Goal: Task Accomplishment & Management: Manage account settings

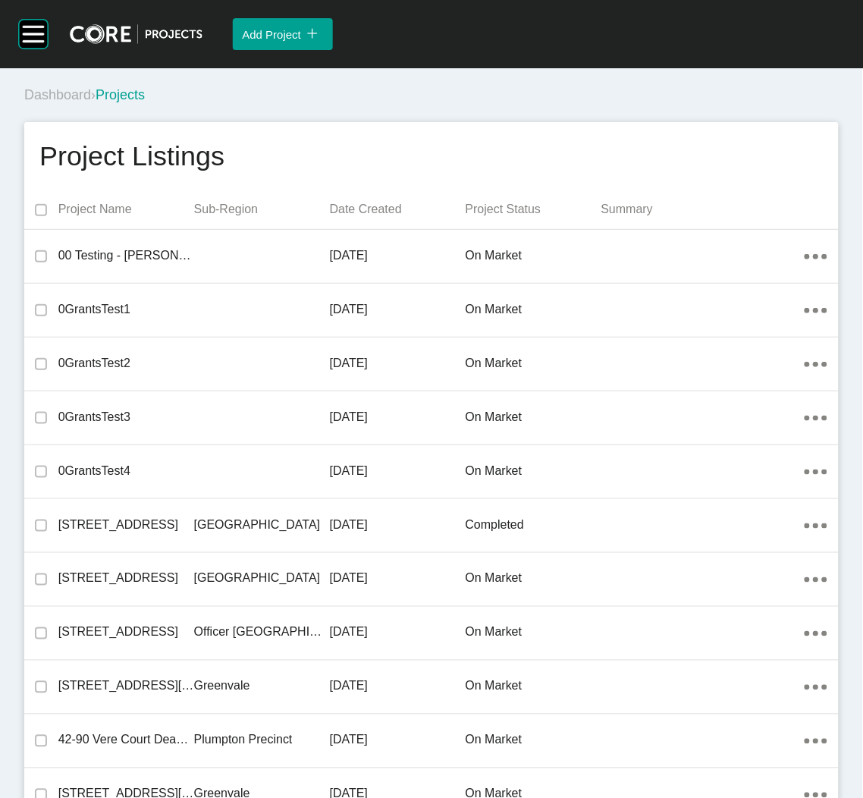
click at [357, 140] on div "Project Listings" at bounding box center [431, 156] width 784 height 38
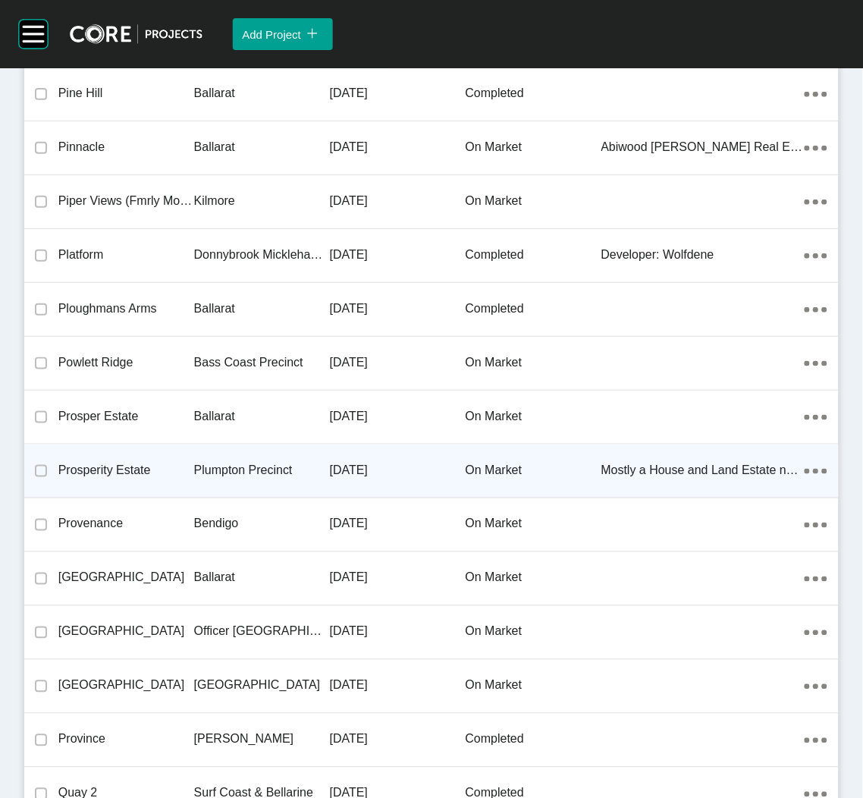
click at [236, 462] on p "Plumpton Precinct" at bounding box center [262, 470] width 136 height 17
click at [236, 446] on div "Group 2 Created with Sketch. . Add Project icon/tick copy 11 Created with Sketc…" at bounding box center [431, 399] width 863 height 798
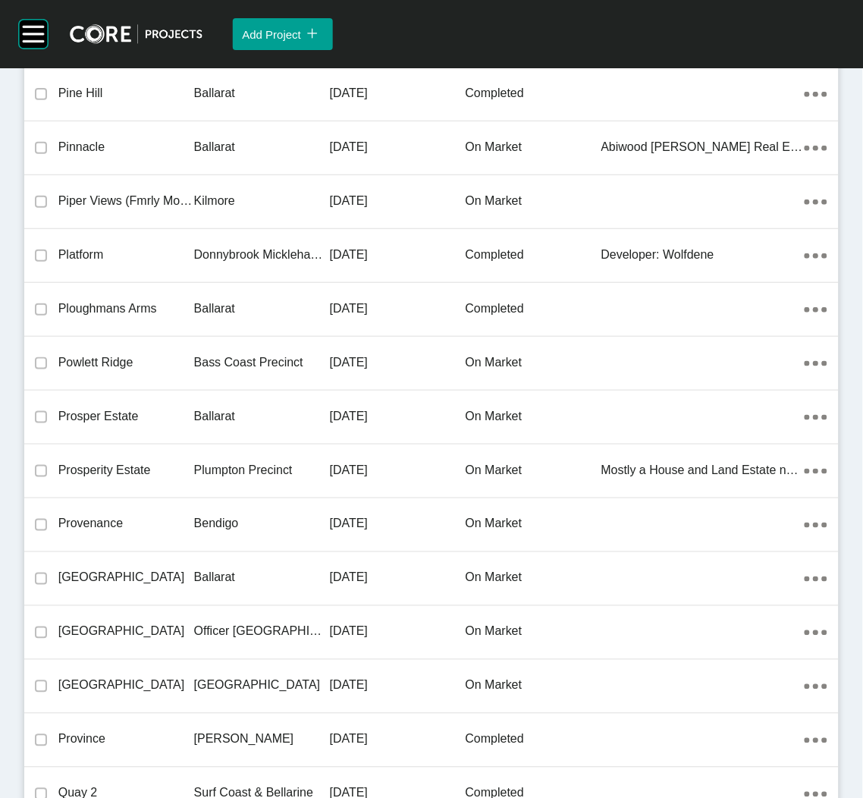
click at [165, 448] on div "Group 2 Created with Sketch. . Add Project icon/tick copy 11 Created with Sketc…" at bounding box center [431, 399] width 863 height 798
click at [165, 447] on div "Group 2 Created with Sketch. . Add Project icon/tick copy 11 Created with Sketc…" at bounding box center [431, 399] width 863 height 798
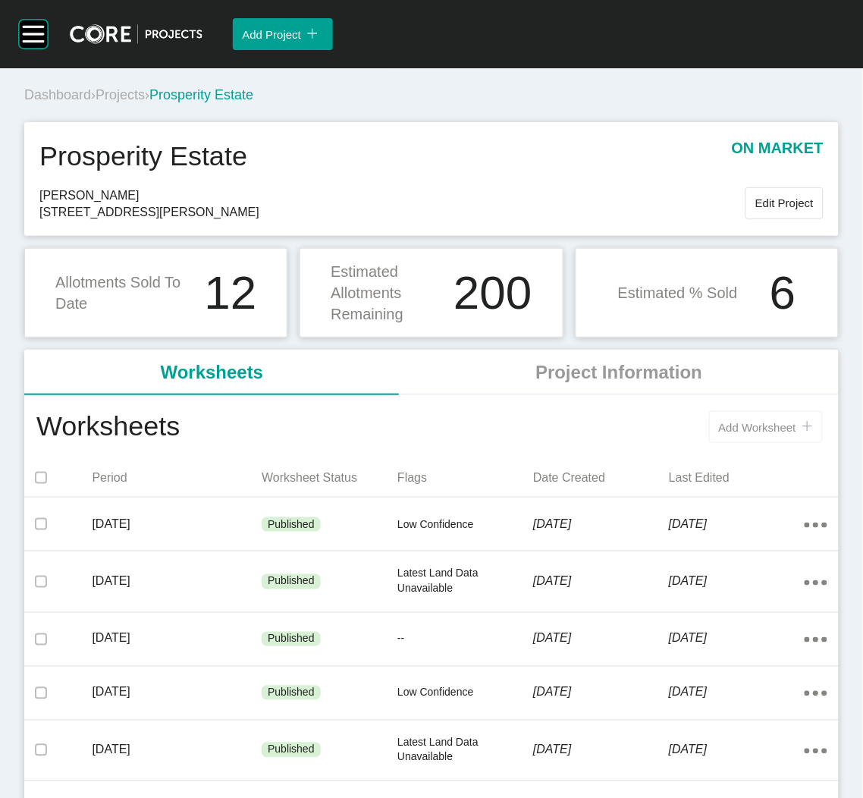
click at [729, 421] on span "Add Worksheet" at bounding box center [757, 427] width 77 height 13
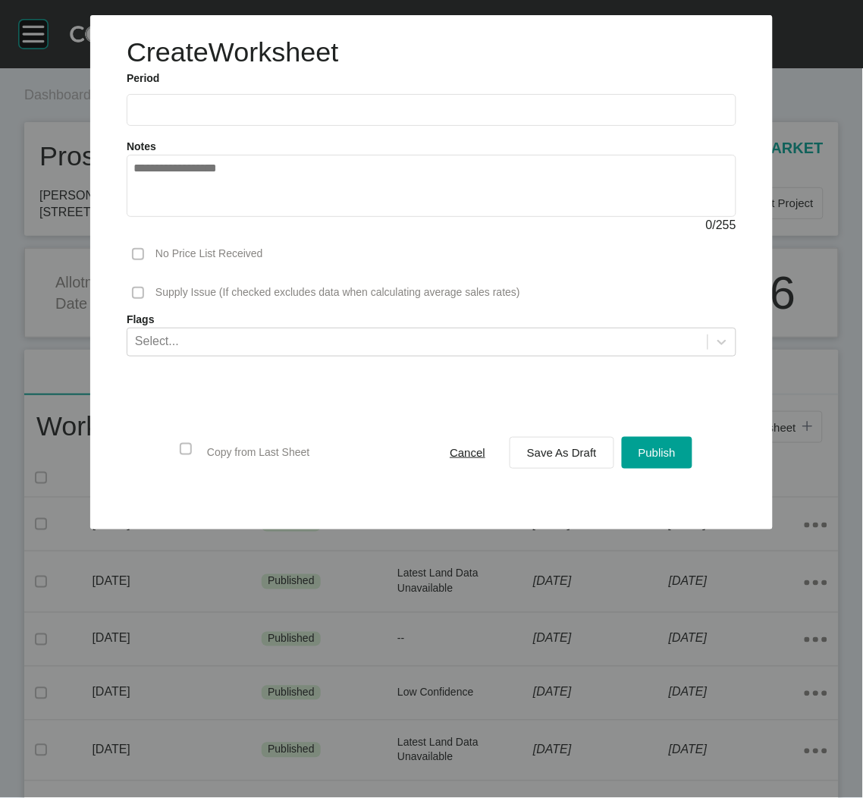
click at [242, 103] on input "text" at bounding box center [431, 109] width 596 height 13
click at [262, 220] on li "Sep" at bounding box center [256, 221] width 51 height 26
type input "**********"
click at [519, 331] on div "Select..." at bounding box center [417, 341] width 580 height 26
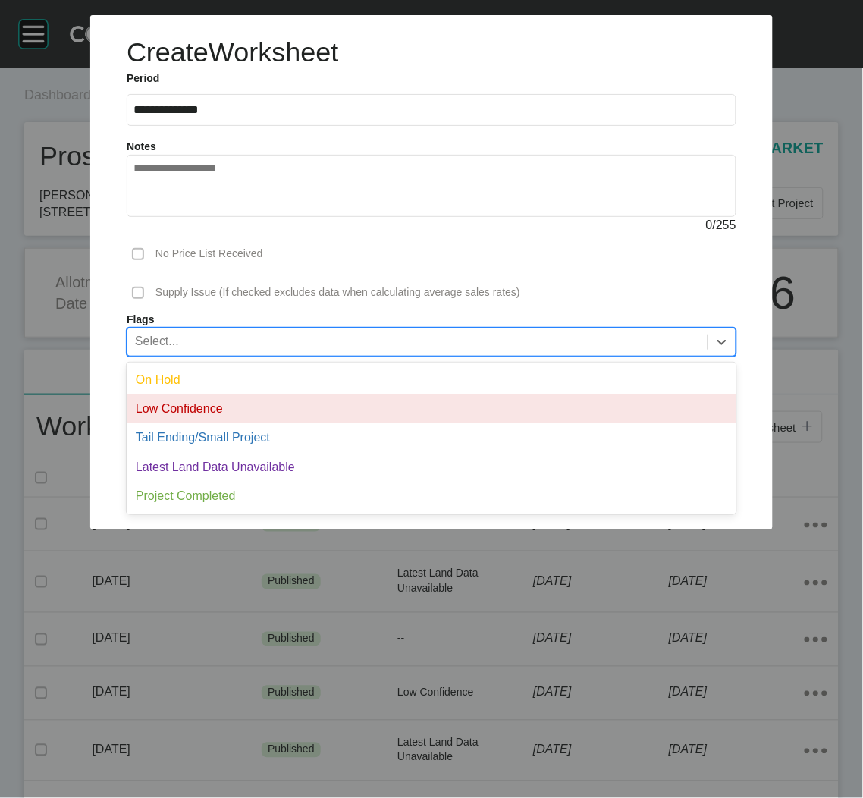
click at [358, 403] on div "Low Confidence" at bounding box center [432, 408] width 610 height 29
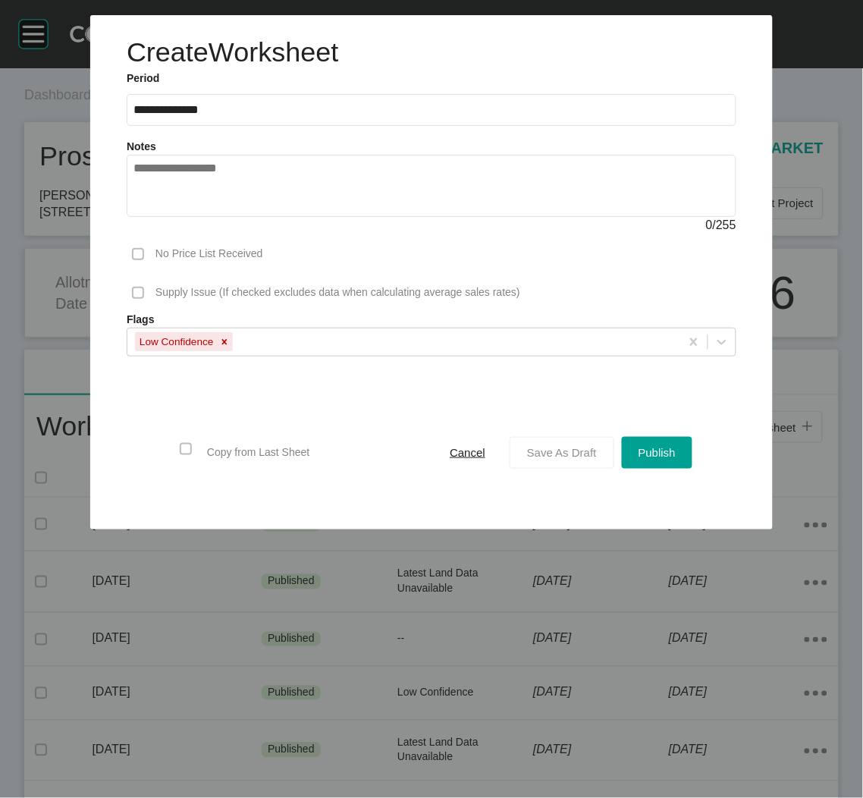
click at [536, 438] on button "Save As Draft" at bounding box center [562, 453] width 105 height 32
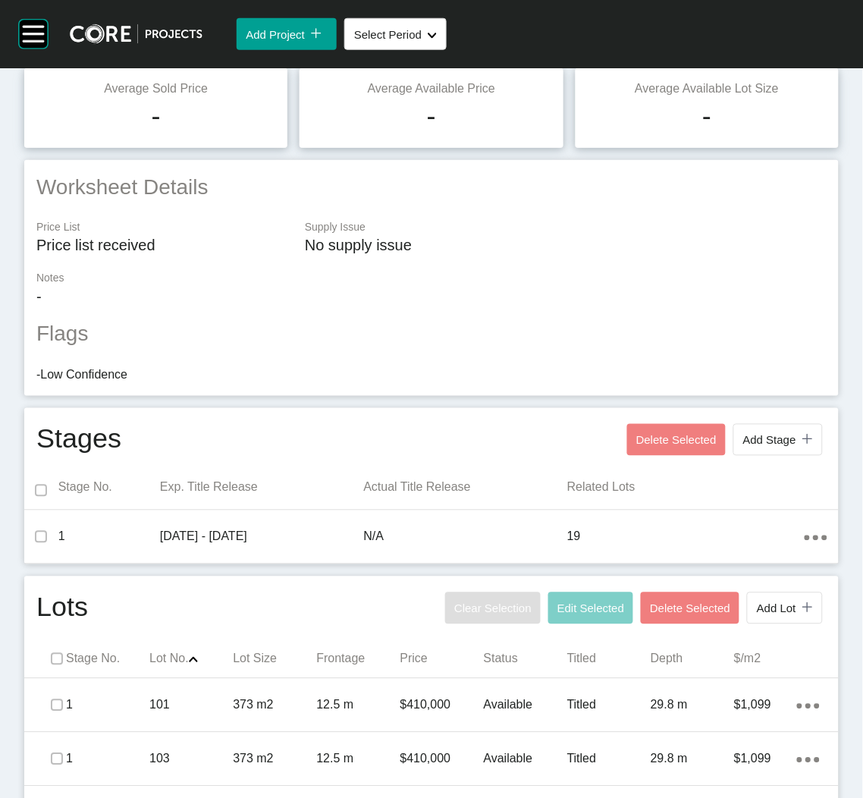
scroll to position [568, 0]
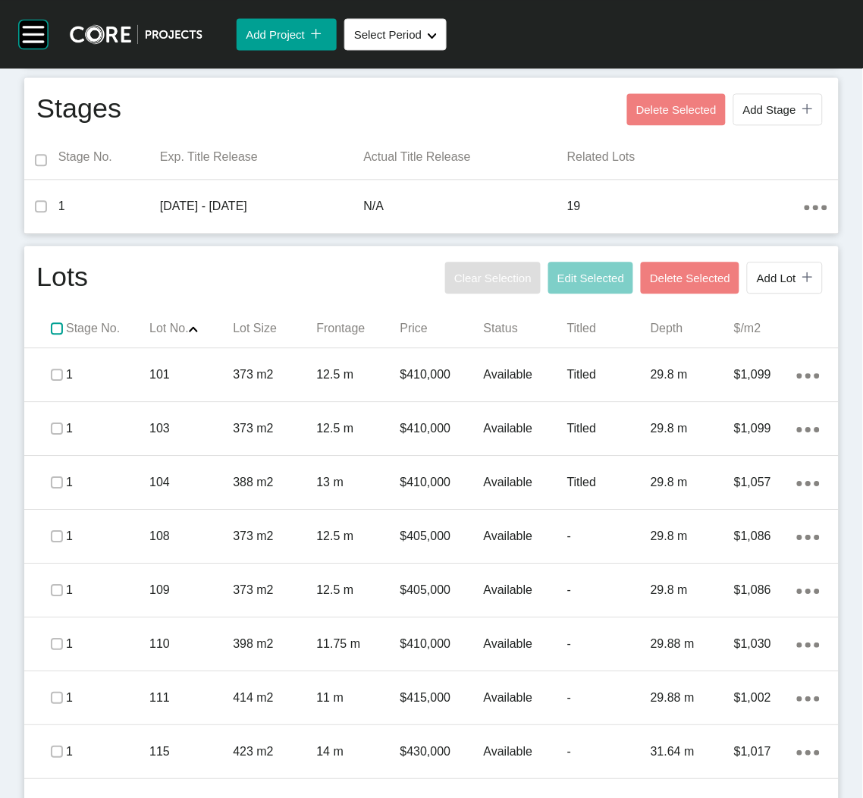
click at [51, 325] on label at bounding box center [57, 328] width 12 height 12
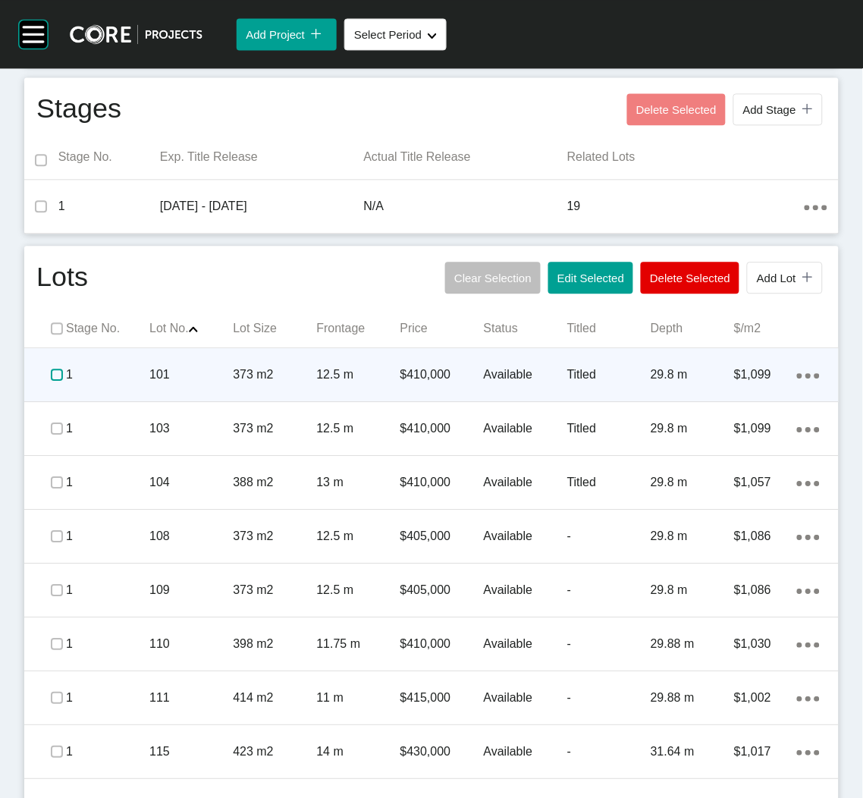
click at [52, 375] on label at bounding box center [57, 375] width 12 height 12
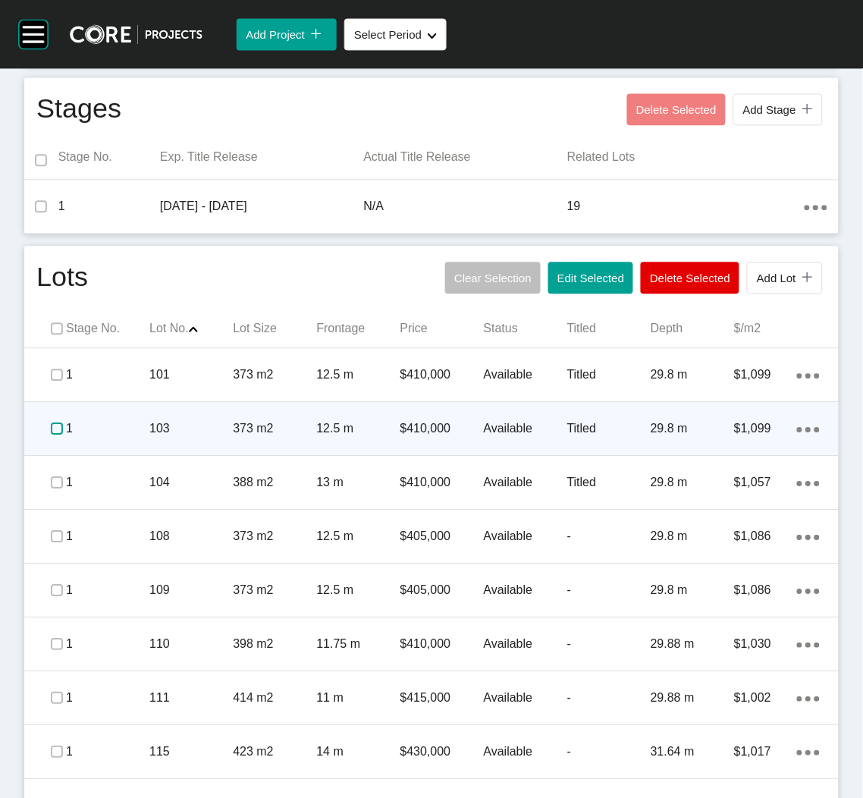
click at [54, 422] on label at bounding box center [57, 428] width 12 height 12
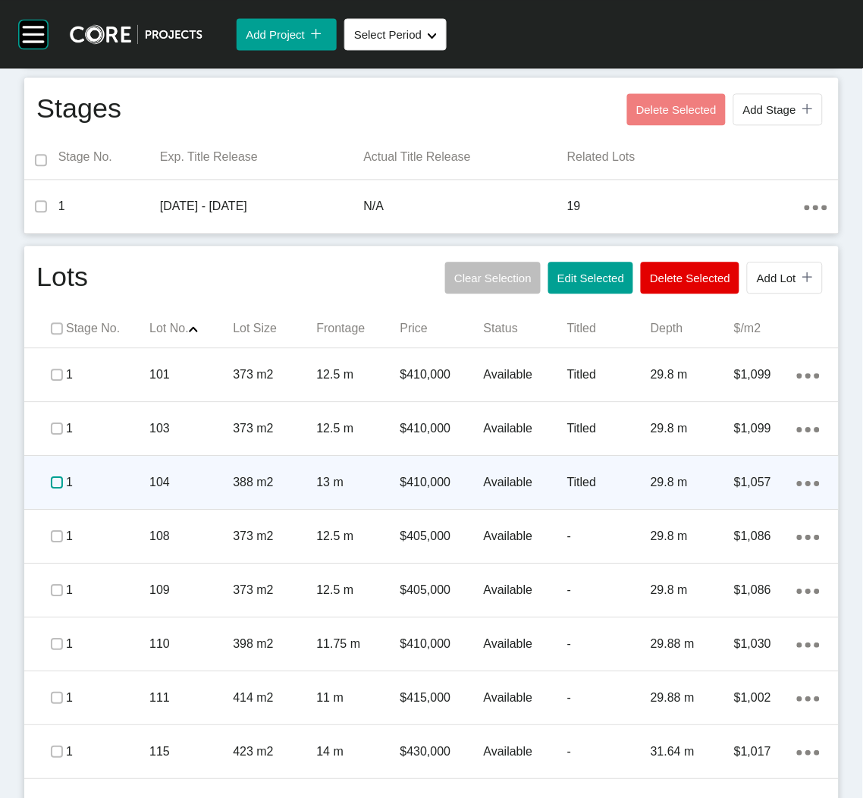
click at [51, 482] on label at bounding box center [57, 482] width 12 height 12
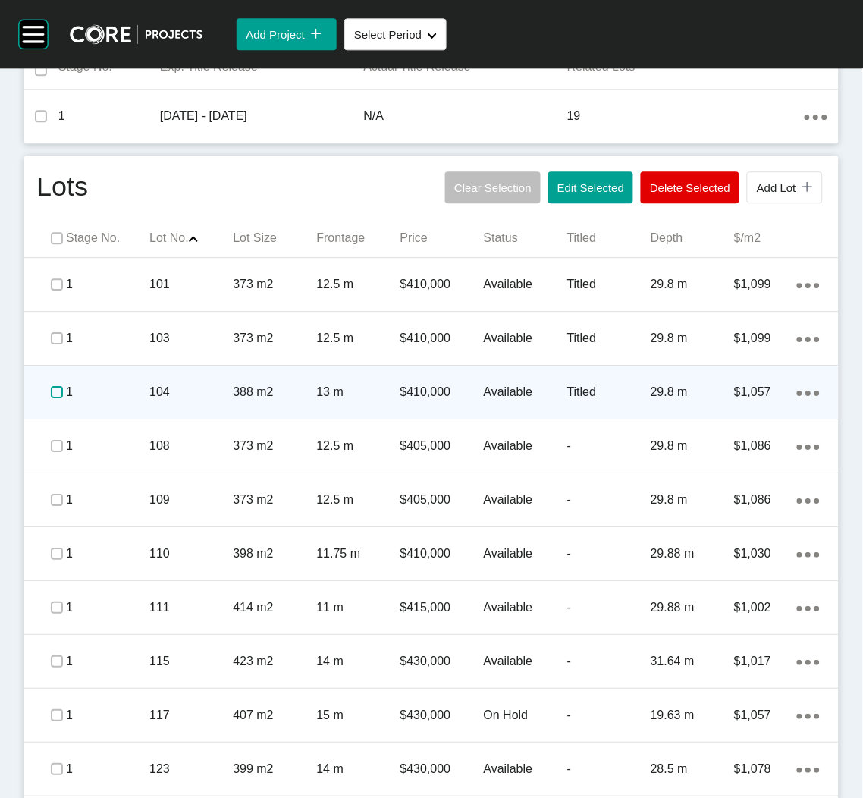
scroll to position [682, 0]
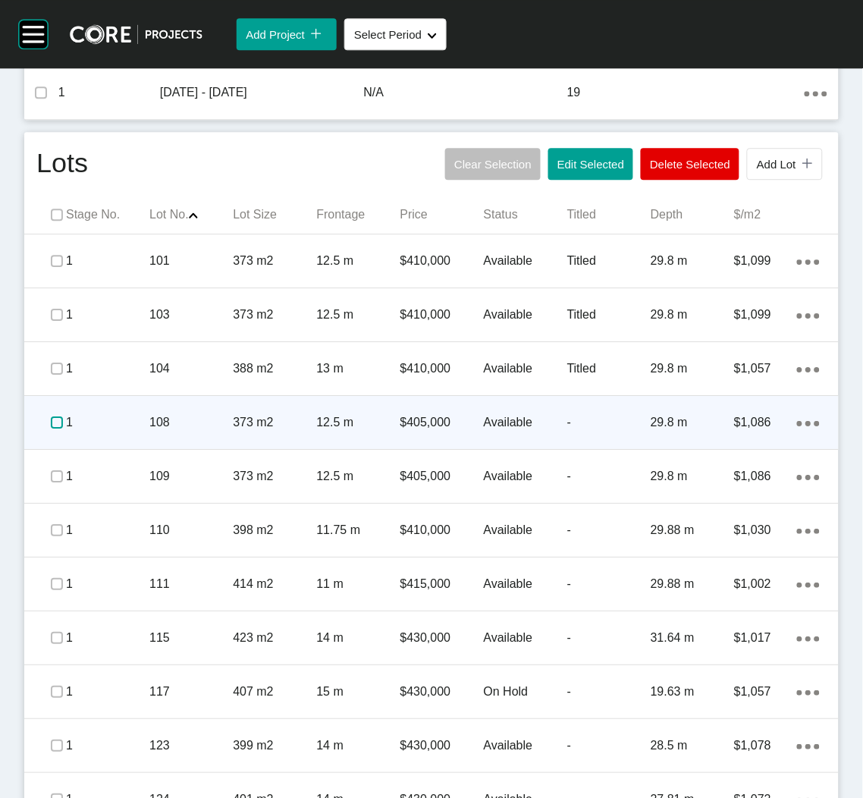
click at [53, 422] on label at bounding box center [57, 422] width 12 height 12
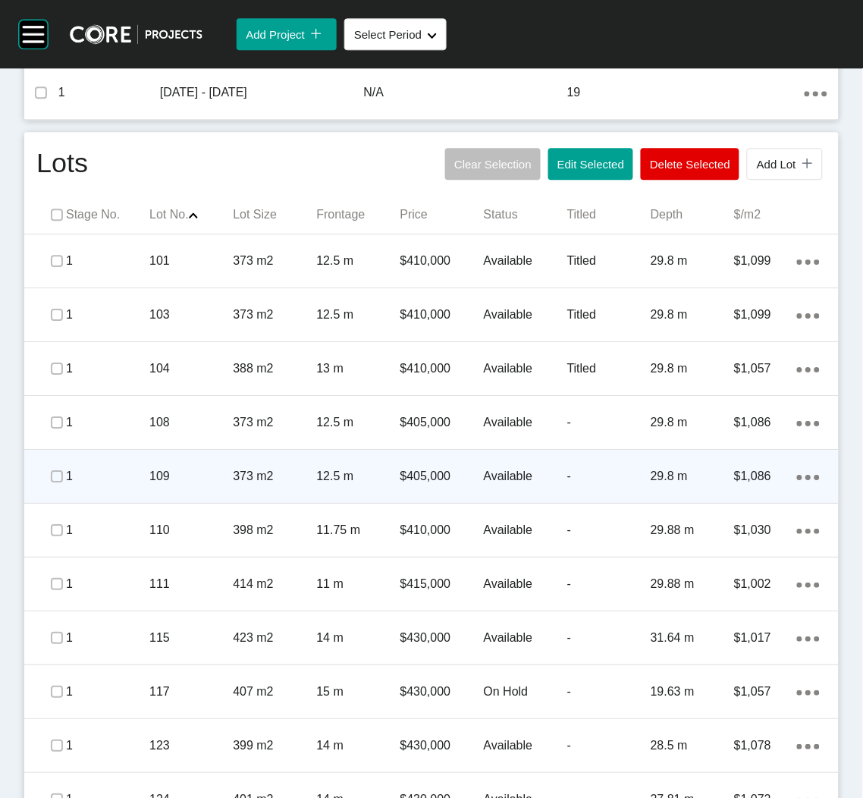
click at [46, 479] on span at bounding box center [57, 476] width 23 height 23
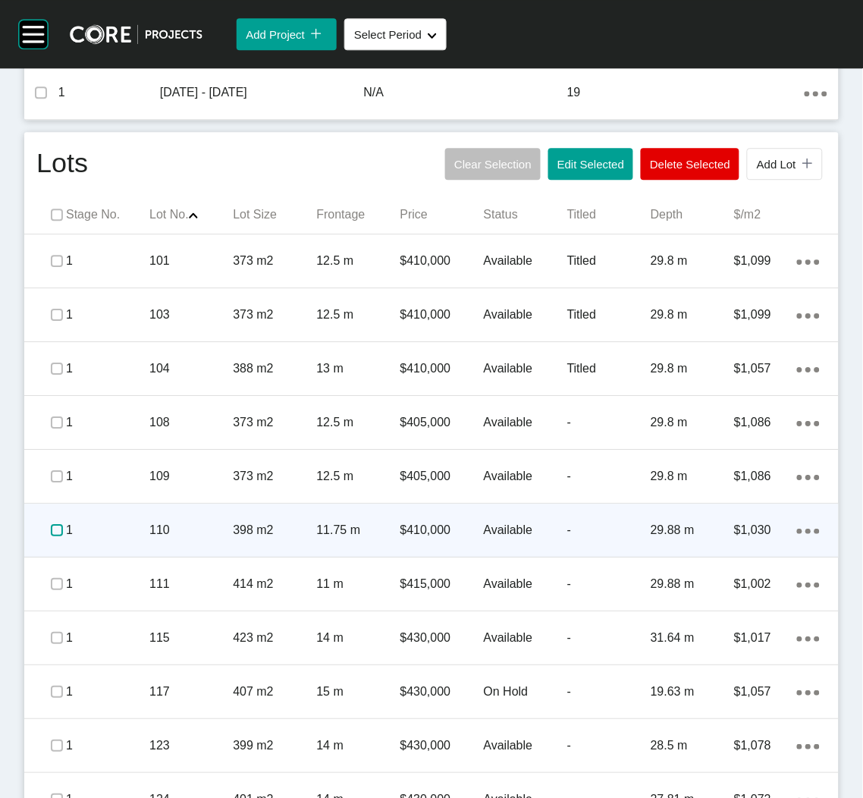
click at [51, 527] on label at bounding box center [57, 530] width 12 height 12
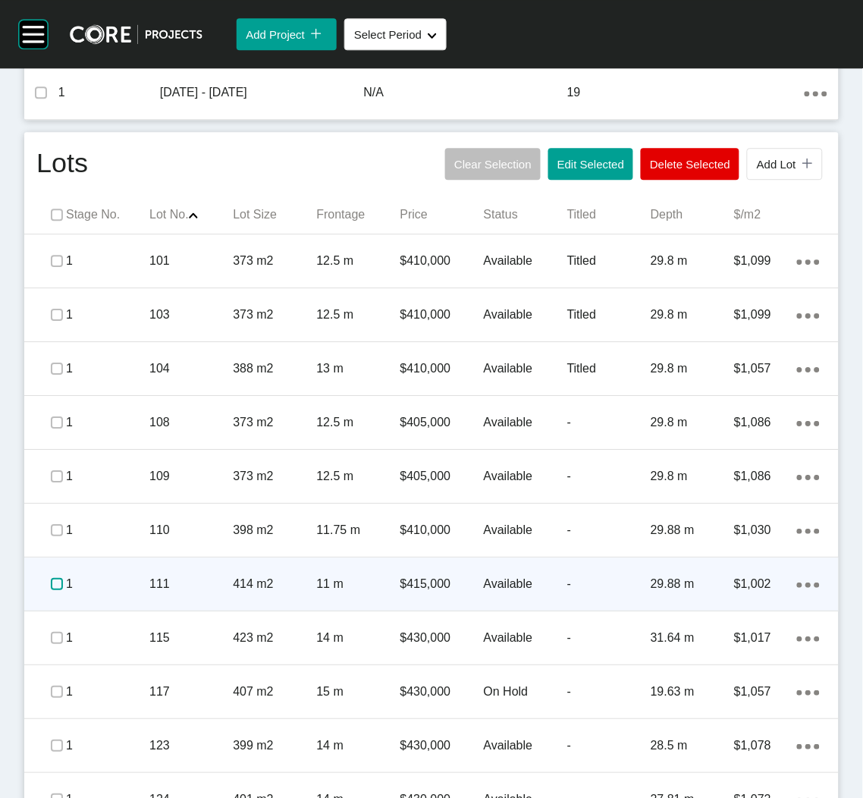
click at [51, 579] on label at bounding box center [57, 584] width 12 height 12
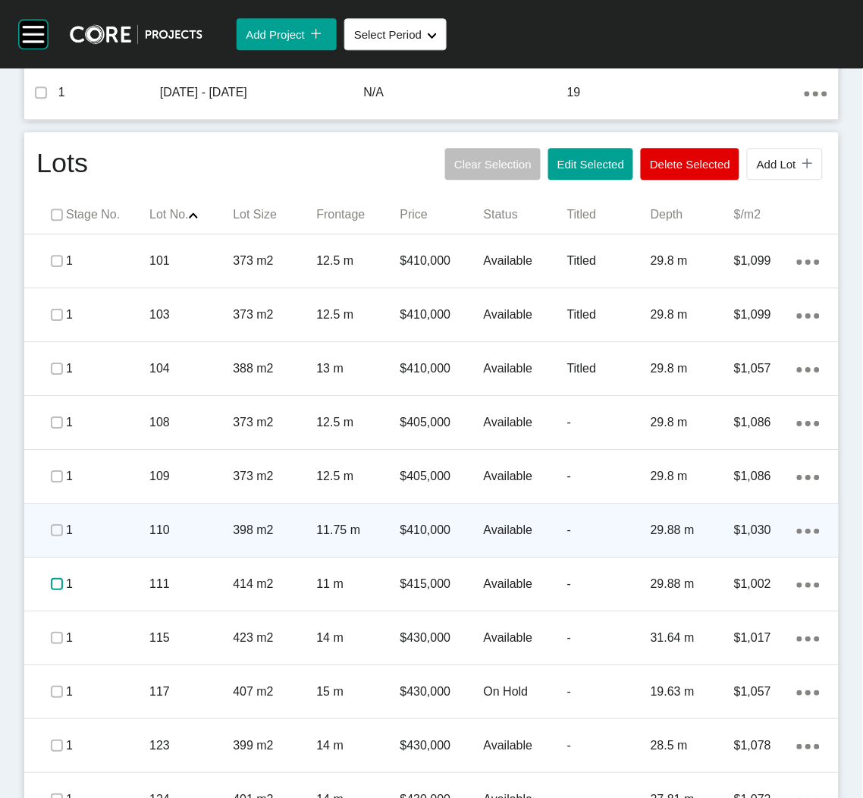
scroll to position [796, 0]
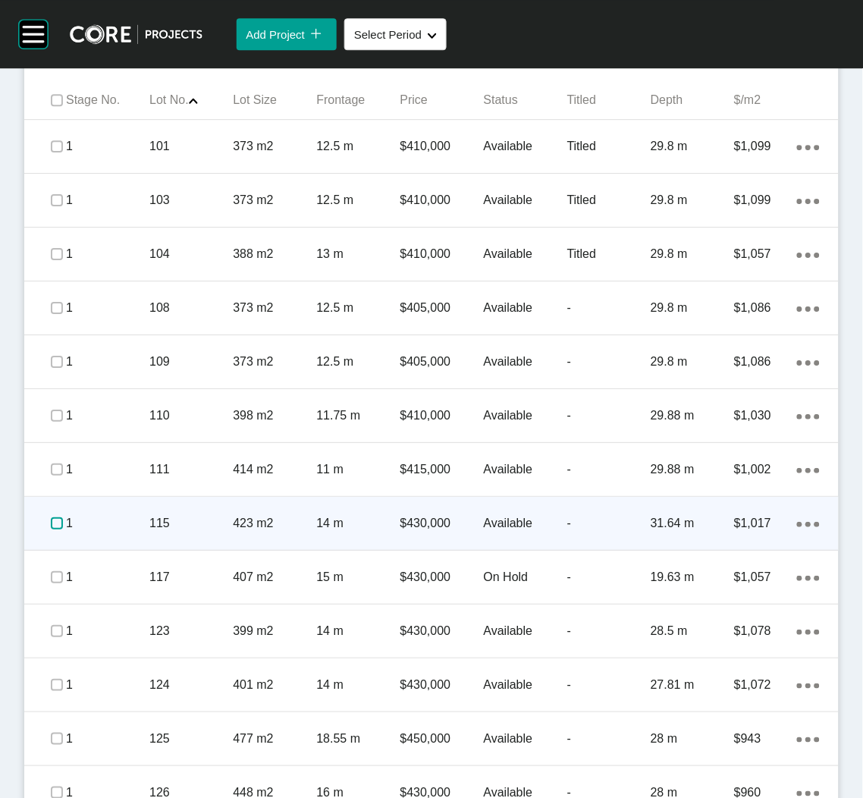
click at [51, 522] on label at bounding box center [57, 523] width 12 height 12
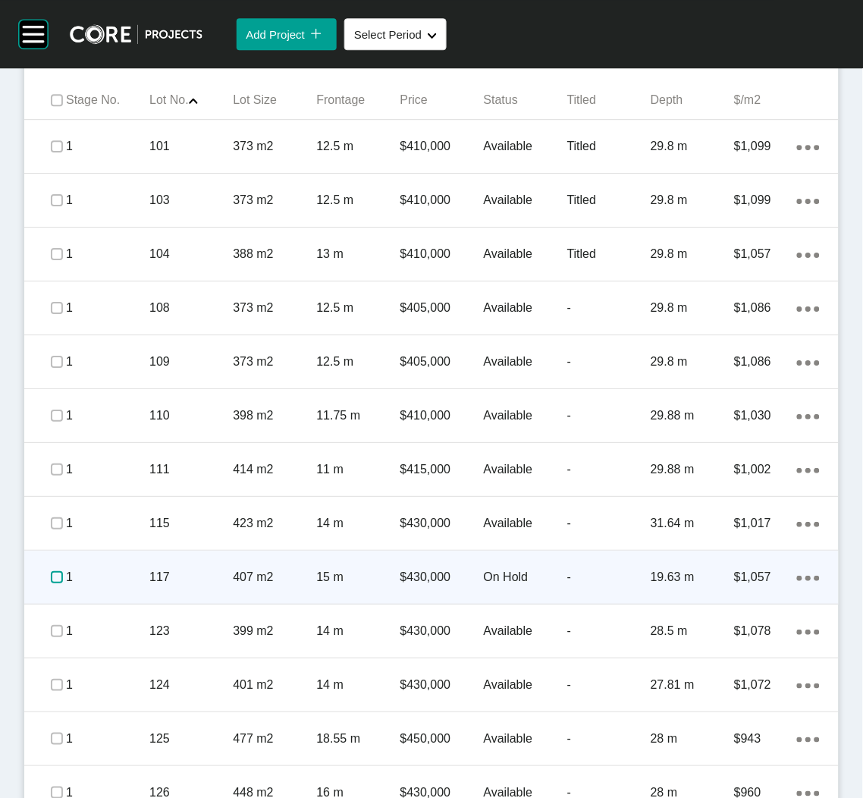
click at [53, 574] on label at bounding box center [57, 577] width 12 height 12
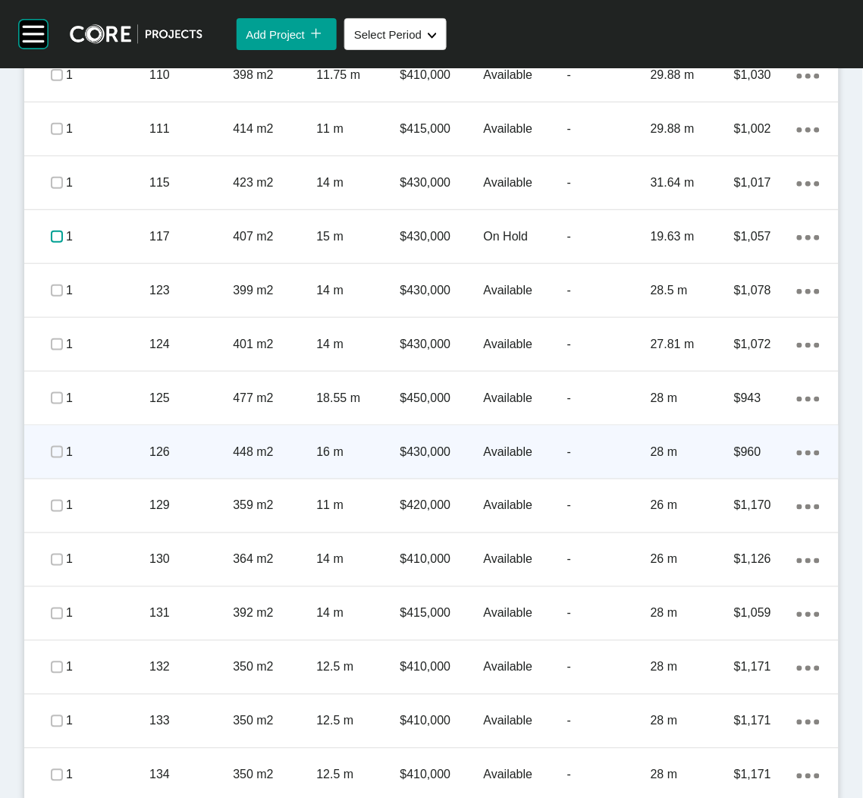
scroll to position [1023, 0]
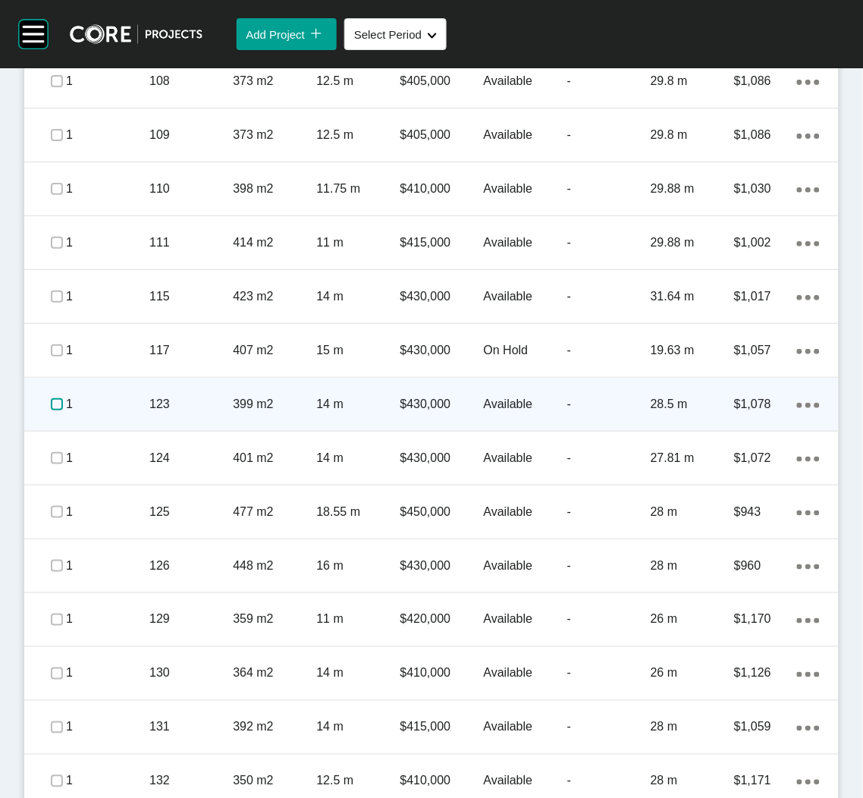
click at [52, 404] on label at bounding box center [57, 404] width 12 height 12
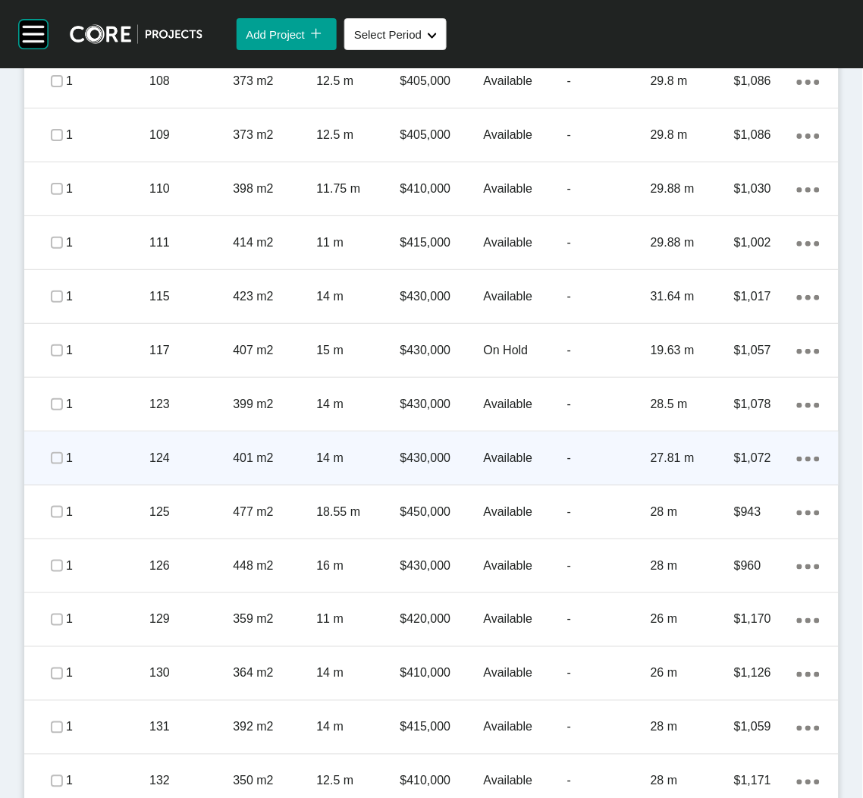
click at [46, 457] on span at bounding box center [57, 458] width 23 height 23
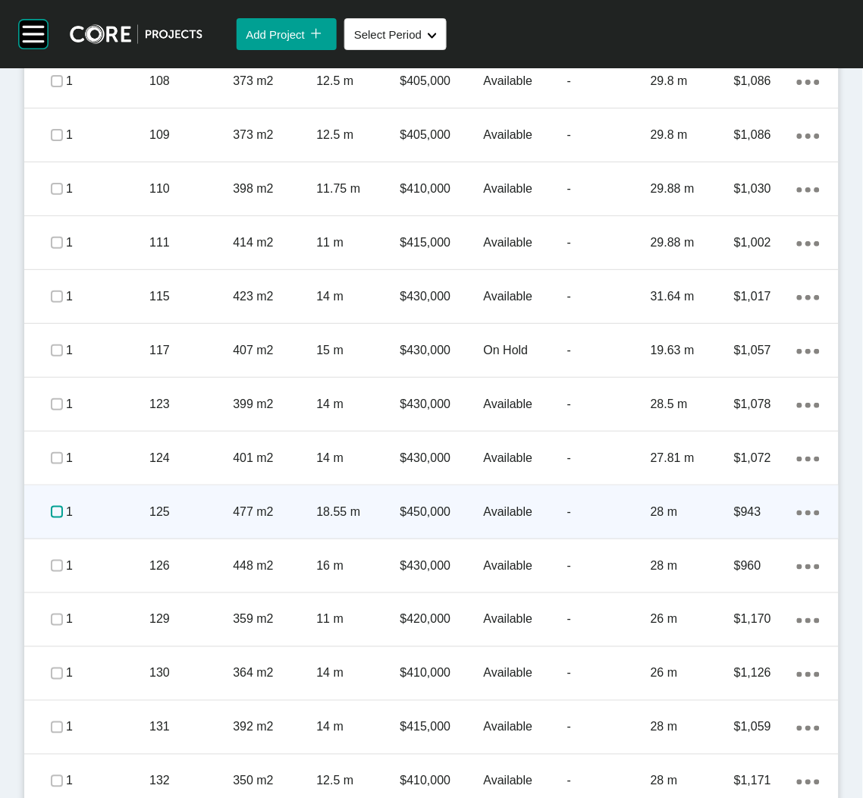
click at [54, 514] on label at bounding box center [57, 512] width 12 height 12
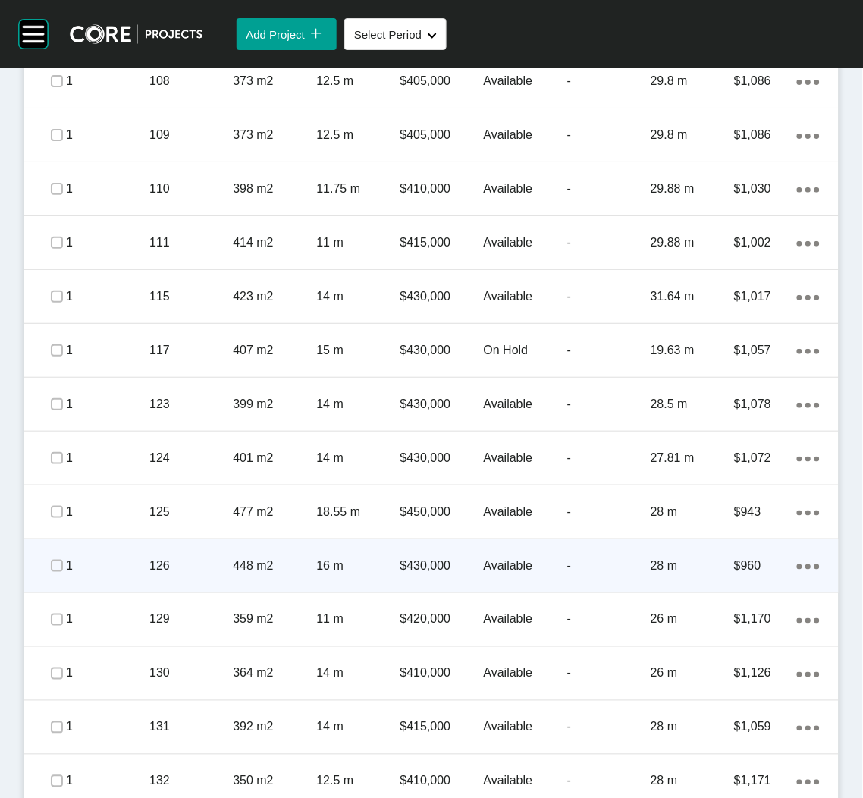
click at [143, 550] on div "1" at bounding box center [107, 565] width 83 height 47
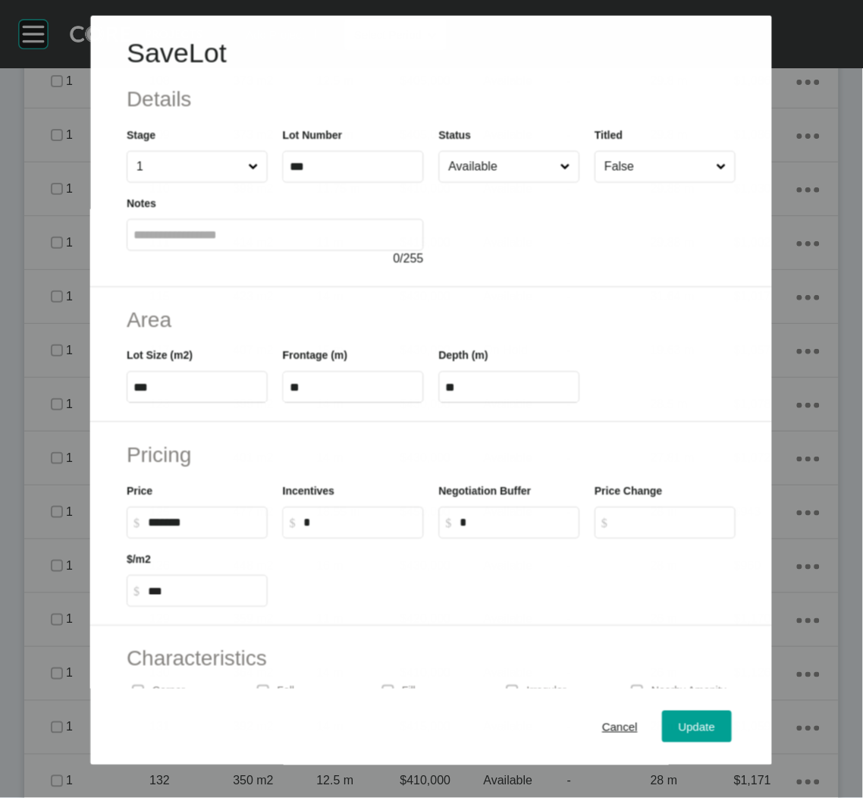
click at [490, 157] on input "Available" at bounding box center [501, 166] width 111 height 30
click at [679, 728] on span "Update" at bounding box center [697, 726] width 36 height 13
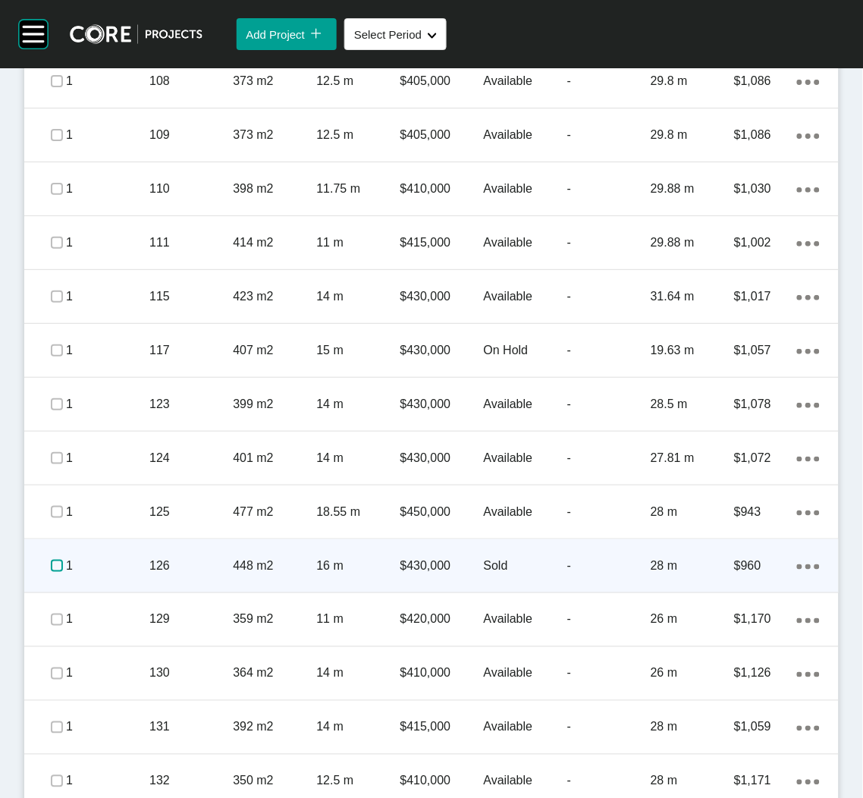
click at [52, 561] on label at bounding box center [57, 566] width 12 height 12
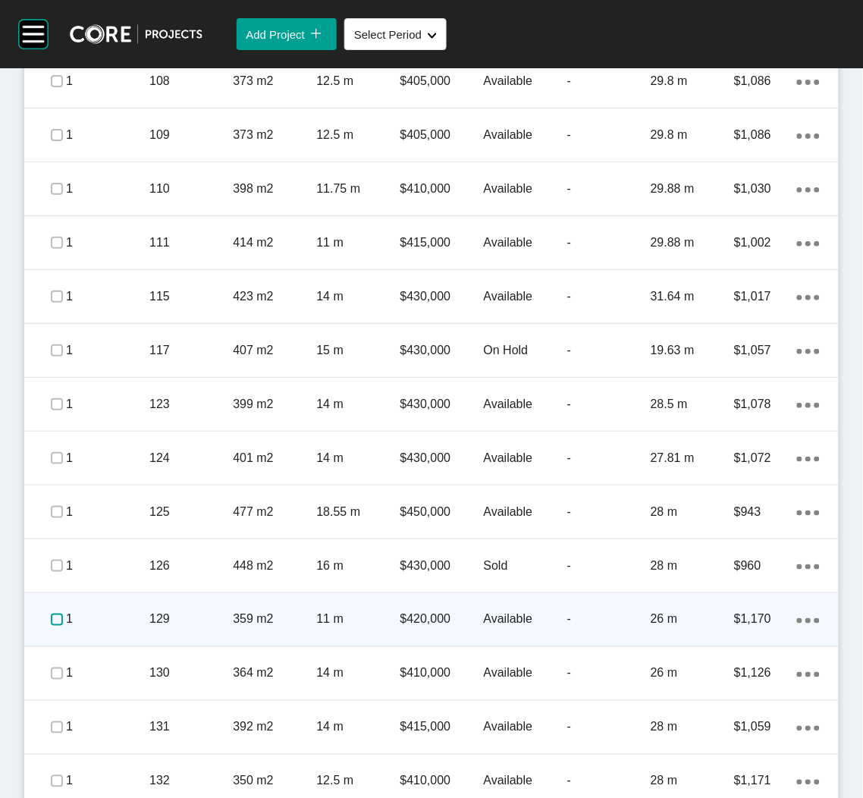
click at [53, 613] on label at bounding box center [57, 619] width 12 height 12
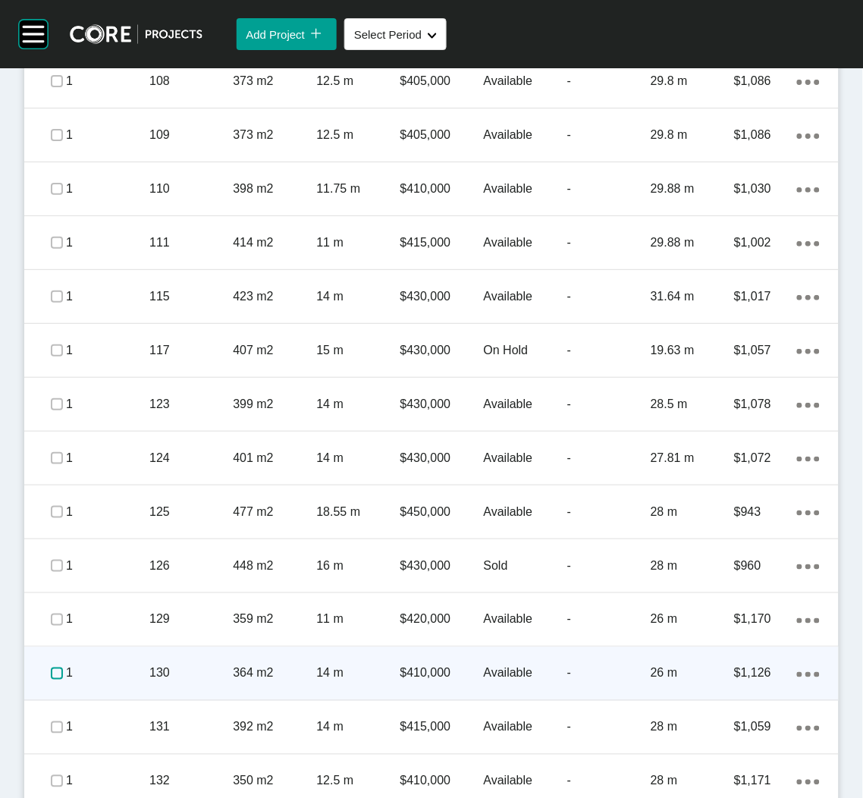
click at [51, 669] on label at bounding box center [57, 673] width 12 height 12
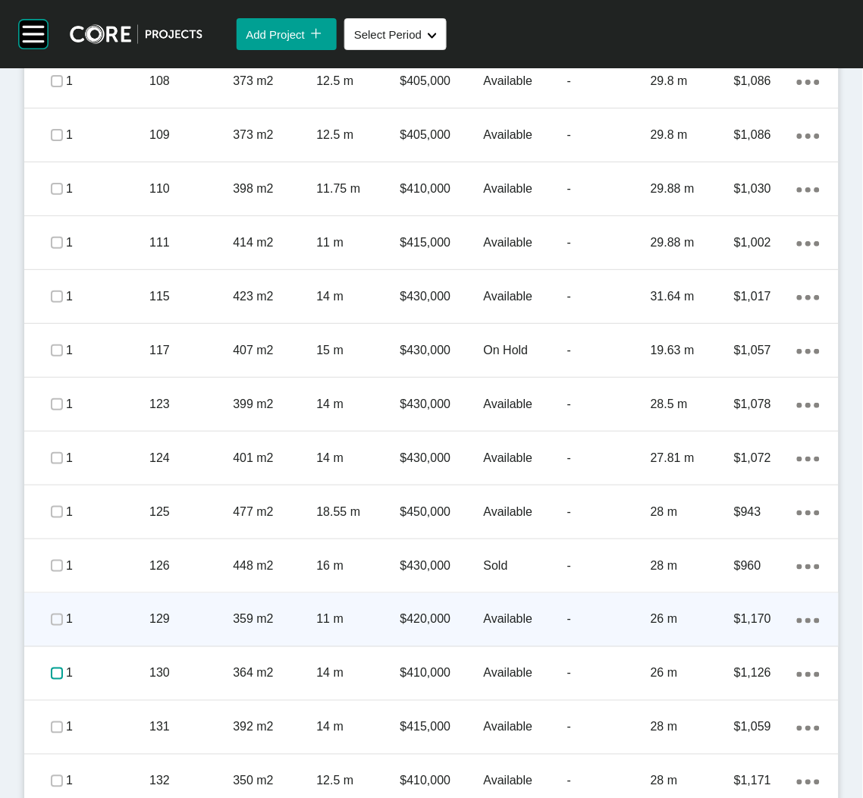
scroll to position [1137, 0]
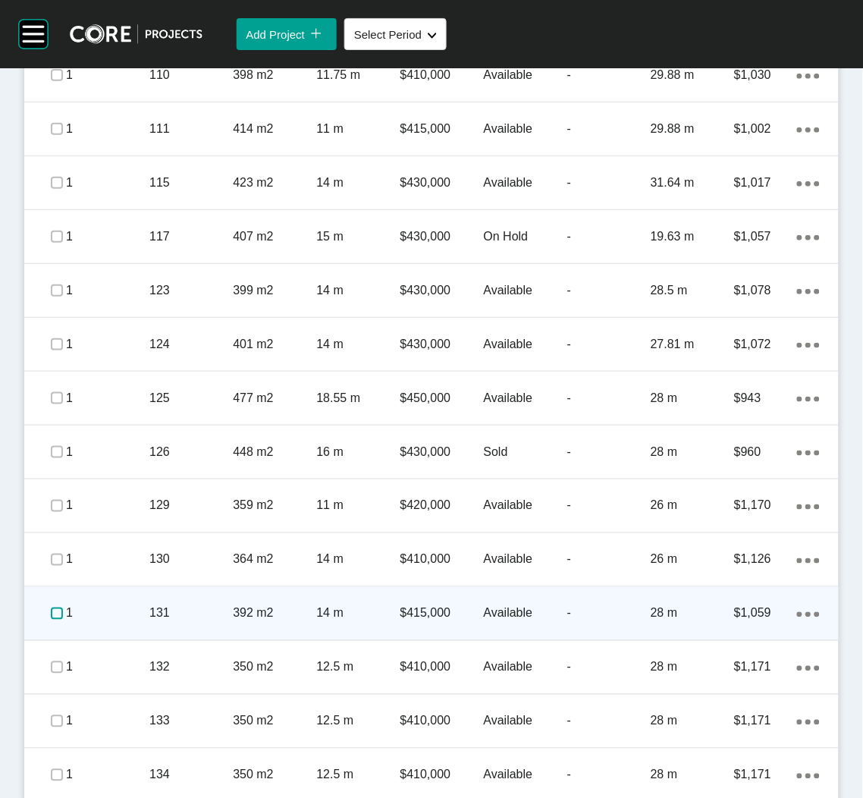
click at [56, 612] on label at bounding box center [57, 613] width 12 height 12
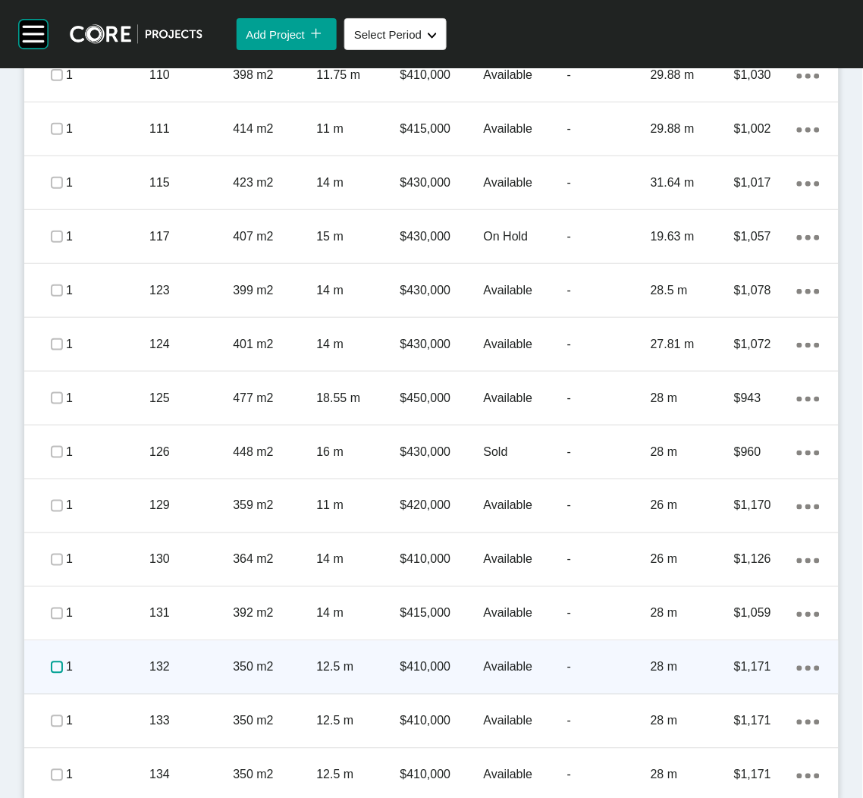
click at [51, 667] on label at bounding box center [57, 667] width 12 height 12
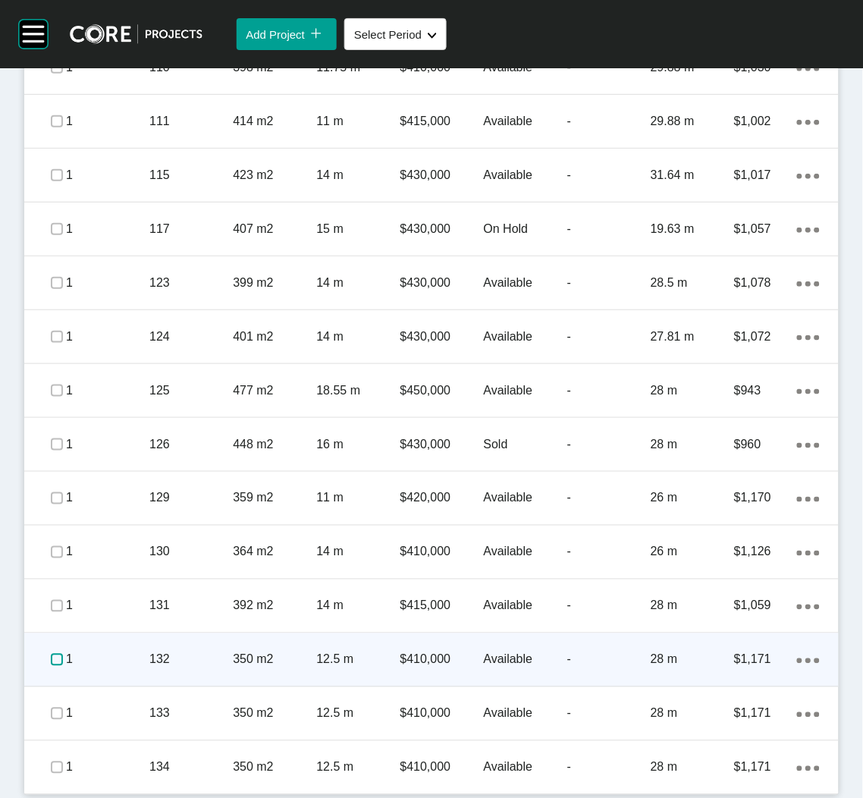
scroll to position [1147, 0]
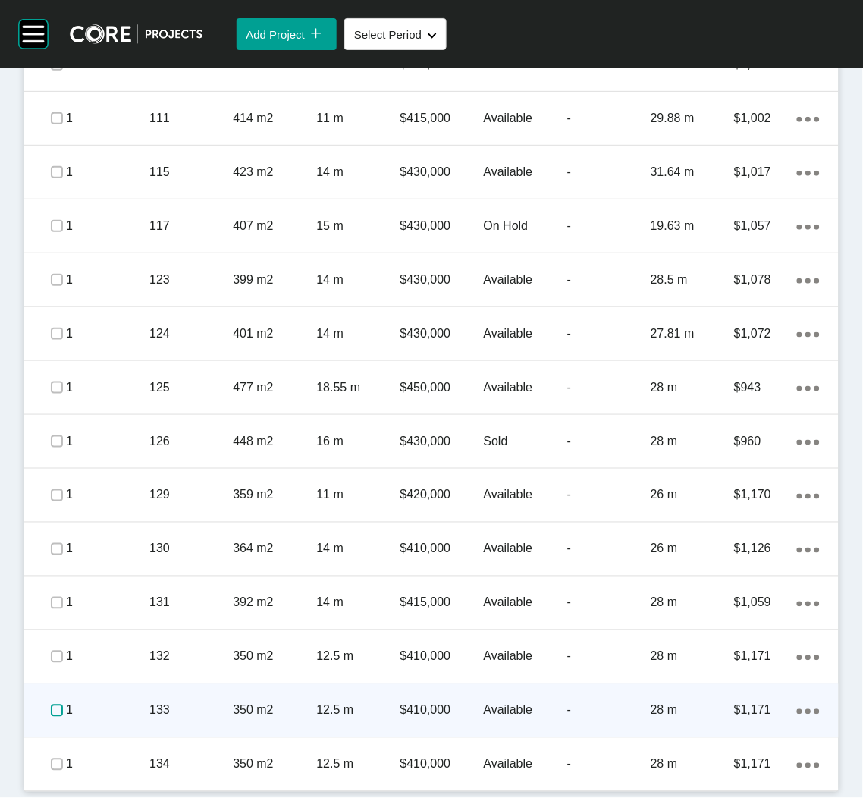
click at [53, 707] on label at bounding box center [57, 710] width 12 height 12
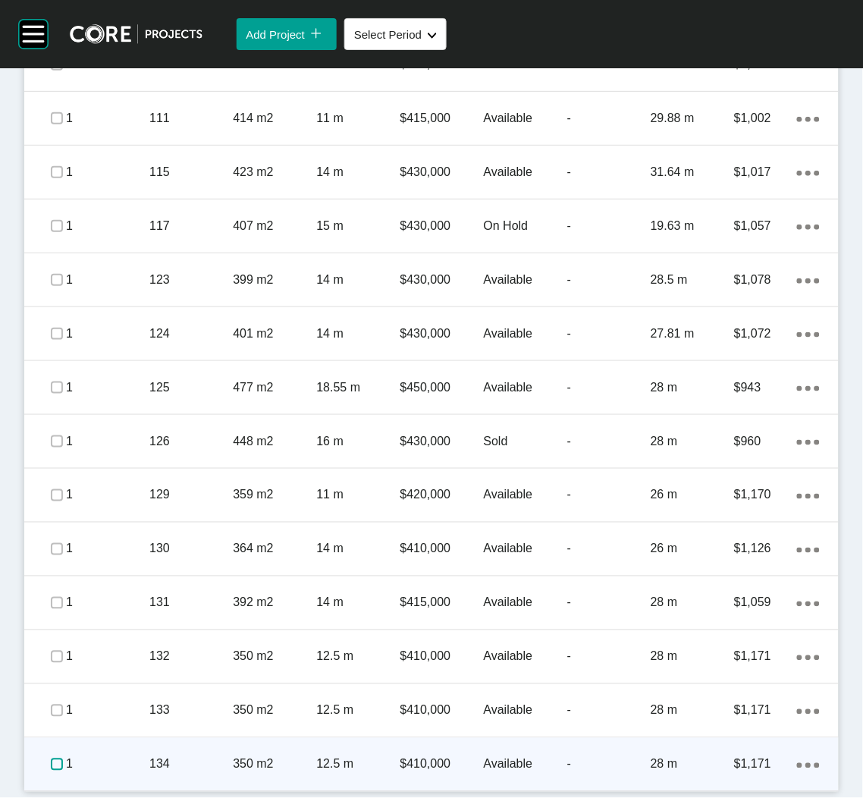
click at [54, 764] on label at bounding box center [57, 764] width 12 height 12
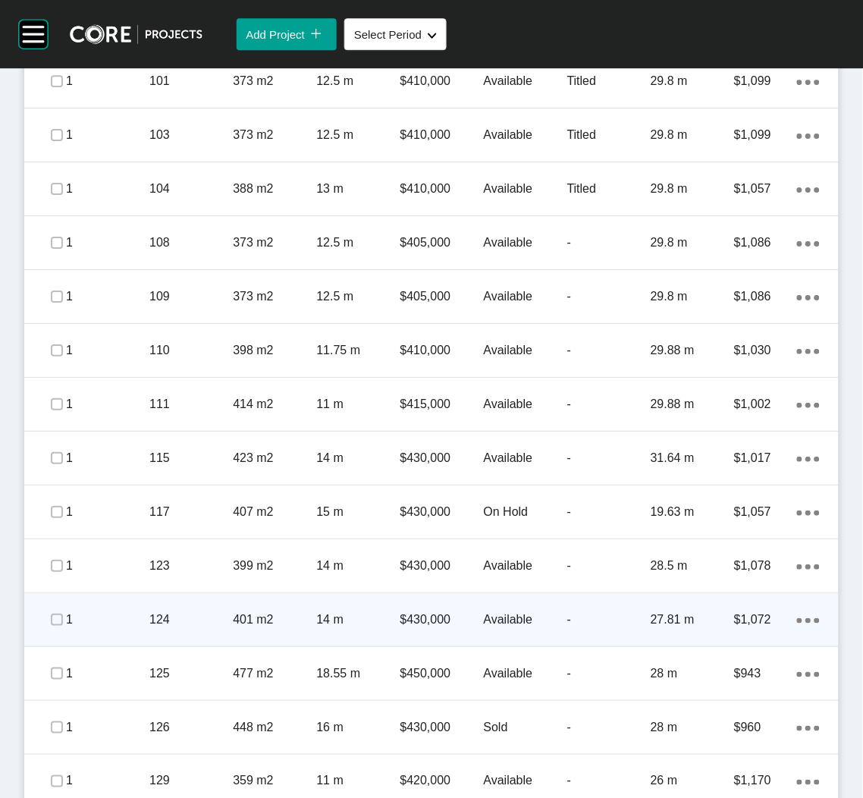
scroll to position [806, 0]
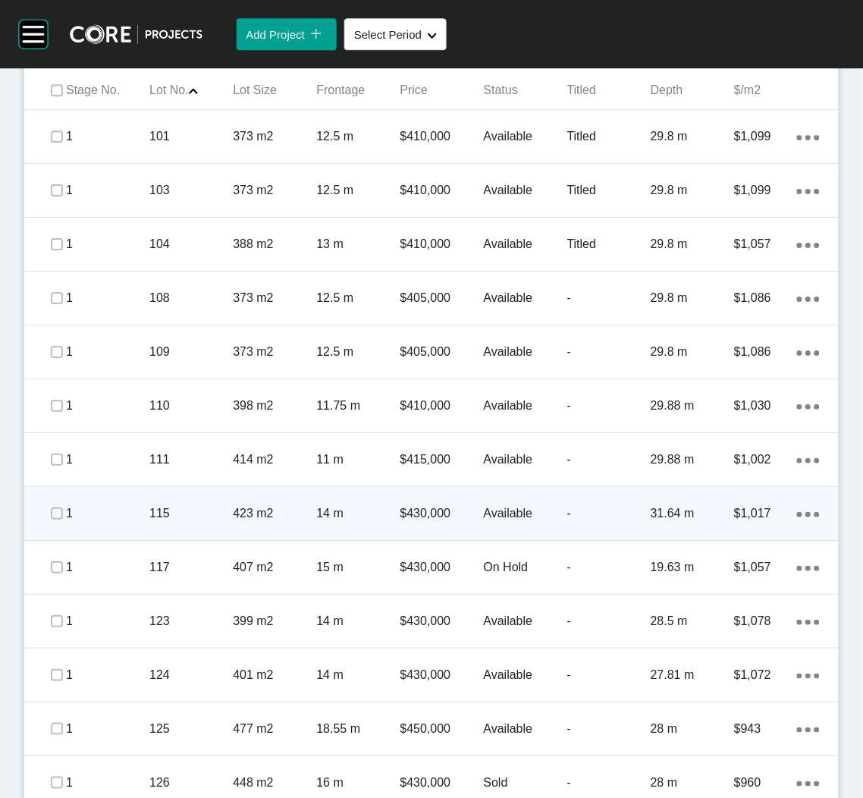
click at [799, 512] on icon "Action Menu Dots Copy 6 Created with Sketch." at bounding box center [808, 514] width 23 height 5
click at [741, 516] on link "Duplicate" at bounding box center [729, 517] width 57 height 23
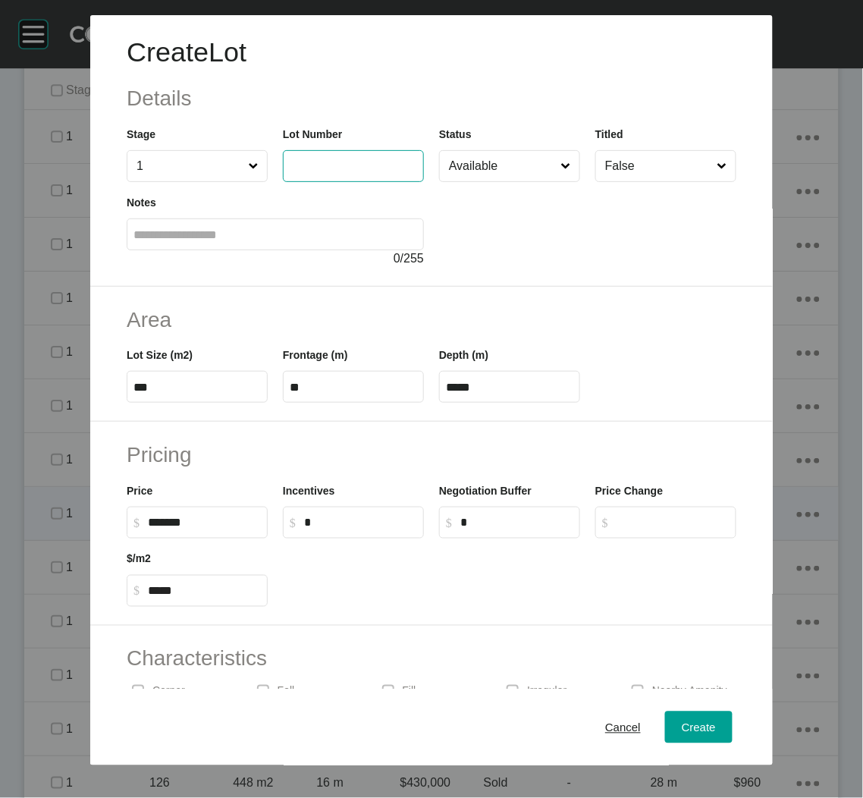
click at [336, 159] on input "text" at bounding box center [353, 165] width 127 height 13
type input "***"
click at [500, 247] on div at bounding box center [587, 225] width 297 height 86
type input "*******"
click at [521, 172] on input "Available" at bounding box center [502, 166] width 112 height 30
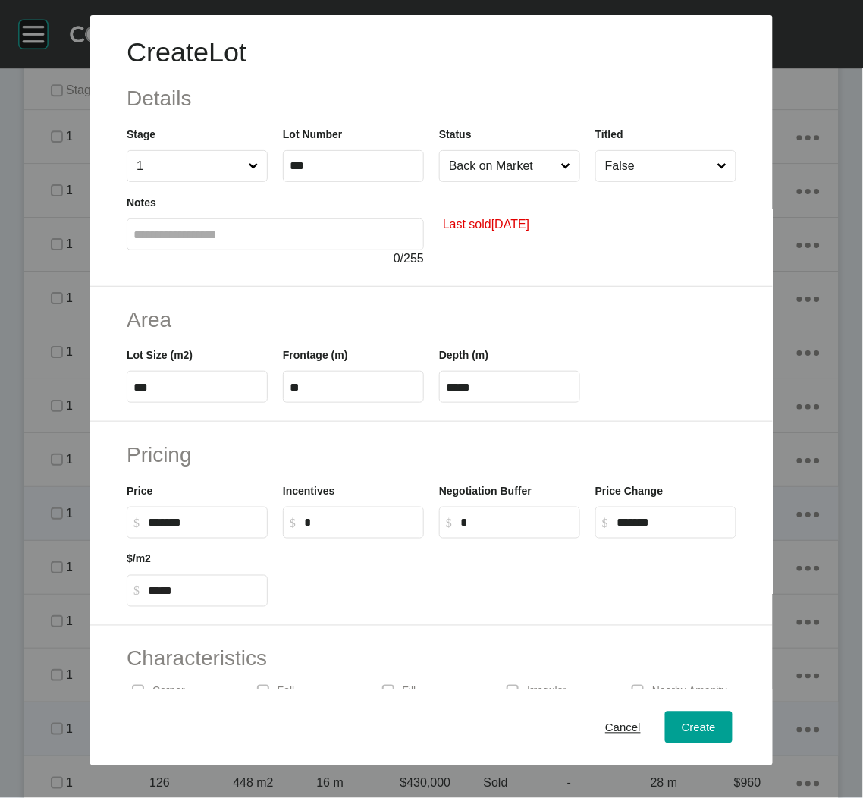
drag, startPoint x: 608, startPoint y: 724, endPoint x: 606, endPoint y: 716, distance: 8.6
click at [608, 720] on span "Cancel" at bounding box center [623, 726] width 36 height 13
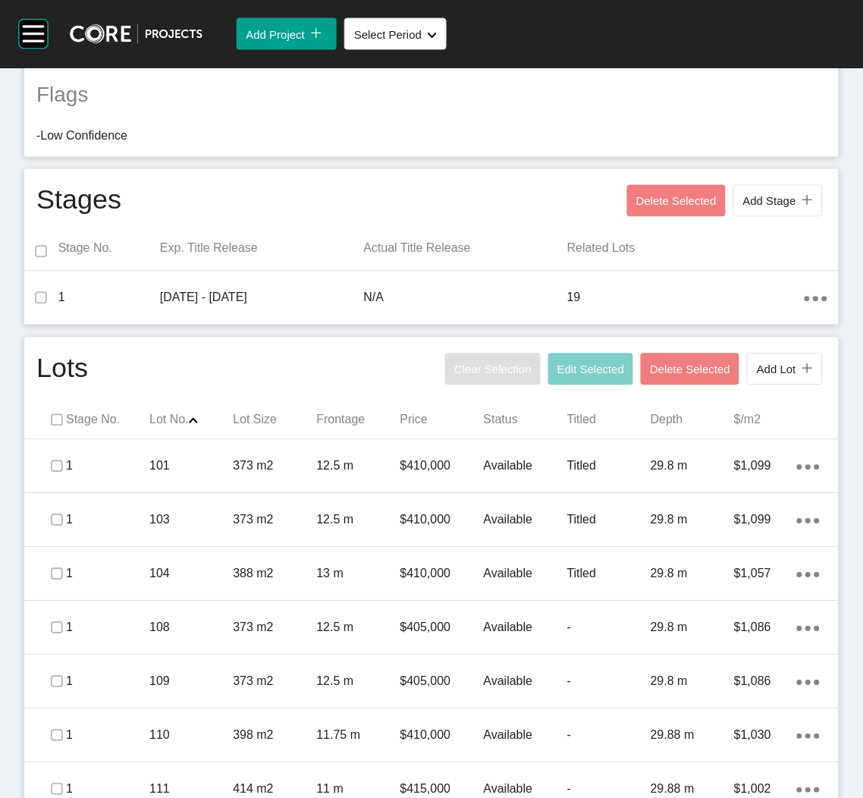
scroll to position [465, 0]
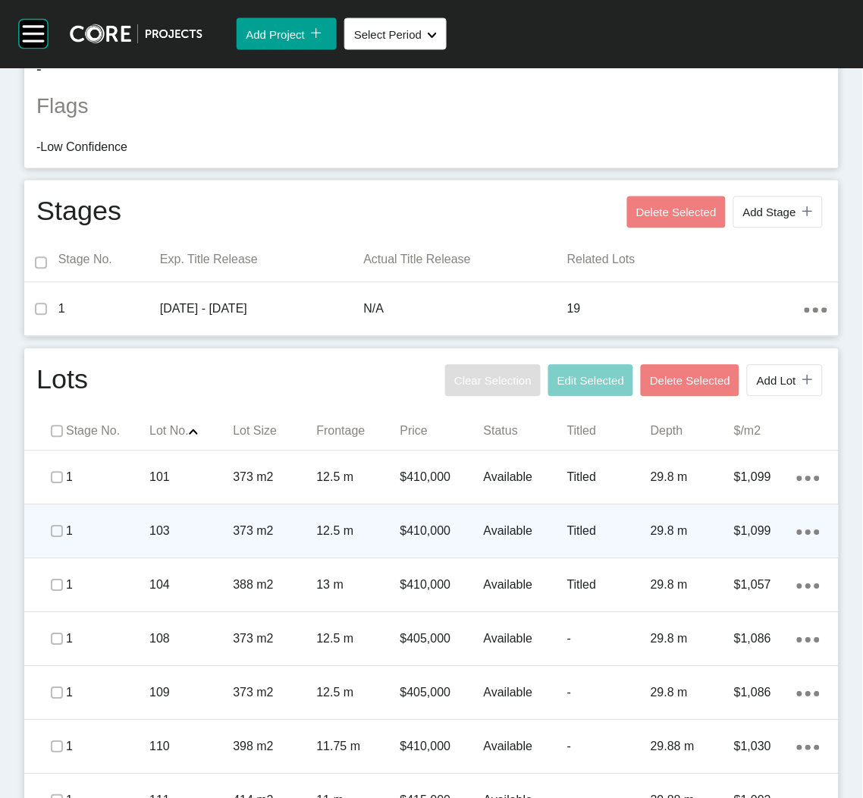
click at [186, 552] on div "103" at bounding box center [190, 531] width 83 height 47
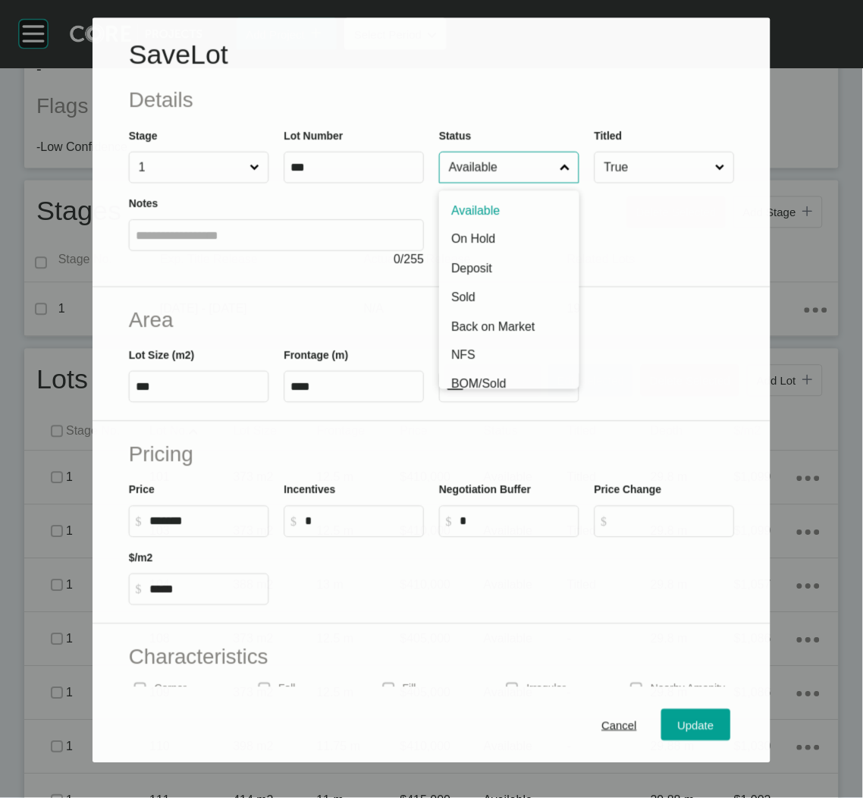
click at [501, 168] on input "Available" at bounding box center [501, 167] width 111 height 30
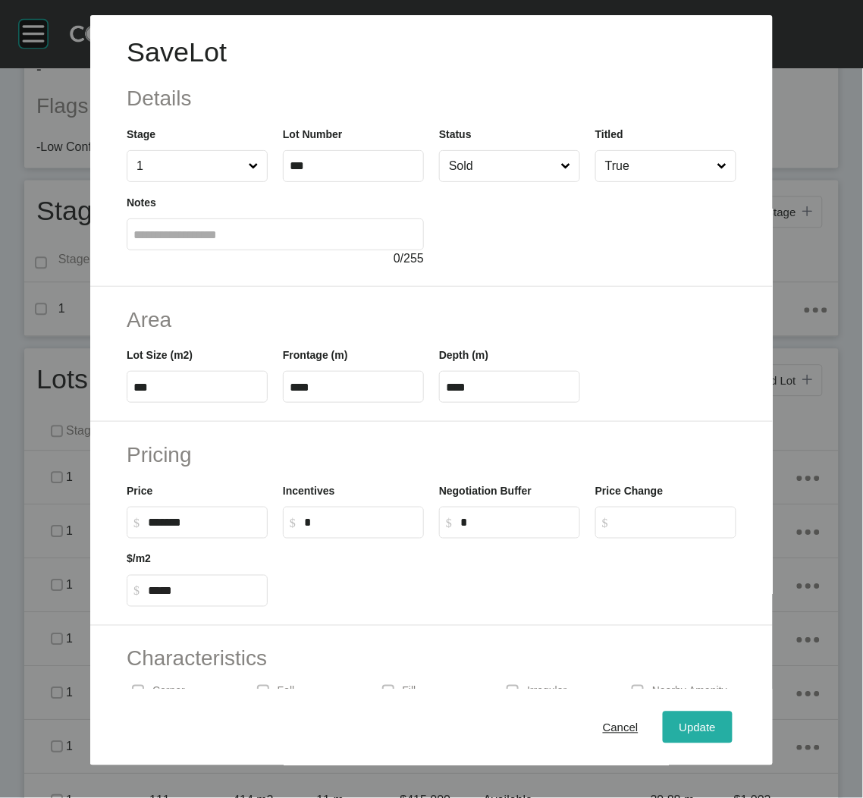
click at [679, 729] on span "Update" at bounding box center [697, 726] width 36 height 13
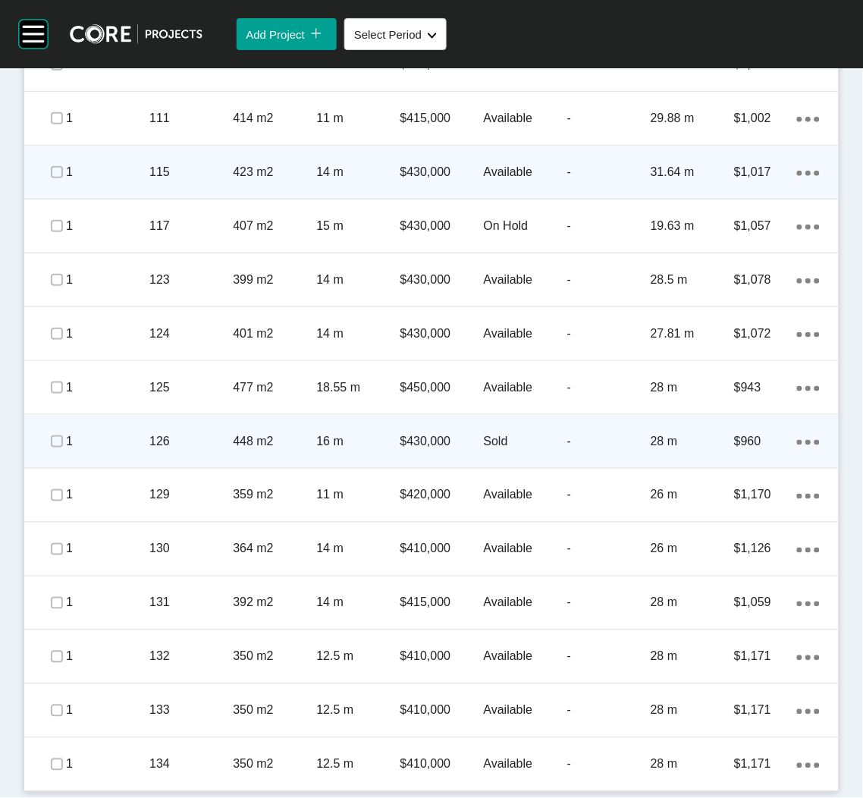
scroll to position [692, 0]
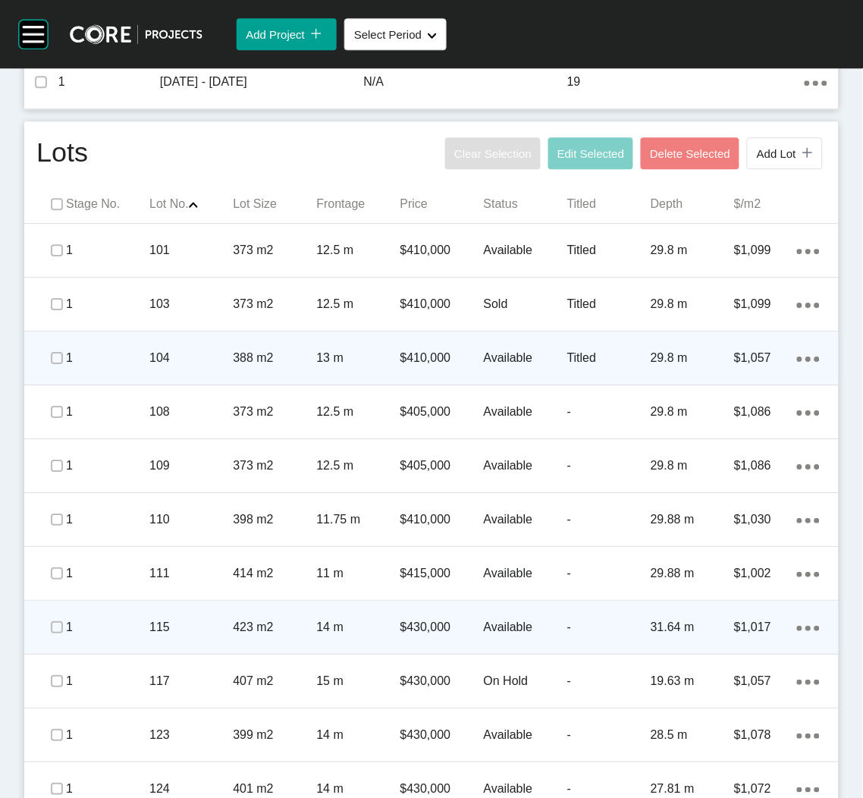
click at [168, 366] on p "104" at bounding box center [190, 358] width 83 height 17
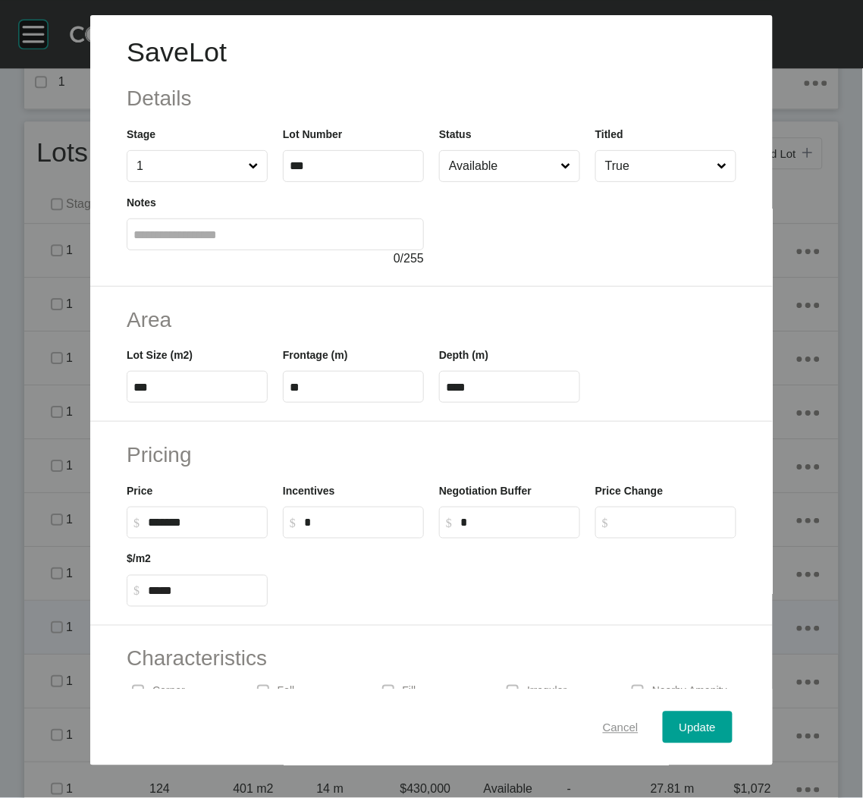
click at [603, 730] on span "Cancel" at bounding box center [621, 726] width 36 height 13
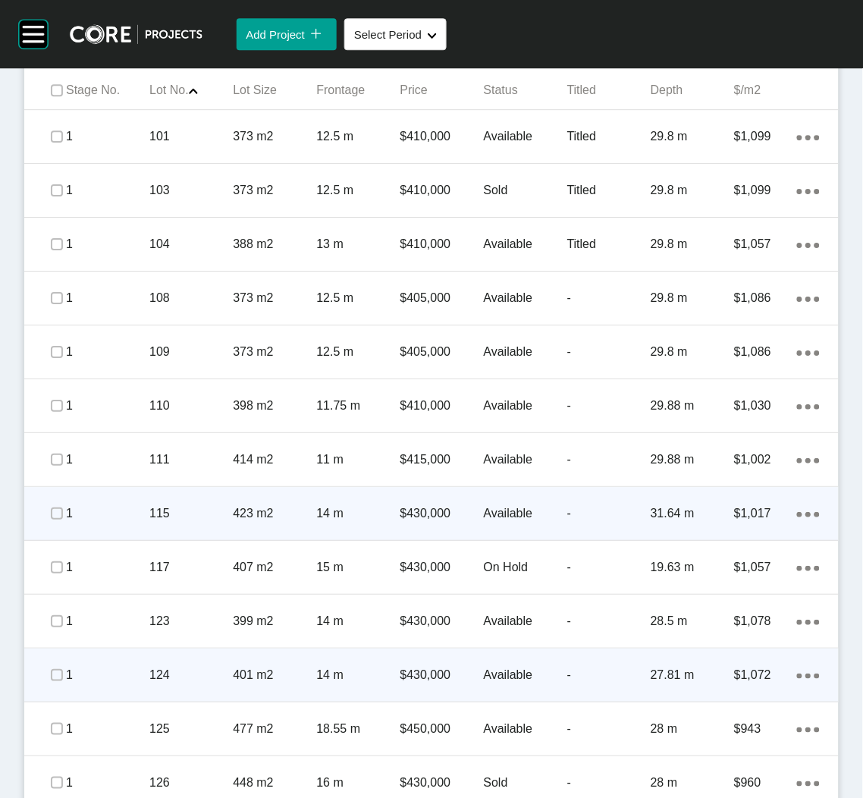
scroll to position [920, 0]
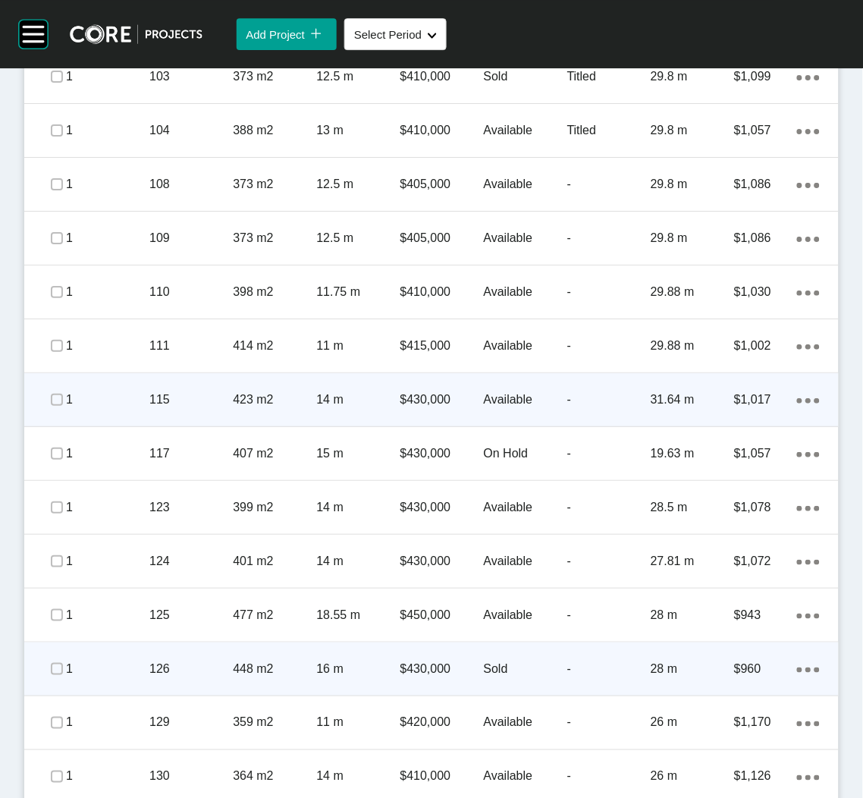
click at [188, 678] on div "126" at bounding box center [190, 668] width 83 height 47
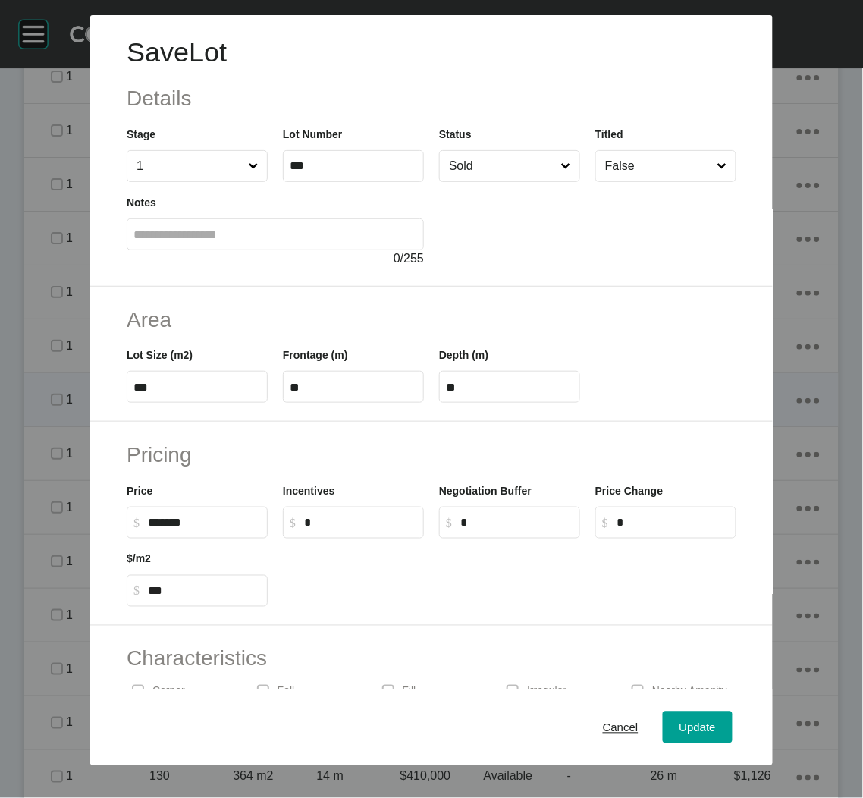
click at [475, 181] on div "Save Lot Details Stage 1 Lot Number *** Status Sold Titled False Notes 0 / 255" at bounding box center [431, 150] width 683 height 271
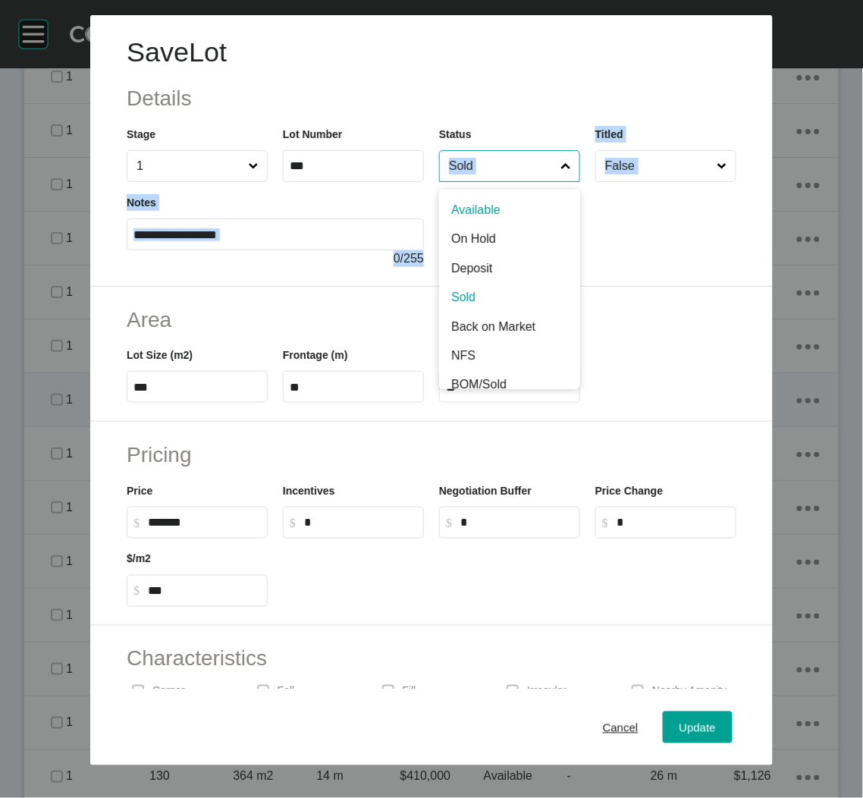
drag, startPoint x: 475, startPoint y: 181, endPoint x: 477, endPoint y: 168, distance: 13.1
click at [477, 168] on input "Sold" at bounding box center [502, 166] width 112 height 30
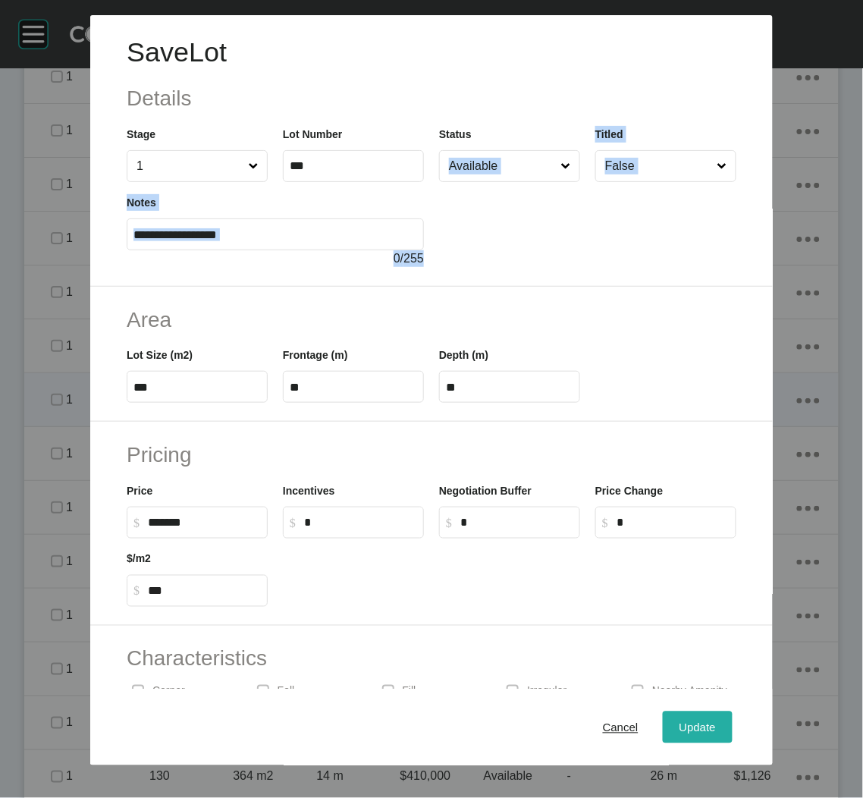
click at [679, 727] on span "Update" at bounding box center [697, 726] width 36 height 13
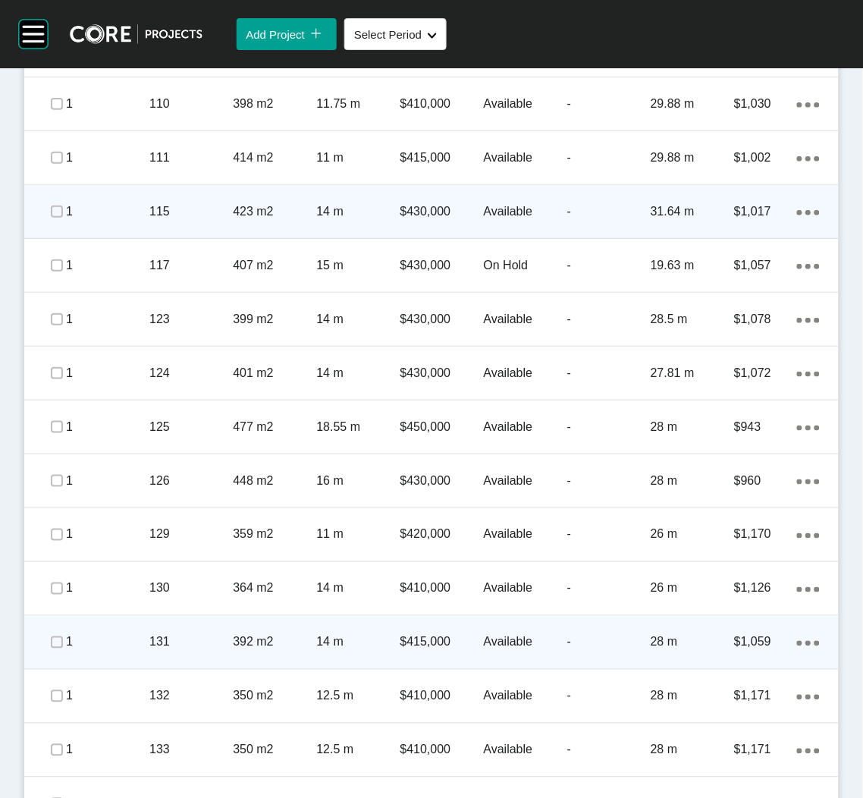
scroll to position [1147, 0]
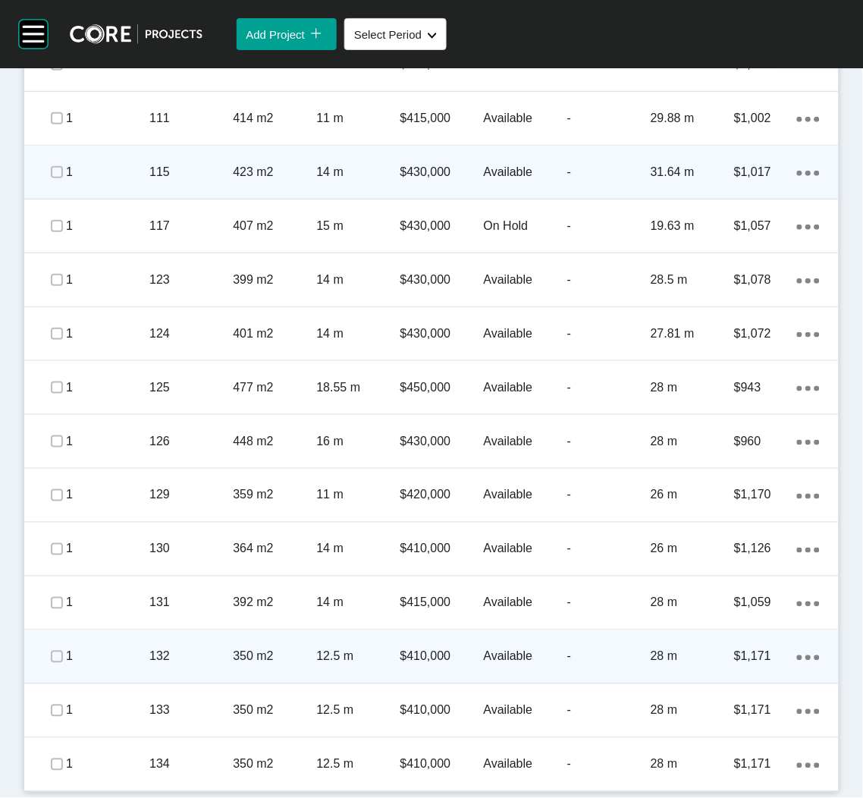
click at [202, 656] on p "132" at bounding box center [190, 656] width 83 height 17
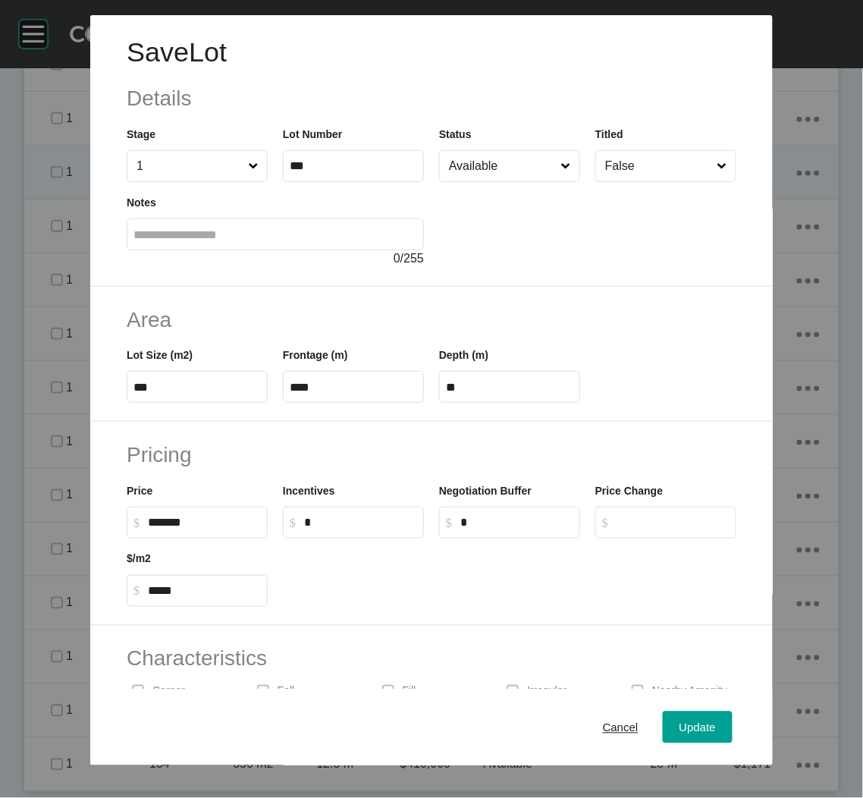
click at [494, 170] on input "Available" at bounding box center [502, 166] width 112 height 30
click at [676, 723] on div "Update" at bounding box center [698, 727] width 44 height 20
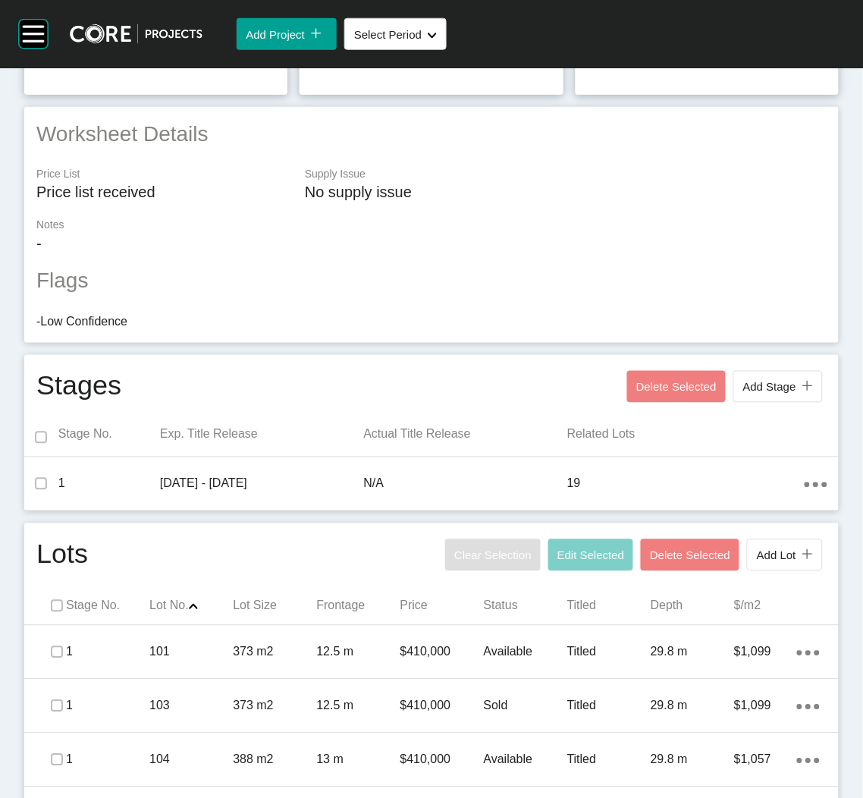
scroll to position [340, 0]
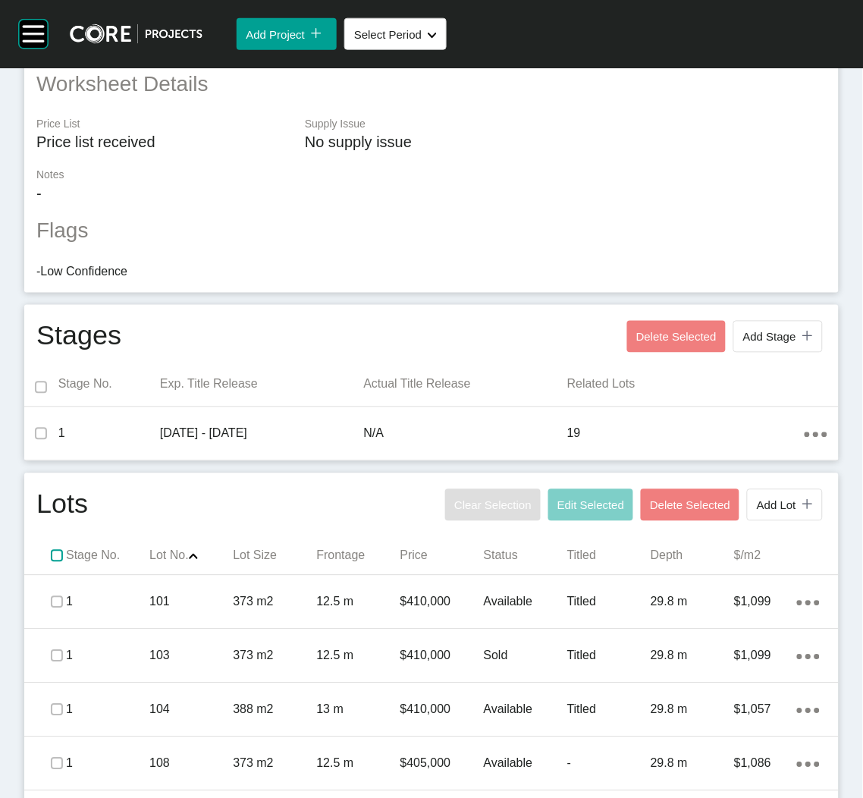
click at [53, 553] on label at bounding box center [57, 556] width 12 height 12
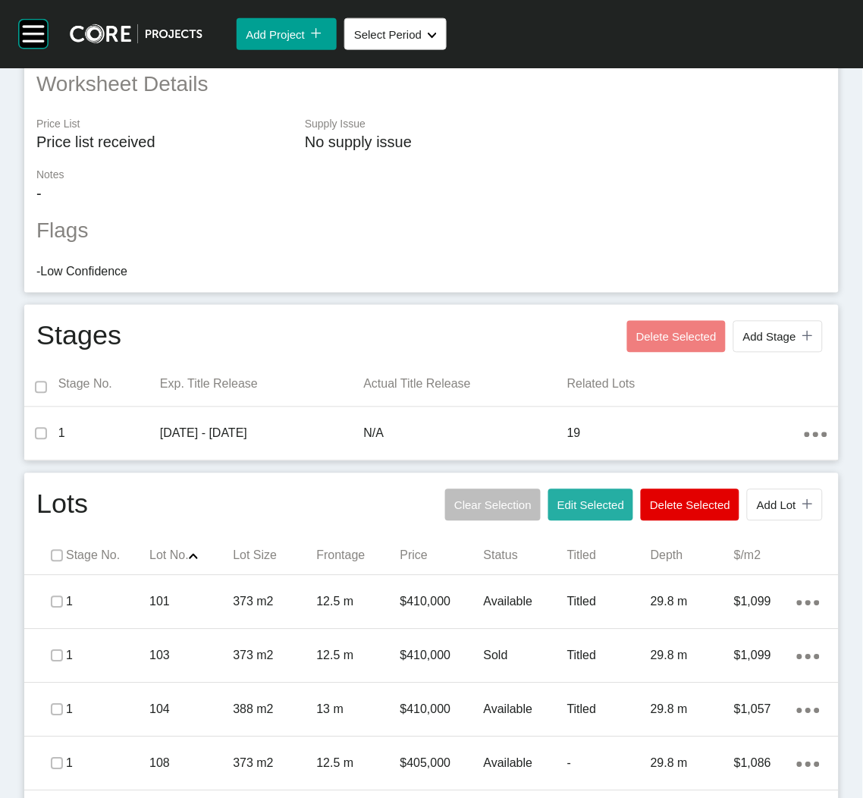
click at [588, 505] on span "Edit Selected" at bounding box center [590, 505] width 67 height 13
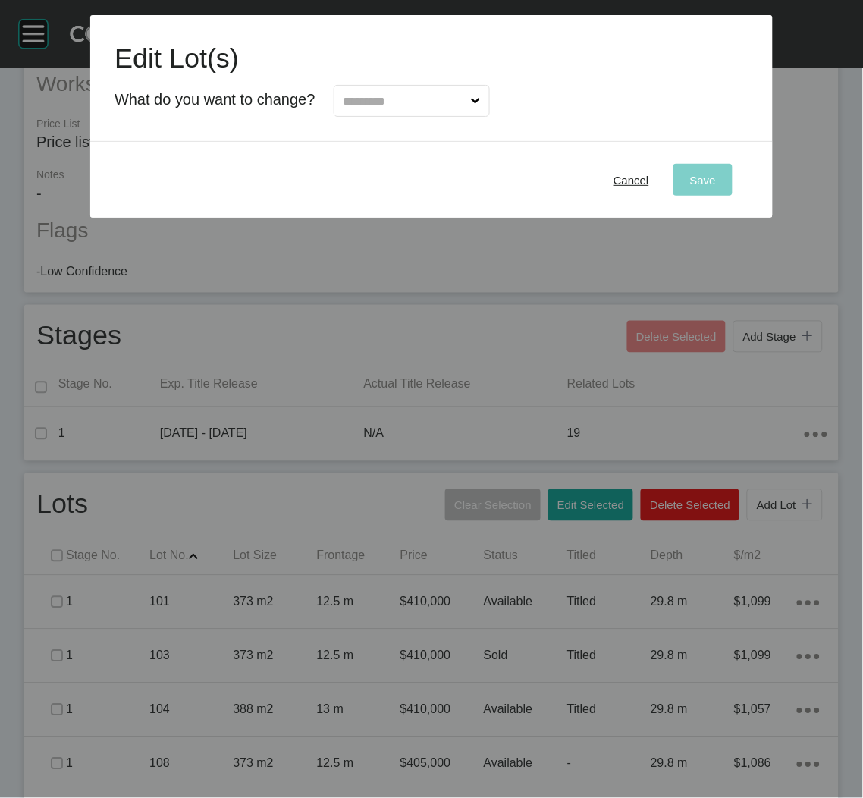
click at [447, 107] on input "text" at bounding box center [403, 101] width 127 height 30
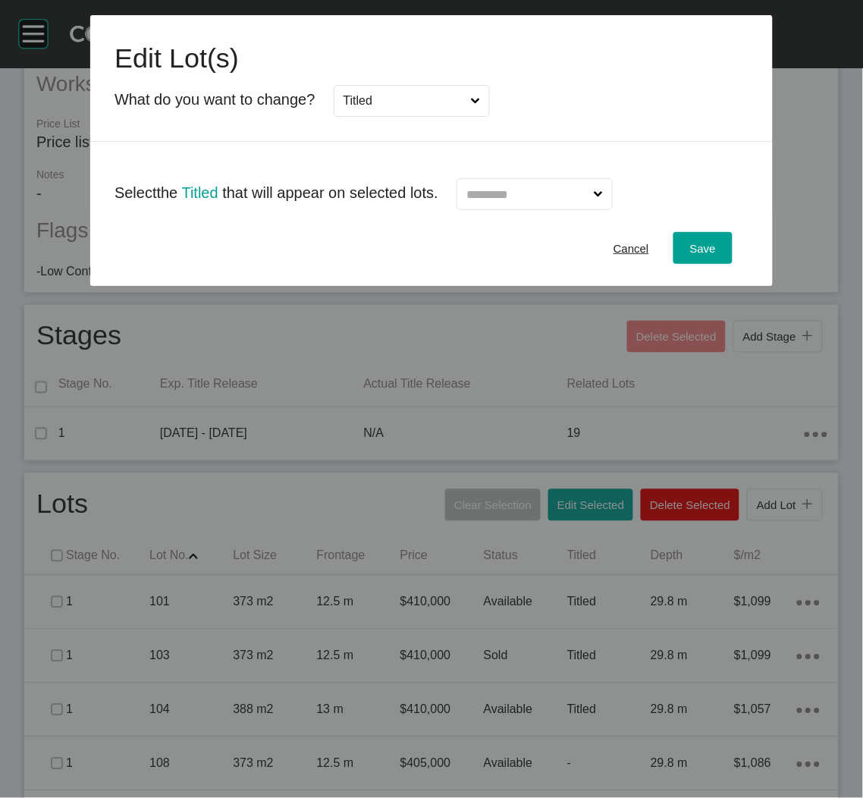
click at [530, 188] on input "text" at bounding box center [526, 194] width 127 height 30
drag, startPoint x: 506, startPoint y: 239, endPoint x: 515, endPoint y: 239, distance: 9.1
click at [695, 246] on span "Save" at bounding box center [703, 248] width 26 height 13
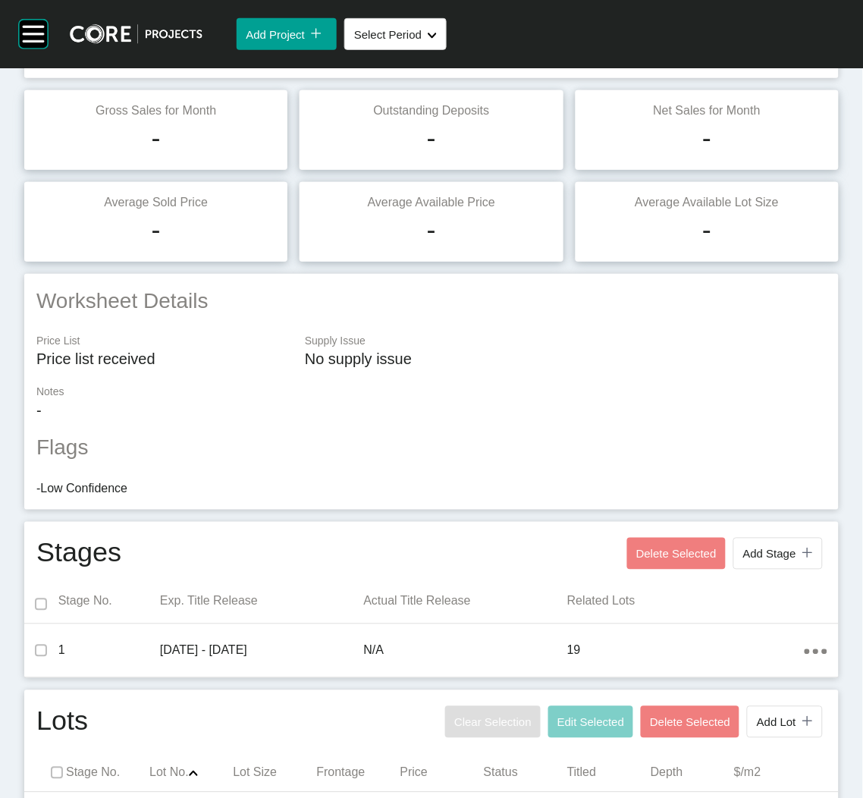
scroll to position [0, 0]
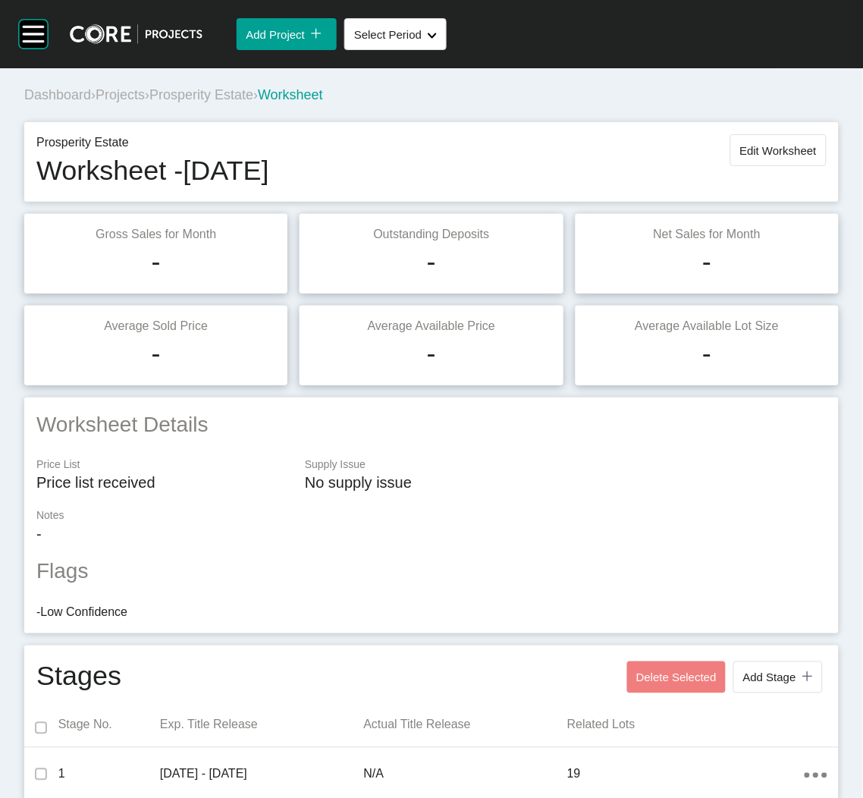
click at [124, 92] on span "Projects" at bounding box center [120, 94] width 49 height 15
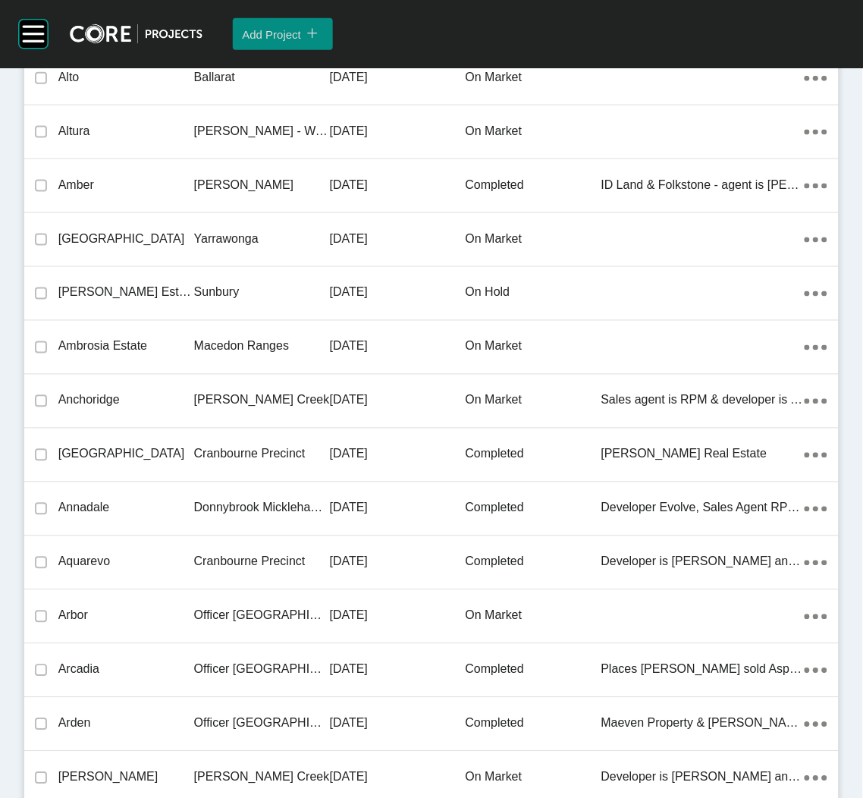
scroll to position [8358, 0]
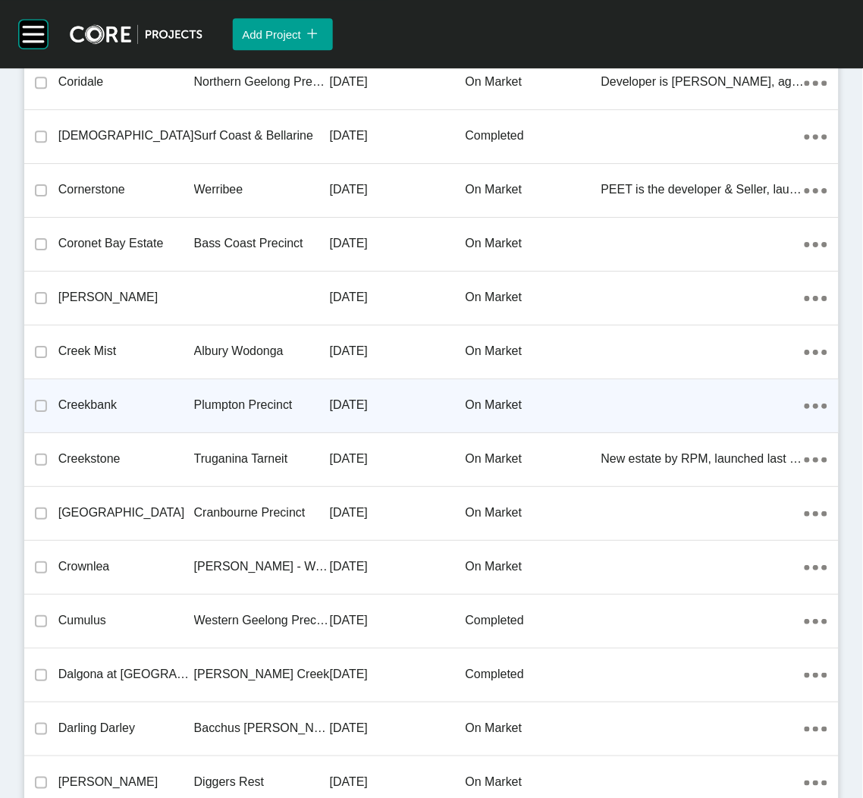
click at [165, 414] on div "Creekbank" at bounding box center [126, 404] width 136 height 47
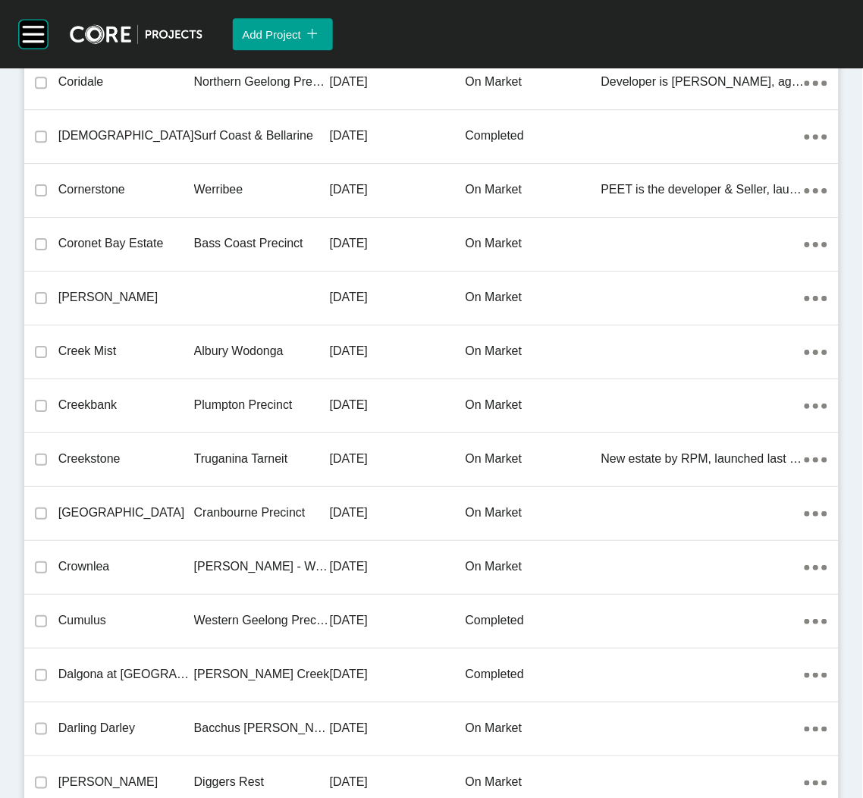
click at [165, 414] on div "Group 2 Created with Sketch. . Add Project icon/tick copy 11 Created with Sketc…" at bounding box center [431, 399] width 863 height 798
click at [156, 412] on div "Group 2 Created with Sketch. . Add Project icon/tick copy 11 Created with Sketc…" at bounding box center [431, 399] width 863 height 798
click at [134, 402] on div "Group 2 Created with Sketch. . Add Project icon/tick copy 11 Created with Sketc…" at bounding box center [431, 399] width 863 height 798
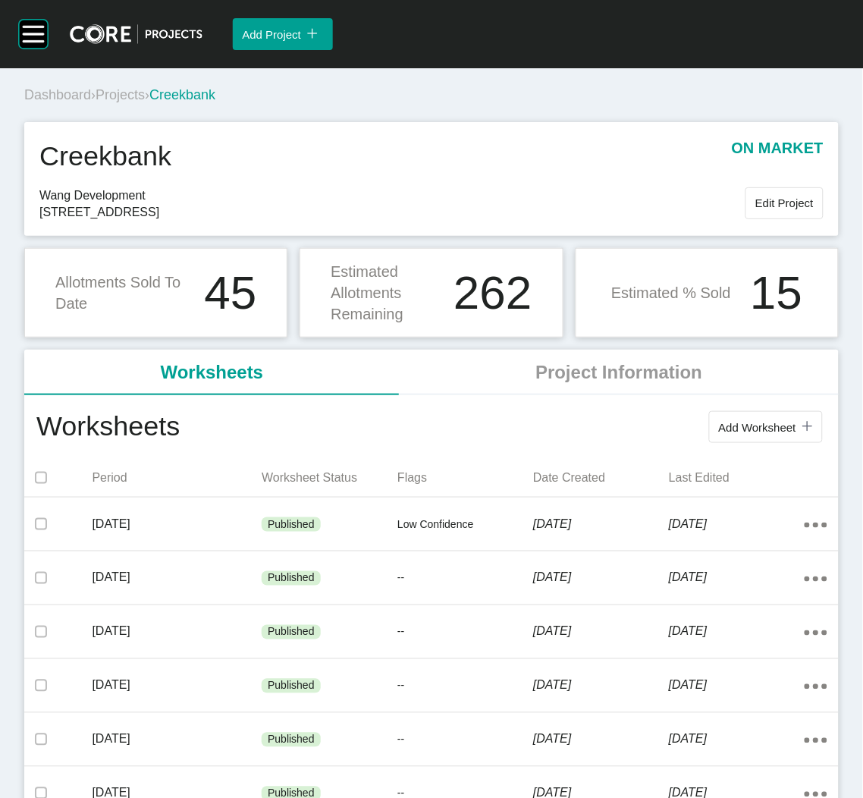
drag, startPoint x: 763, startPoint y: 419, endPoint x: 739, endPoint y: 371, distance: 53.9
click at [763, 419] on button "Add Worksheet icon/tick copy 11 Created with Sketch." at bounding box center [766, 427] width 114 height 32
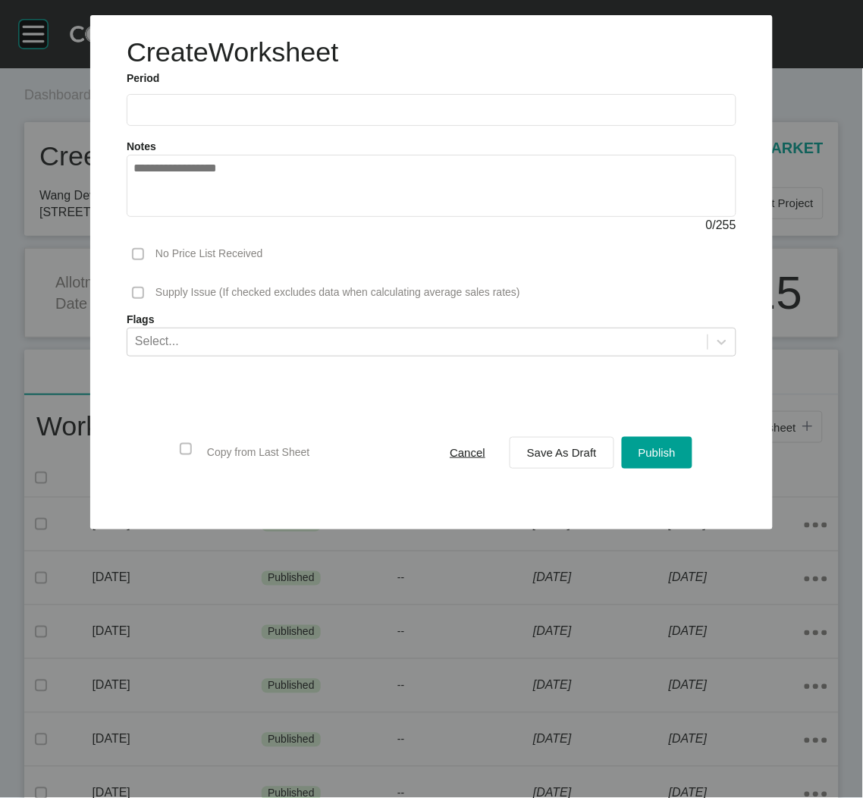
click at [236, 115] on input "text" at bounding box center [431, 109] width 596 height 13
click at [242, 220] on li "Sep" at bounding box center [256, 221] width 51 height 26
type input "**********"
click at [570, 461] on div "Save As Draft" at bounding box center [561, 452] width 77 height 20
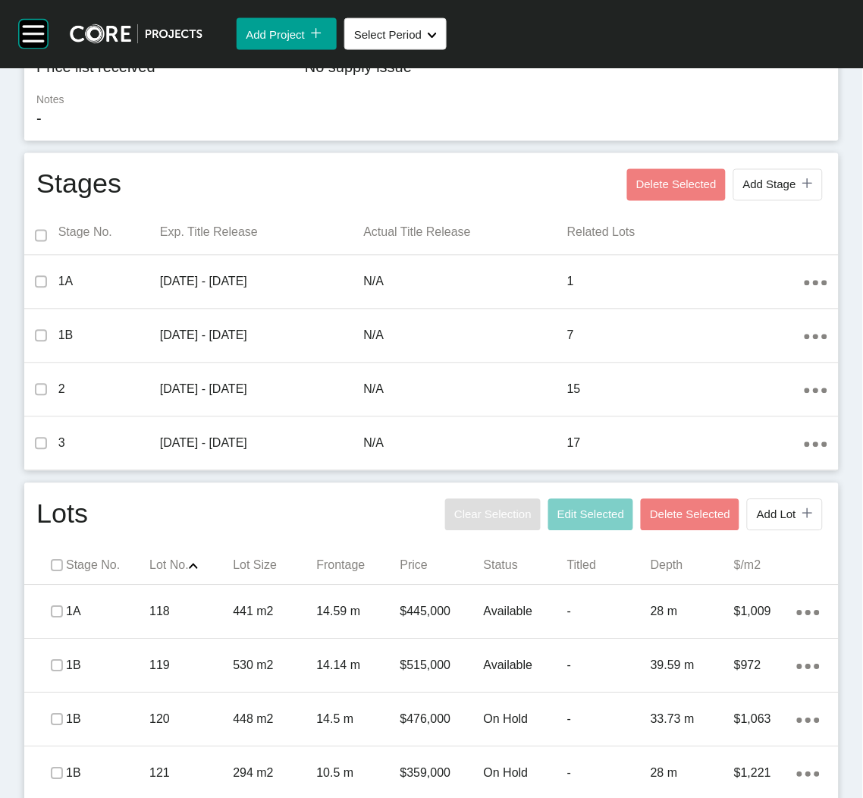
scroll to position [455, 0]
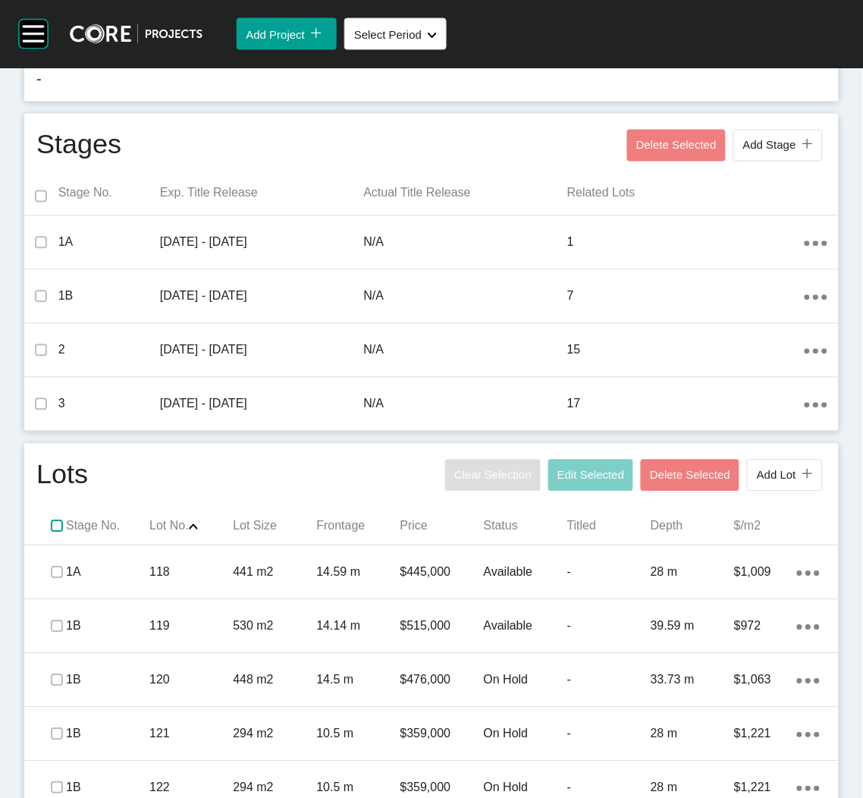
click at [51, 526] on label at bounding box center [57, 526] width 12 height 12
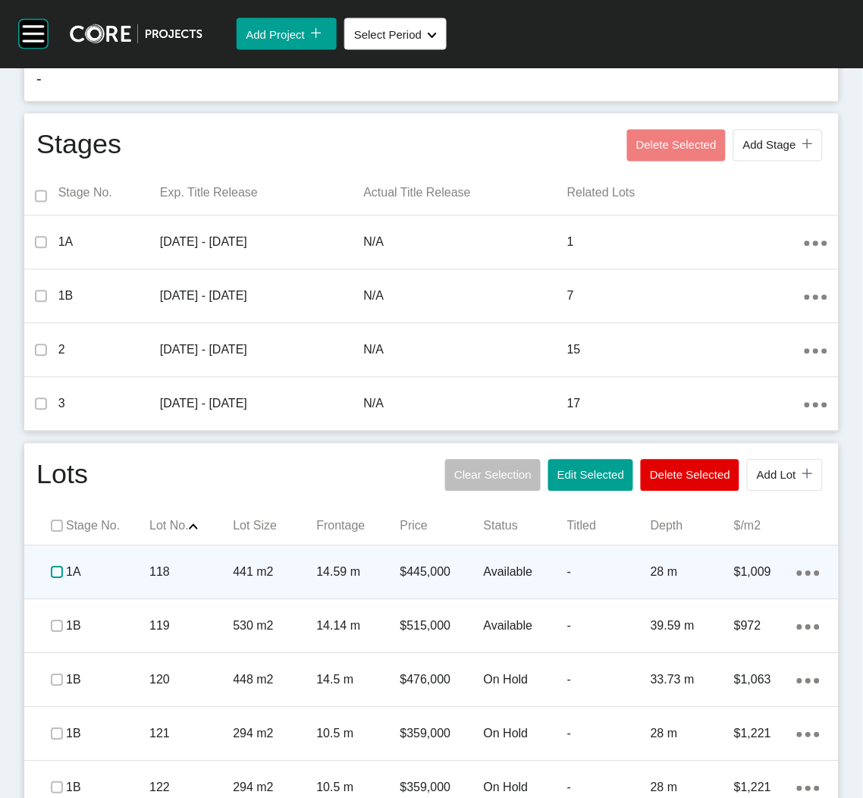
click at [60, 573] on label at bounding box center [57, 572] width 12 height 12
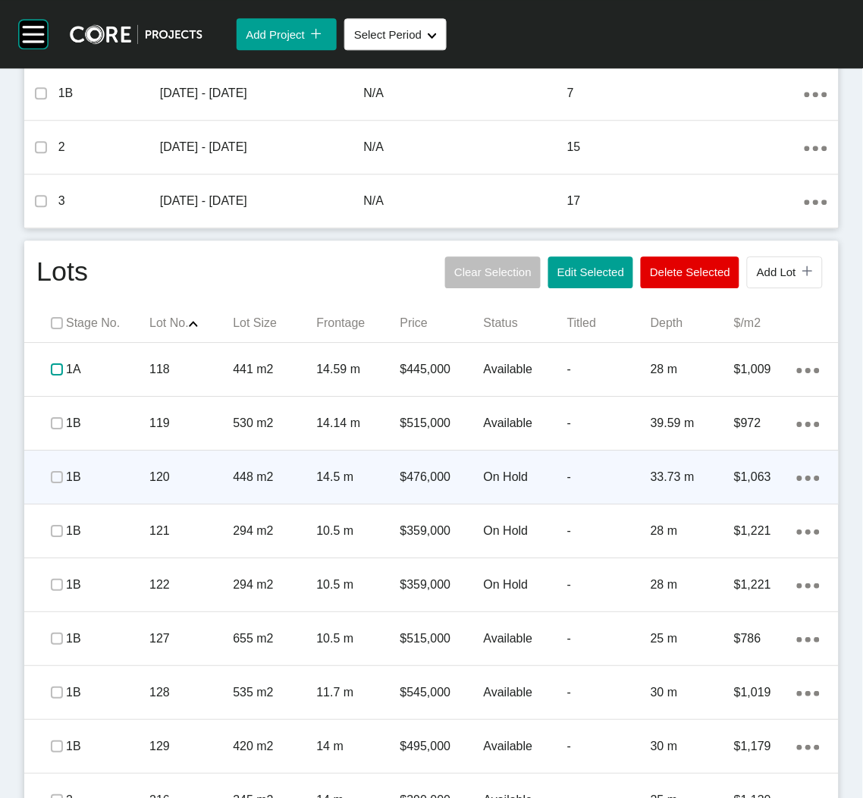
scroll to position [682, 0]
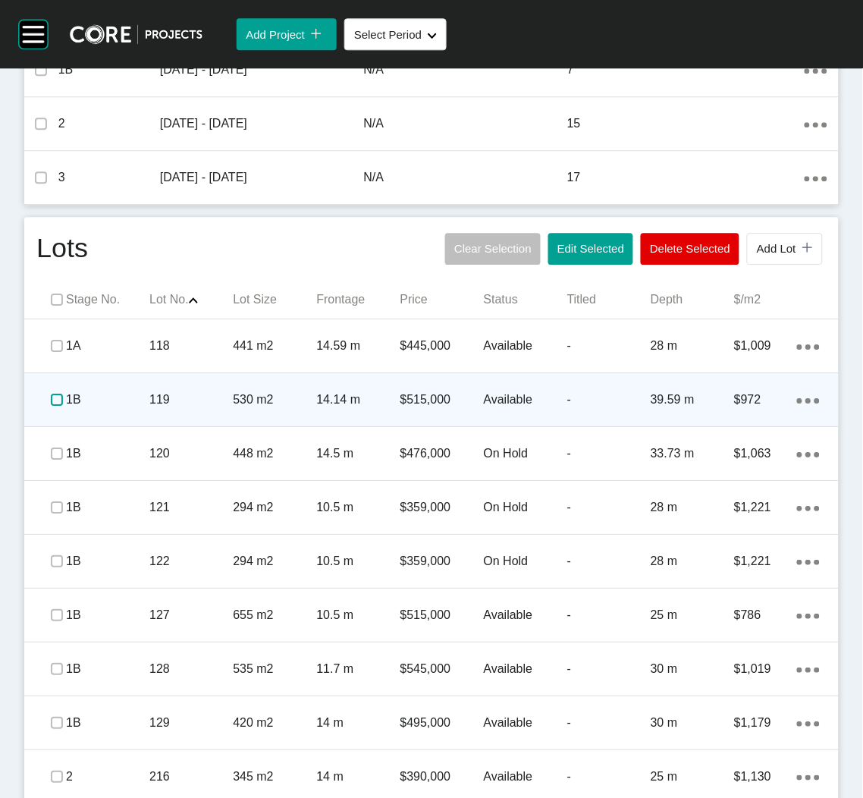
click at [61, 397] on label at bounding box center [57, 400] width 12 height 12
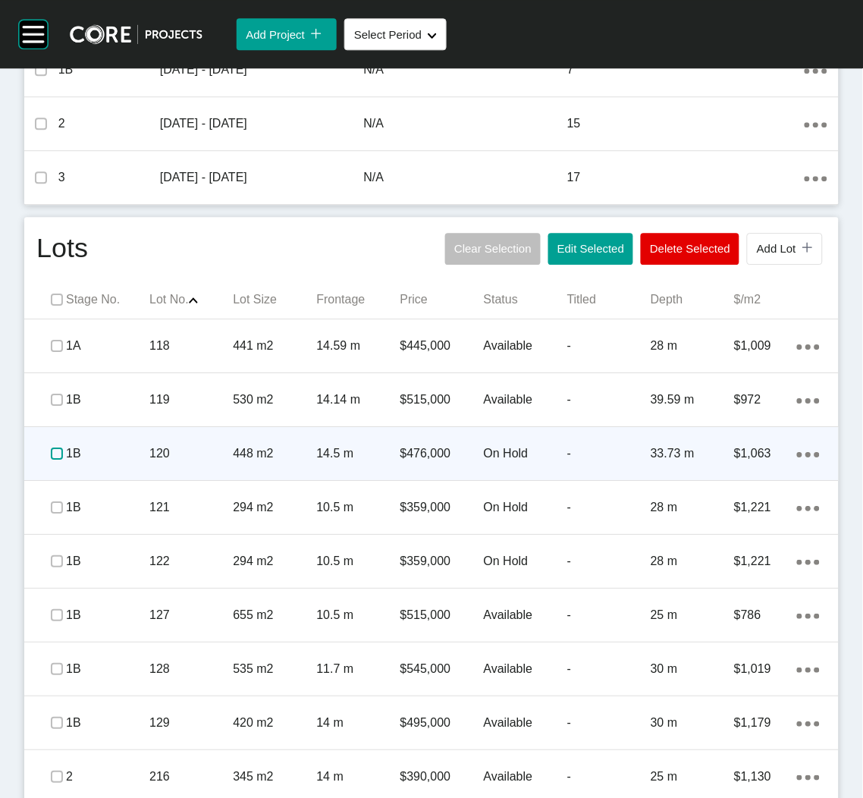
click at [55, 451] on label at bounding box center [57, 453] width 12 height 12
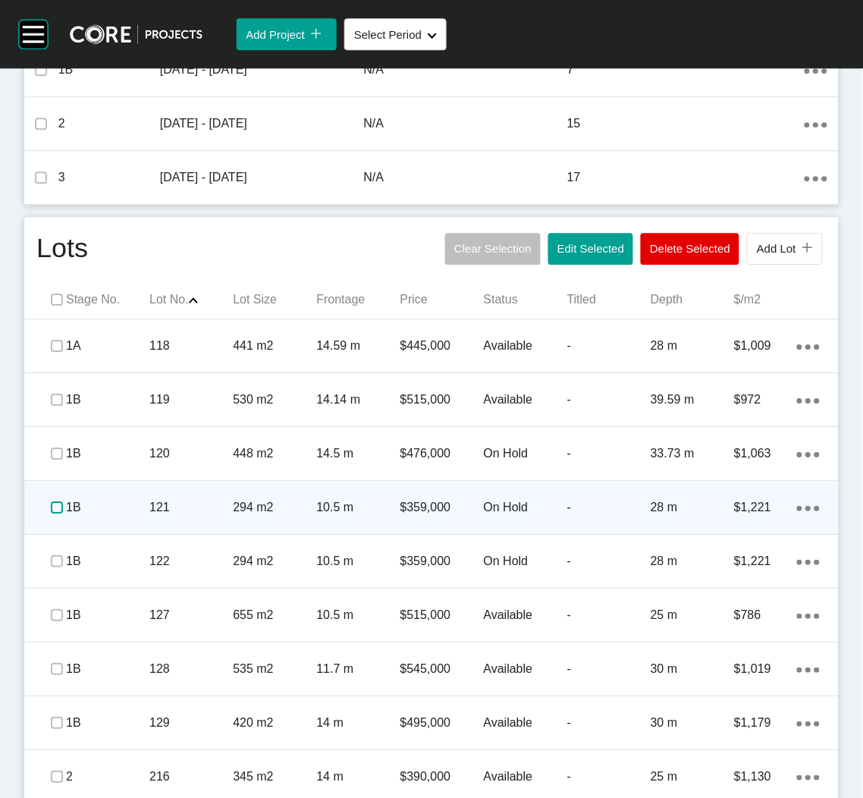
click at [51, 510] on label at bounding box center [57, 507] width 12 height 12
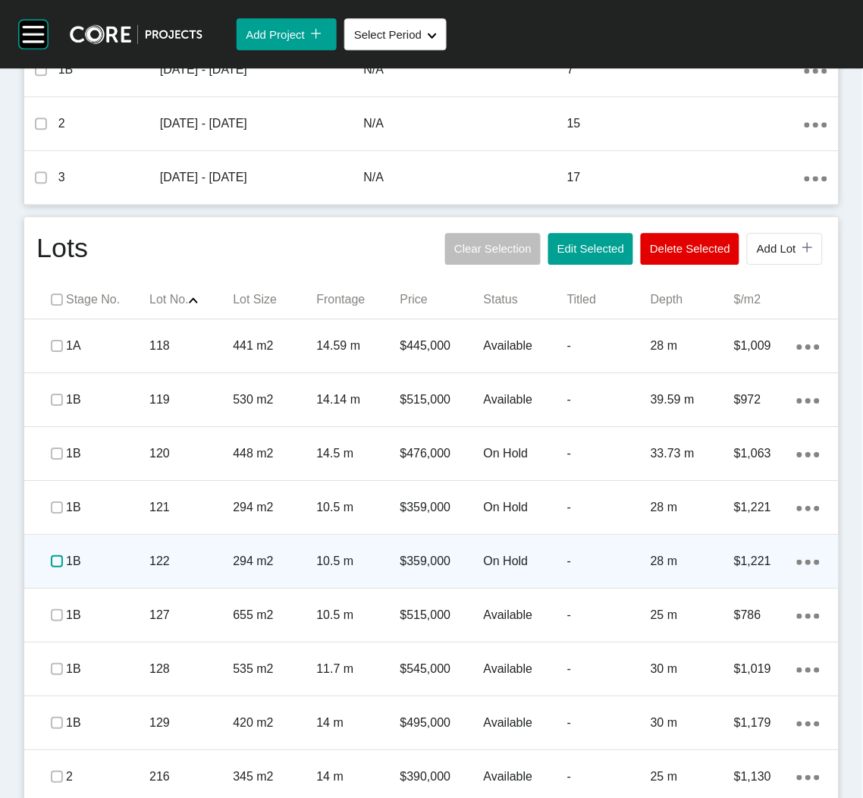
click at [51, 556] on label at bounding box center [57, 561] width 12 height 12
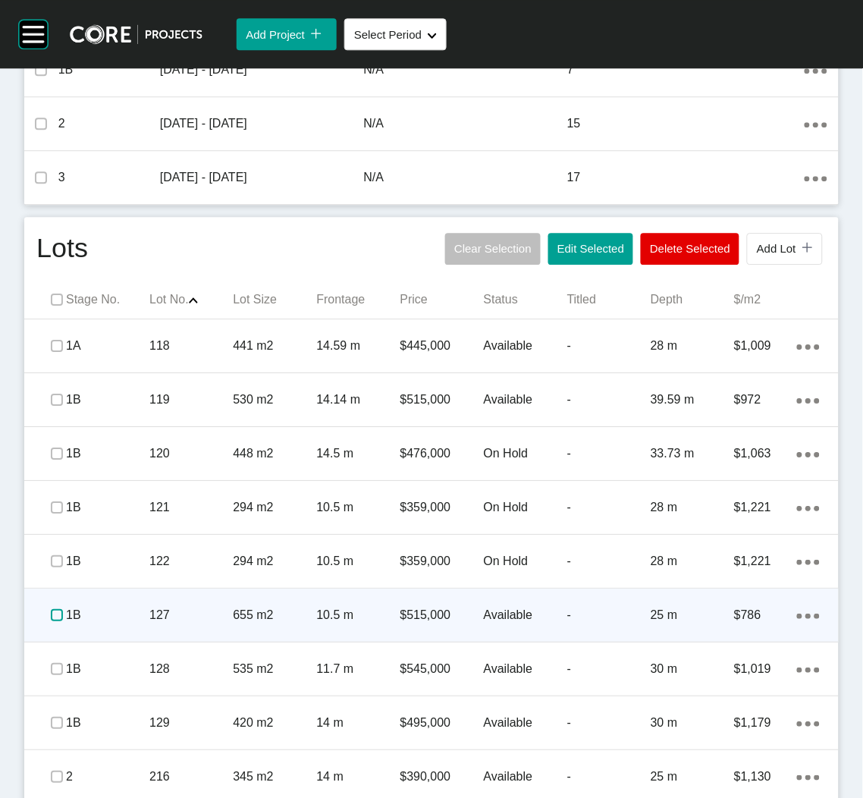
click at [53, 612] on label at bounding box center [57, 615] width 12 height 12
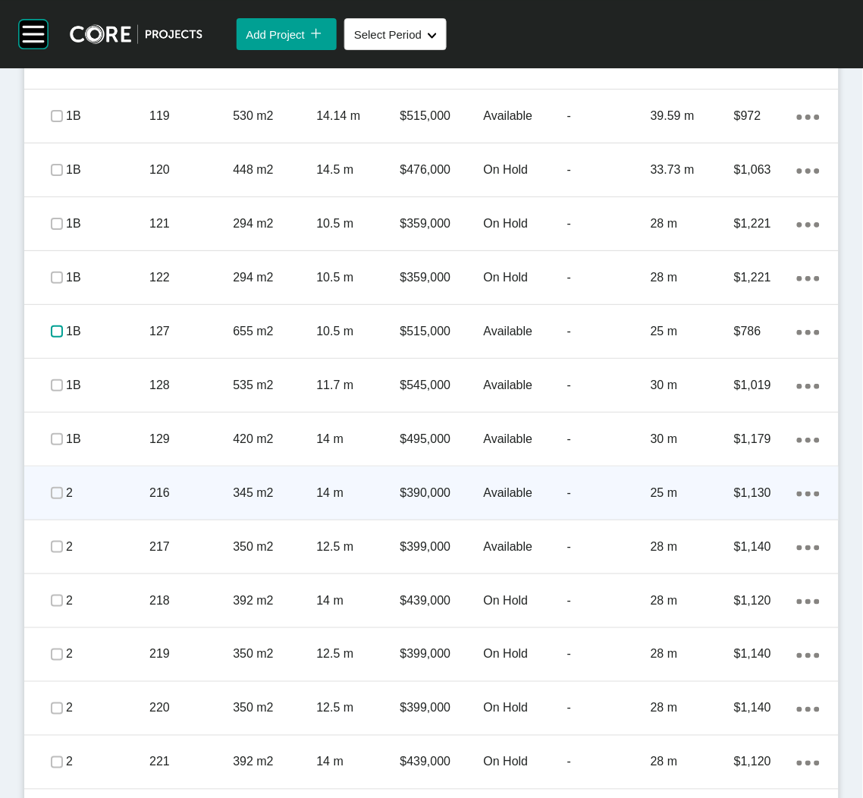
scroll to position [1023, 0]
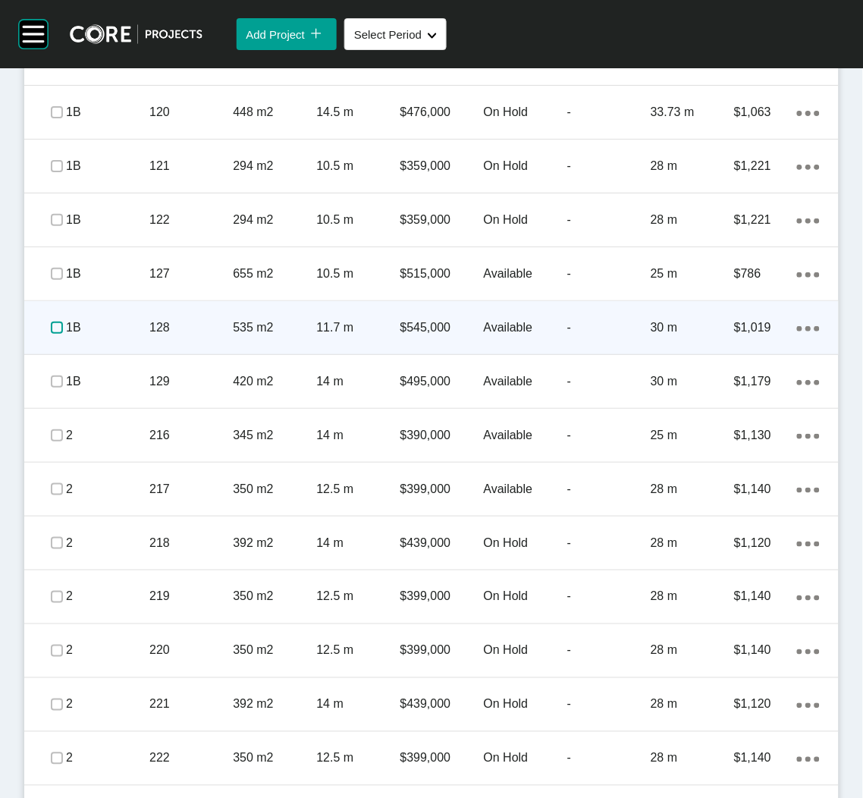
click at [56, 328] on label at bounding box center [57, 328] width 12 height 12
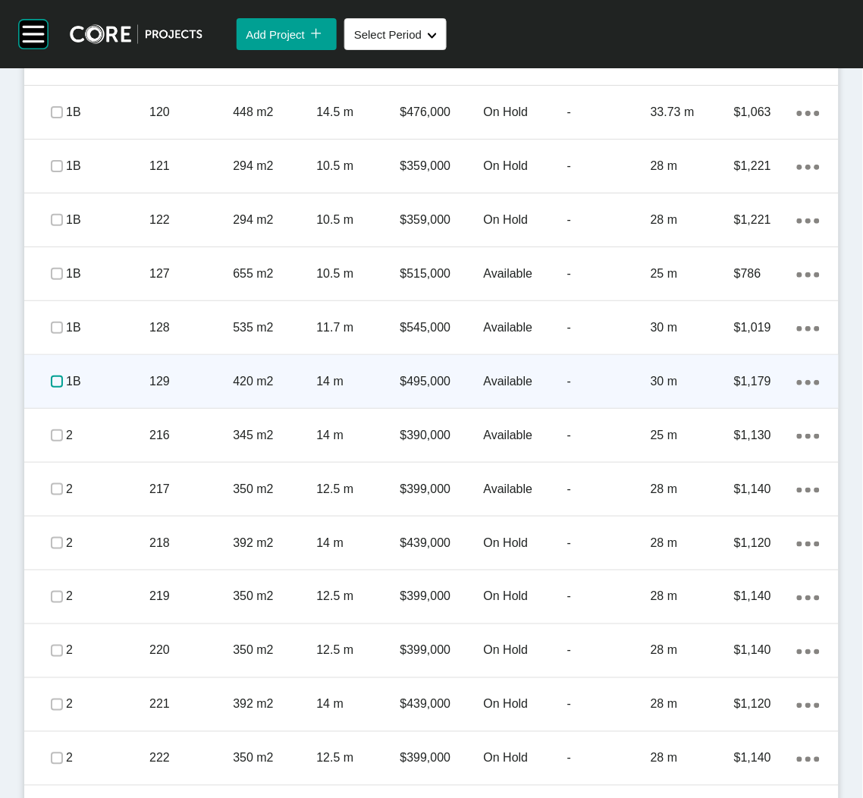
click at [52, 380] on label at bounding box center [57, 381] width 12 height 12
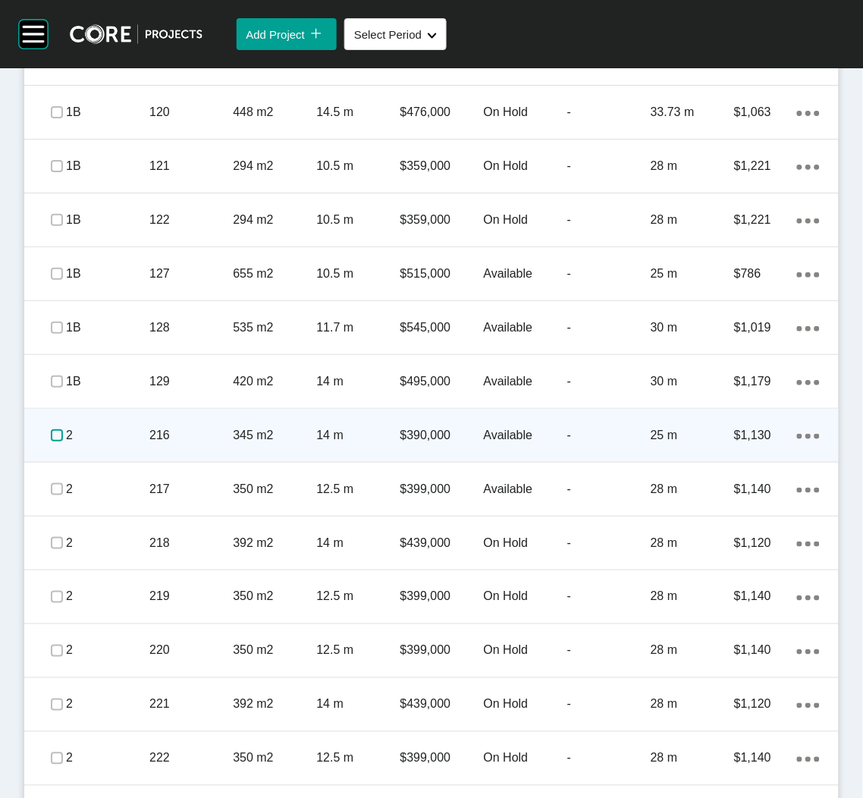
click at [55, 433] on label at bounding box center [57, 435] width 12 height 12
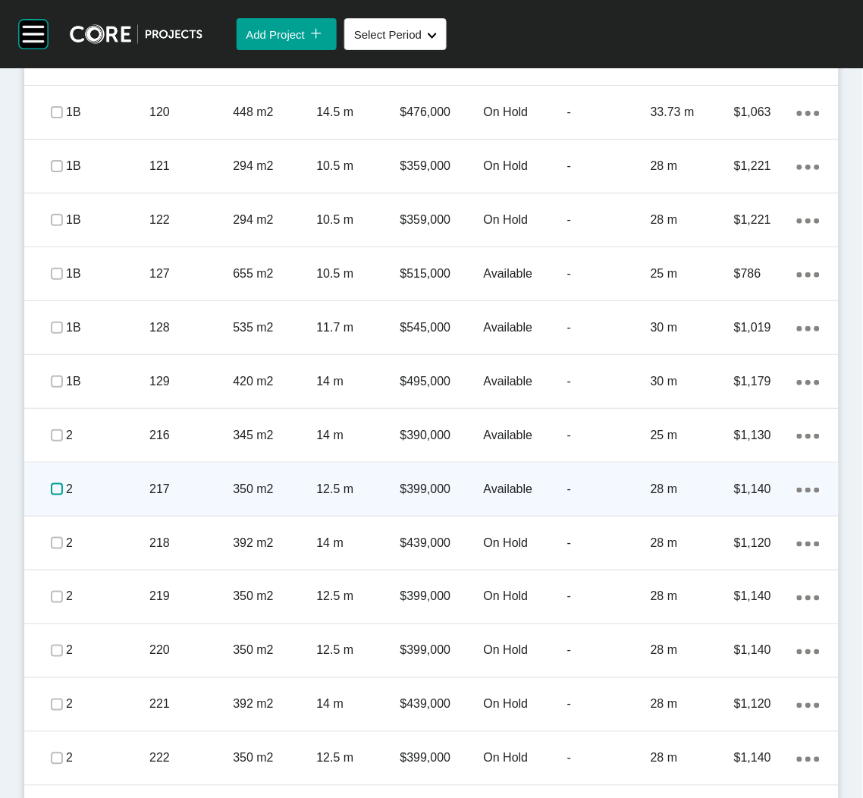
click at [52, 491] on label at bounding box center [57, 489] width 12 height 12
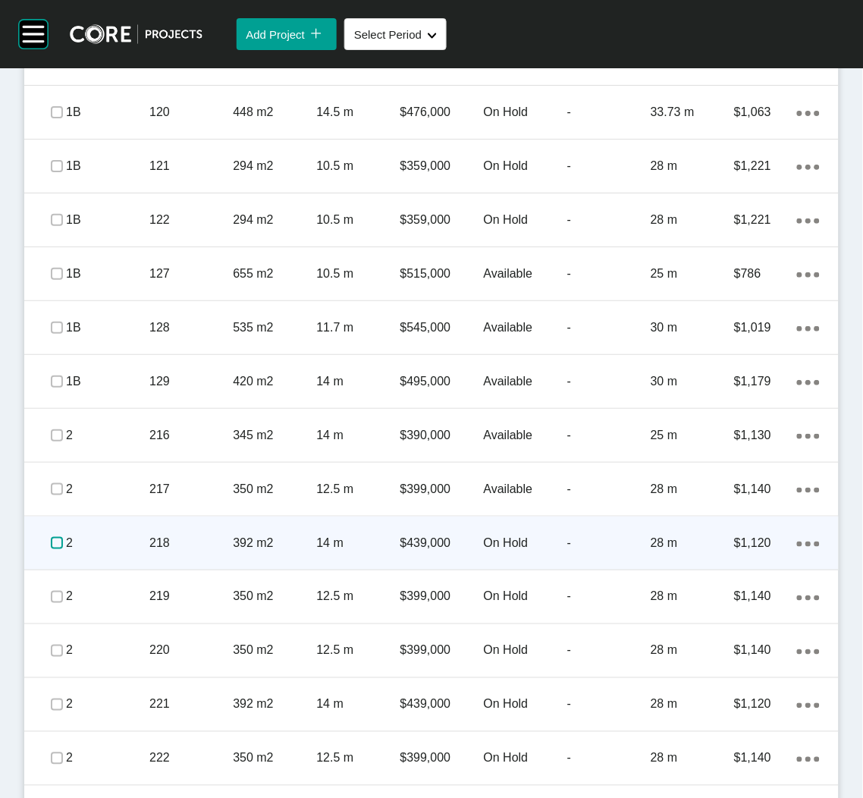
click at [52, 545] on label at bounding box center [57, 543] width 12 height 12
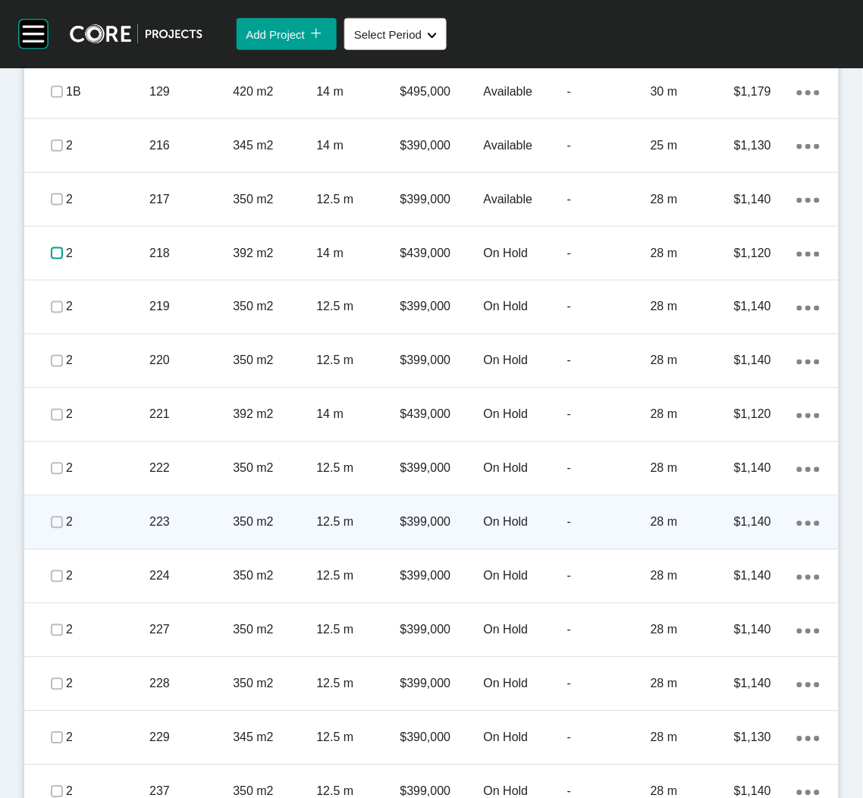
scroll to position [1478, 0]
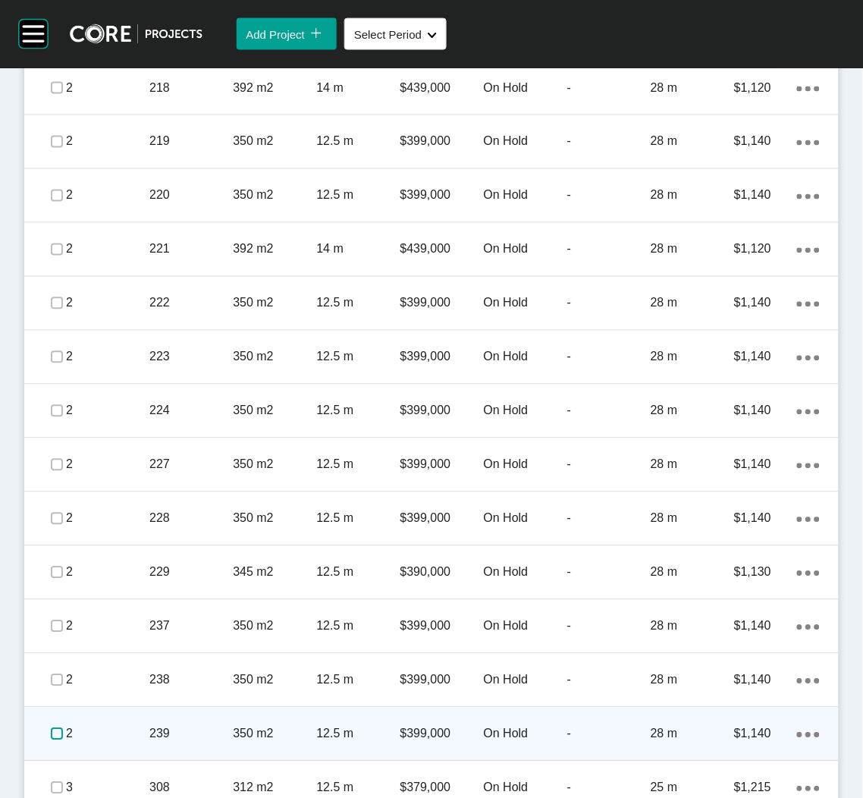
click at [51, 730] on label at bounding box center [57, 734] width 12 height 12
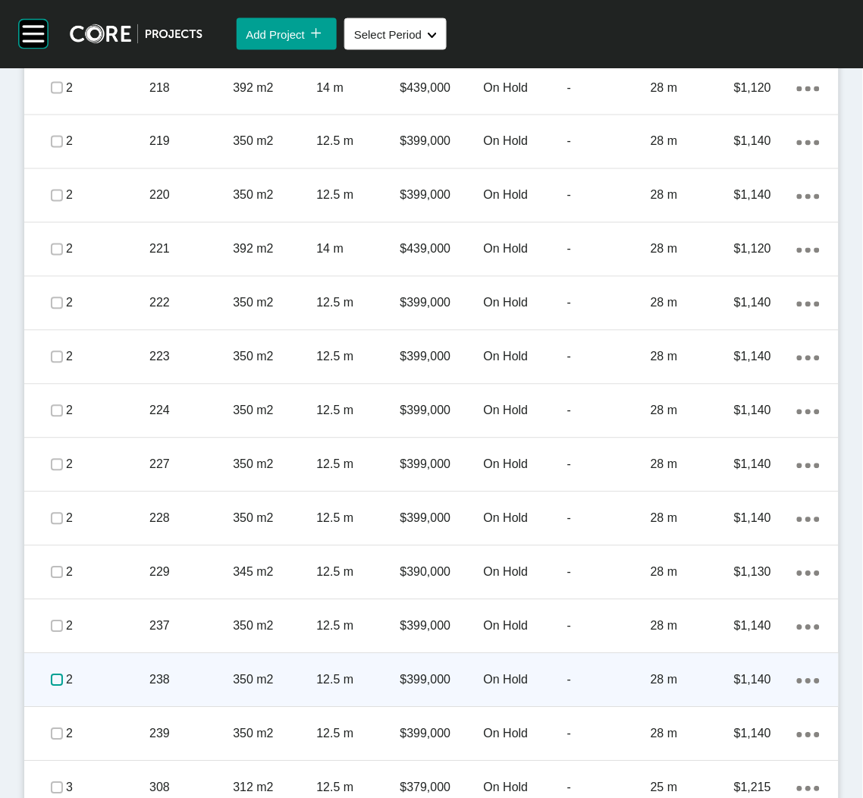
click at [52, 674] on label at bounding box center [57, 680] width 12 height 12
click at [160, 694] on div "238" at bounding box center [190, 680] width 83 height 47
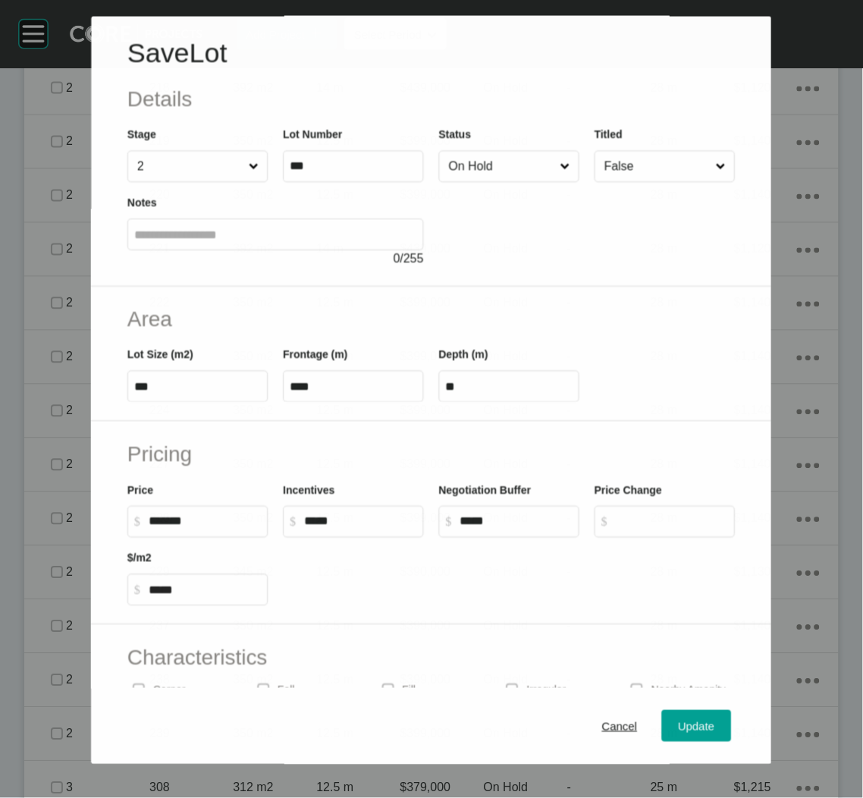
click at [557, 171] on span at bounding box center [564, 167] width 15 height 30
click at [550, 171] on input "On Hold" at bounding box center [501, 167] width 111 height 30
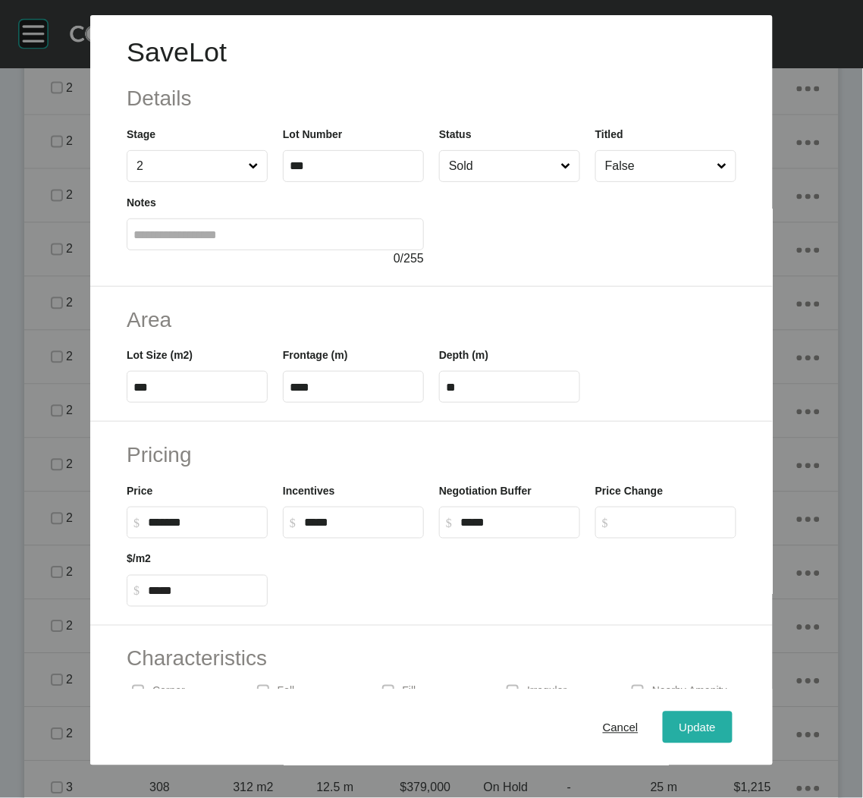
click at [676, 724] on div "Update" at bounding box center [698, 727] width 44 height 20
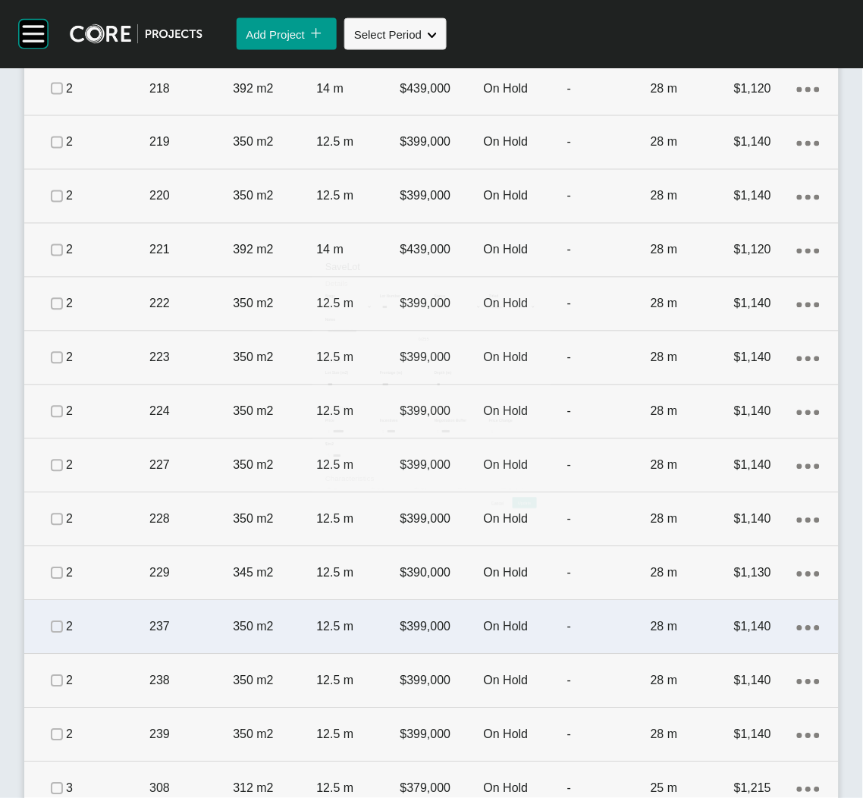
click at [175, 630] on p "237" at bounding box center [190, 627] width 83 height 17
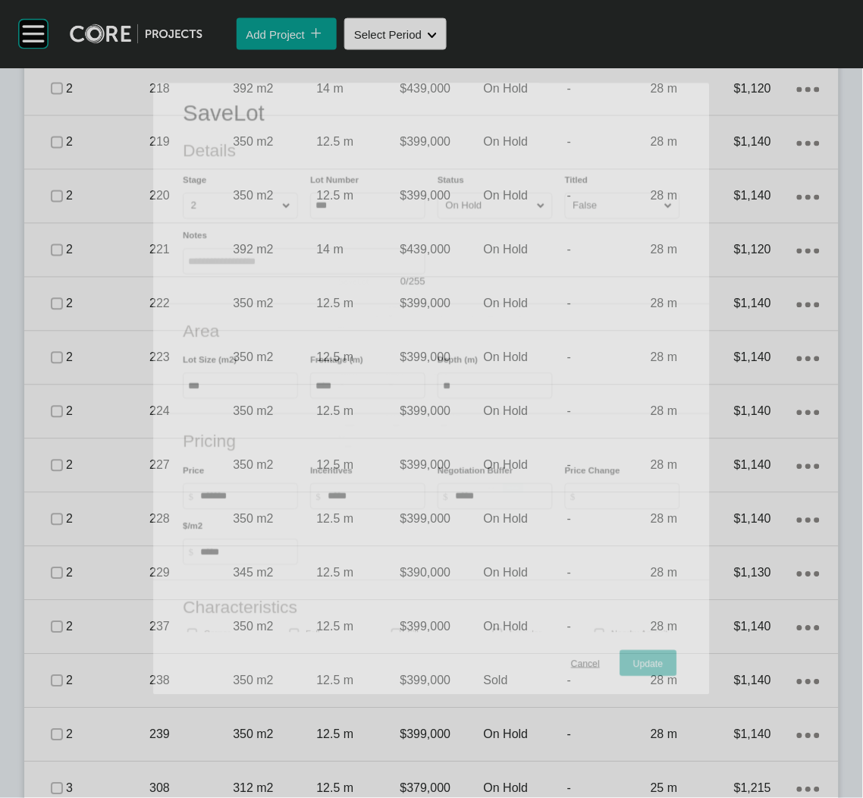
scroll to position [1478, 0]
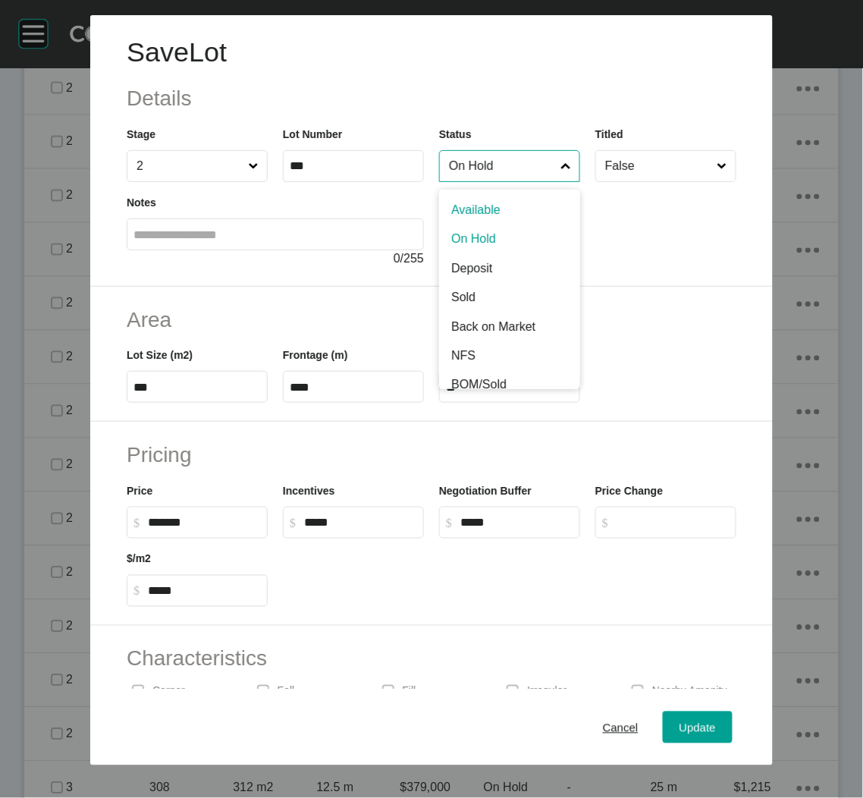
click at [501, 159] on input "On Hold" at bounding box center [502, 166] width 112 height 30
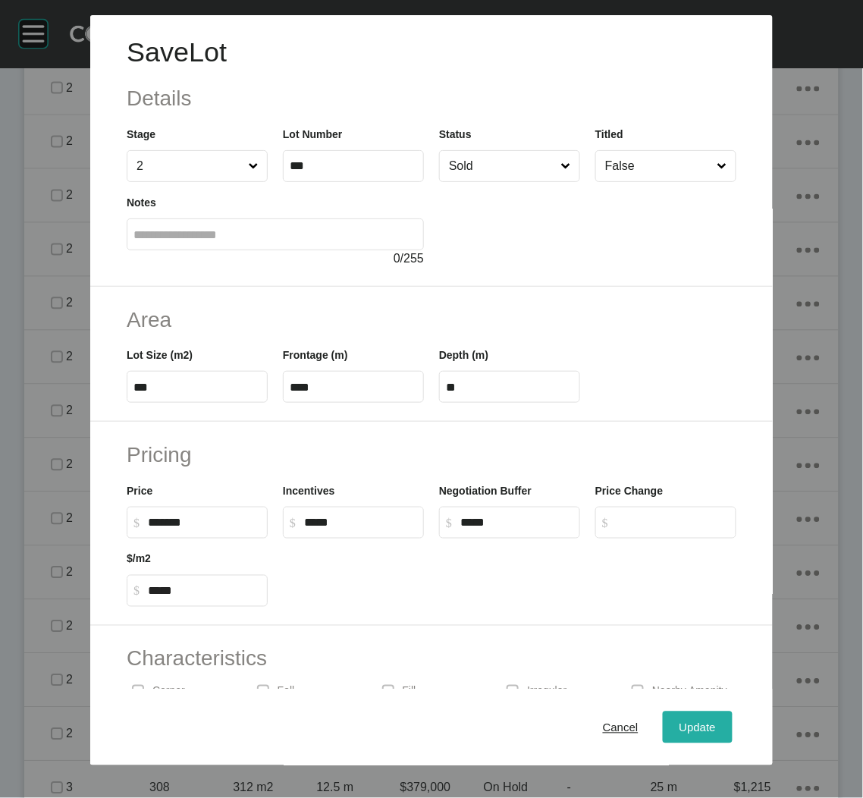
click at [679, 730] on span "Update" at bounding box center [697, 726] width 36 height 13
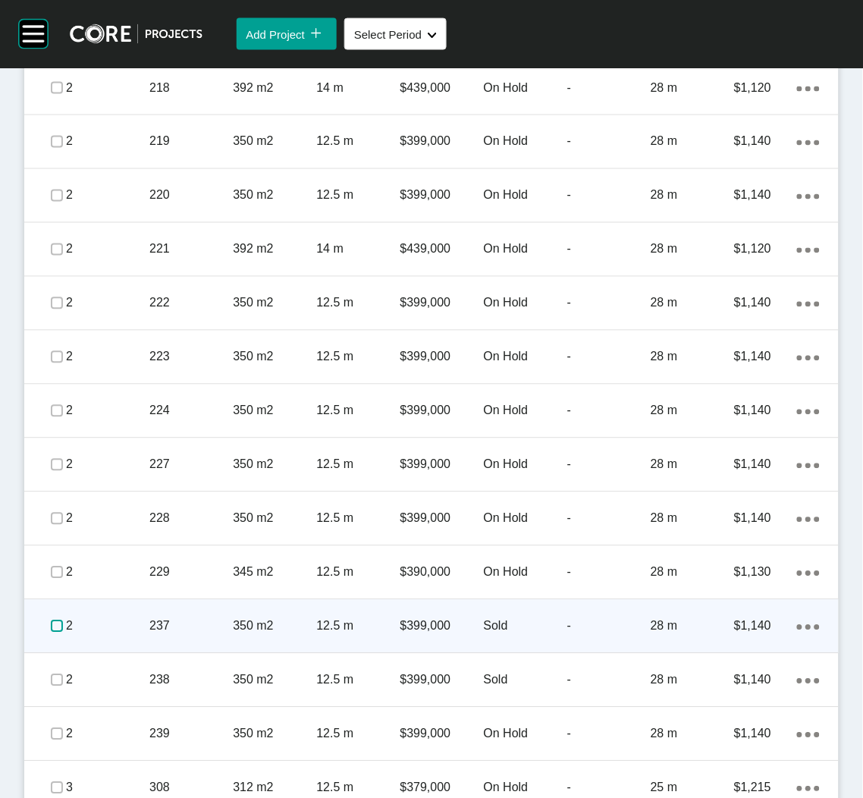
click at [54, 626] on label at bounding box center [57, 626] width 12 height 12
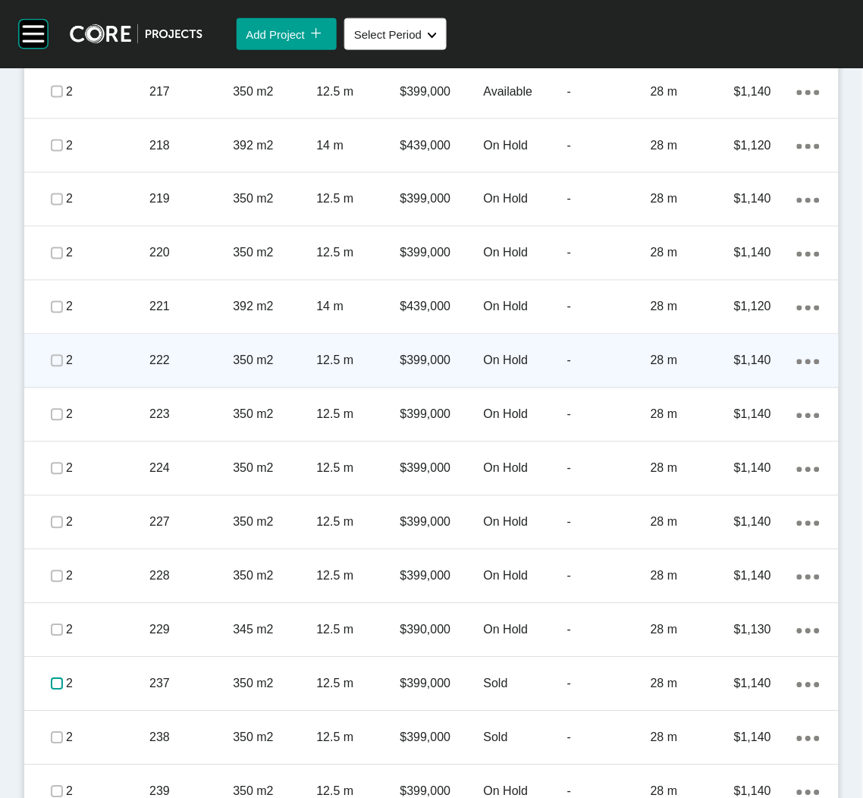
scroll to position [1364, 0]
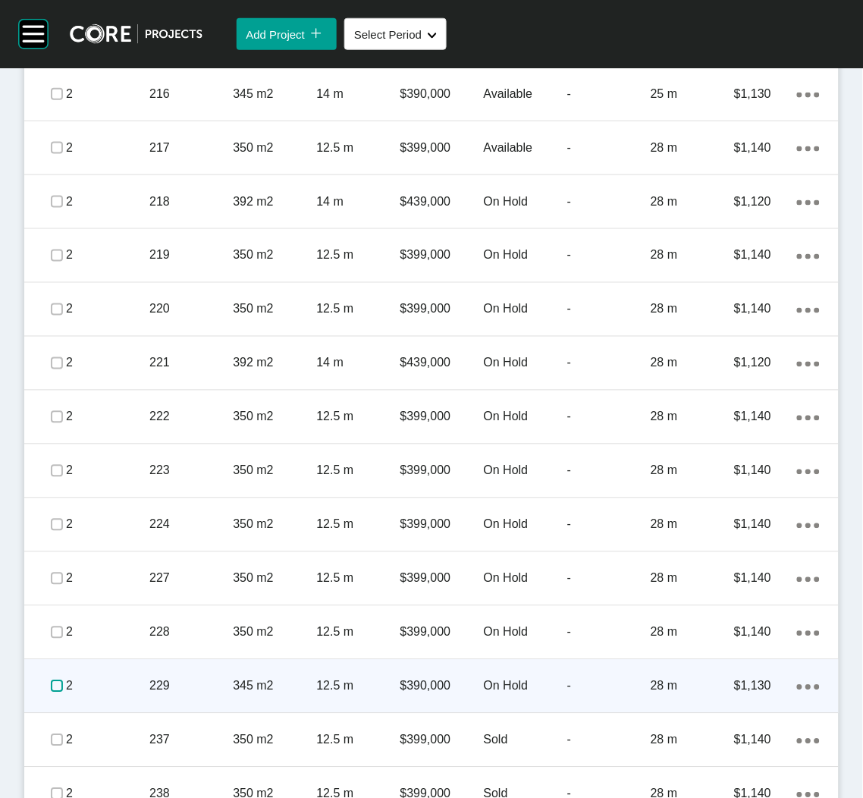
click at [51, 687] on label at bounding box center [57, 686] width 12 height 12
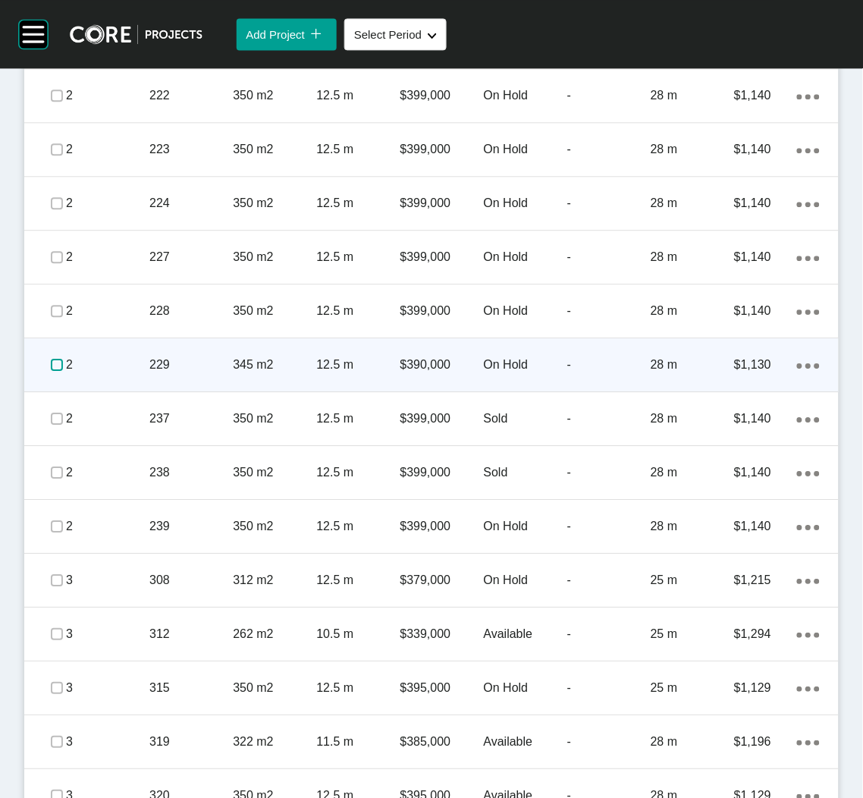
scroll to position [1706, 0]
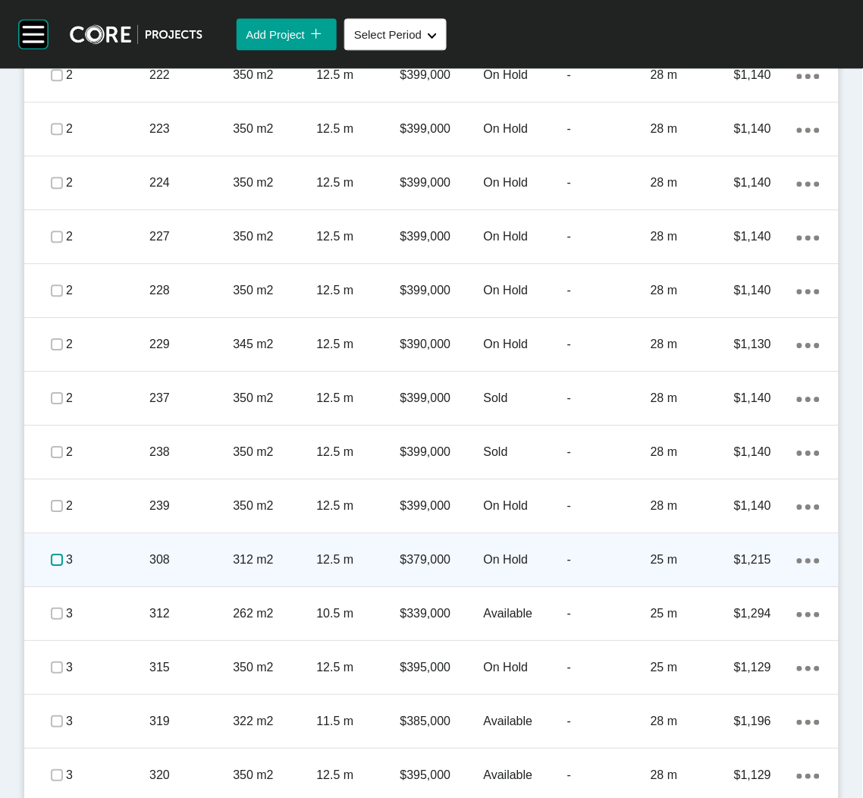
click at [57, 557] on label at bounding box center [57, 560] width 12 height 12
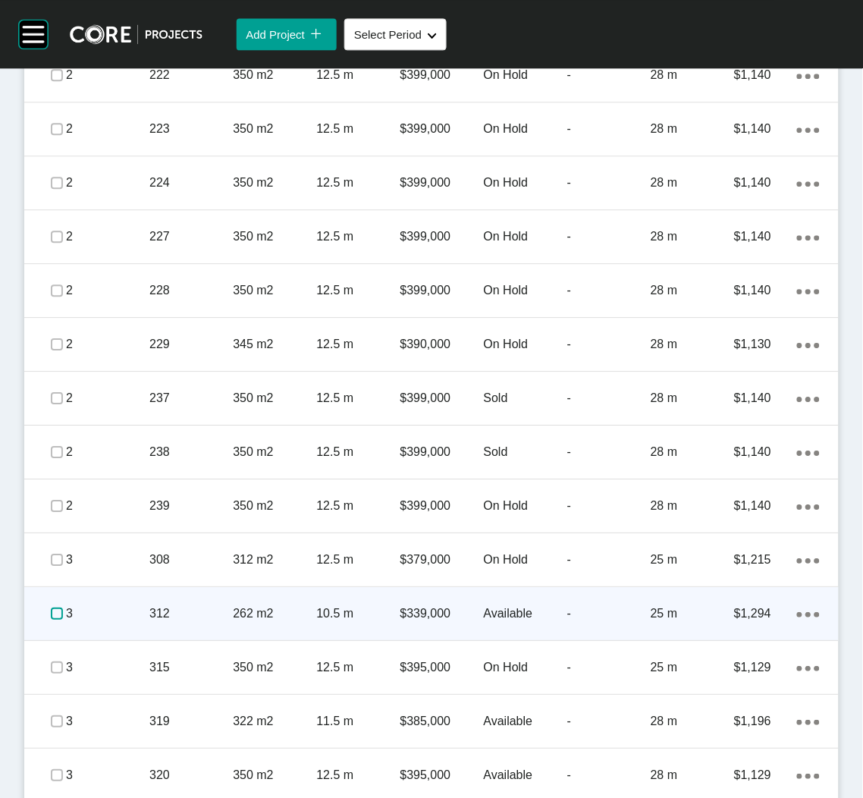
click at [53, 610] on label at bounding box center [57, 613] width 12 height 12
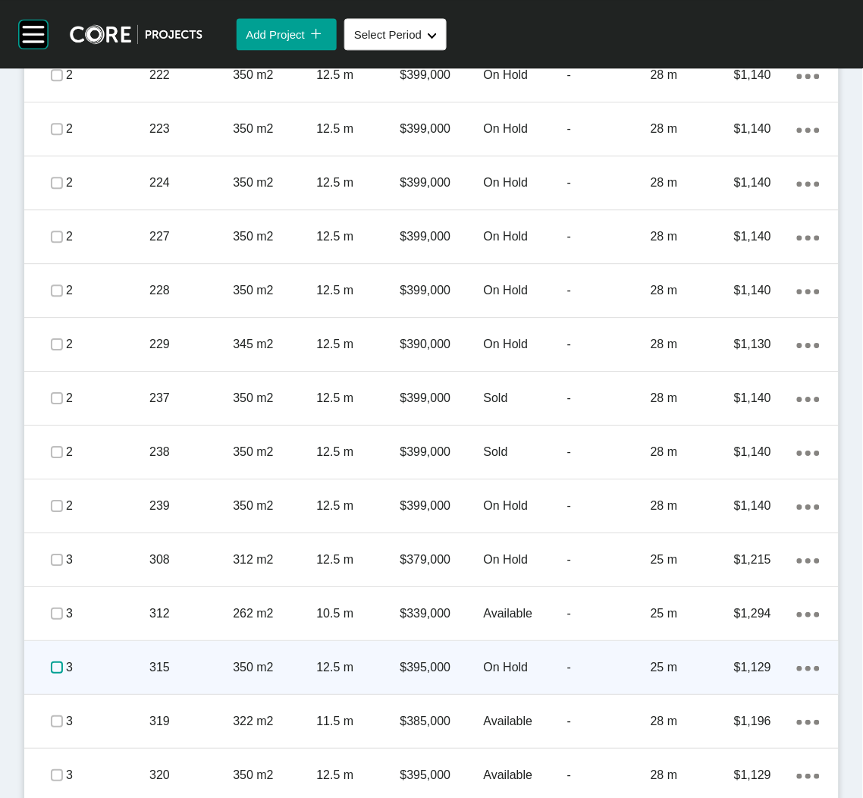
click at [56, 665] on label at bounding box center [57, 667] width 12 height 12
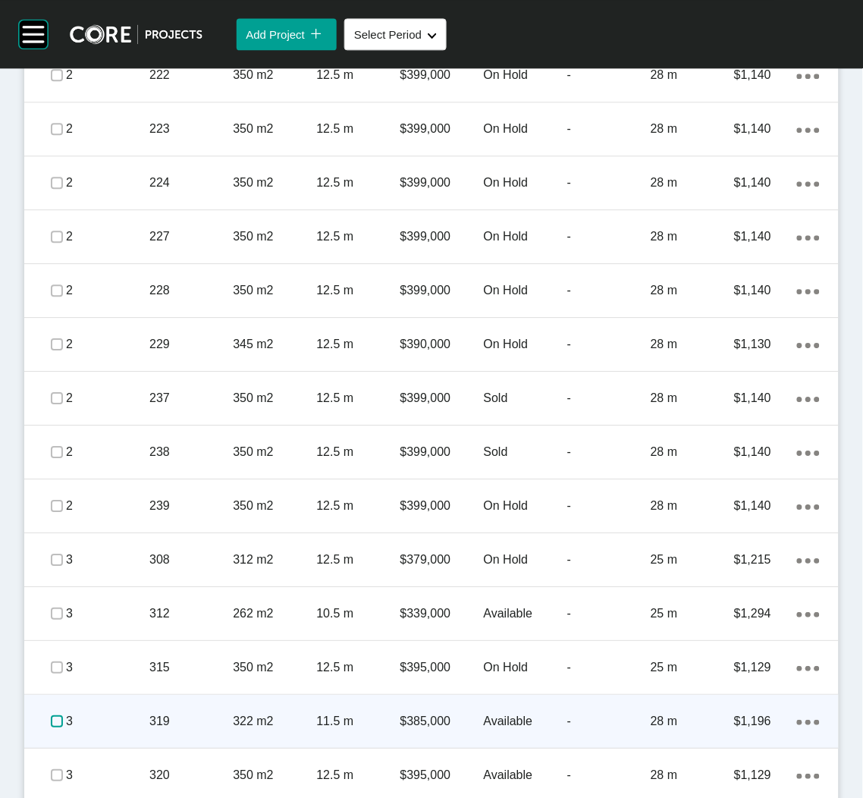
click at [53, 715] on label at bounding box center [57, 721] width 12 height 12
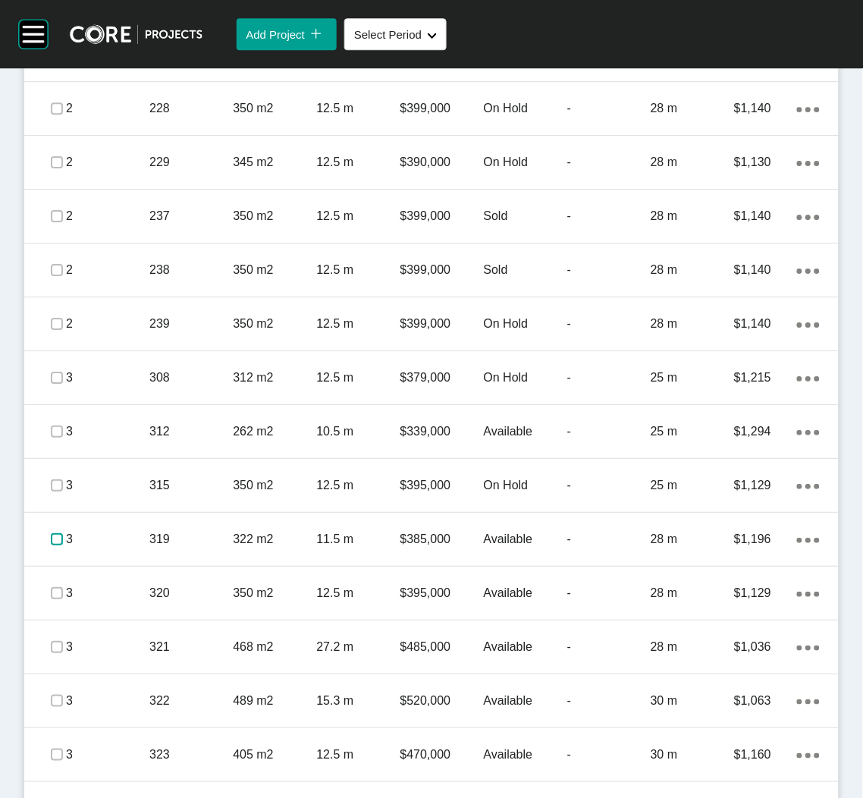
scroll to position [2160, 0]
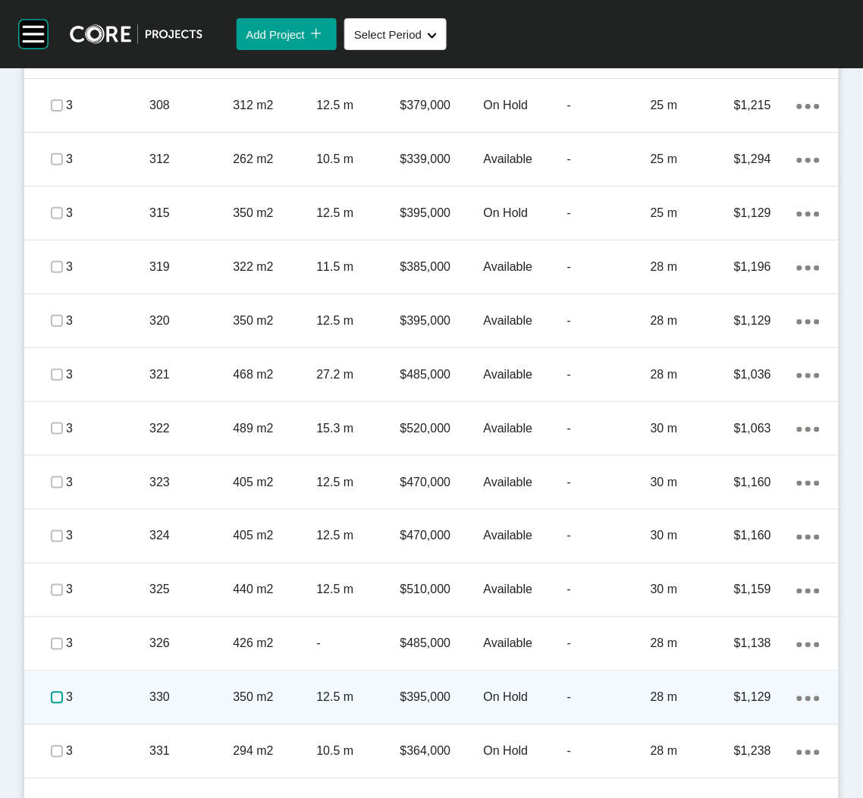
click at [55, 694] on label at bounding box center [57, 698] width 12 height 12
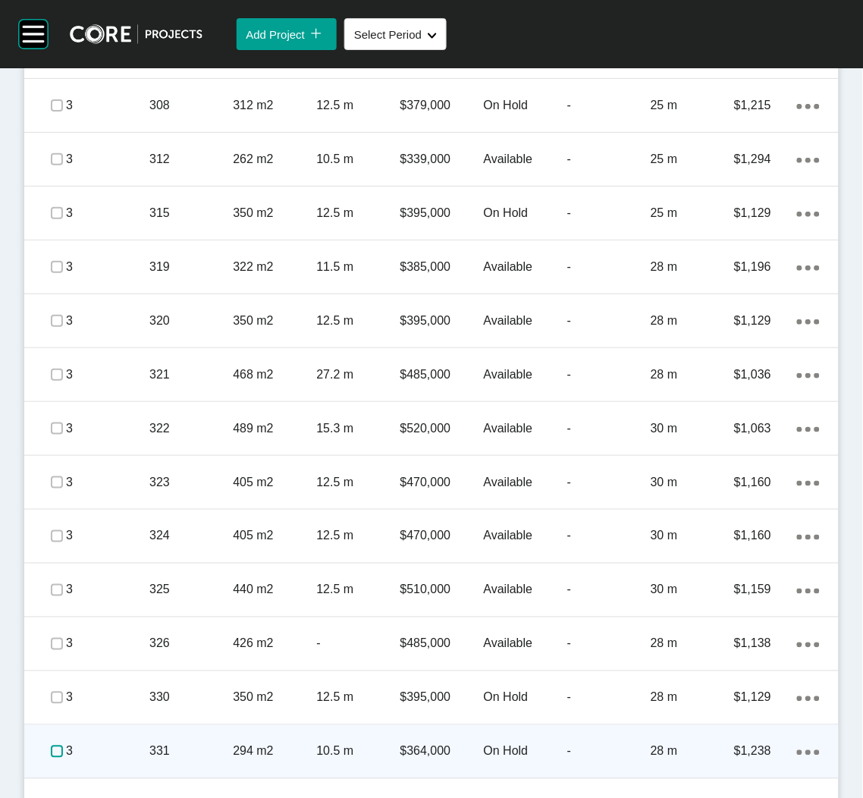
click at [51, 750] on label at bounding box center [57, 751] width 12 height 12
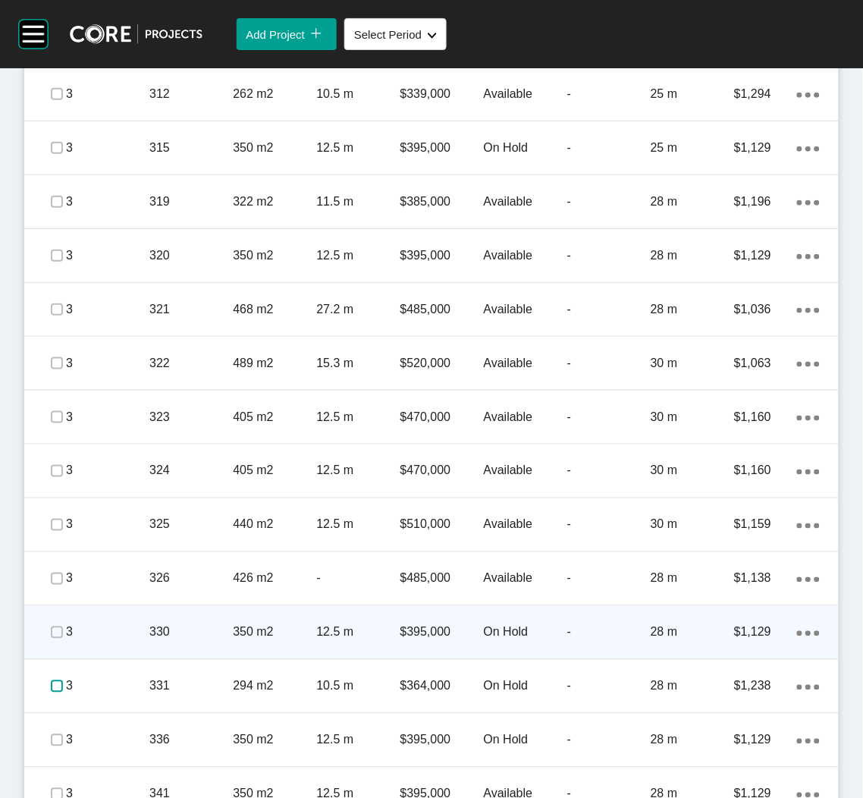
scroll to position [2274, 0]
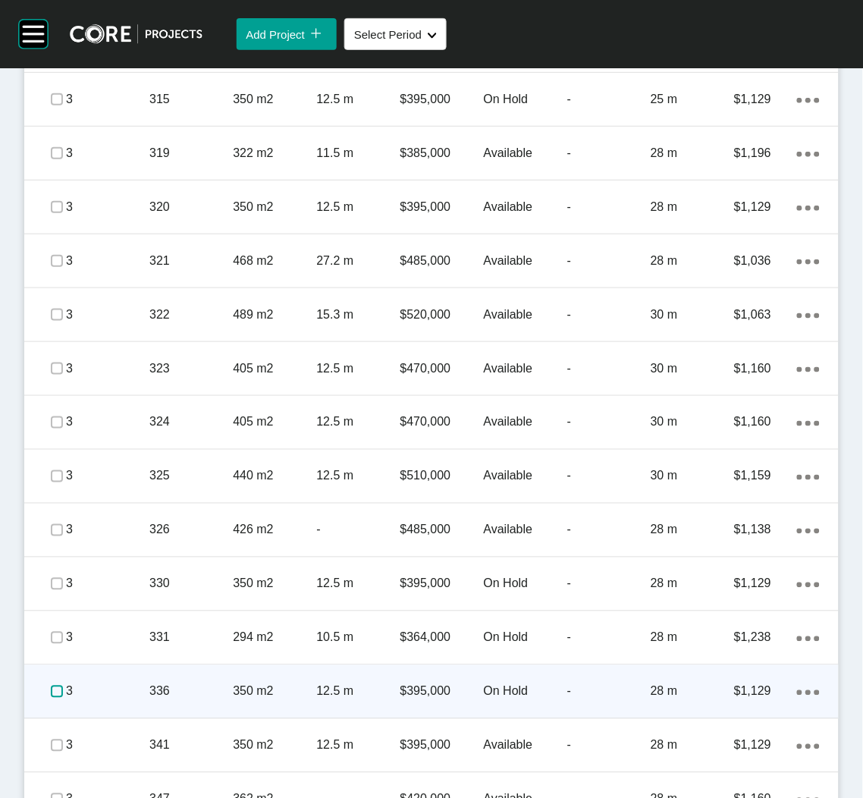
click at [52, 687] on label at bounding box center [57, 692] width 12 height 12
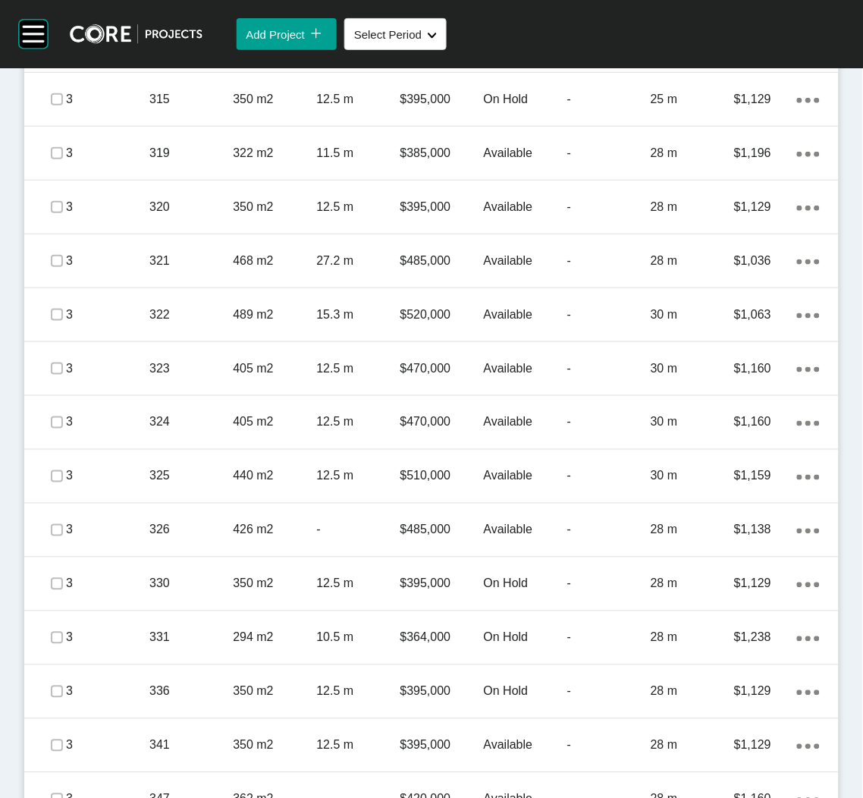
drag, startPoint x: 143, startPoint y: 747, endPoint x: 184, endPoint y: 664, distance: 93.3
click at [143, 747] on p "3" at bounding box center [107, 745] width 83 height 17
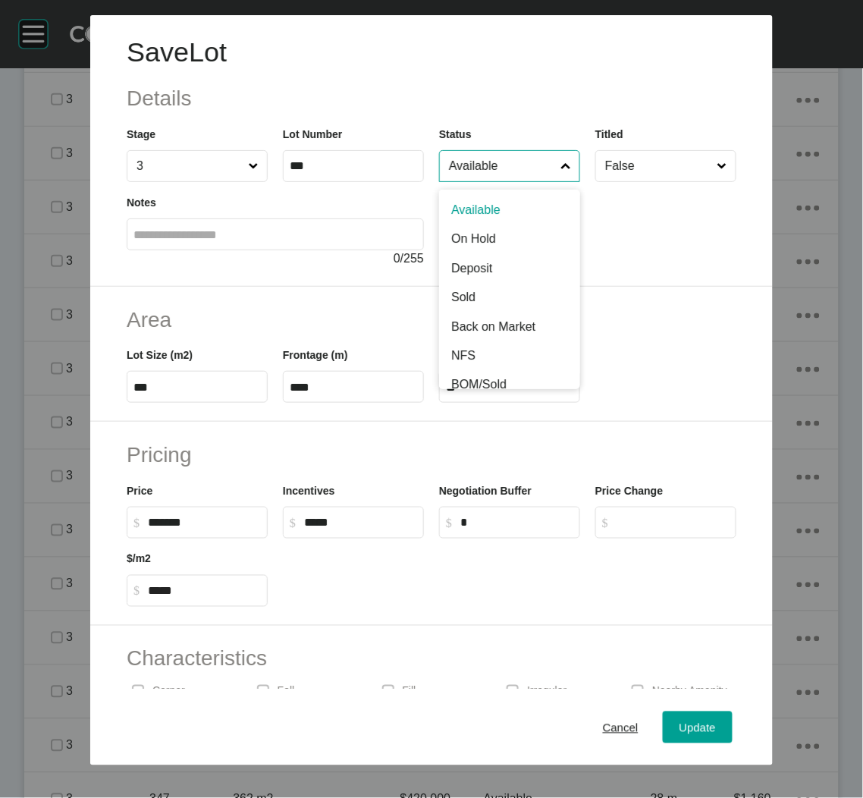
click at [468, 166] on input "Available" at bounding box center [502, 166] width 112 height 30
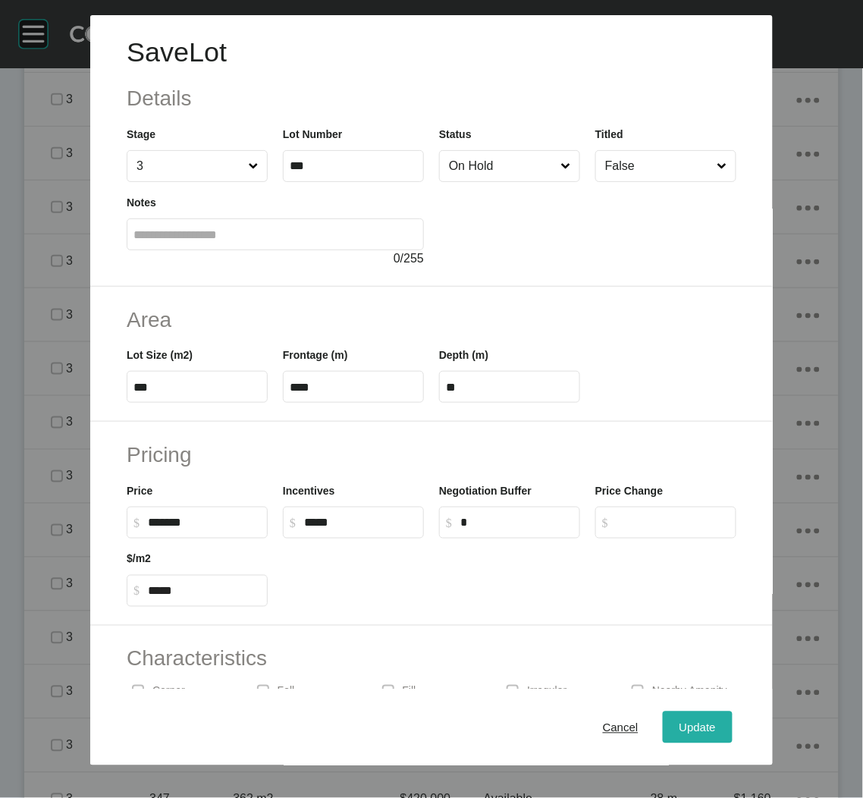
click at [680, 734] on div "Update" at bounding box center [698, 727] width 44 height 20
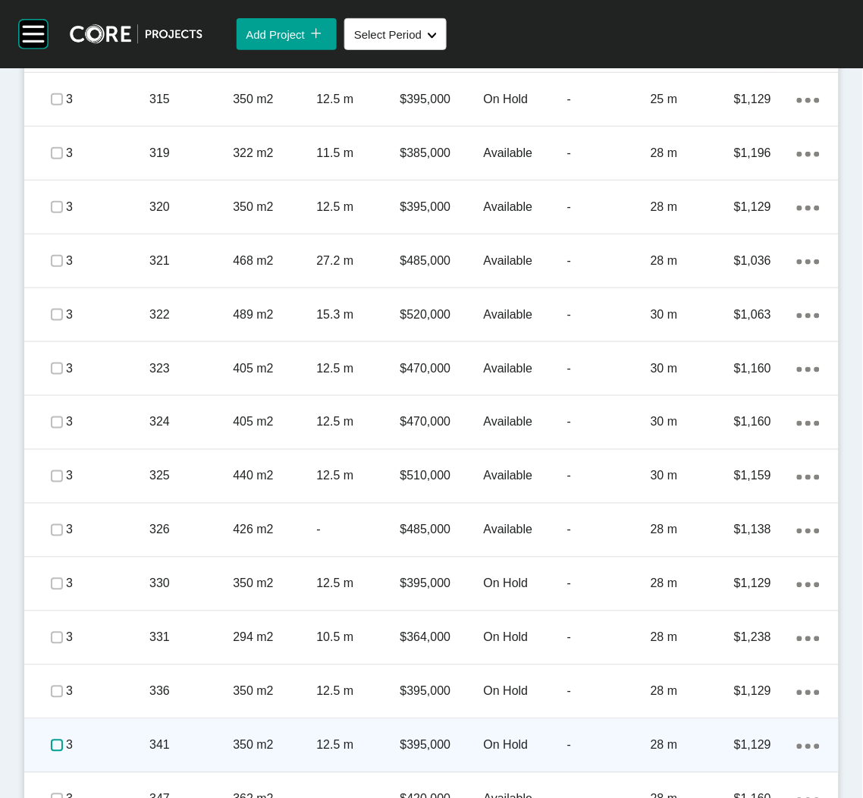
click at [54, 745] on label at bounding box center [57, 745] width 12 height 12
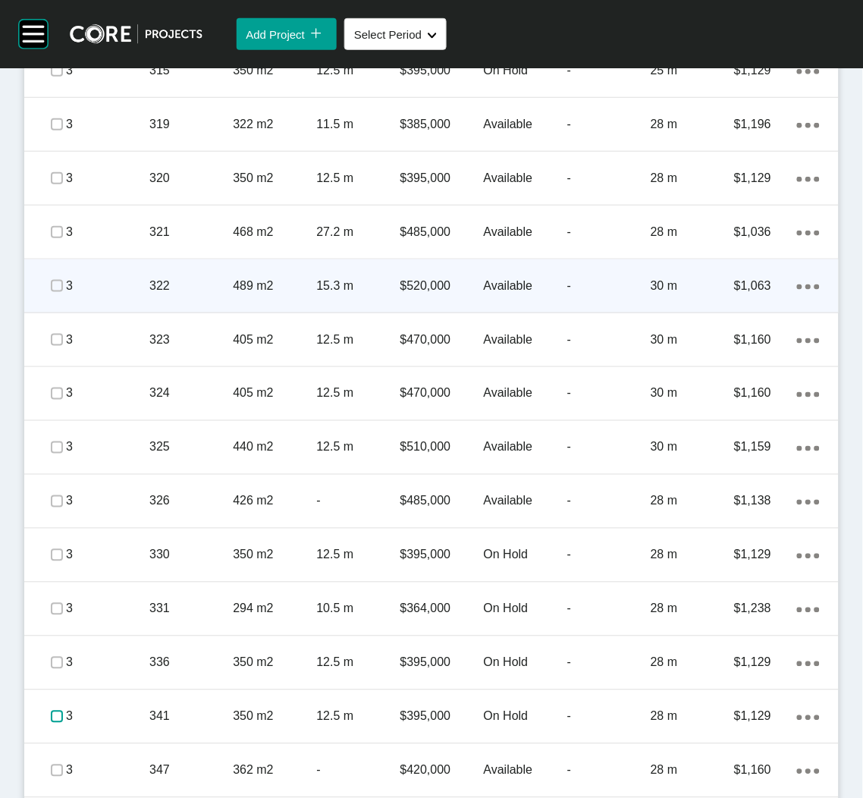
scroll to position [2247, 0]
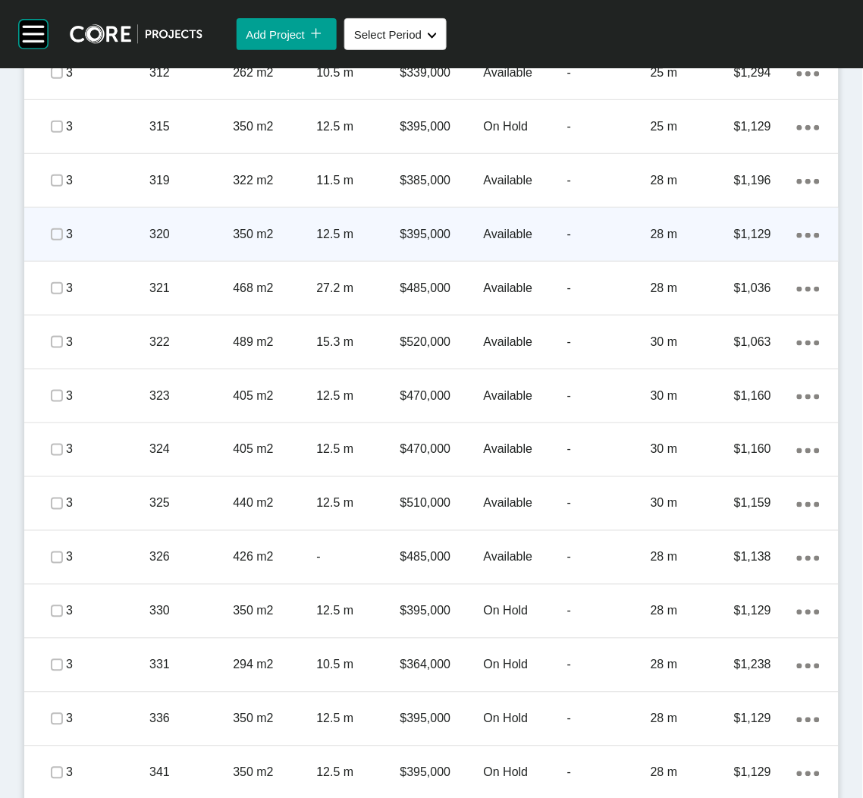
click at [165, 246] on div "320" at bounding box center [190, 234] width 83 height 47
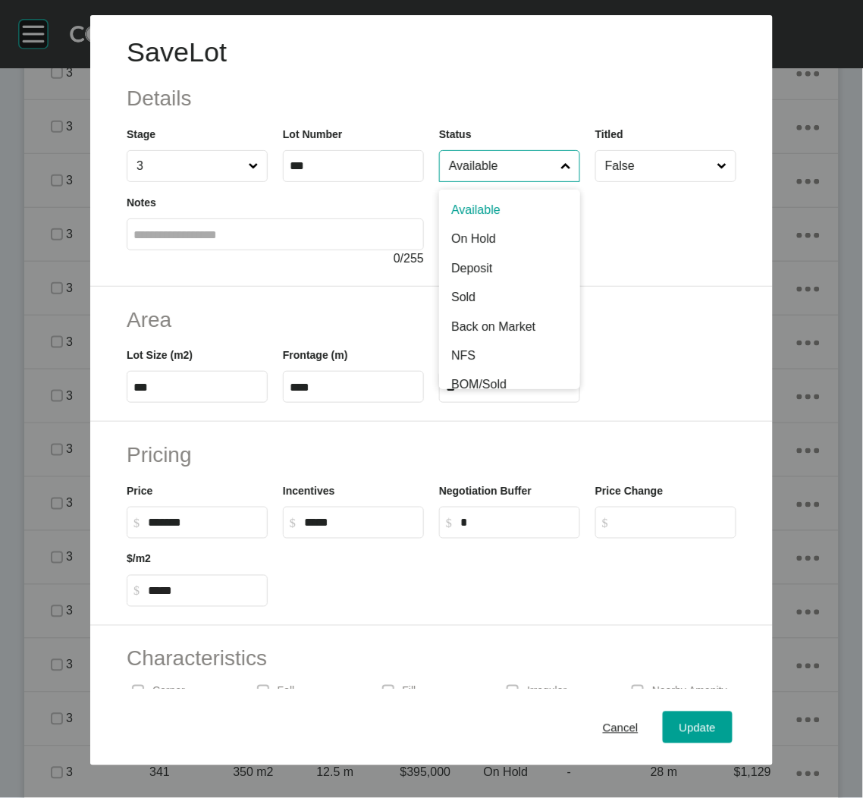
click at [492, 179] on input "Available" at bounding box center [502, 166] width 112 height 30
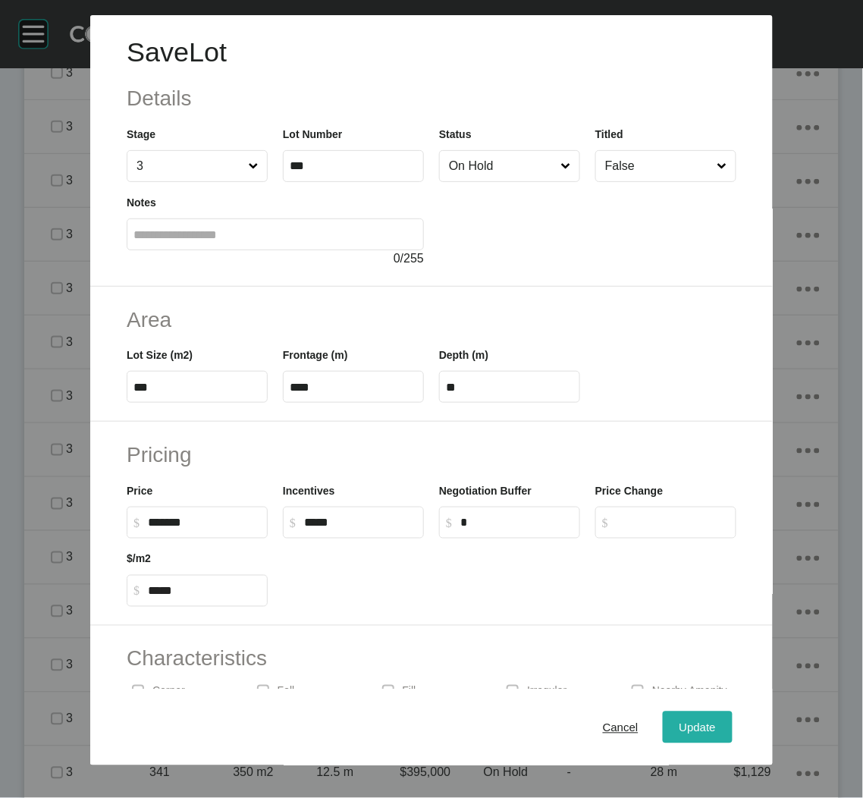
click at [680, 728] on span "Update" at bounding box center [697, 726] width 36 height 13
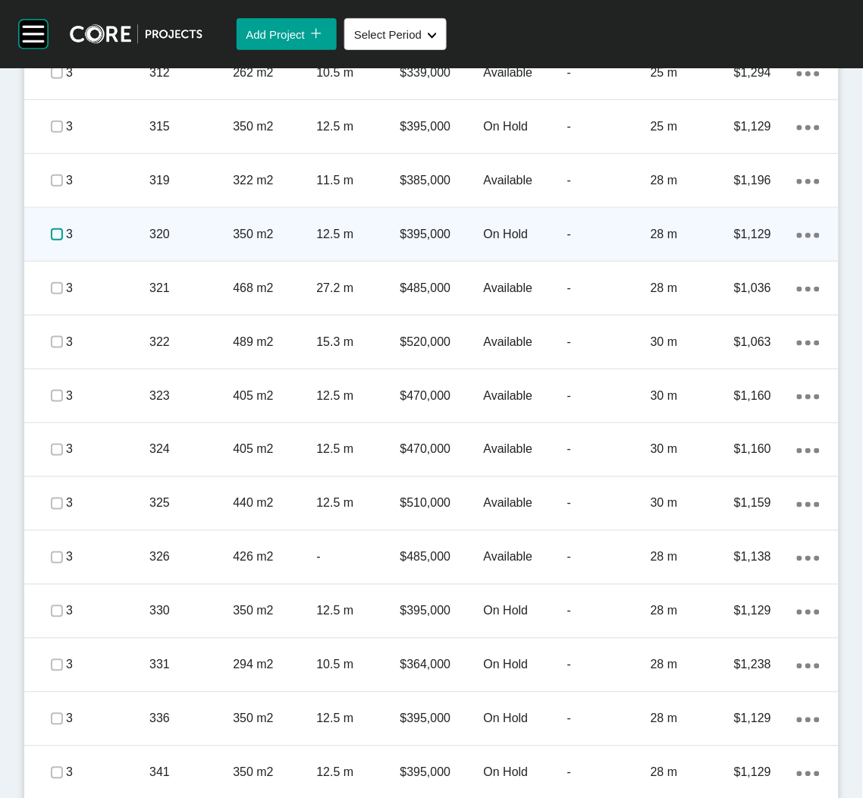
click at [51, 228] on label at bounding box center [57, 234] width 12 height 12
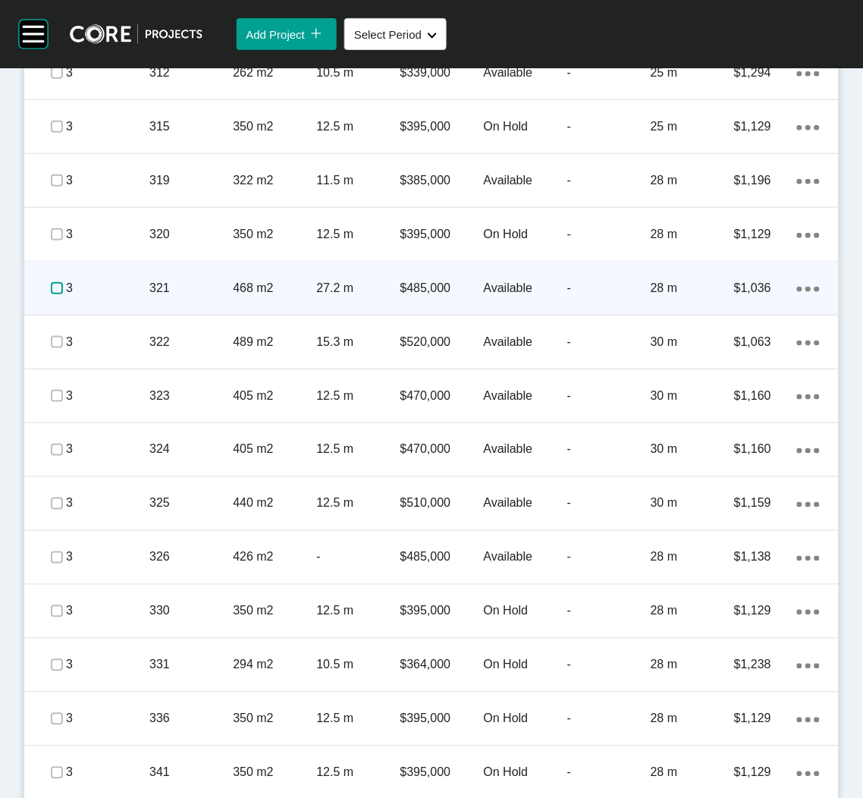
click at [52, 291] on label at bounding box center [57, 288] width 12 height 12
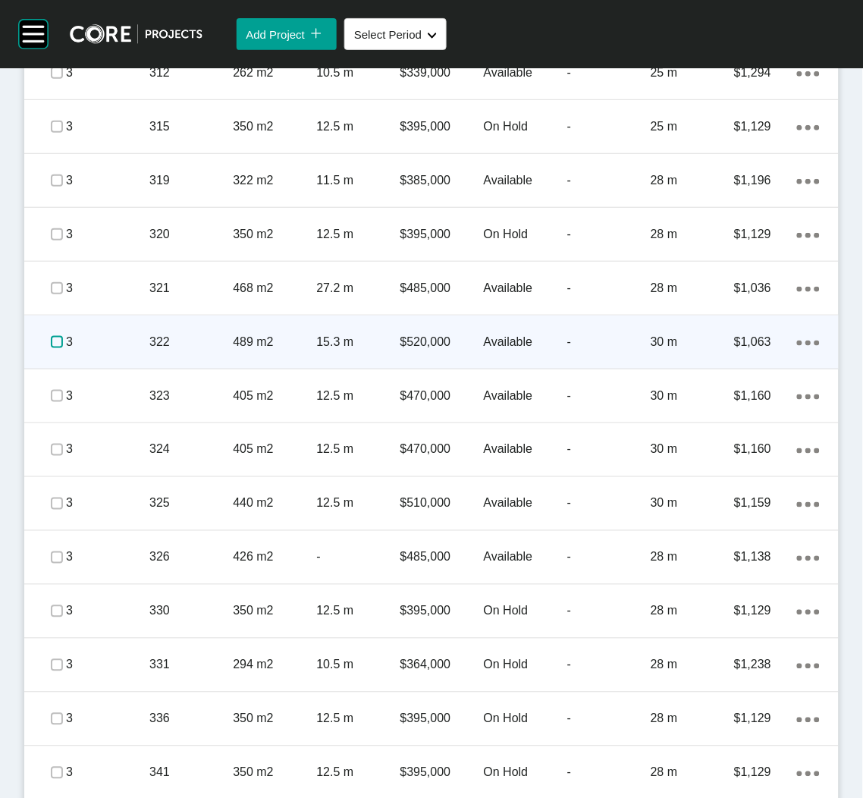
click at [60, 338] on label at bounding box center [57, 342] width 12 height 12
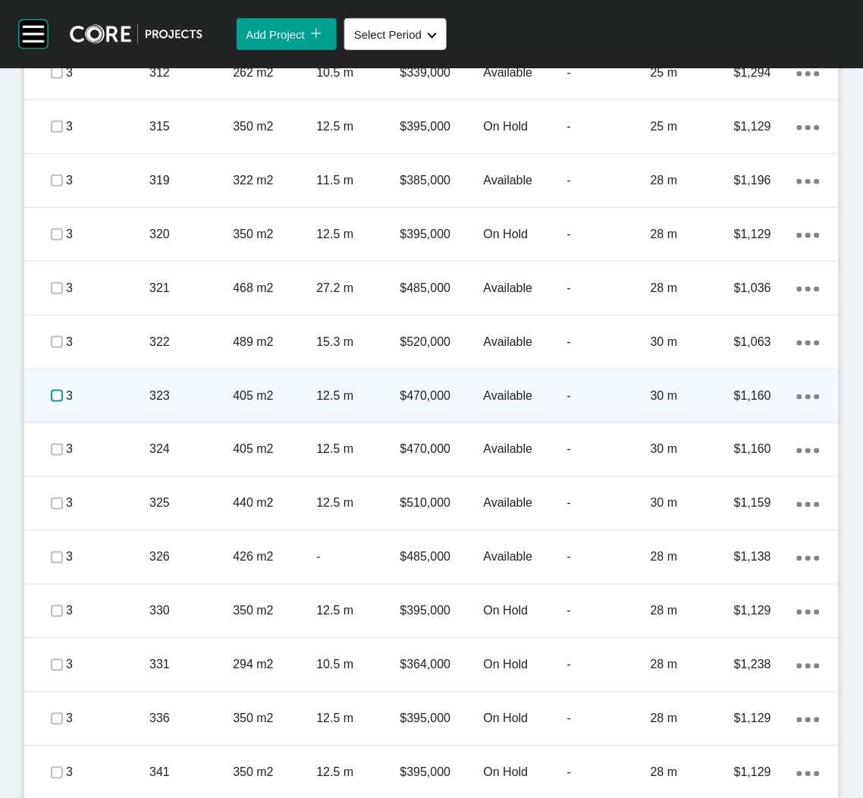
click at [57, 391] on label at bounding box center [57, 396] width 12 height 12
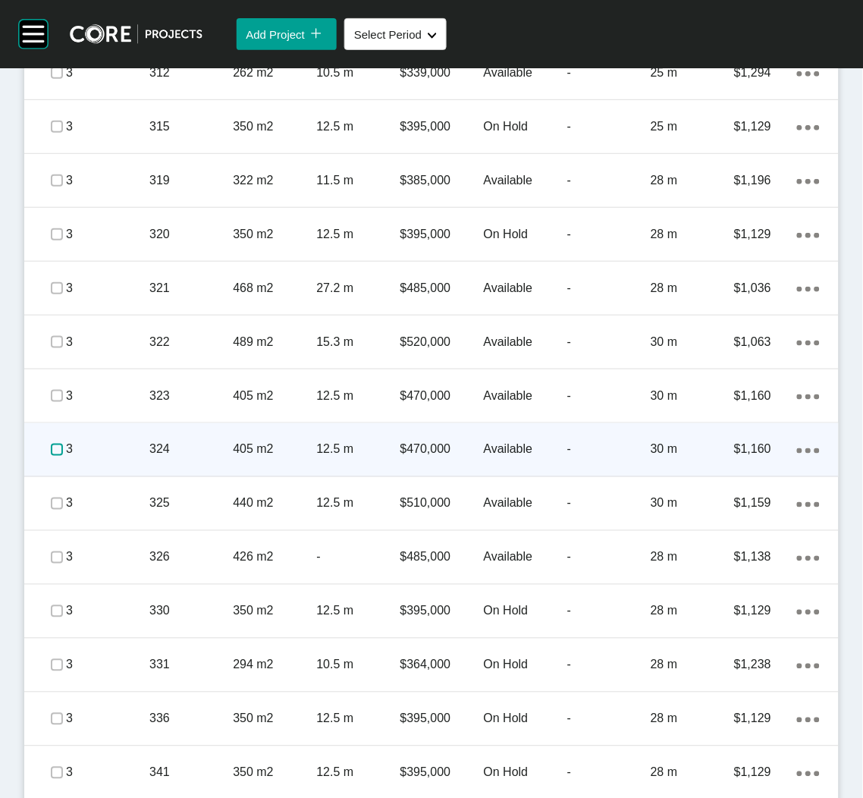
click at [52, 447] on label at bounding box center [57, 450] width 12 height 12
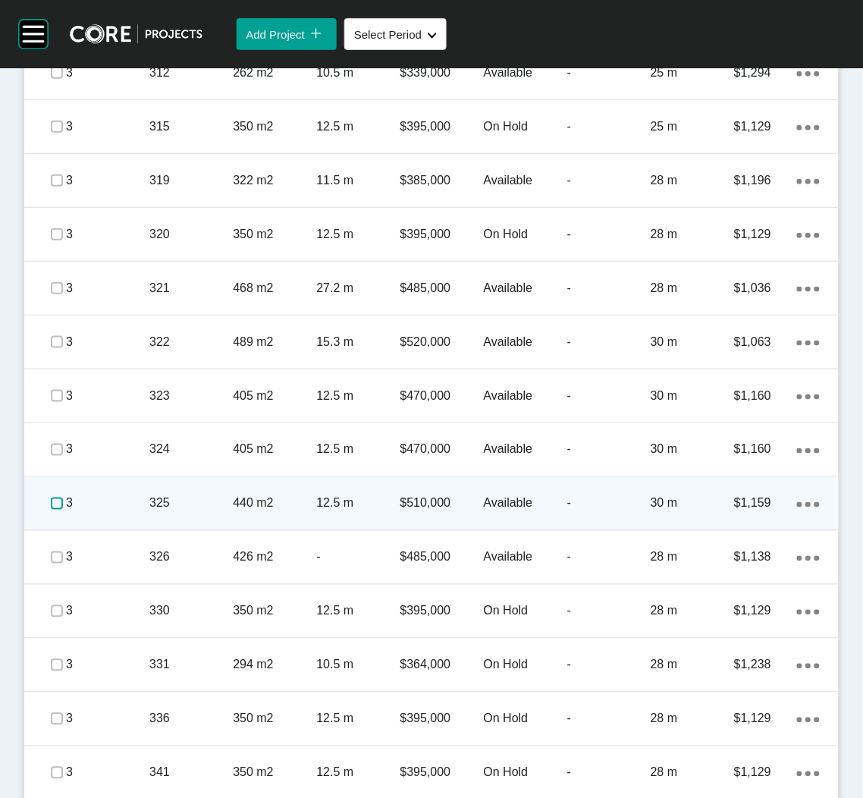
click at [51, 505] on label at bounding box center [57, 503] width 12 height 12
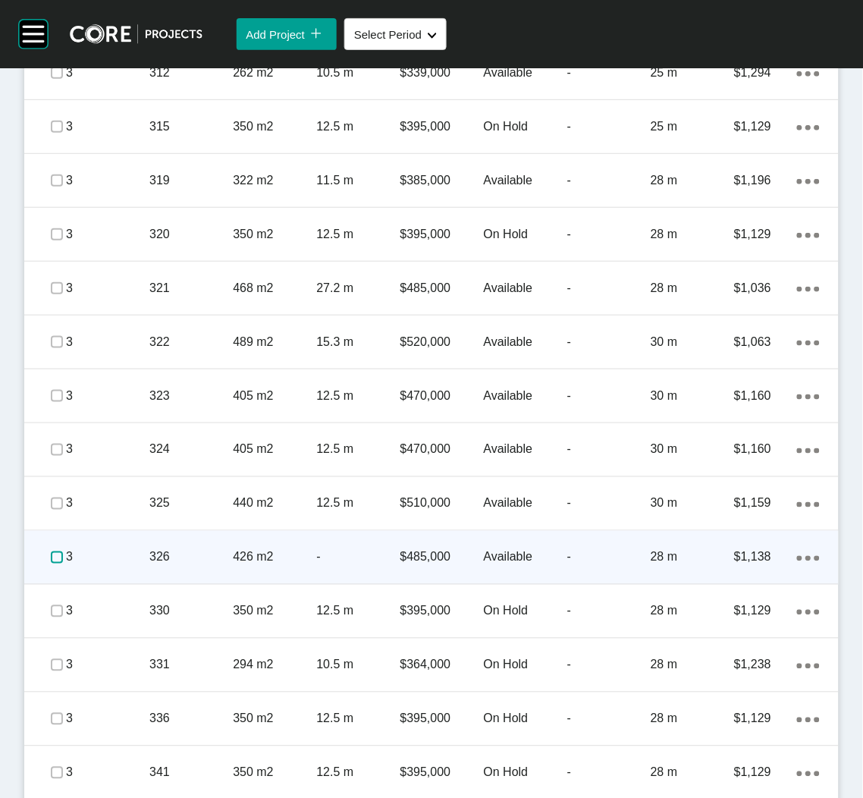
click at [52, 555] on label at bounding box center [57, 557] width 12 height 12
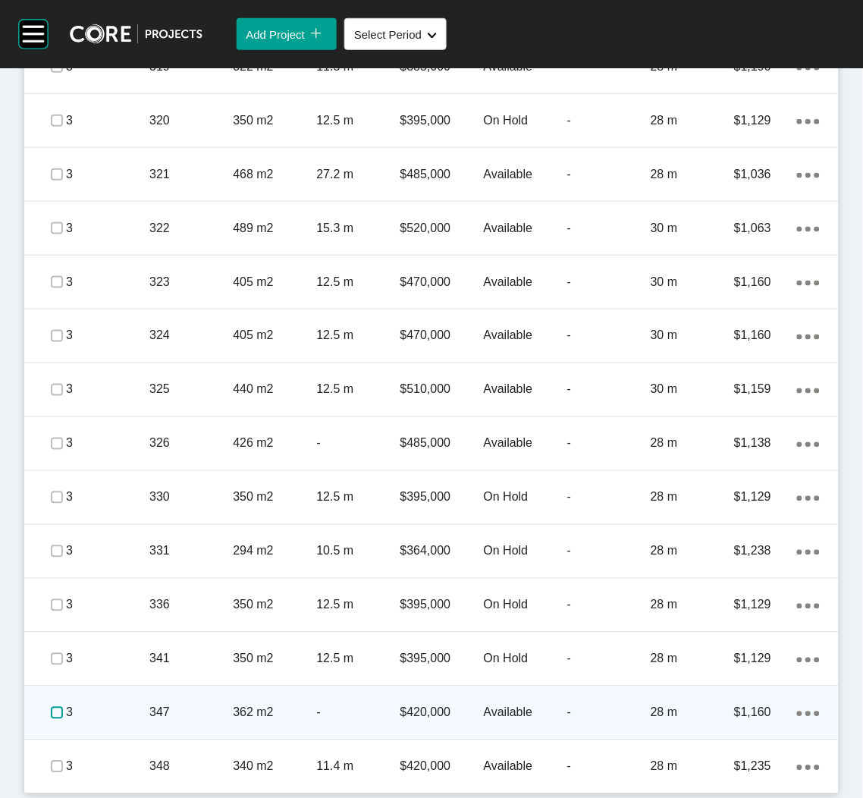
click at [54, 711] on label at bounding box center [57, 713] width 12 height 12
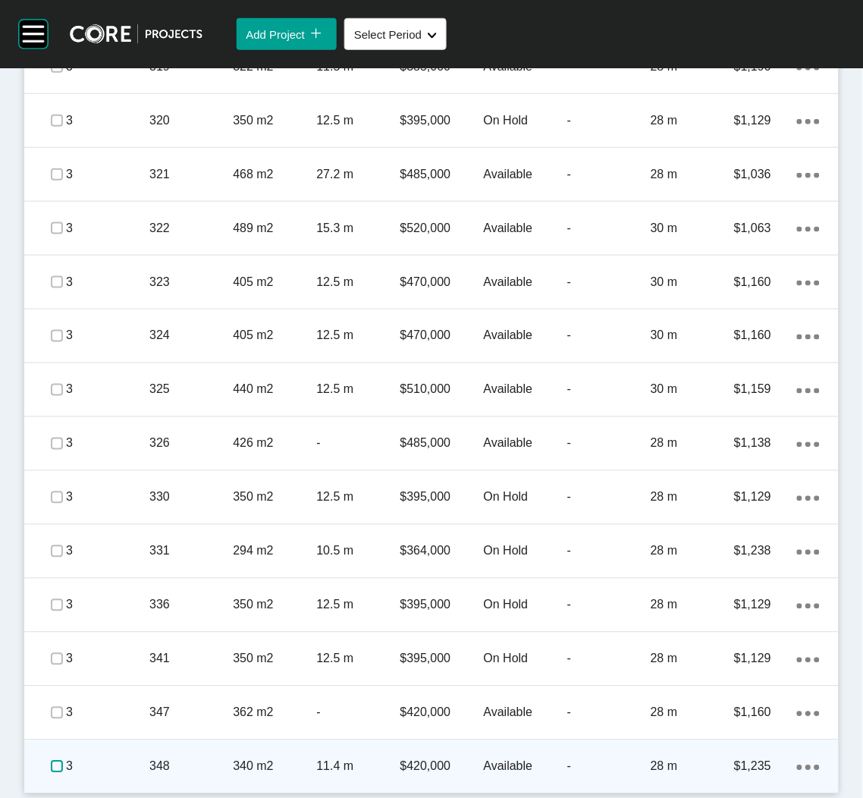
click at [54, 764] on label at bounding box center [57, 767] width 12 height 12
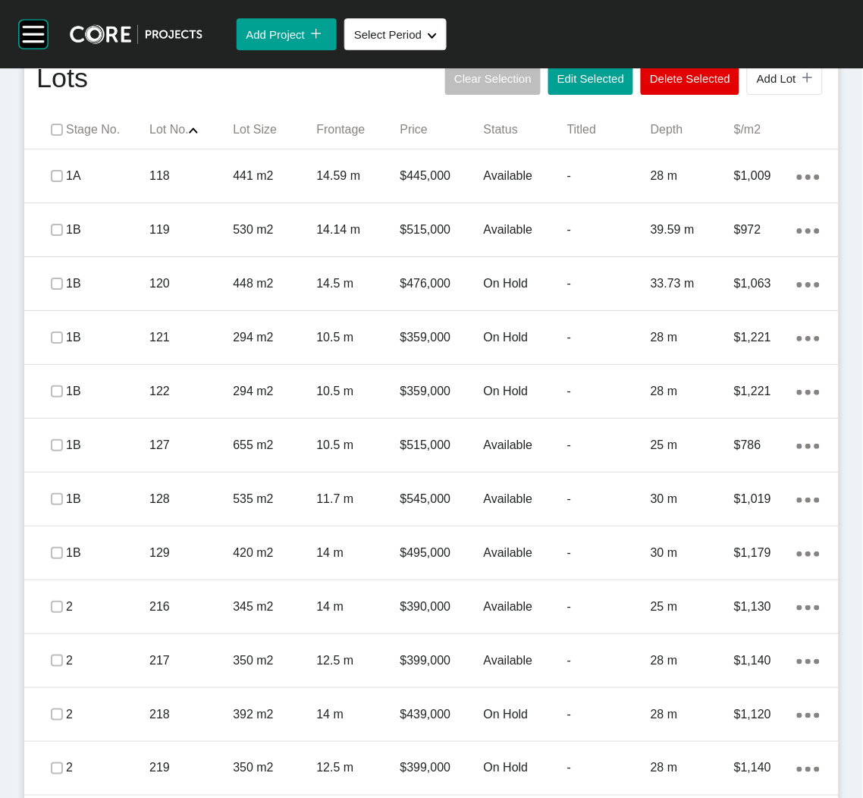
scroll to position [654, 0]
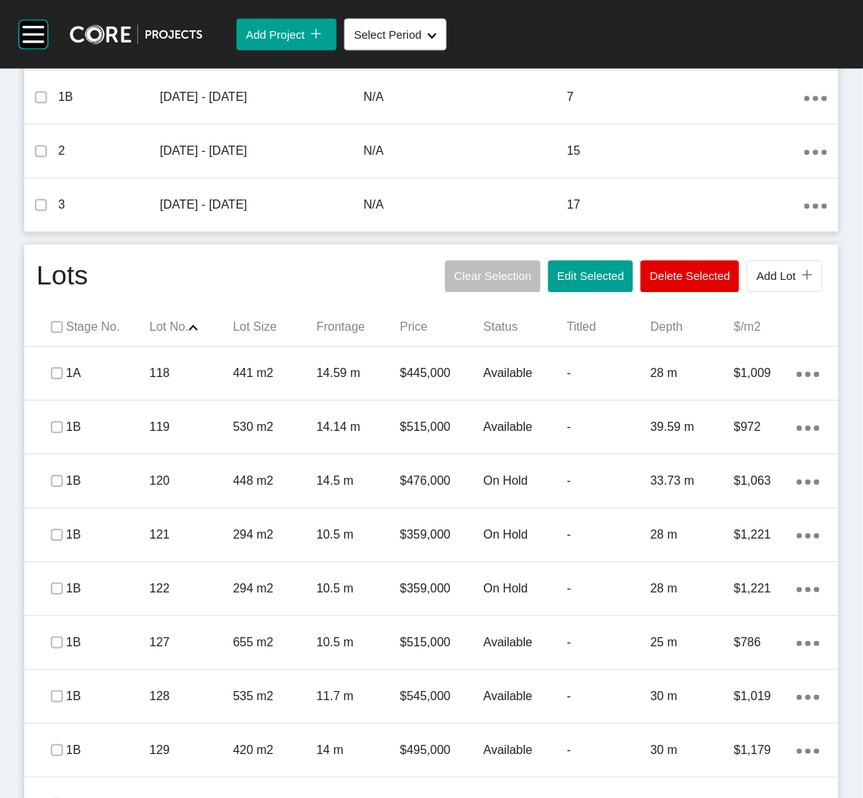
click at [571, 284] on button "Edit Selected" at bounding box center [590, 276] width 85 height 32
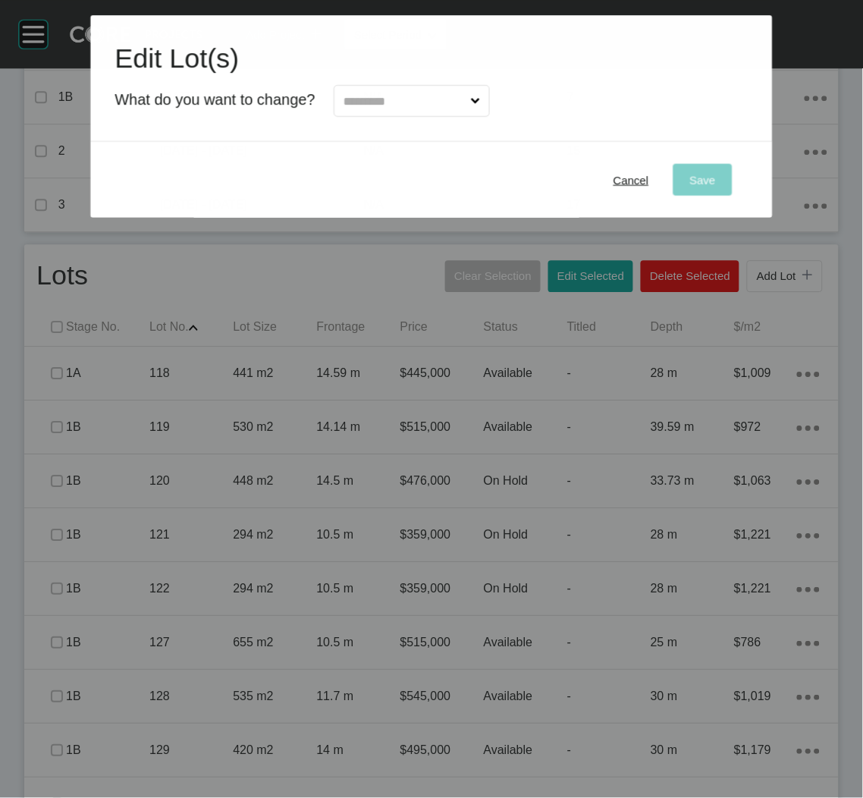
click at [403, 95] on input "text" at bounding box center [403, 101] width 127 height 30
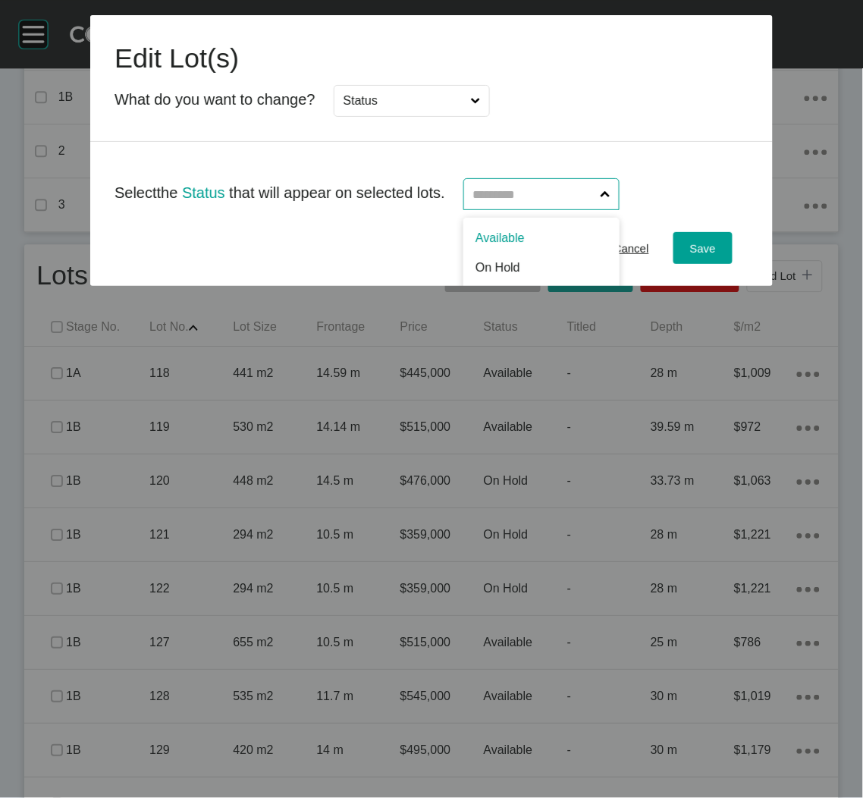
click at [497, 198] on input "text" at bounding box center [533, 194] width 127 height 30
click at [516, 202] on input "On Hold" at bounding box center [533, 194] width 127 height 30
click at [695, 242] on span "Save" at bounding box center [703, 248] width 26 height 13
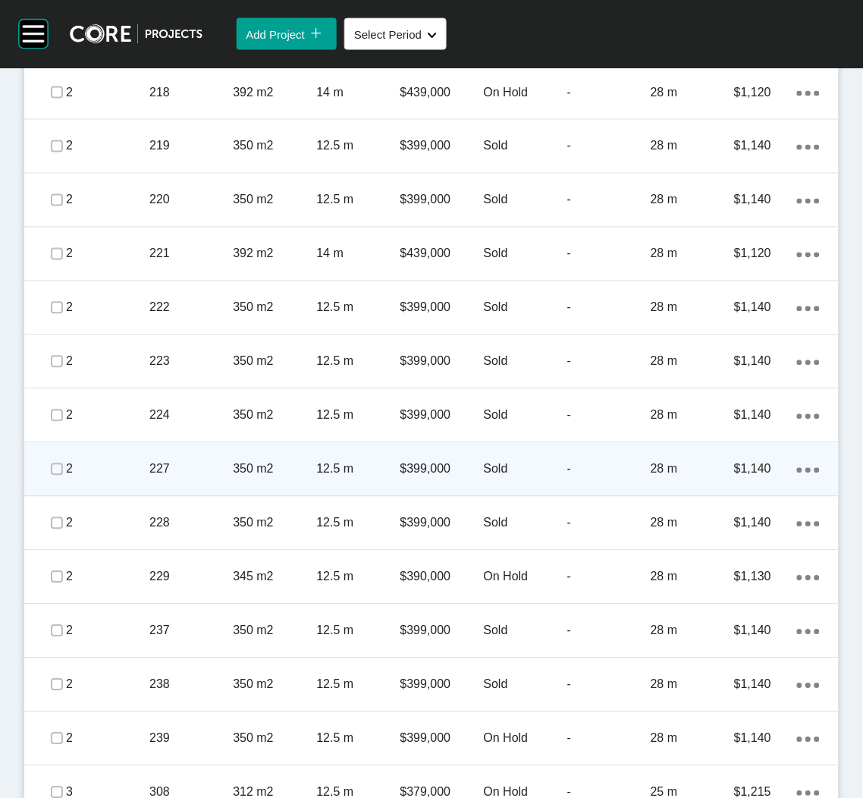
scroll to position [1478, 0]
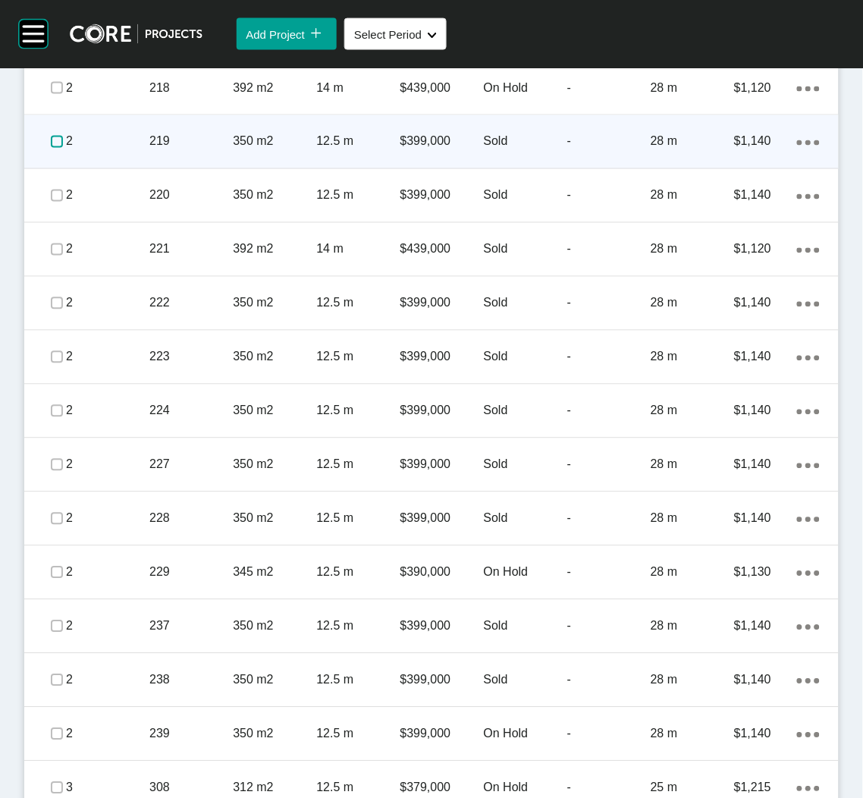
click at [58, 137] on label at bounding box center [57, 142] width 12 height 12
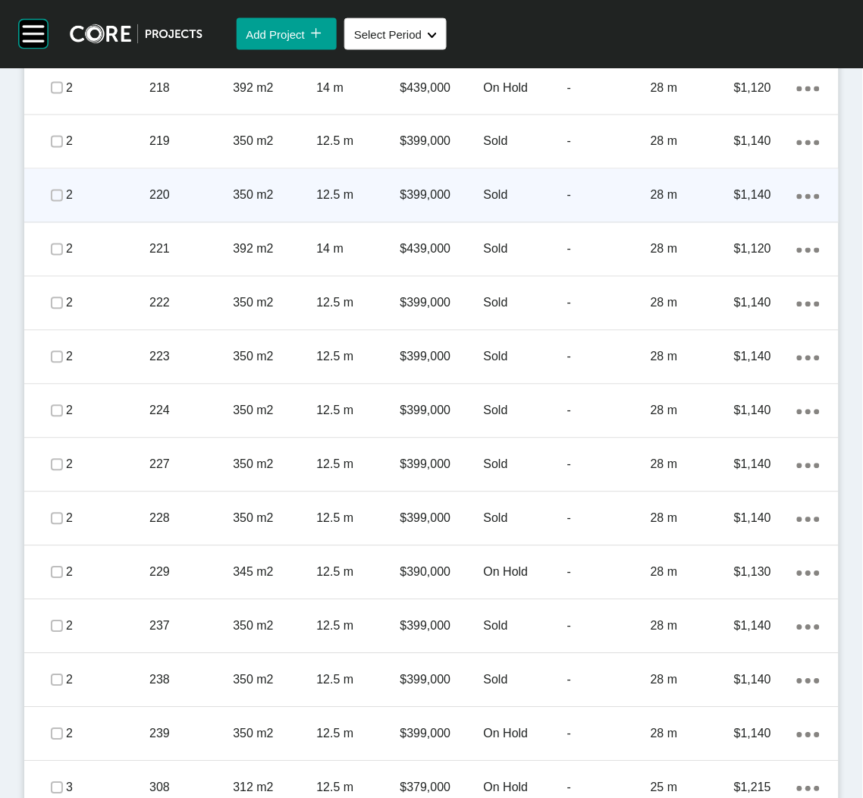
click at [52, 186] on span at bounding box center [57, 195] width 23 height 23
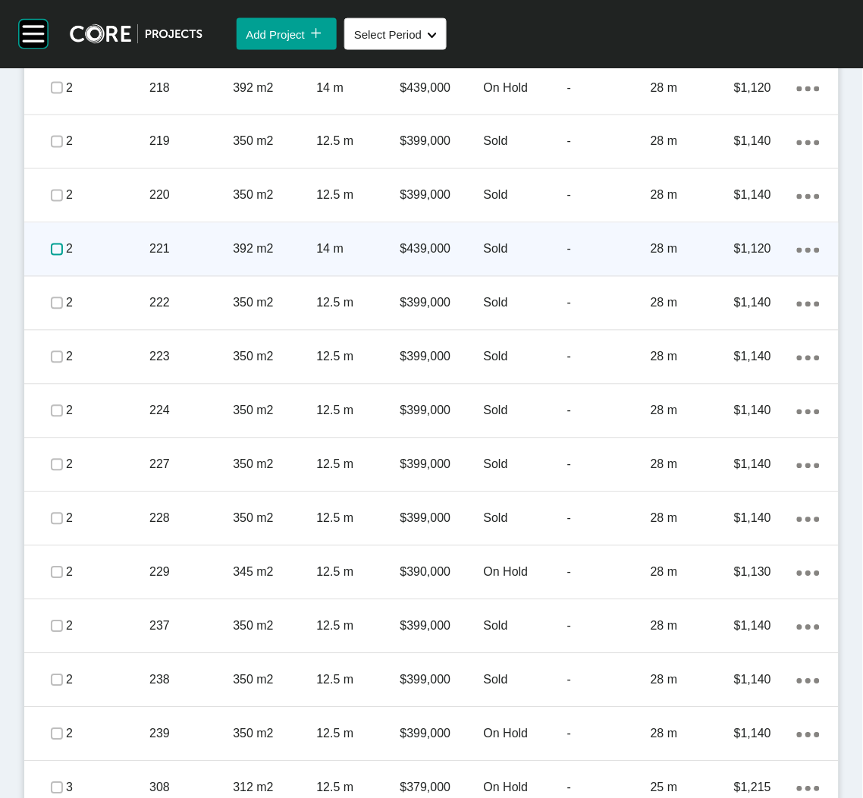
click at [51, 249] on label at bounding box center [57, 249] width 12 height 12
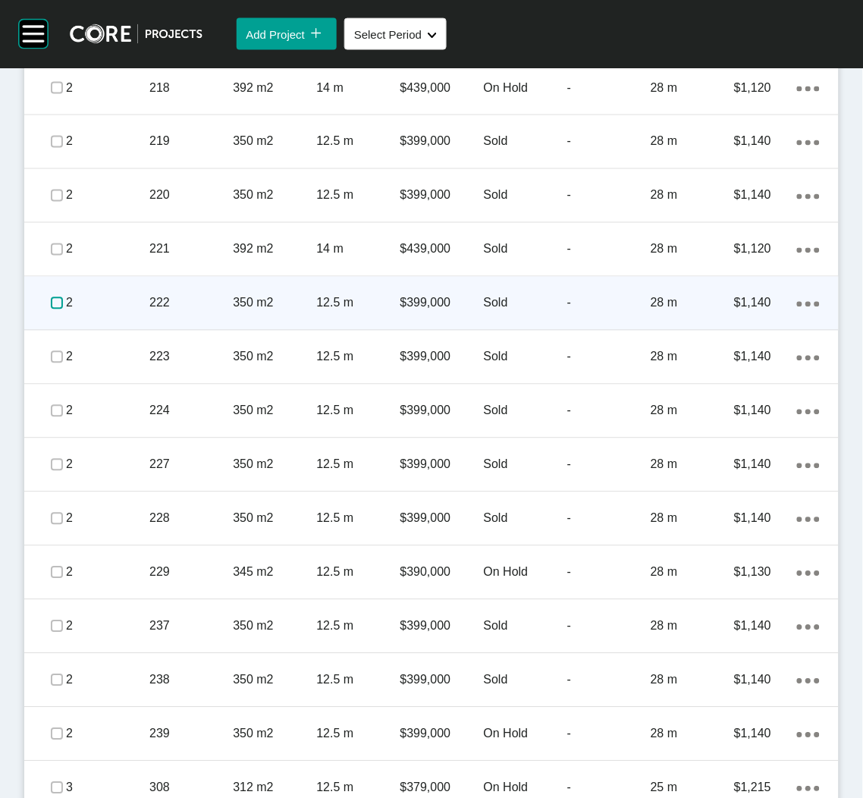
click at [56, 307] on label at bounding box center [57, 303] width 12 height 12
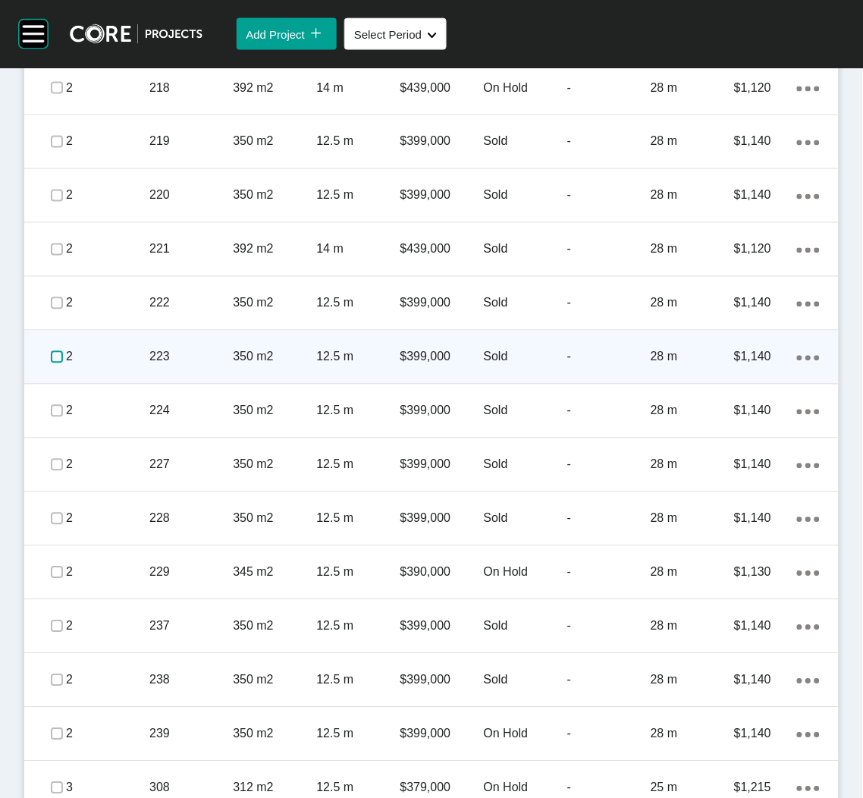
click at [57, 357] on label at bounding box center [57, 357] width 12 height 12
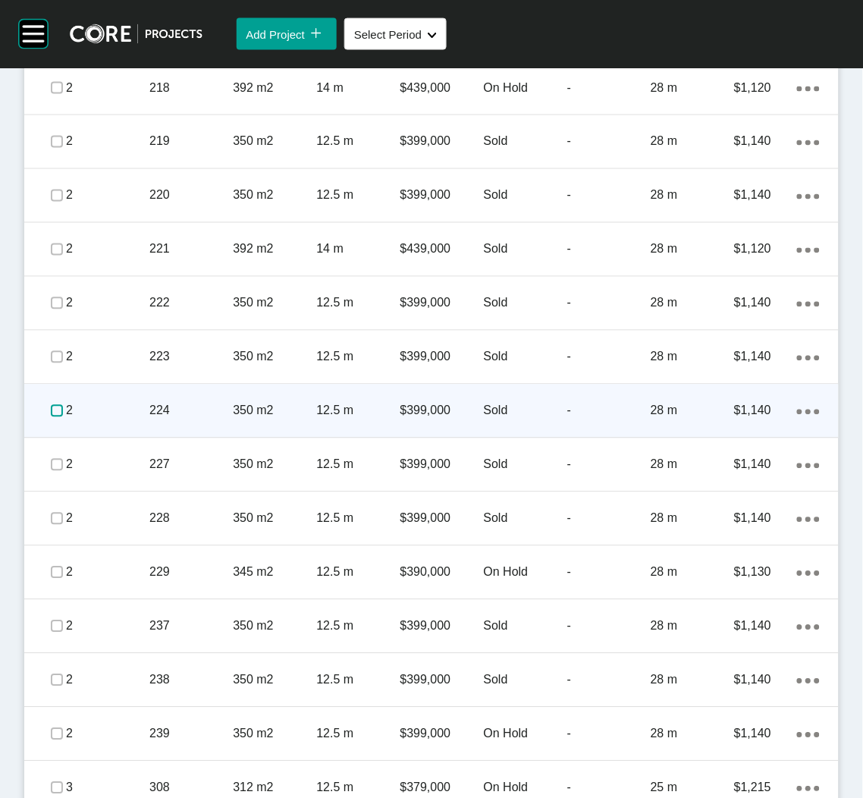
click at [52, 411] on label at bounding box center [57, 411] width 12 height 12
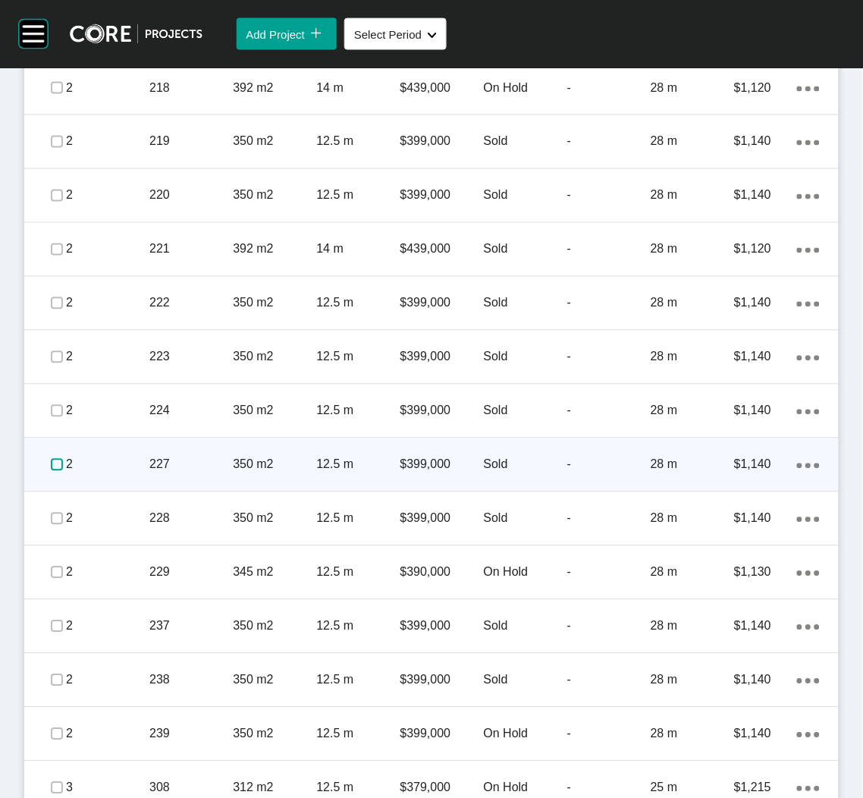
click at [53, 463] on label at bounding box center [57, 465] width 12 height 12
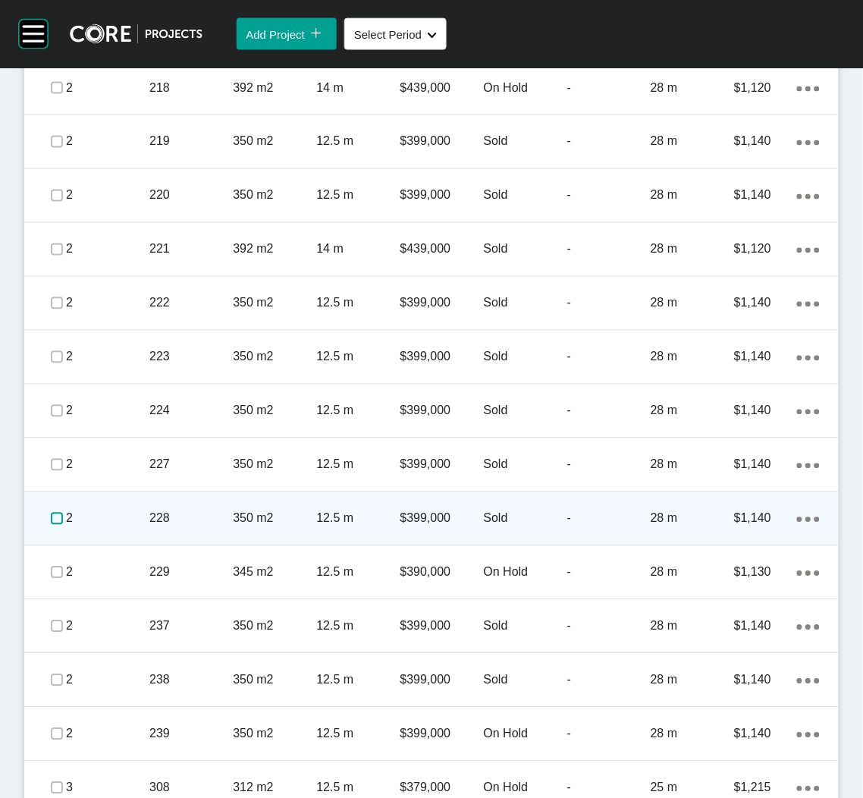
click at [53, 519] on label at bounding box center [57, 519] width 12 height 12
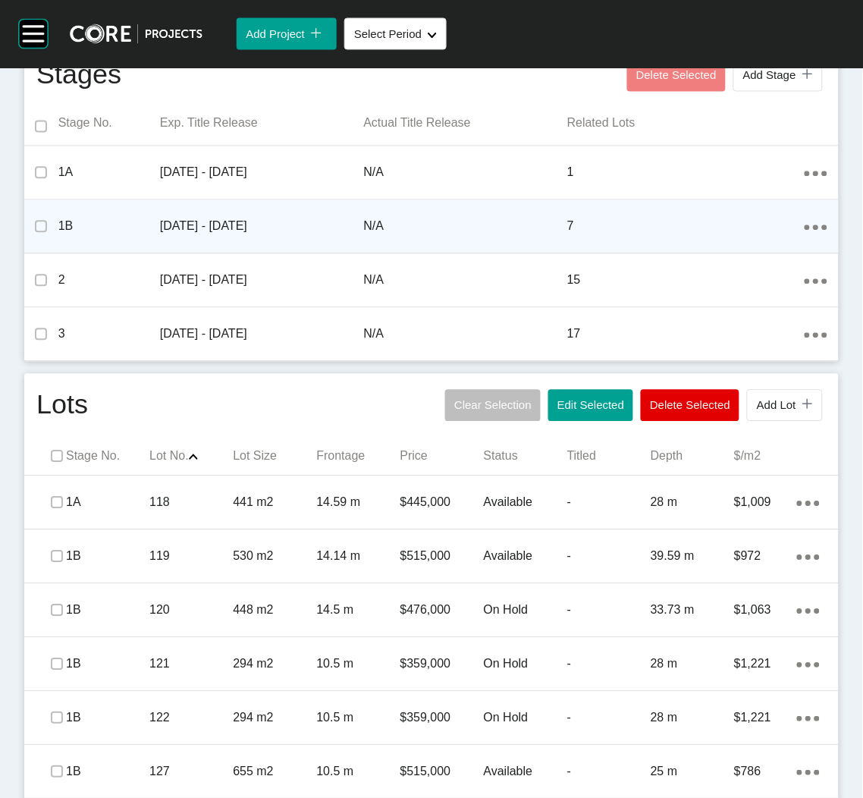
scroll to position [340, 0]
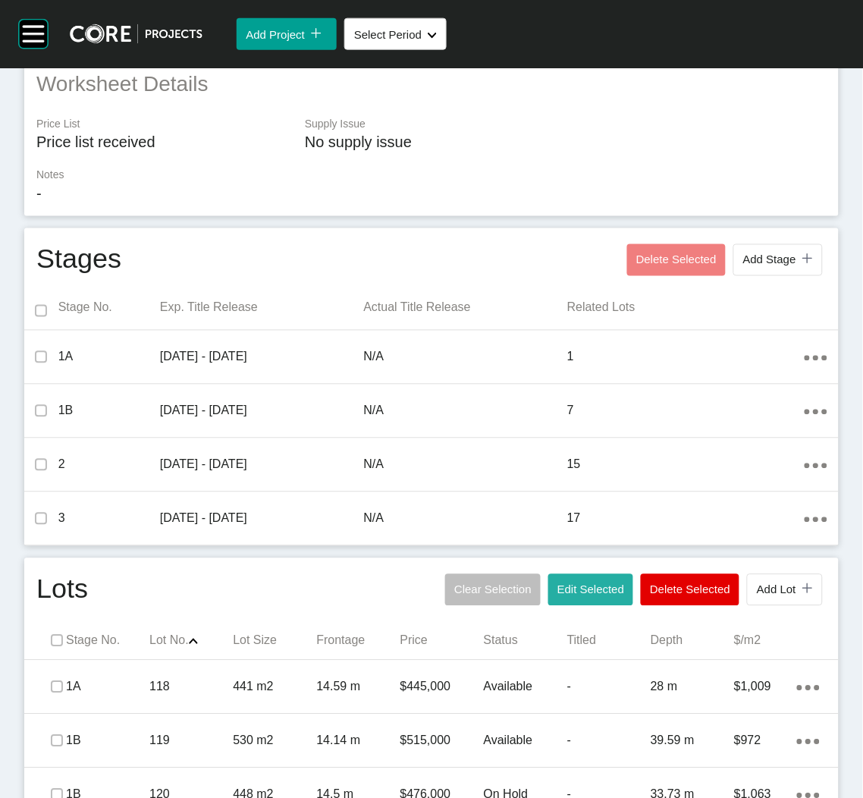
click at [570, 591] on span "Edit Selected" at bounding box center [590, 589] width 67 height 13
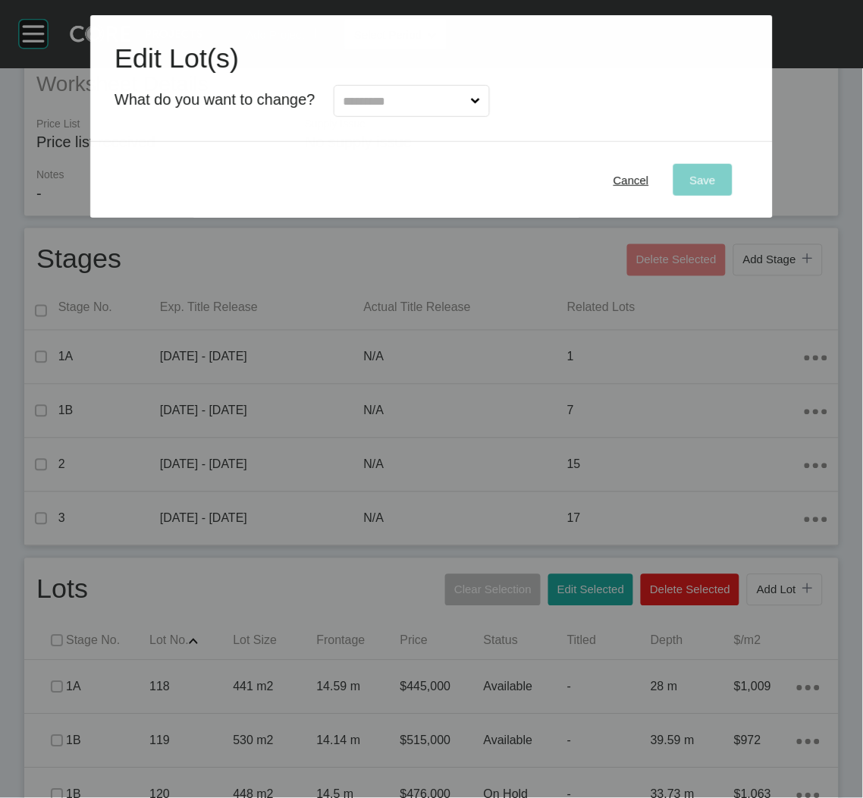
click at [395, 102] on input "text" at bounding box center [403, 101] width 127 height 30
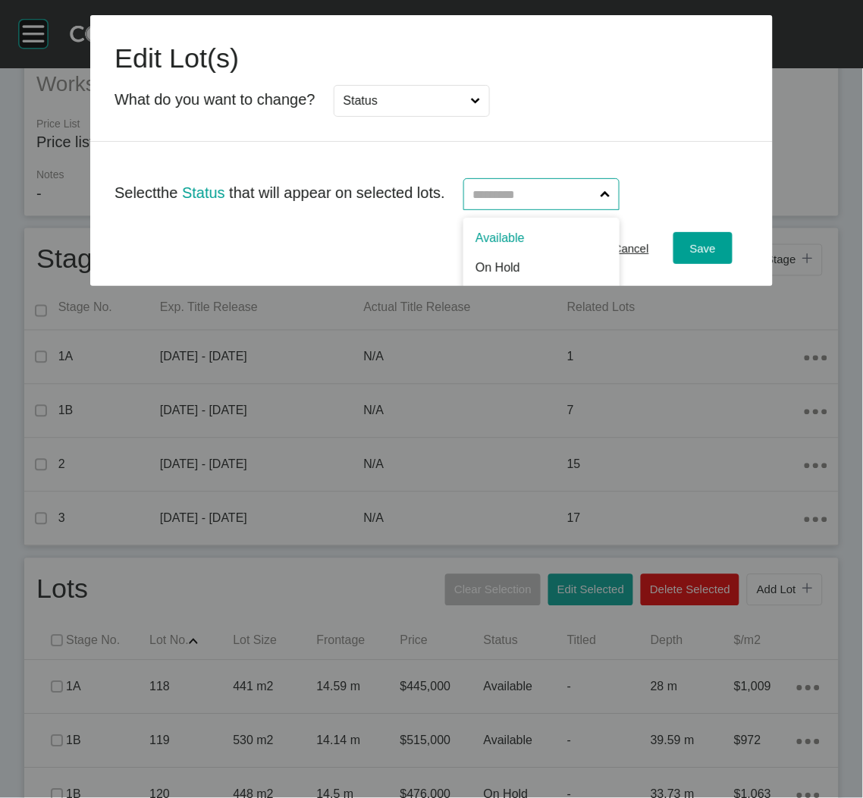
click at [556, 199] on input "text" at bounding box center [533, 194] width 127 height 30
drag, startPoint x: 703, startPoint y: 249, endPoint x: 620, endPoint y: 264, distance: 83.9
click at [704, 249] on span "Save" at bounding box center [703, 248] width 26 height 13
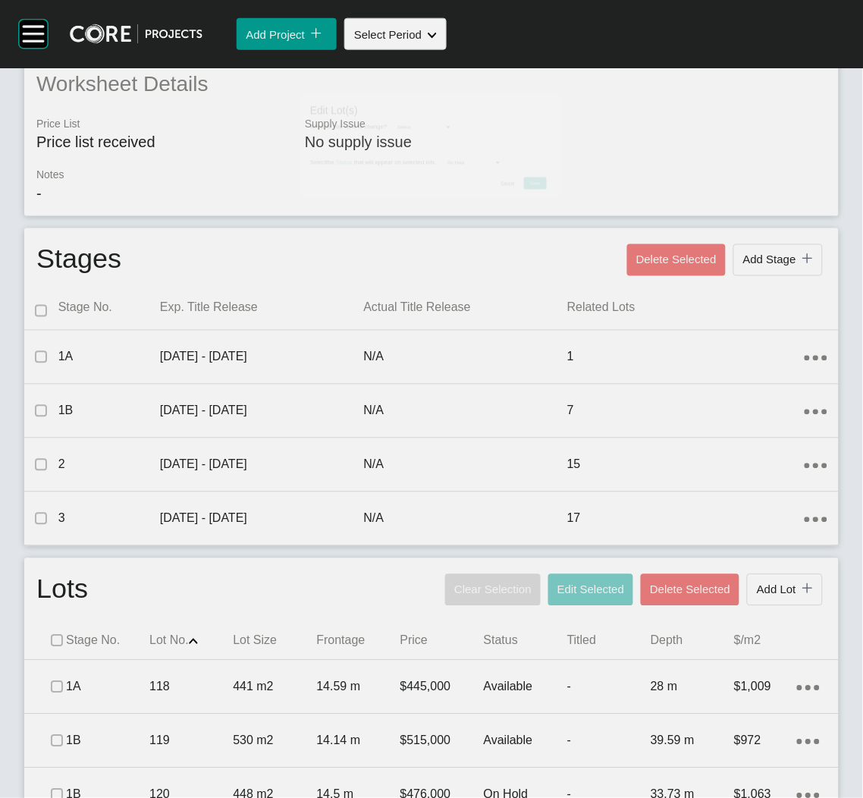
scroll to position [0, 0]
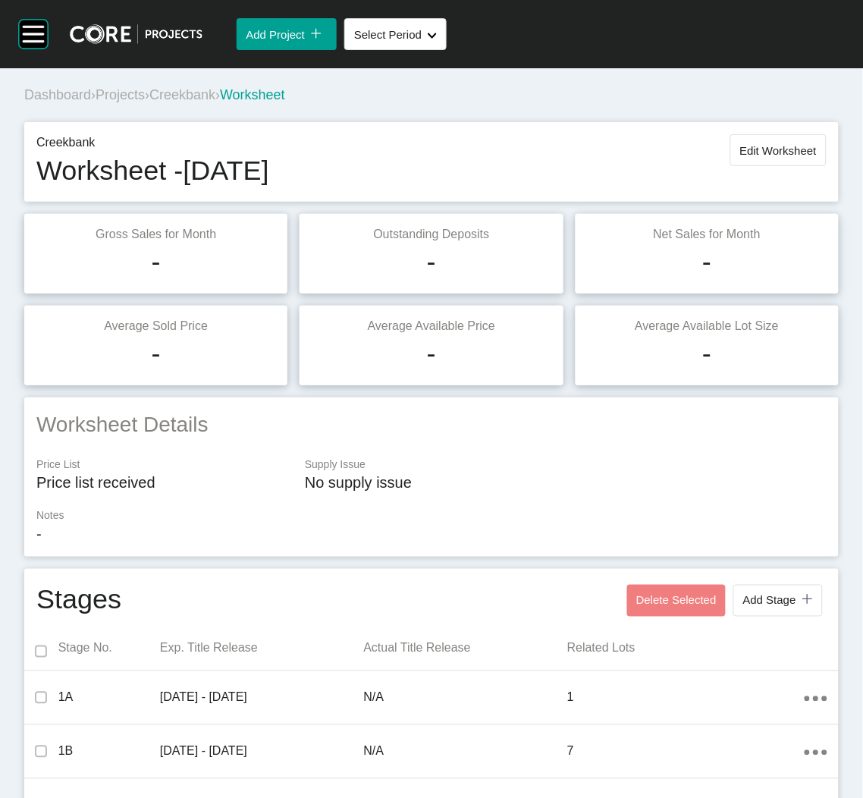
click at [129, 88] on span "Projects" at bounding box center [120, 94] width 49 height 15
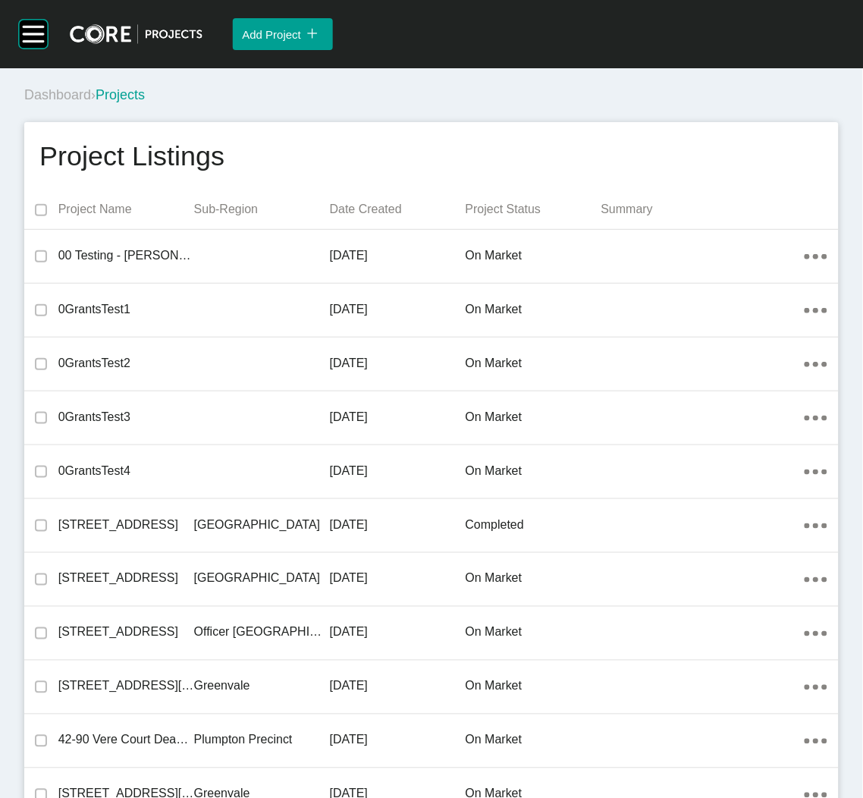
scroll to position [24876, 0]
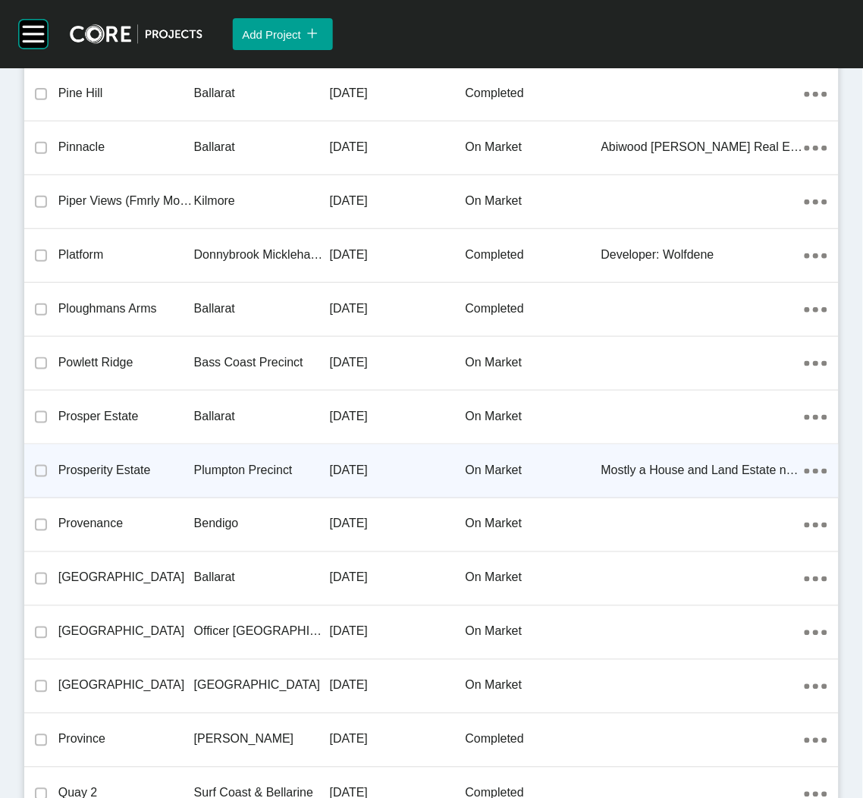
click at [162, 462] on p "Prosperity Estate" at bounding box center [126, 470] width 136 height 17
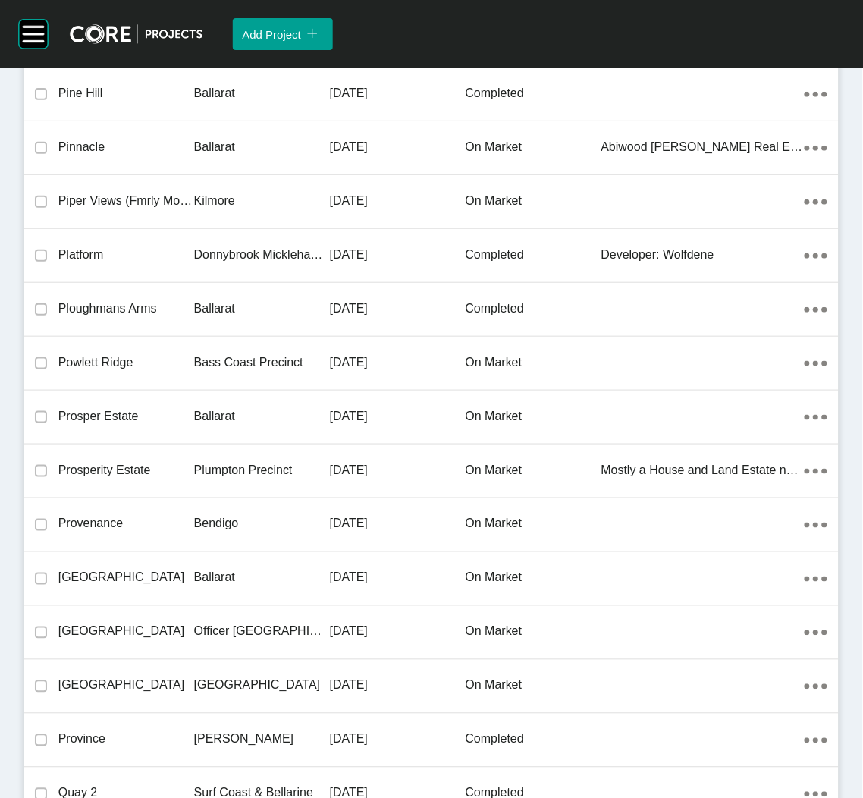
click at [162, 446] on div "Group 2 Created with Sketch. . Add Project icon/tick copy 11 Created with Sketc…" at bounding box center [431, 399] width 863 height 798
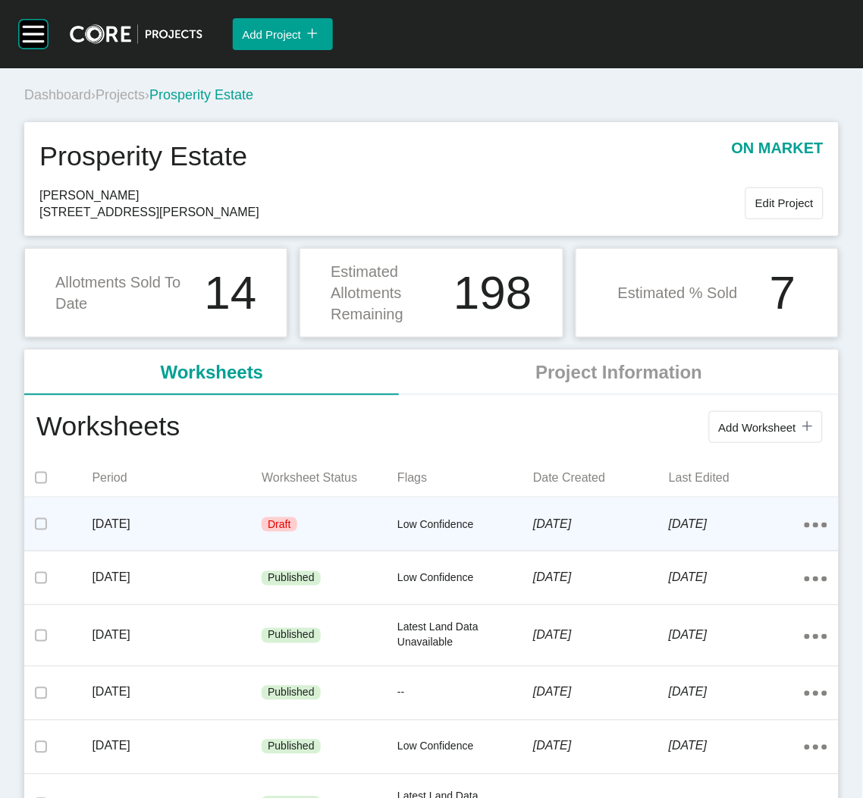
click at [682, 520] on p "[DATE]" at bounding box center [737, 524] width 136 height 17
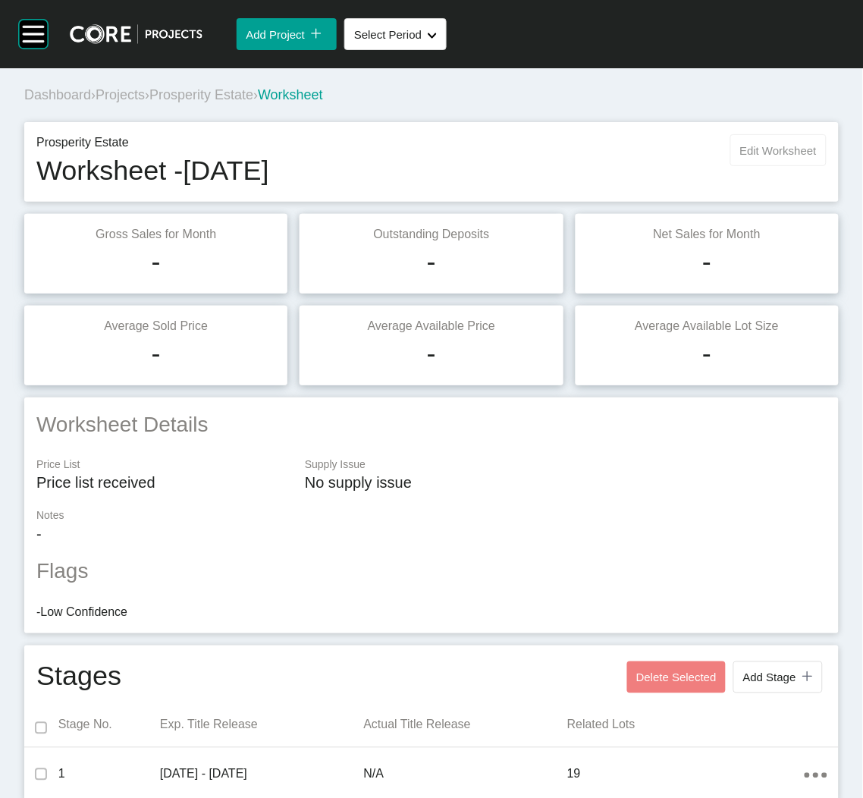
click at [763, 151] on span "Edit Worksheet" at bounding box center [778, 150] width 77 height 13
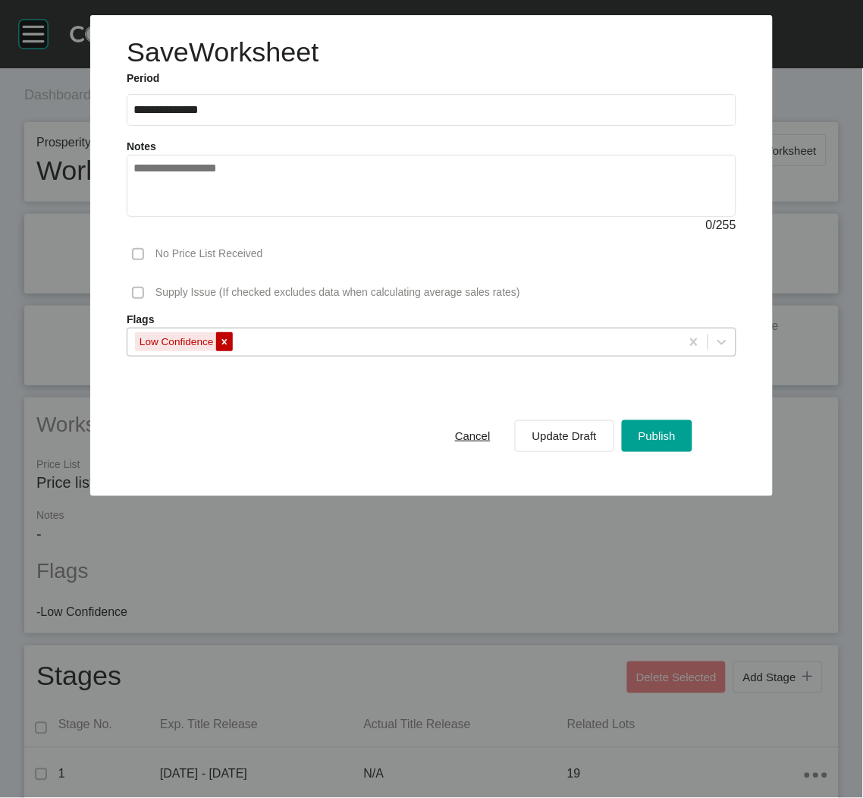
click at [221, 343] on icon at bounding box center [224, 342] width 11 height 11
click at [591, 428] on div "Update Draft" at bounding box center [565, 435] width 72 height 20
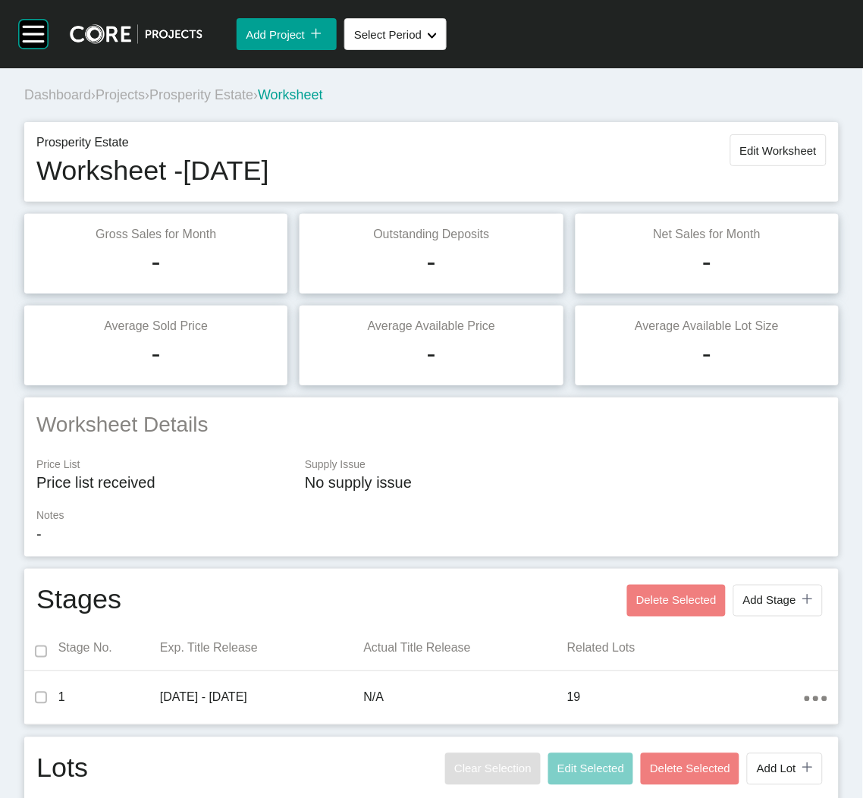
click at [140, 95] on span "Projects" at bounding box center [120, 94] width 49 height 15
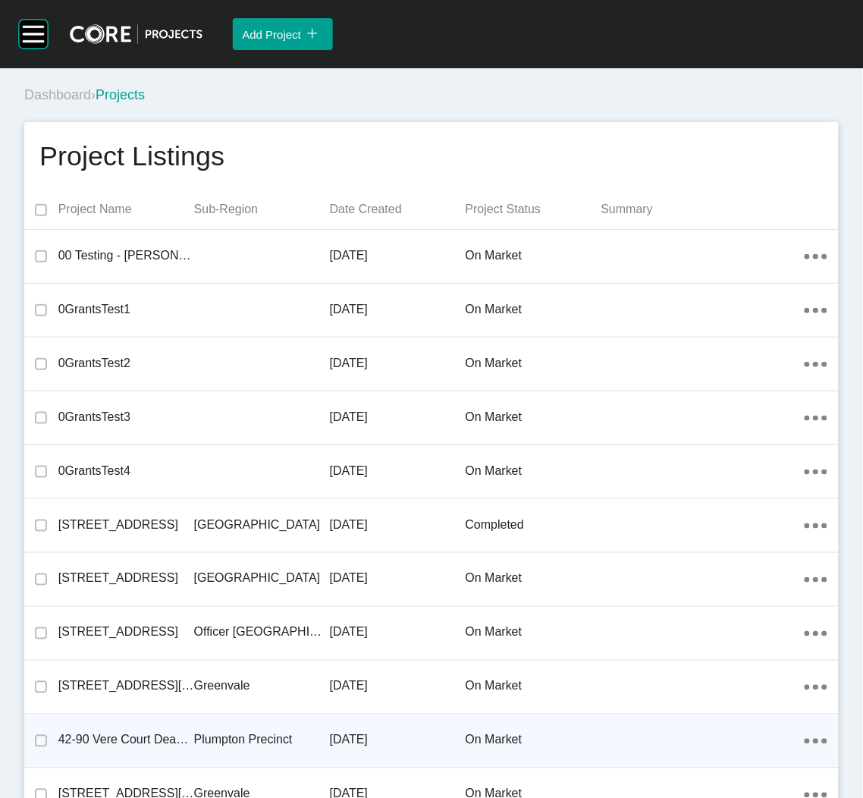
click at [239, 737] on p "Plumpton Precinct" at bounding box center [262, 740] width 136 height 17
click at [239, 737] on div "Group 2 Created with Sketch. . Add Project icon/tick copy 11 Created with Sketc…" at bounding box center [431, 399] width 863 height 798
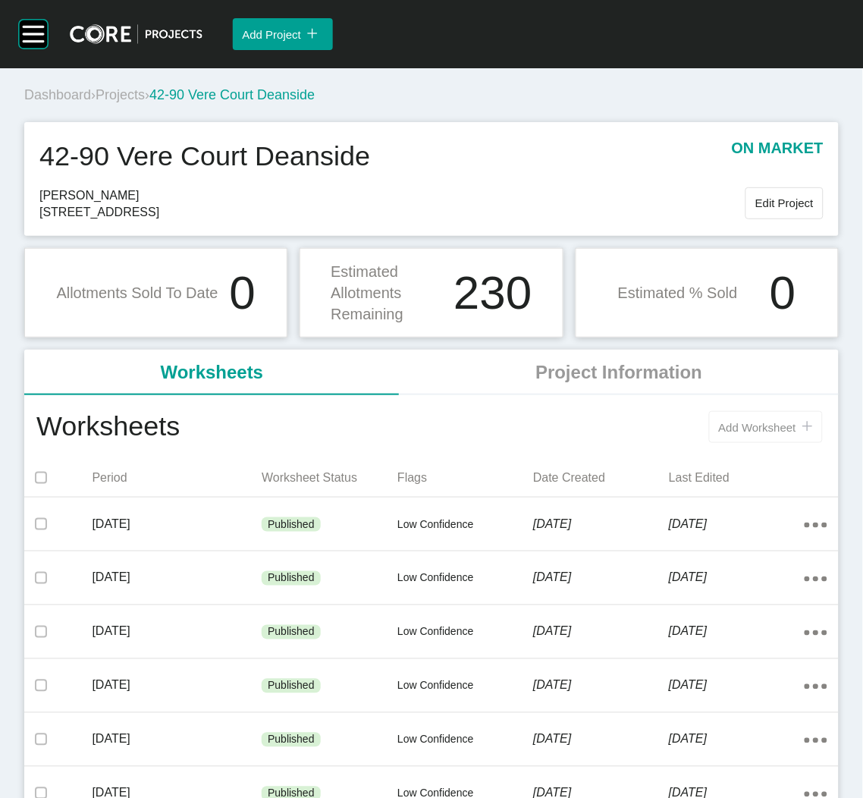
click at [745, 441] on button "Add Worksheet icon/tick copy 11 Created with Sketch." at bounding box center [766, 427] width 114 height 32
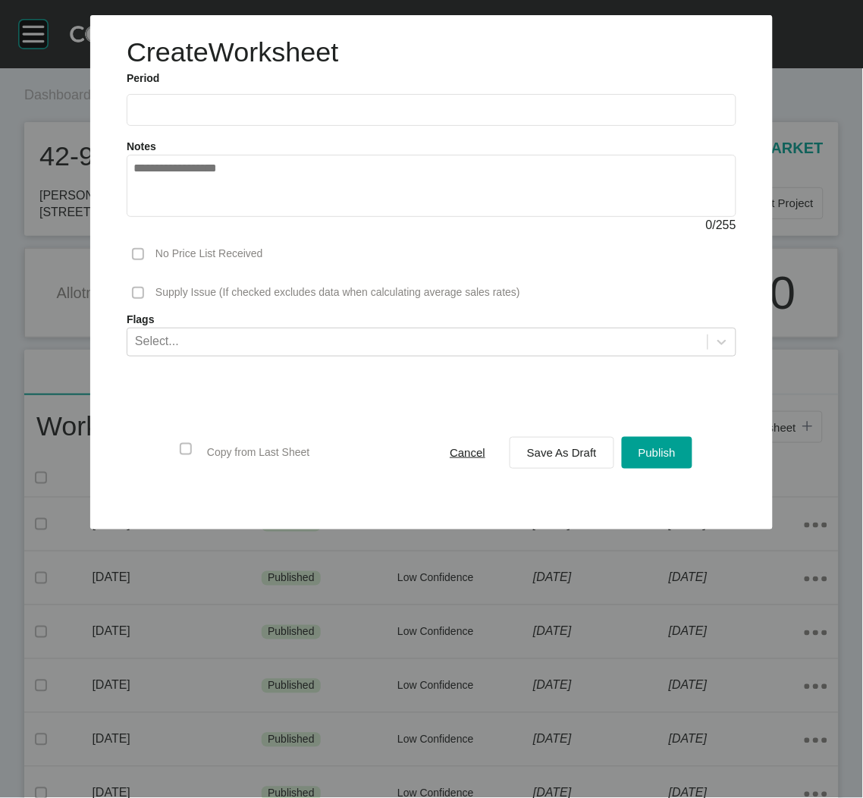
click at [299, 102] on label at bounding box center [432, 110] width 610 height 32
click at [299, 103] on input "text" at bounding box center [431, 109] width 596 height 13
click at [269, 228] on li "Sep" at bounding box center [256, 221] width 51 height 26
type input "**********"
click at [230, 337] on div "Select..." at bounding box center [417, 341] width 580 height 26
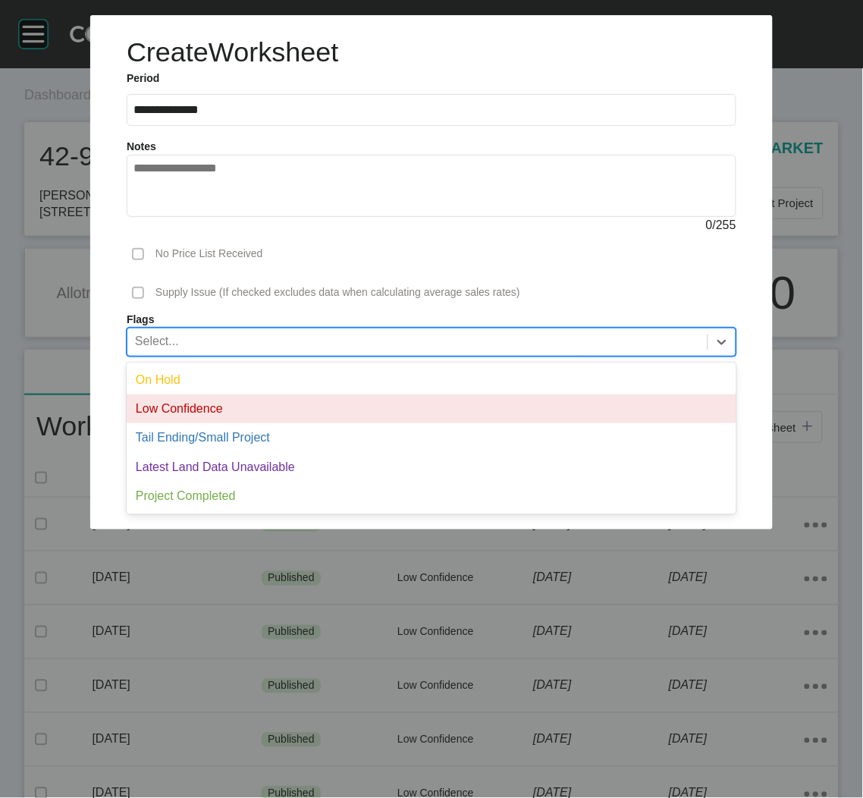
click at [235, 415] on div "Low Confidence" at bounding box center [432, 408] width 610 height 29
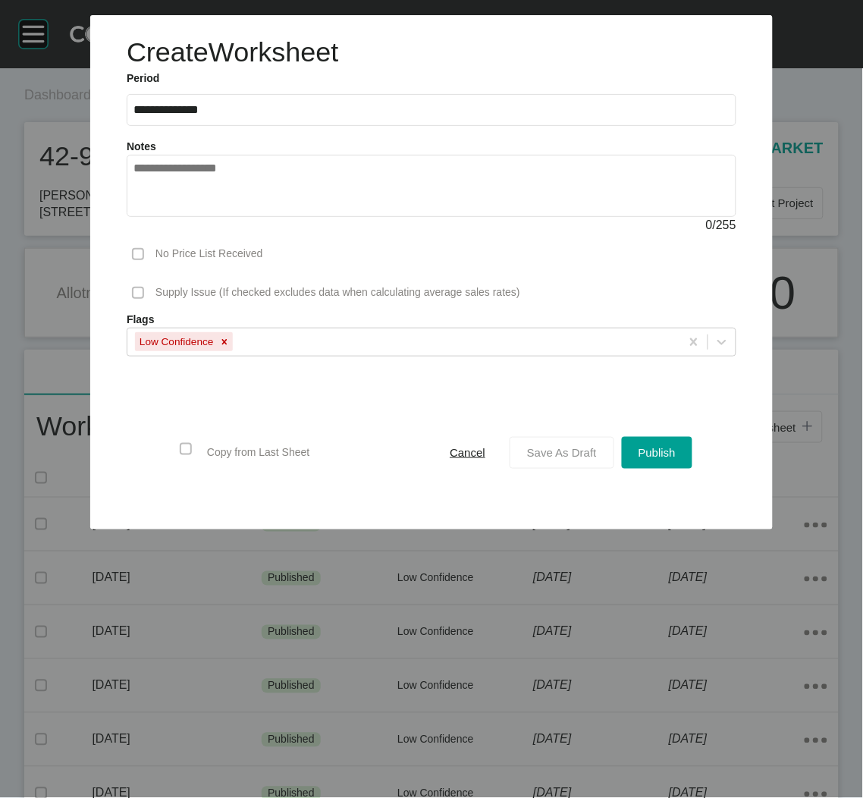
click at [559, 457] on span "Save As Draft" at bounding box center [562, 452] width 70 height 13
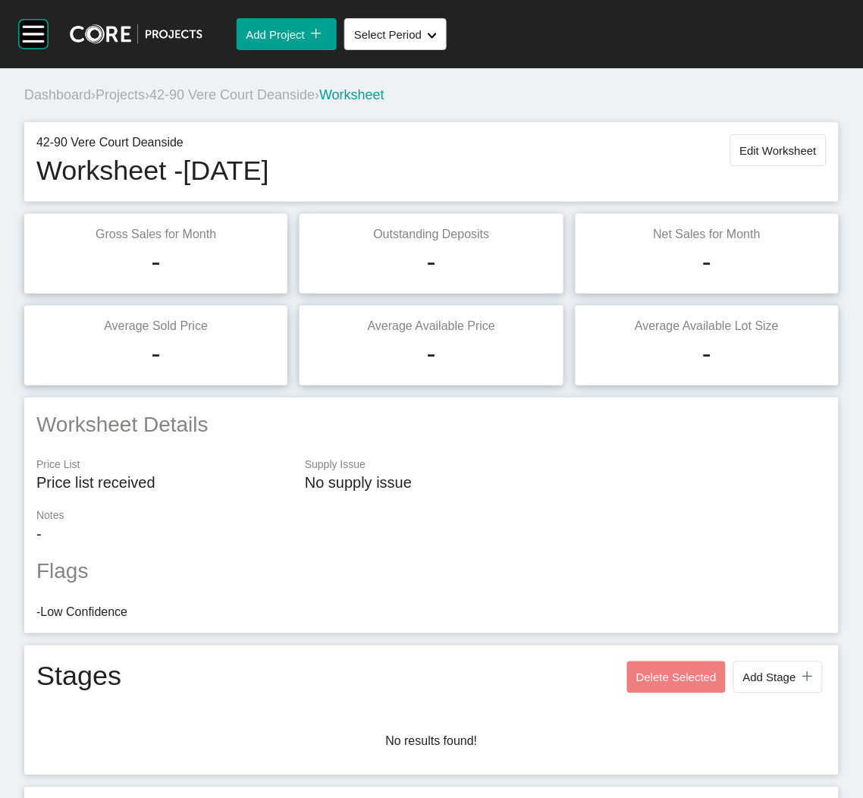
click at [135, 93] on span "Projects" at bounding box center [120, 94] width 49 height 15
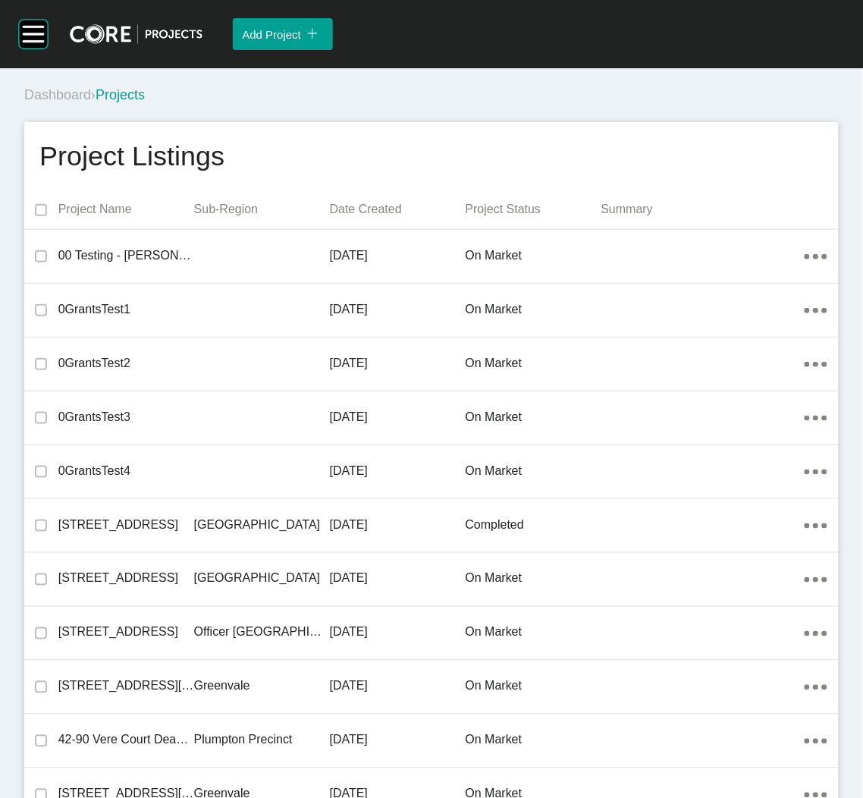
scroll to position [20679, 0]
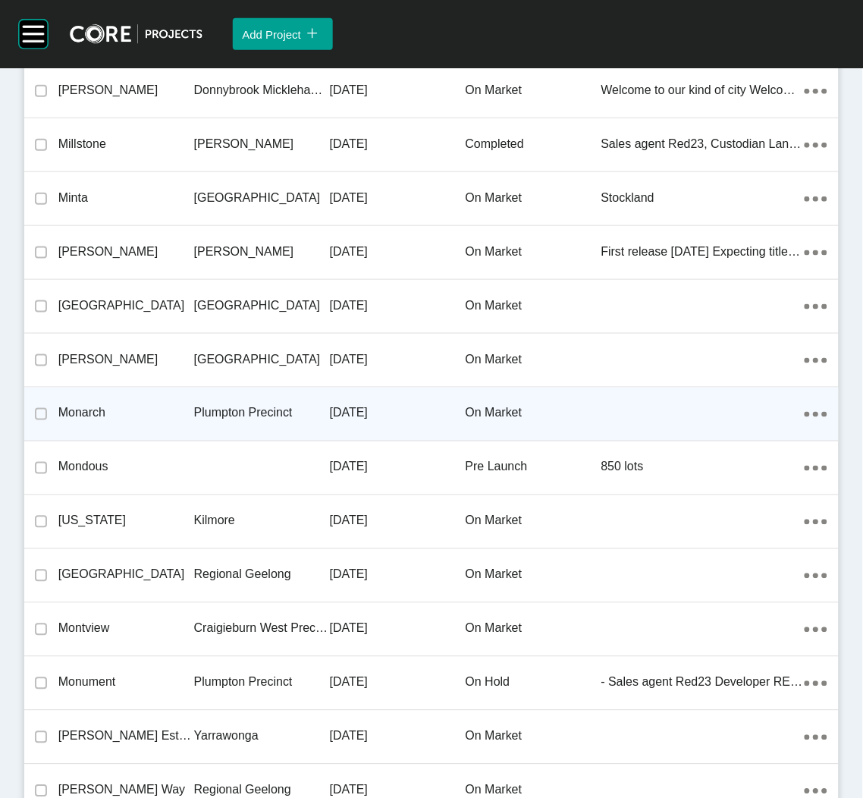
click at [198, 405] on p "Plumpton Precinct" at bounding box center [262, 413] width 136 height 17
click at [198, 404] on div "Group 2 Created with Sketch. . Add Project icon/tick copy 11 Created with Sketc…" at bounding box center [431, 399] width 863 height 798
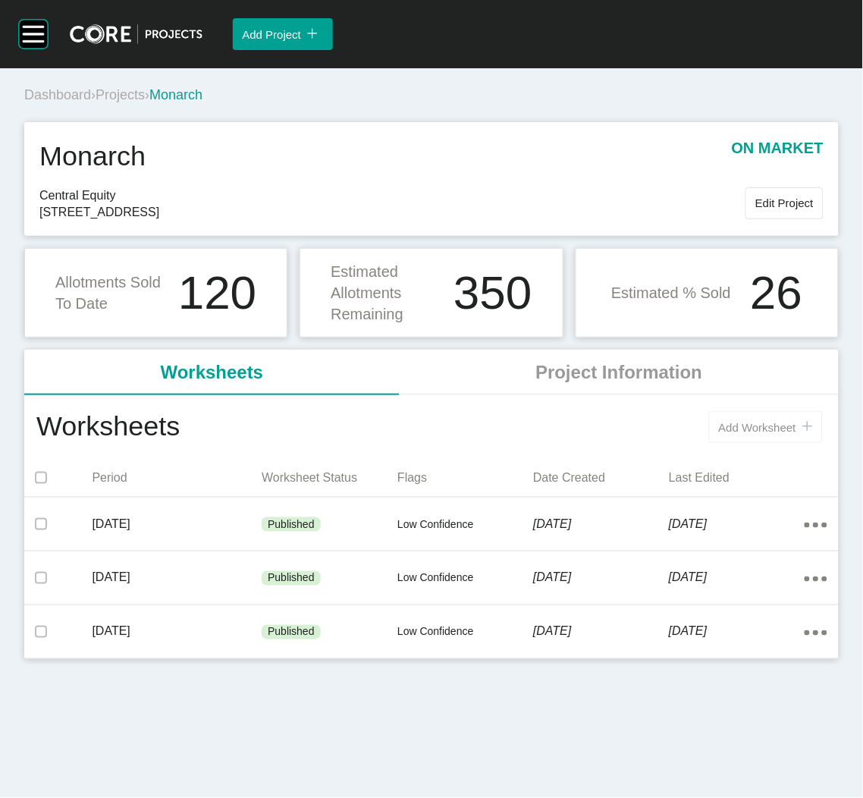
click at [750, 422] on span "Add Worksheet" at bounding box center [757, 427] width 77 height 13
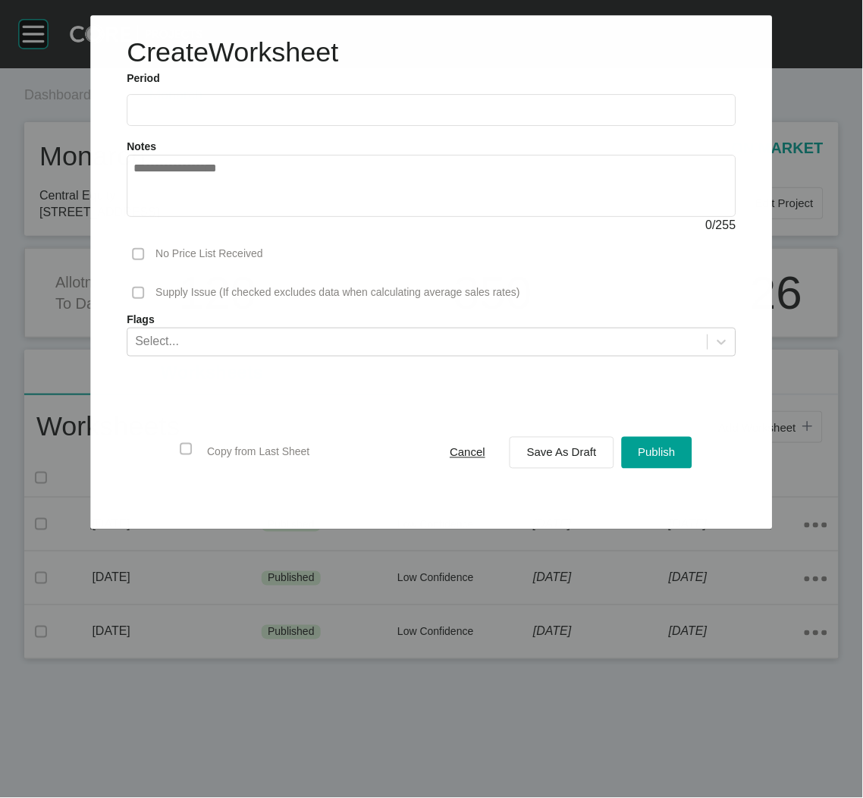
click at [331, 105] on input "text" at bounding box center [430, 110] width 595 height 13
click at [242, 216] on li "Sep" at bounding box center [256, 221] width 51 height 26
type input "**********"
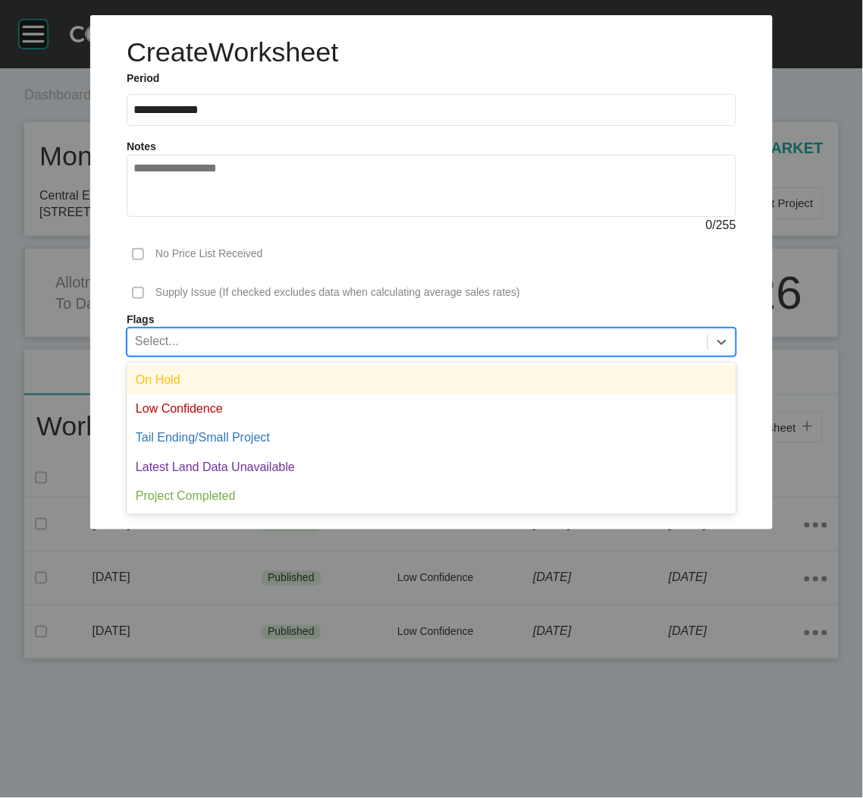
click at [268, 332] on div "Select..." at bounding box center [417, 341] width 580 height 26
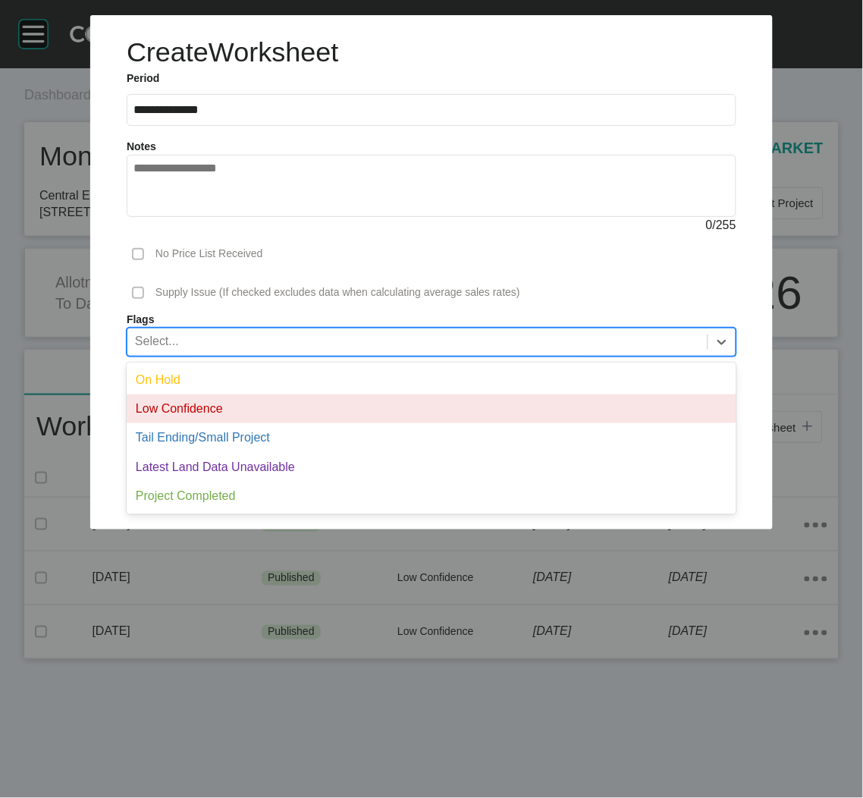
click at [225, 404] on div "Low Confidence" at bounding box center [432, 408] width 610 height 29
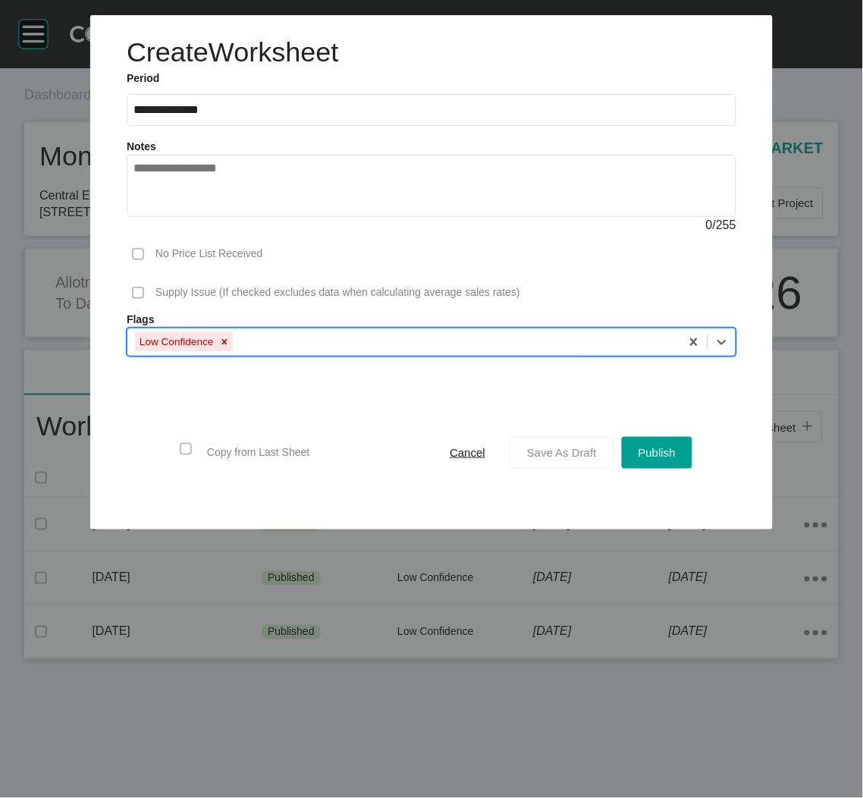
click at [585, 444] on div "Save As Draft" at bounding box center [561, 452] width 77 height 20
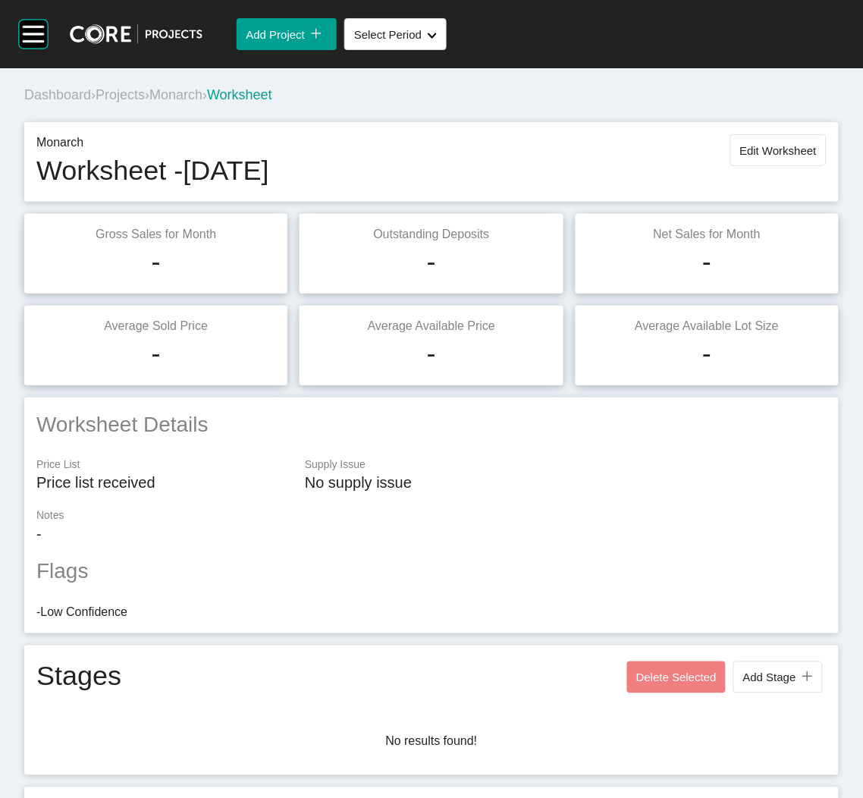
click at [134, 96] on span "Projects" at bounding box center [120, 94] width 49 height 15
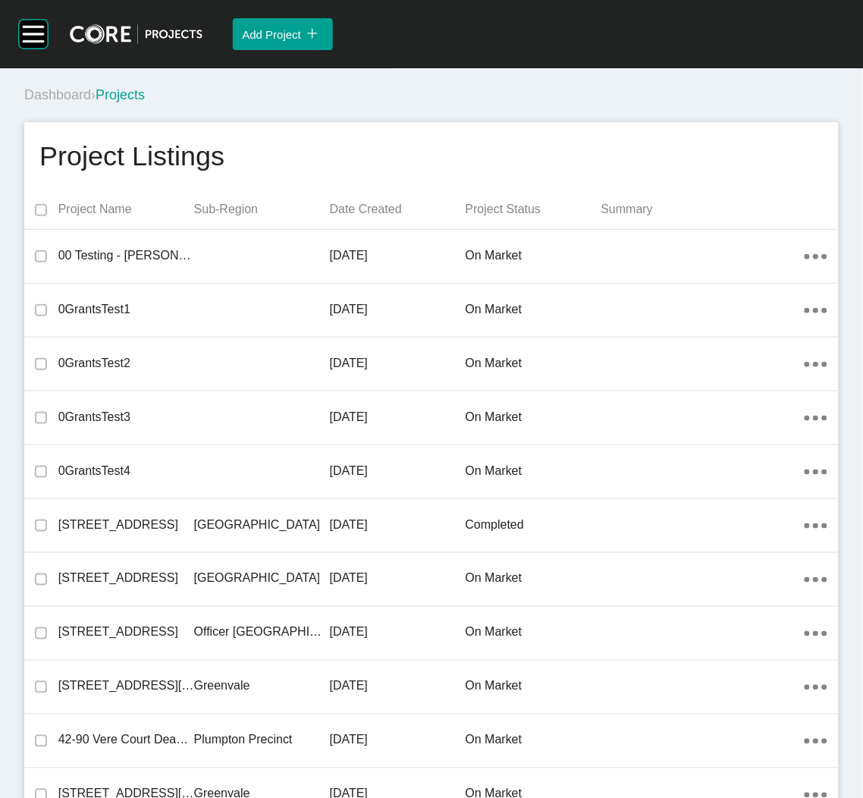
scroll to position [23800, 0]
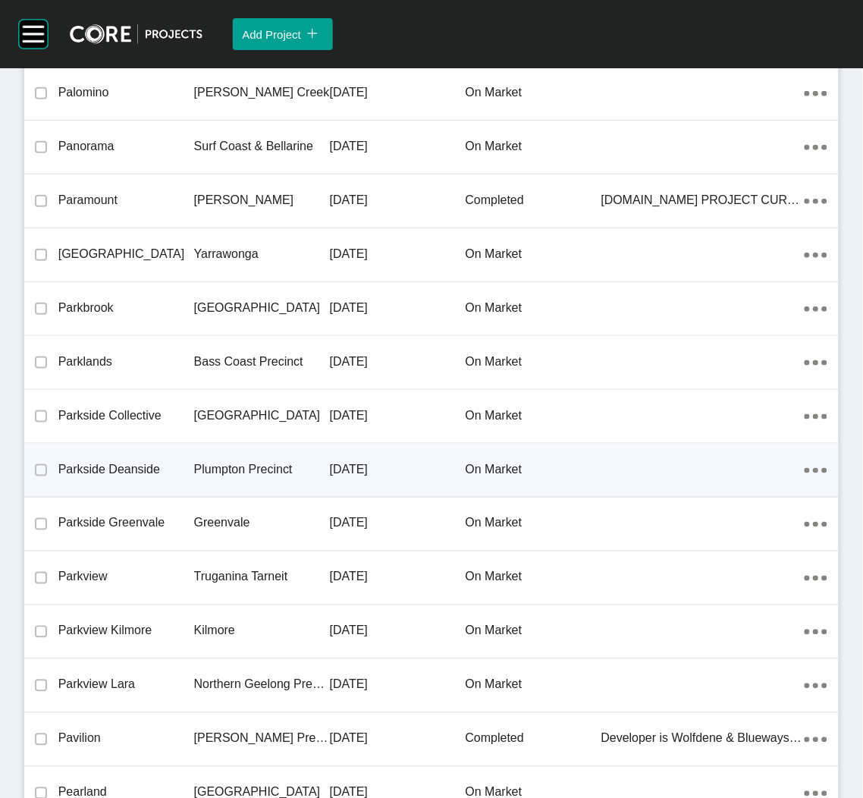
click at [198, 461] on p "Plumpton Precinct" at bounding box center [262, 469] width 136 height 17
click at [198, 454] on div "Group 2 Created with Sketch. . Add Project icon/tick copy 11 Created with Sketc…" at bounding box center [431, 399] width 863 height 798
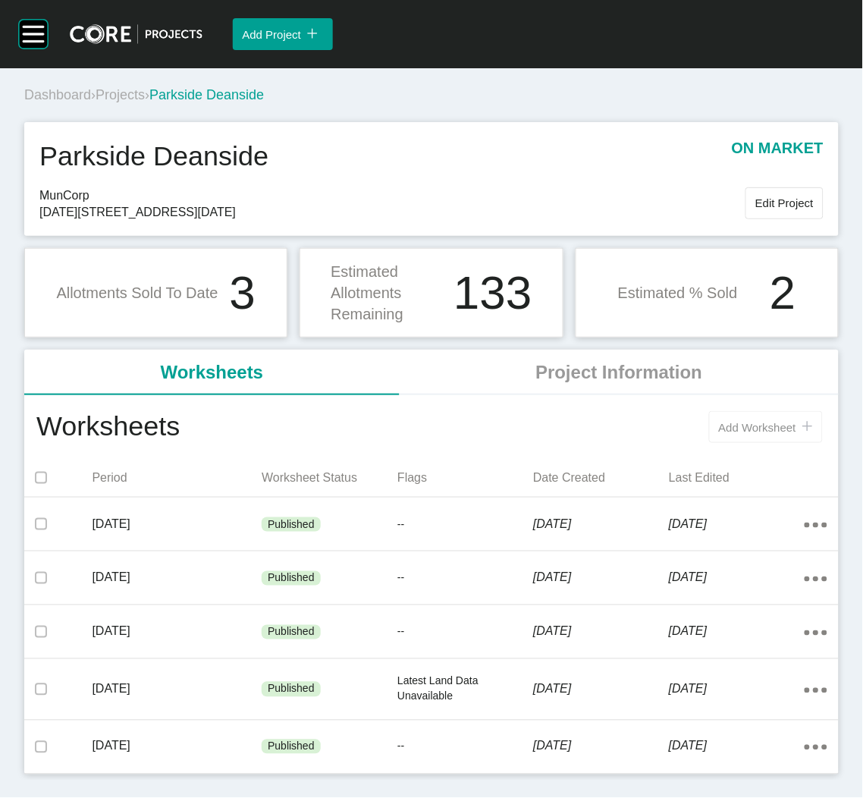
click at [739, 430] on span "Add Worksheet" at bounding box center [757, 427] width 77 height 13
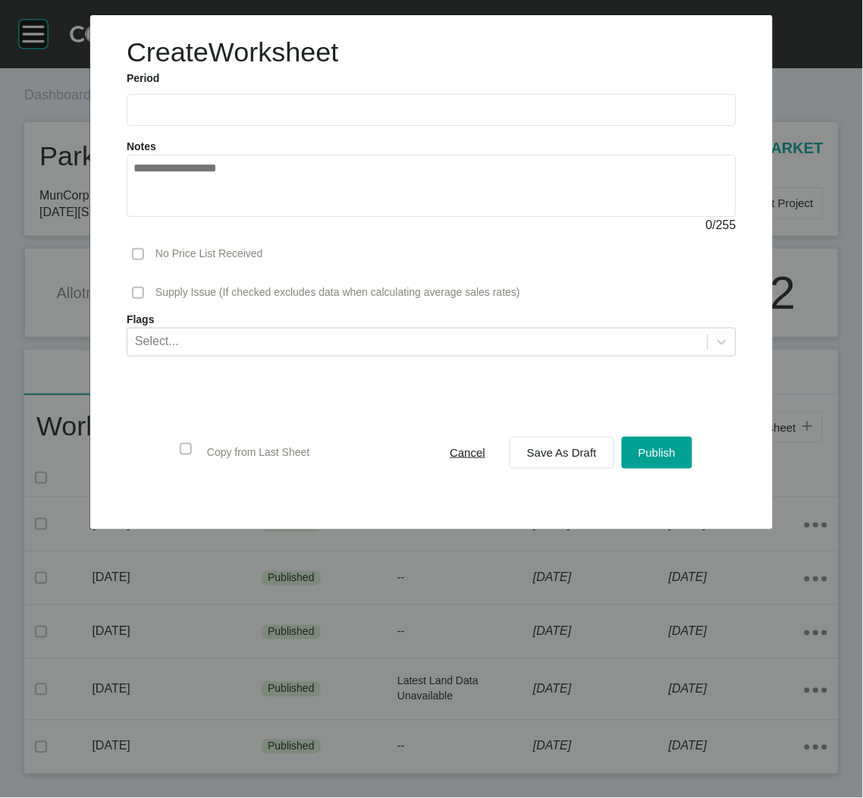
click at [310, 114] on input "text" at bounding box center [431, 109] width 596 height 13
click at [251, 219] on li "Sep" at bounding box center [256, 221] width 51 height 26
type input "**********"
click at [575, 457] on span "Save As Draft" at bounding box center [562, 452] width 70 height 13
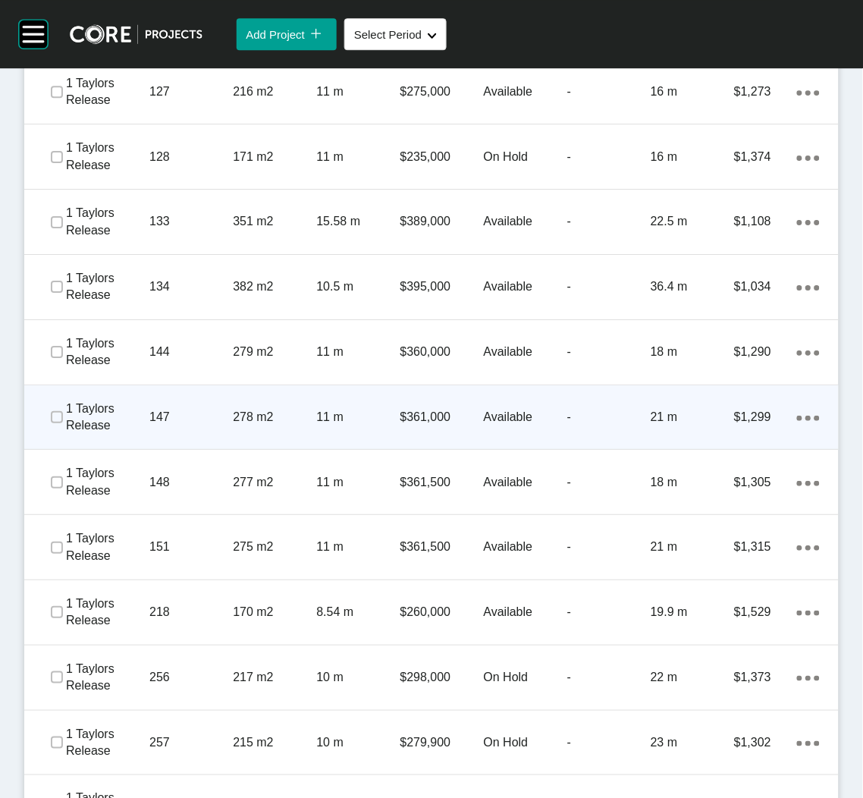
scroll to position [617, 0]
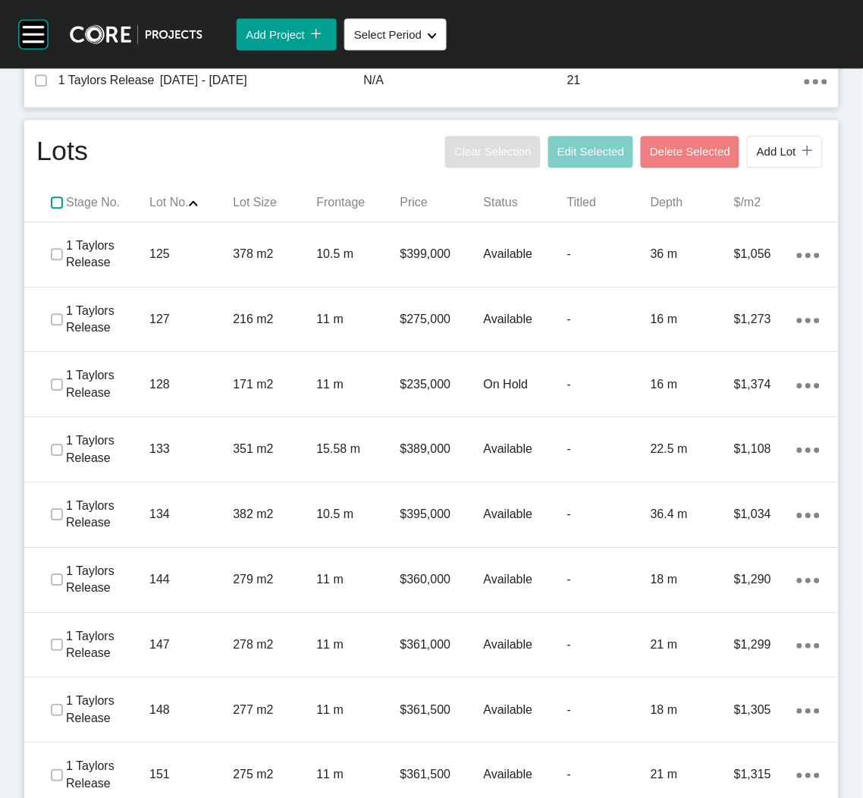
click at [58, 201] on label at bounding box center [57, 202] width 12 height 12
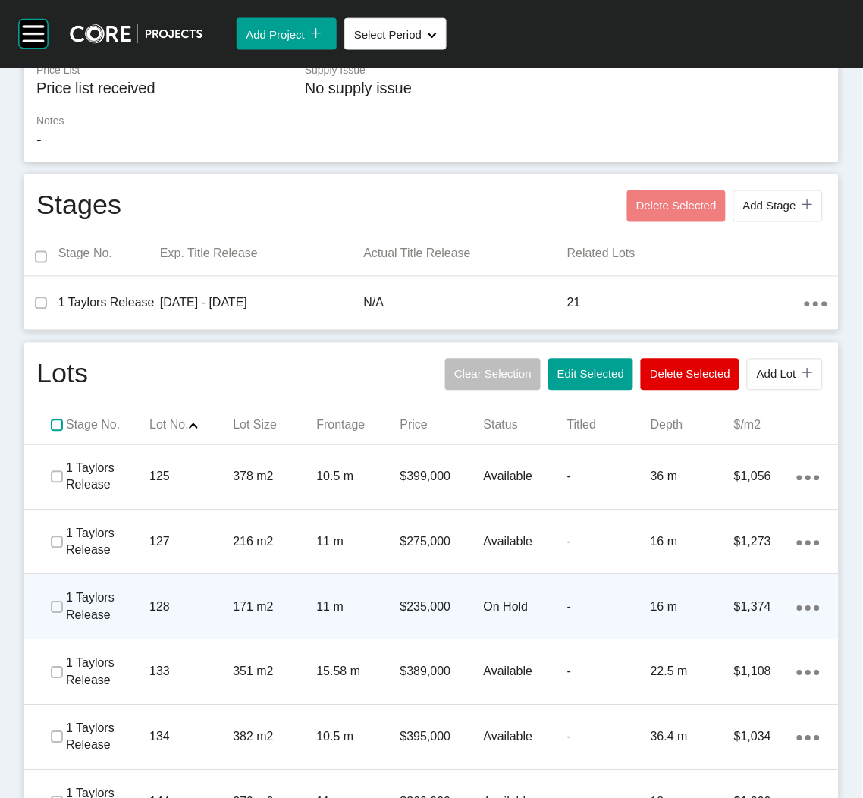
scroll to position [390, 0]
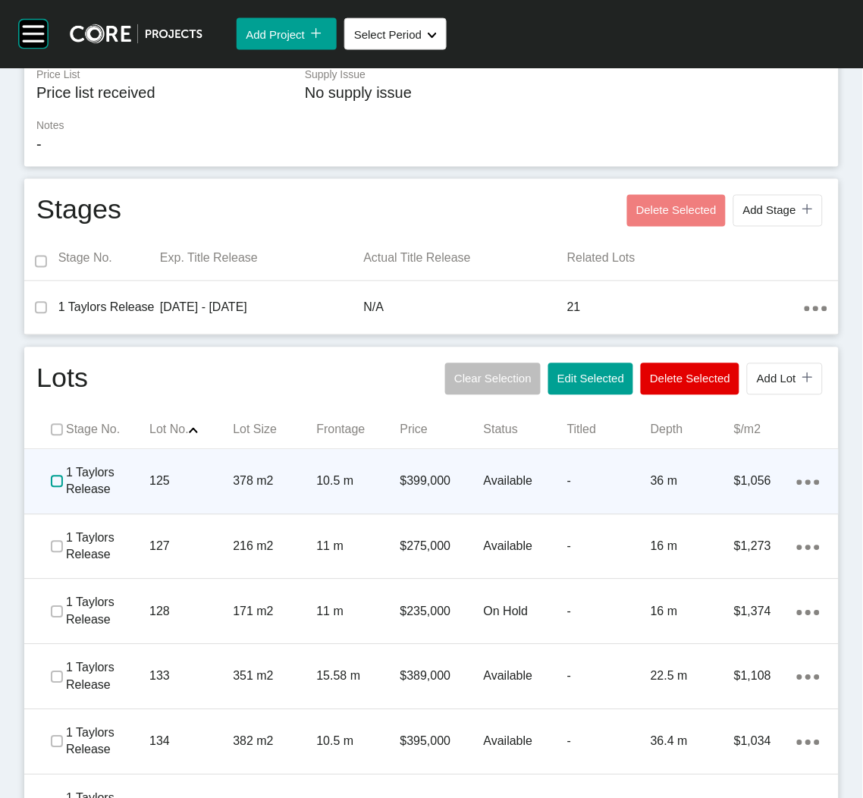
click at [57, 483] on label at bounding box center [57, 481] width 12 height 12
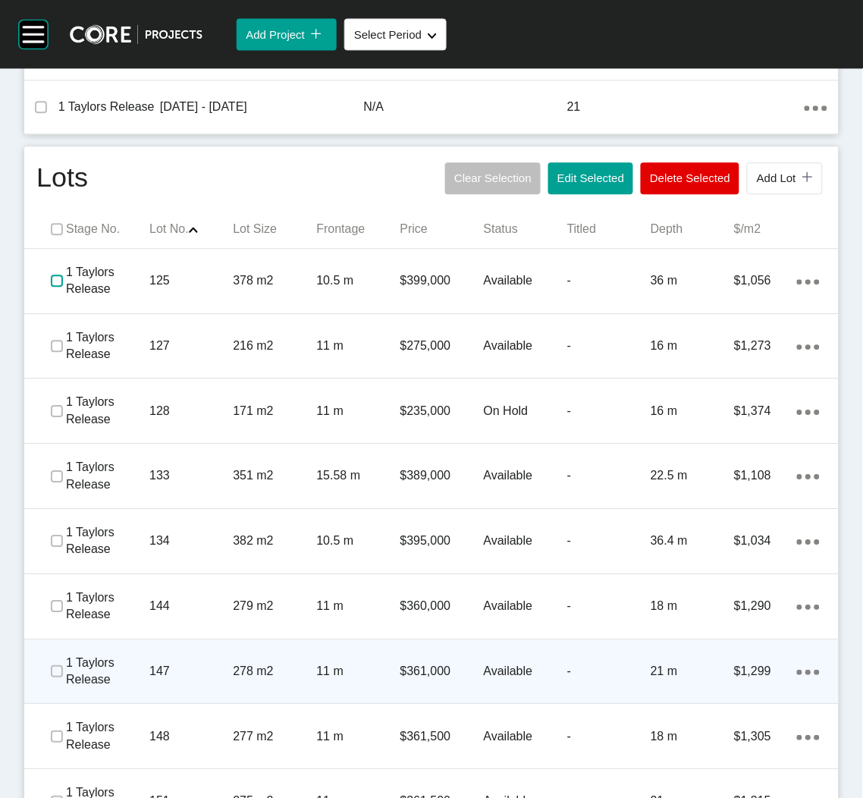
scroll to position [617, 0]
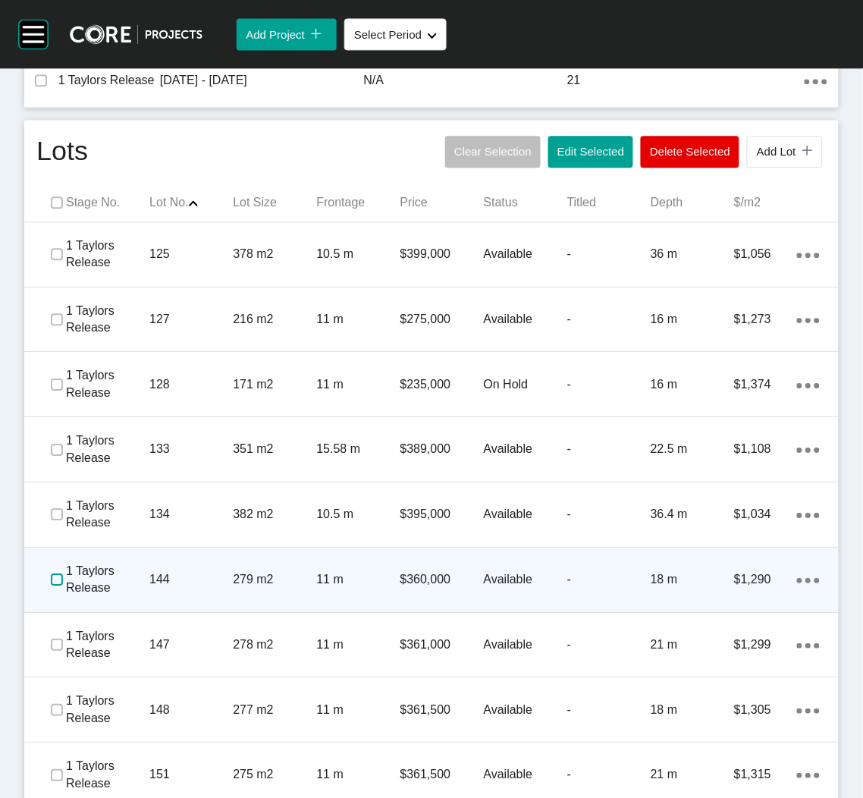
click at [53, 576] on label at bounding box center [57, 579] width 12 height 12
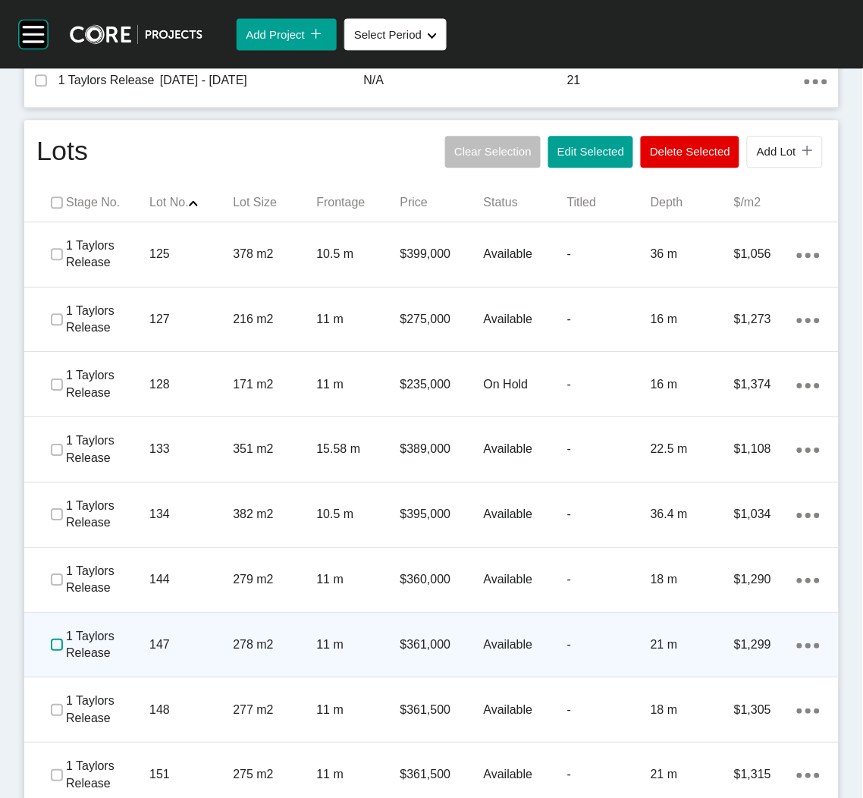
click at [52, 648] on label at bounding box center [57, 645] width 12 height 12
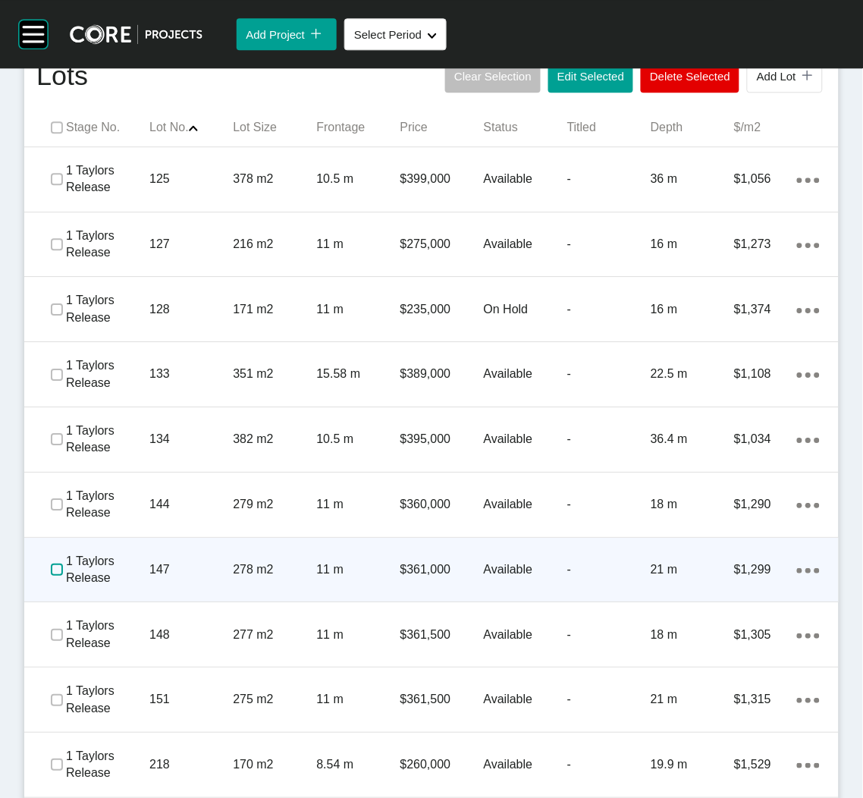
scroll to position [731, 0]
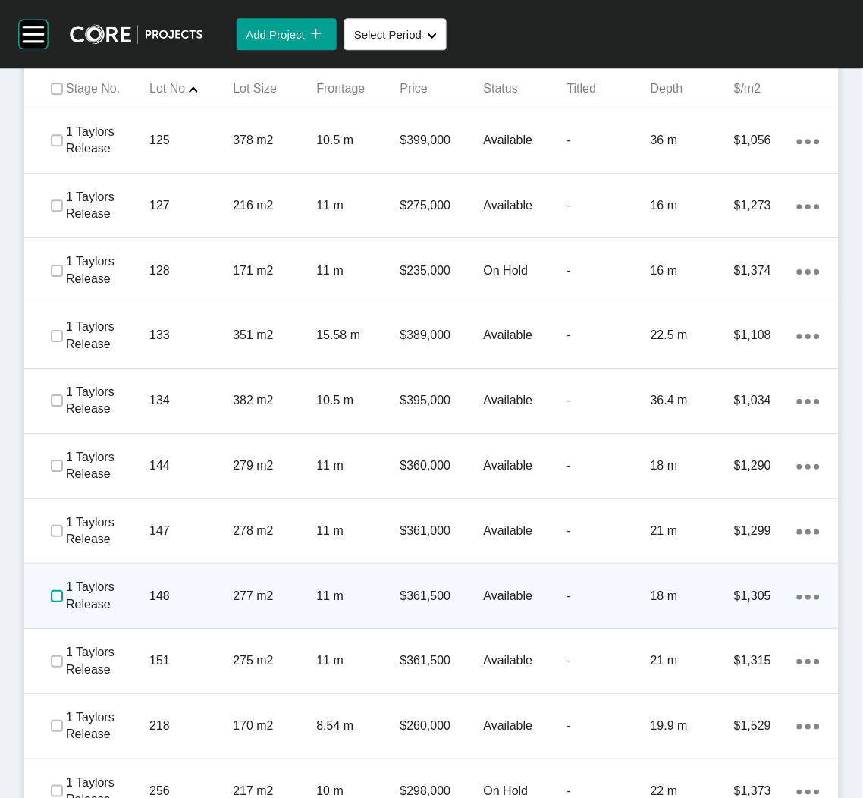
click at [52, 593] on label at bounding box center [57, 596] width 12 height 12
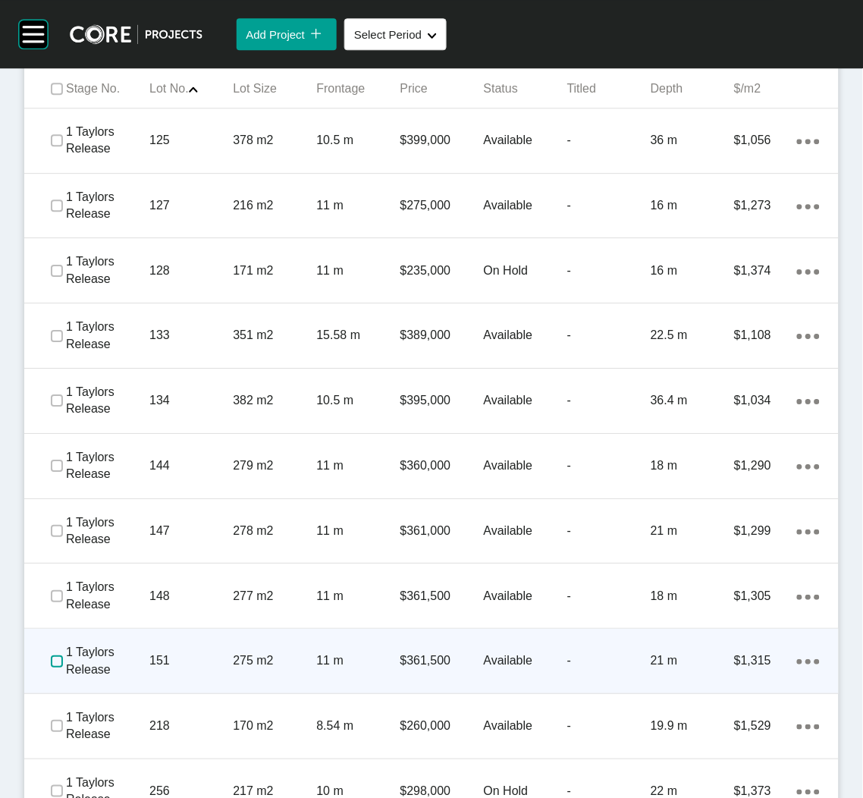
click at [51, 659] on label at bounding box center [57, 661] width 12 height 12
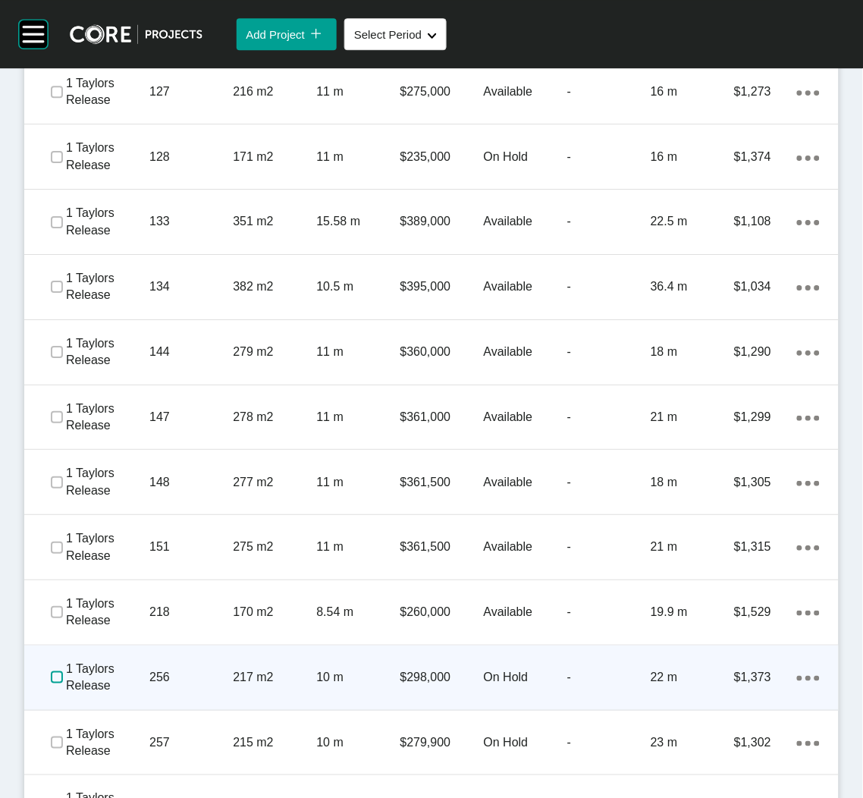
click at [58, 673] on label at bounding box center [57, 677] width 12 height 12
click at [177, 670] on p "256" at bounding box center [190, 677] width 83 height 17
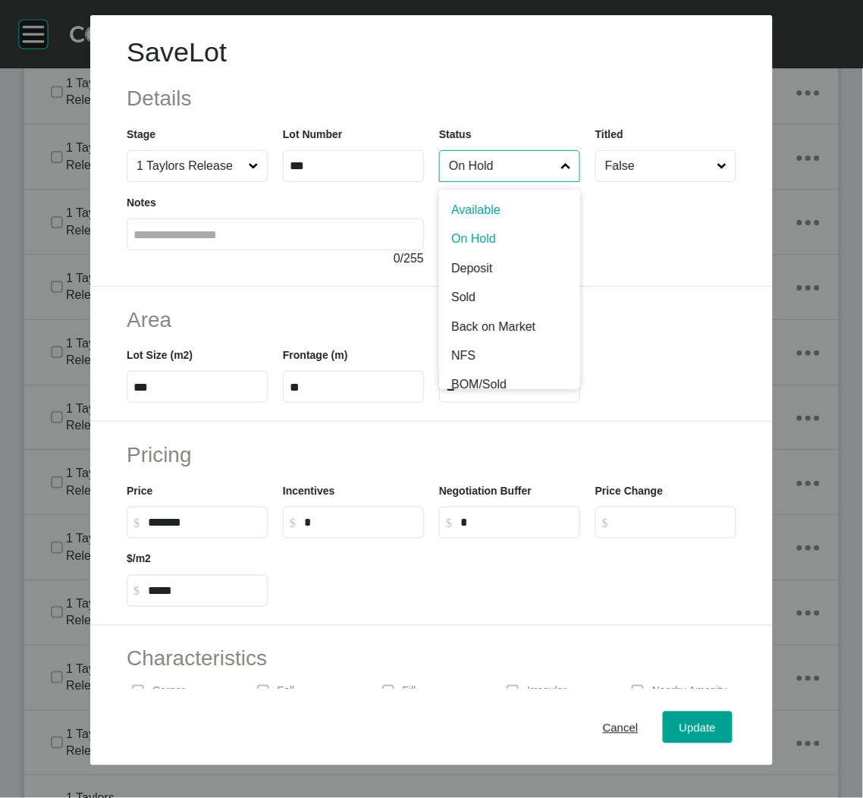
click at [472, 163] on input "On Hold" at bounding box center [502, 166] width 112 height 30
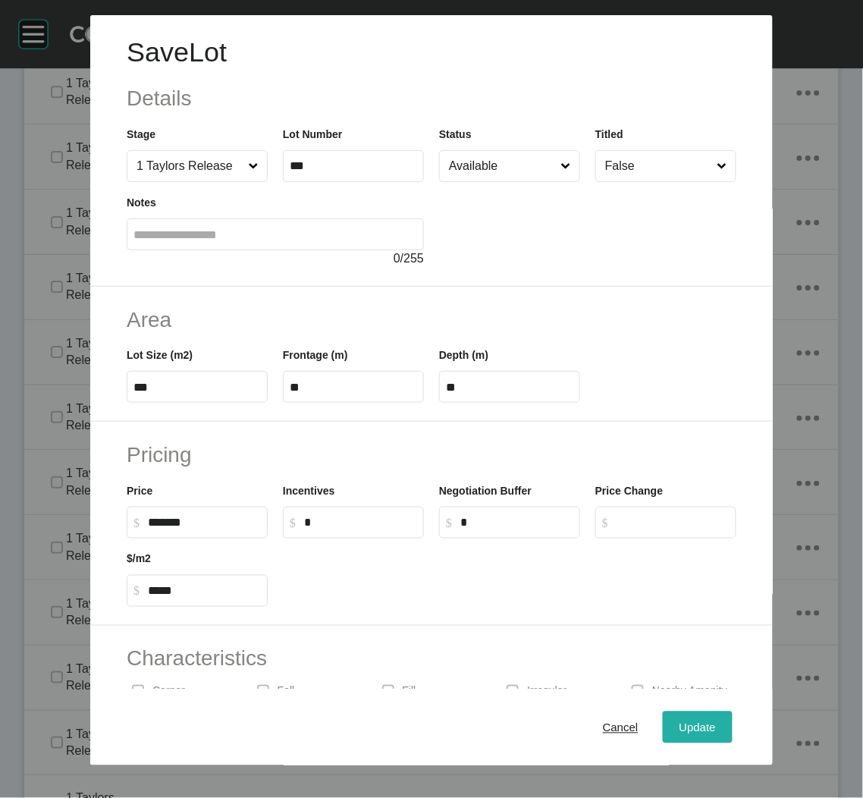
click at [682, 727] on span "Update" at bounding box center [697, 726] width 36 height 13
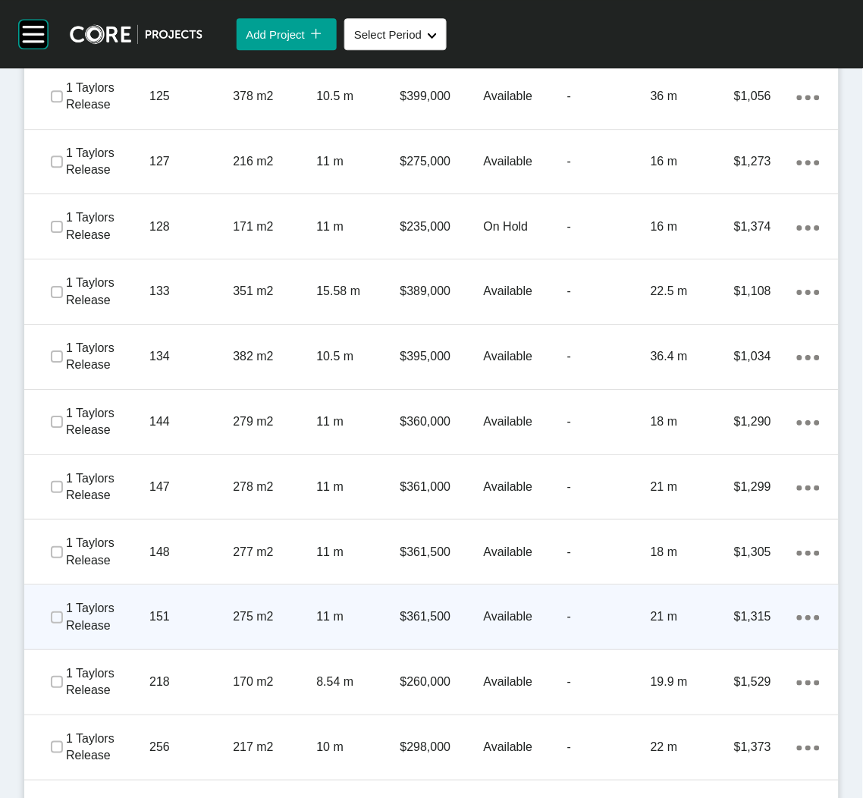
scroll to position [959, 0]
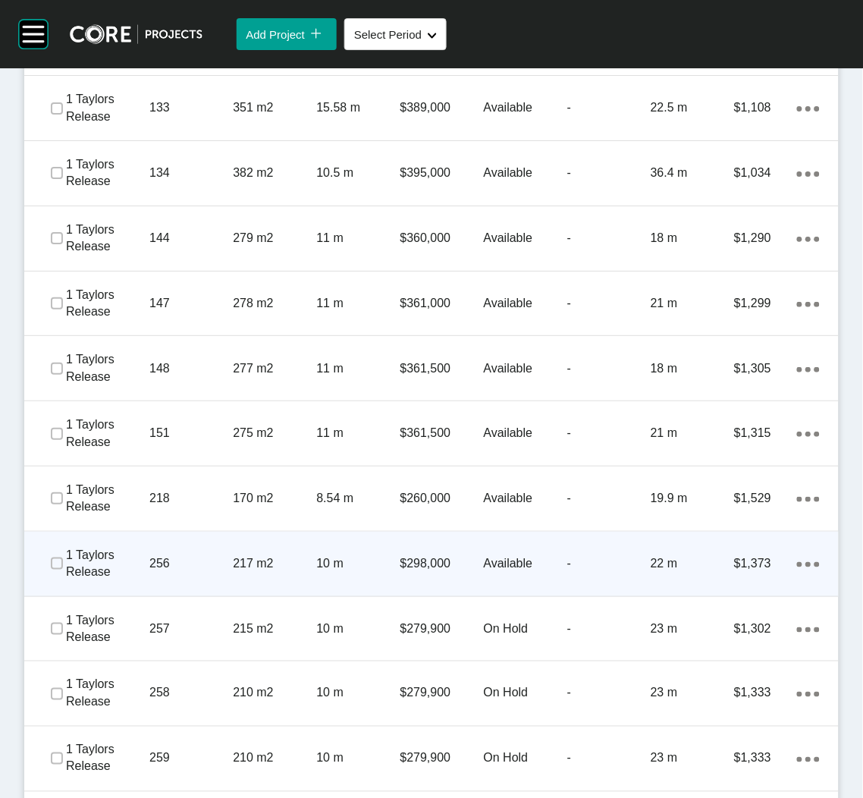
click at [805, 562] on ellipse at bounding box center [807, 564] width 5 height 5
click at [744, 564] on link "Duplicate" at bounding box center [729, 566] width 57 height 23
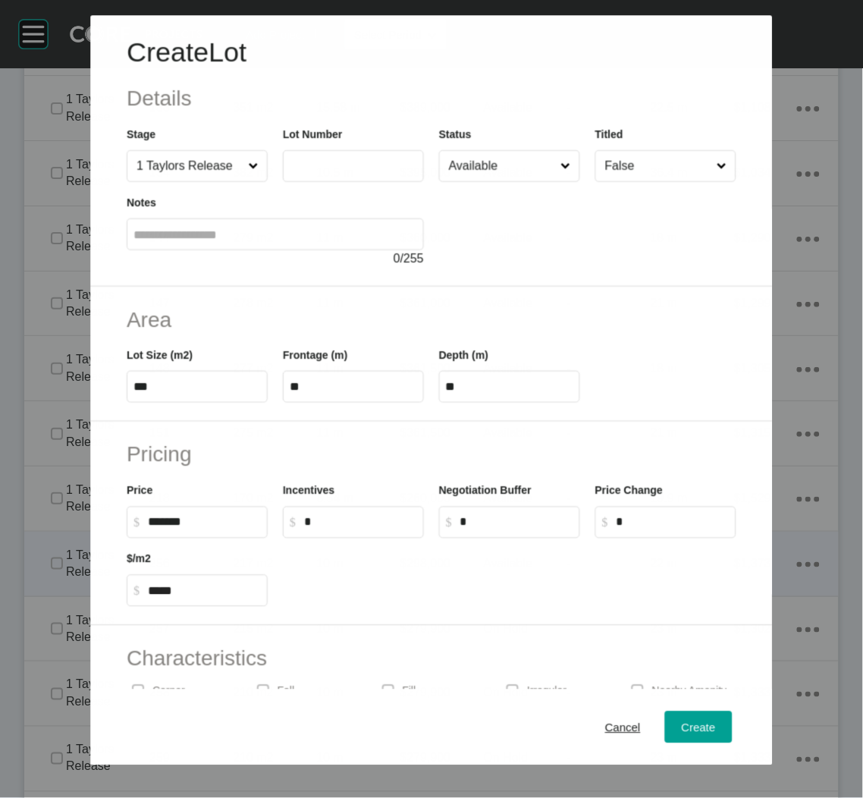
click at [334, 165] on input "text" at bounding box center [353, 166] width 127 height 13
type input "***"
click at [535, 202] on div at bounding box center [587, 225] width 297 height 86
click at [201, 378] on label "***" at bounding box center [197, 387] width 141 height 32
click at [201, 381] on input "***" at bounding box center [196, 387] width 127 height 13
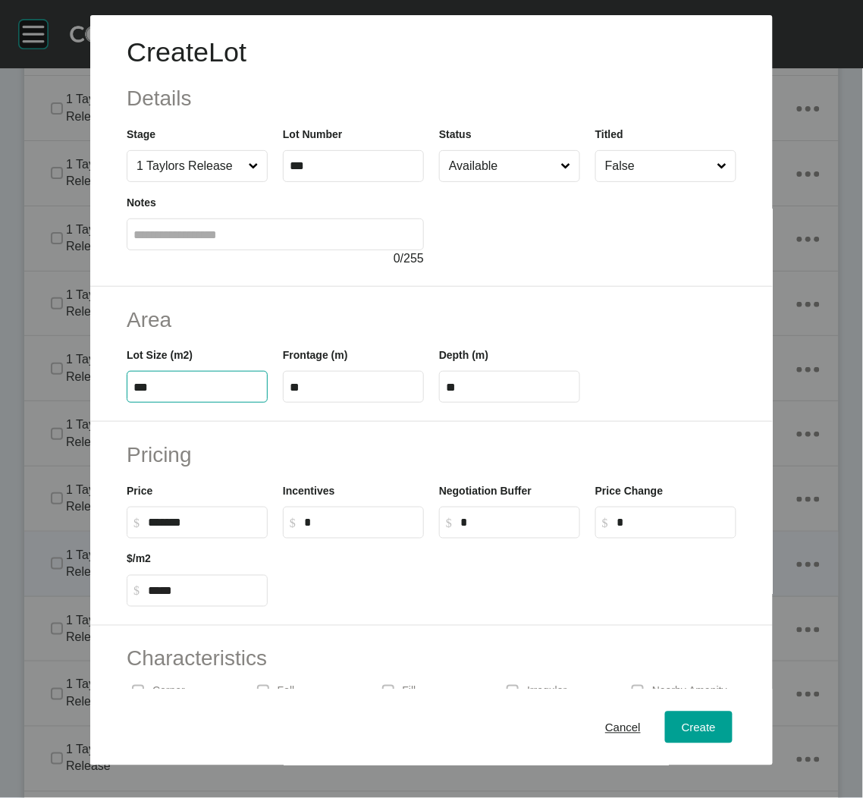
type input "****"
click at [201, 378] on label "***" at bounding box center [197, 387] width 141 height 32
click at [201, 381] on input "***" at bounding box center [196, 387] width 127 height 13
drag, startPoint x: 201, startPoint y: 378, endPoint x: 155, endPoint y: 388, distance: 46.7
click at [155, 388] on input "***" at bounding box center [196, 387] width 127 height 13
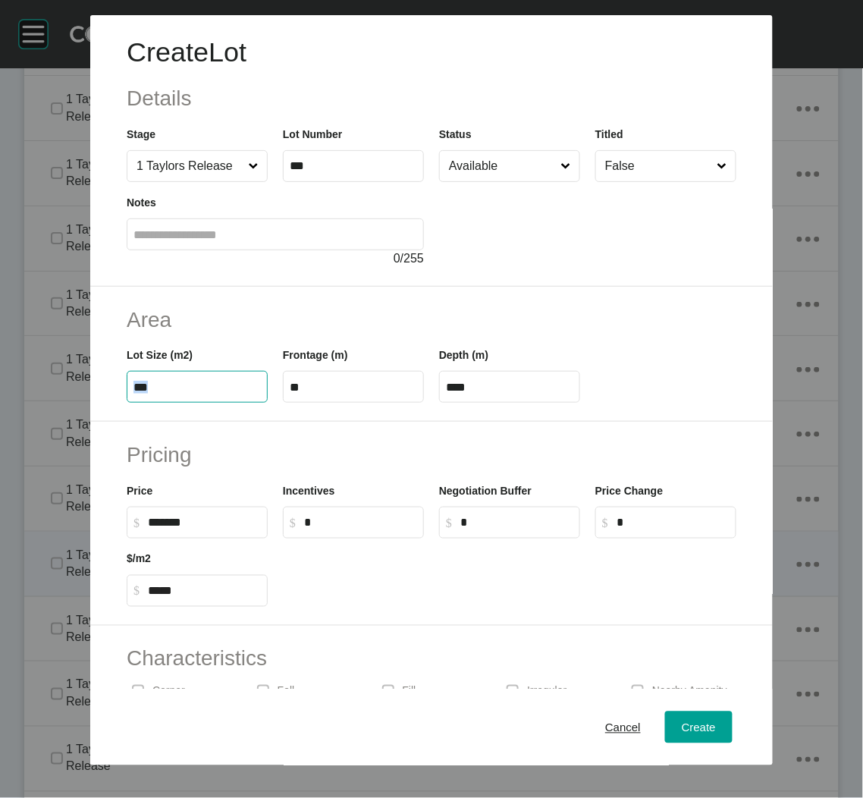
click at [154, 388] on input "***" at bounding box center [196, 387] width 127 height 13
type input "***"
type input "**"
type input "*****"
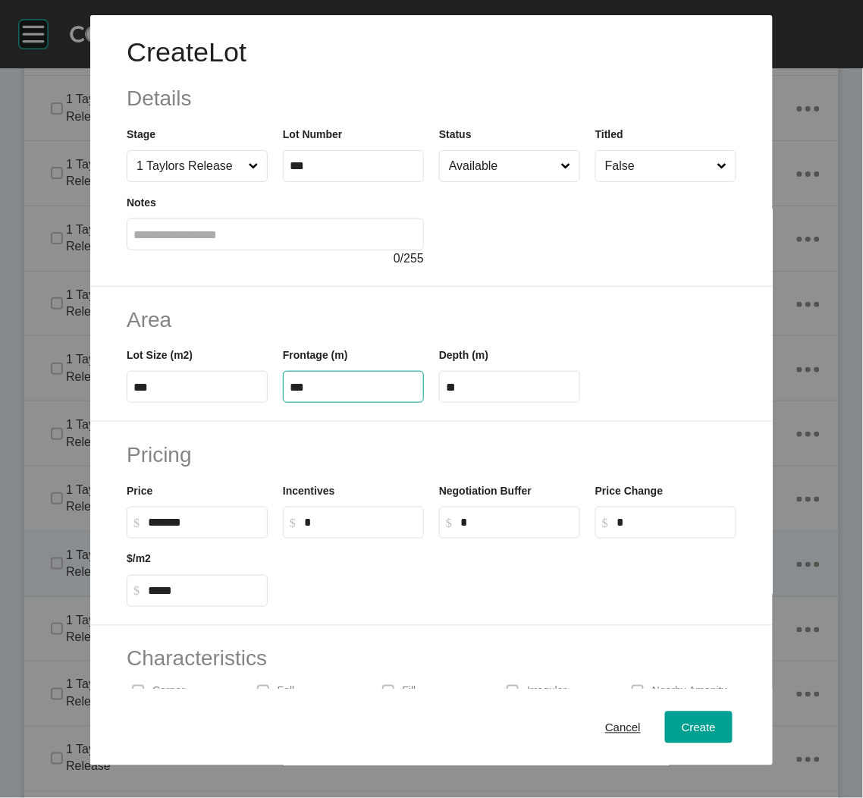
type input "***"
type input "**"
click at [504, 410] on div "Area Lot Size (m2) *** Frontage (m) *** Depth (m) **" at bounding box center [431, 355] width 683 height 136
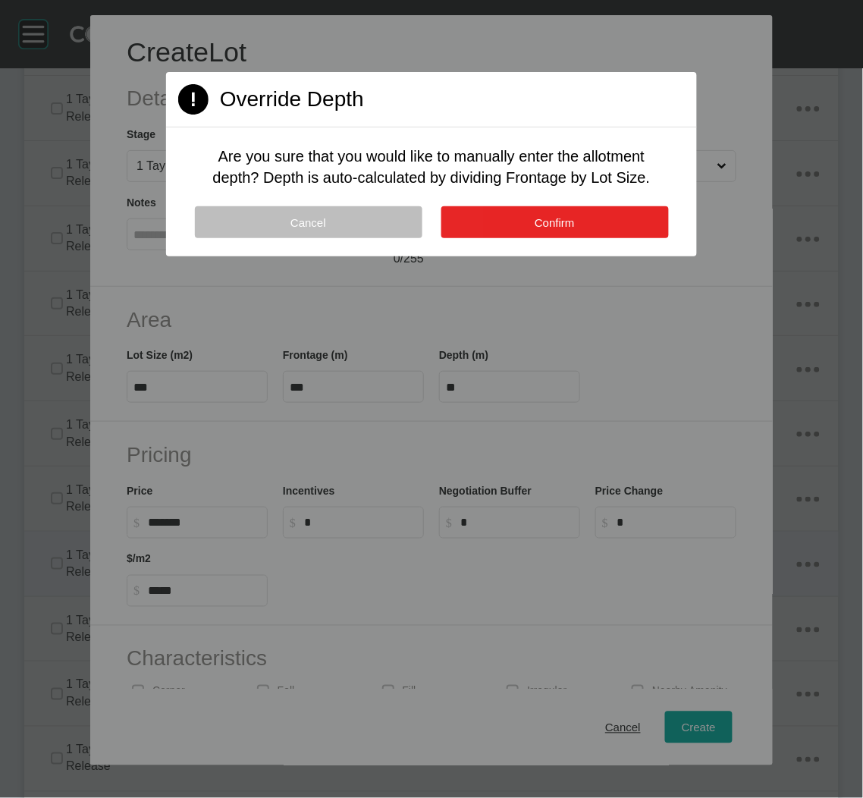
click at [513, 213] on button "Confirm" at bounding box center [555, 222] width 228 height 32
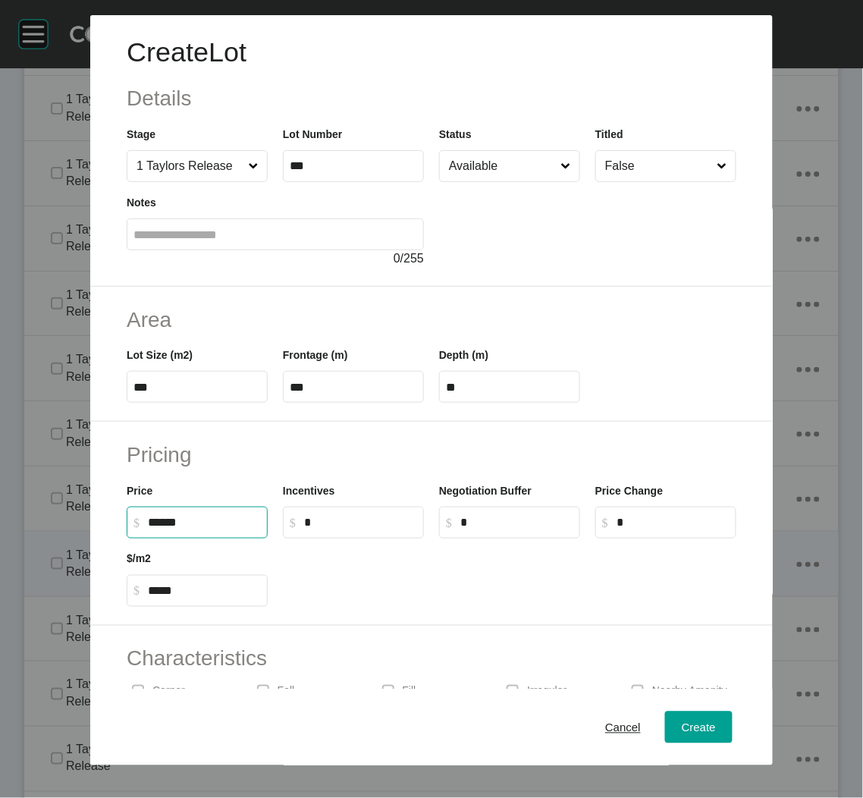
click at [161, 522] on input "******" at bounding box center [204, 522] width 113 height 13
drag, startPoint x: 168, startPoint y: 522, endPoint x: 155, endPoint y: 520, distance: 12.3
click at [155, 520] on input "******" at bounding box center [204, 522] width 113 height 13
type input "*******"
type input "*****"
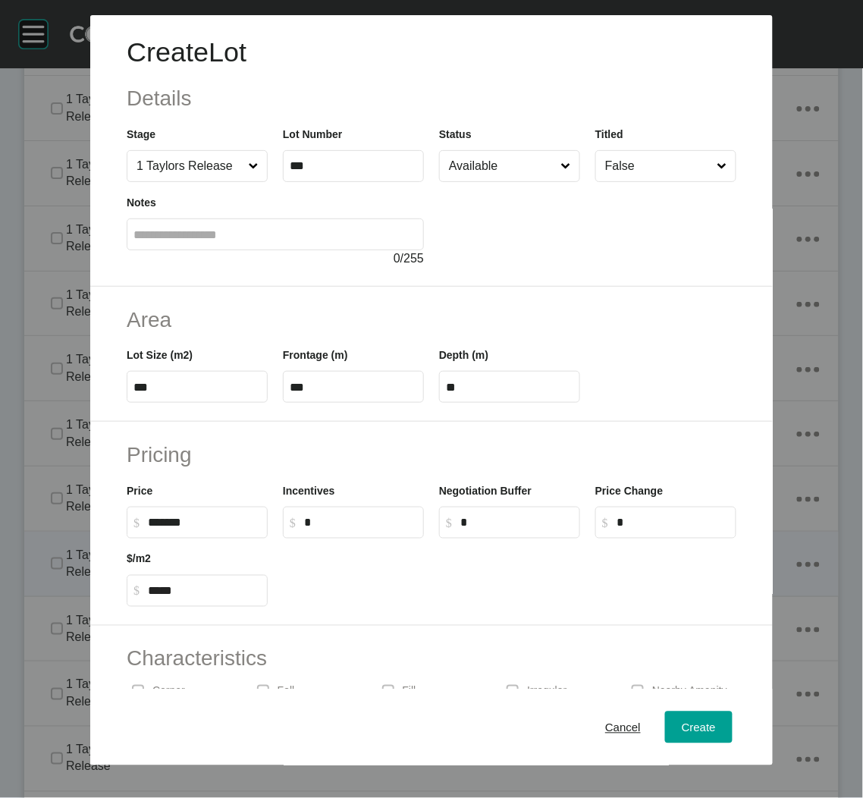
click at [384, 605] on div at bounding box center [509, 572] width 469 height 68
click at [689, 724] on span "Create" at bounding box center [699, 726] width 34 height 13
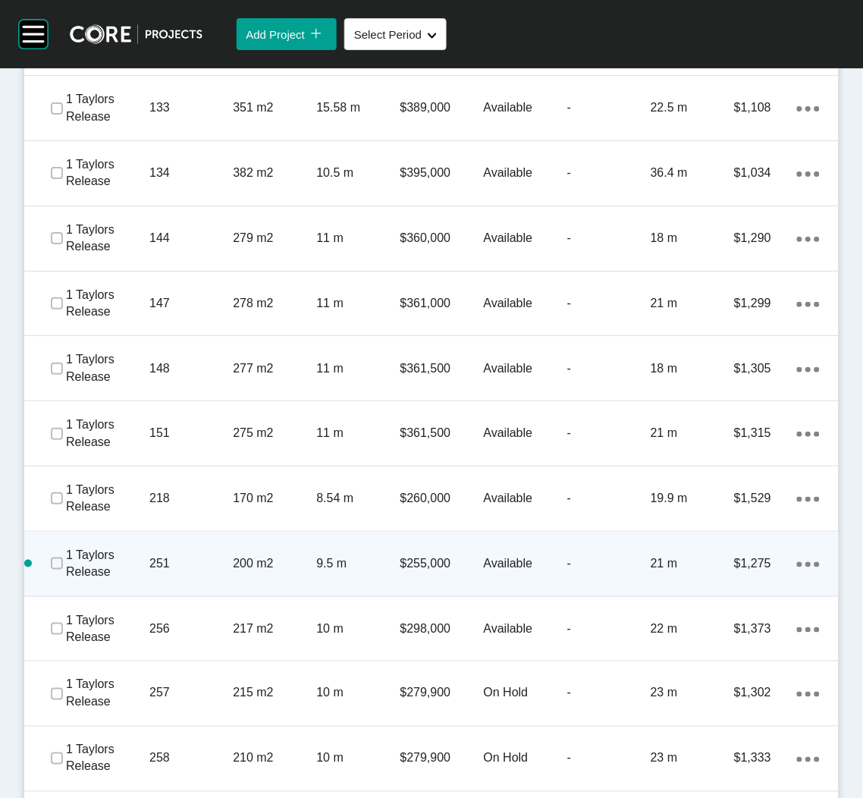
click at [805, 563] on ellipse at bounding box center [807, 564] width 5 height 5
click at [752, 569] on link "Duplicate" at bounding box center [729, 566] width 57 height 23
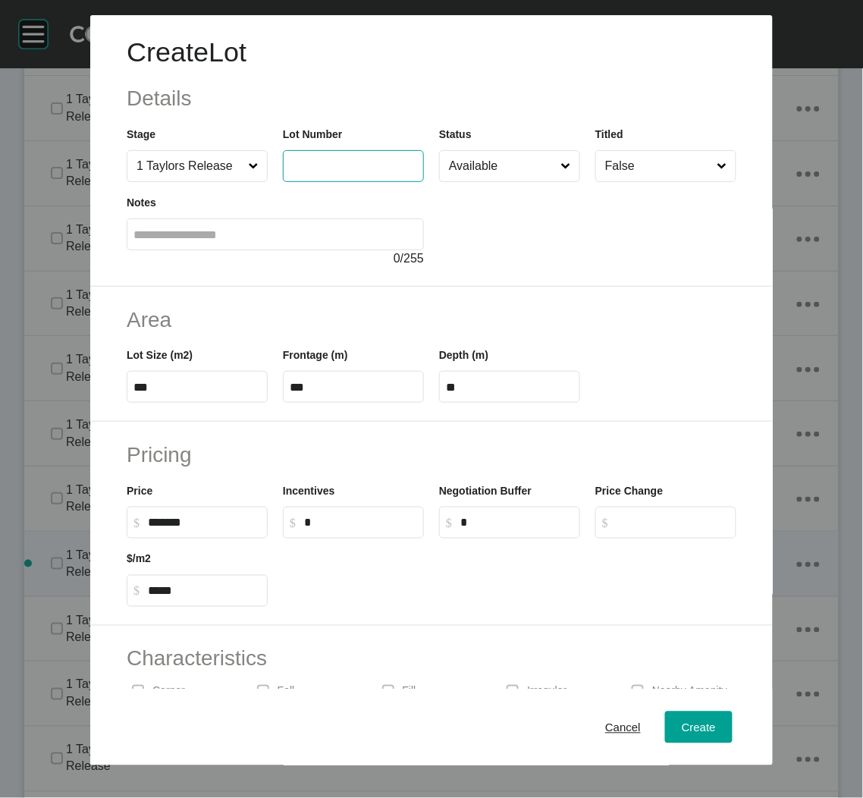
click at [293, 171] on input "text" at bounding box center [353, 165] width 127 height 13
type input "***"
click at [508, 243] on div at bounding box center [587, 225] width 297 height 86
drag, startPoint x: 206, startPoint y: 377, endPoint x: 67, endPoint y: 382, distance: 138.9
click at [67, 382] on div "Create Lot Details Stage 1 Taylors Release Lot Number *** Status Available Titl…" at bounding box center [431, 382] width 863 height 765
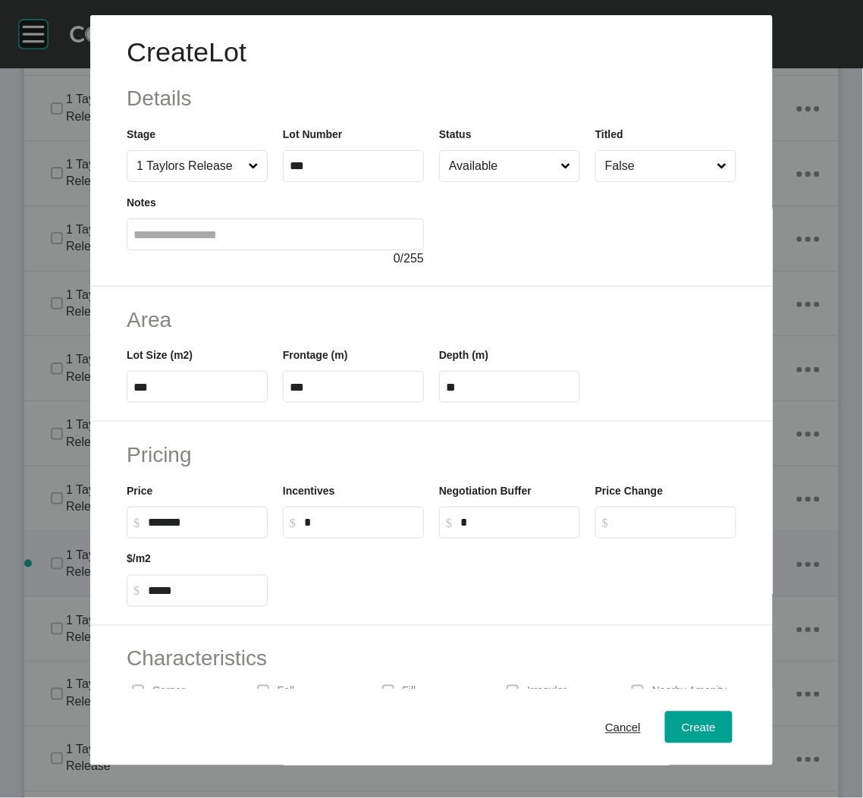
drag, startPoint x: 67, startPoint y: 382, endPoint x: 212, endPoint y: 388, distance: 144.2
click at [215, 391] on input "***" at bounding box center [196, 387] width 127 height 13
click at [212, 388] on input "***" at bounding box center [196, 387] width 127 height 13
type input "***"
type input "****"
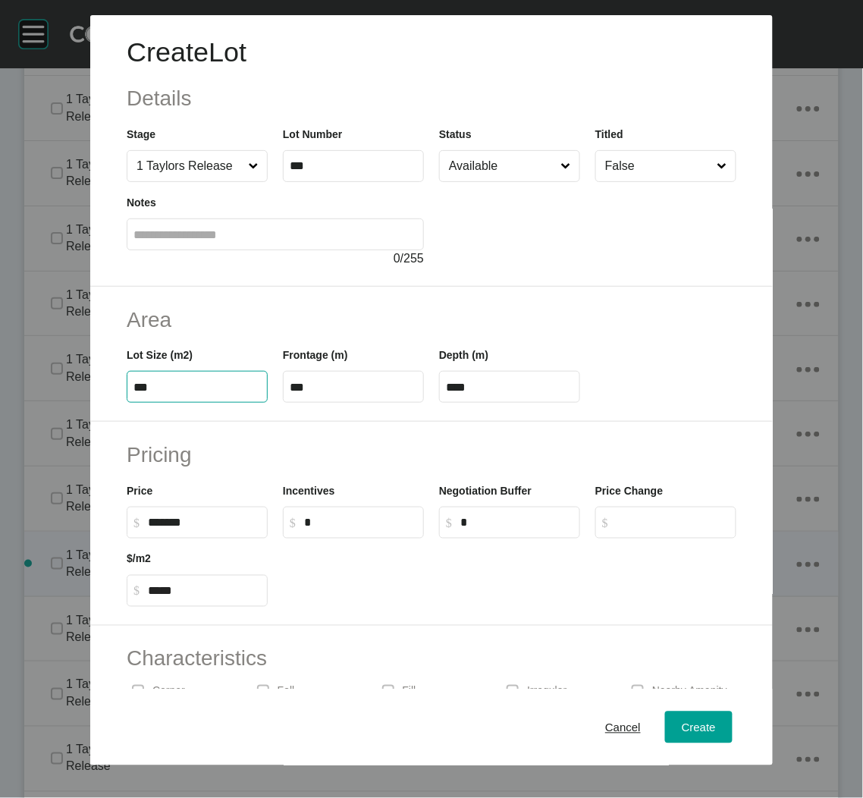
type input "***"
type input "****"
type input "*****"
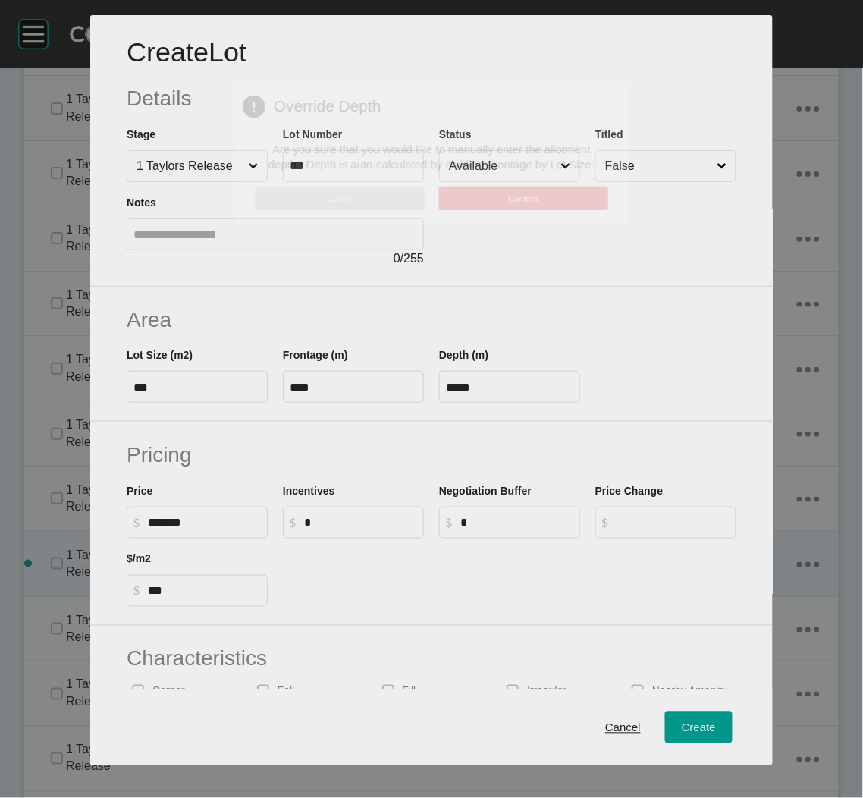
click at [539, 400] on div "Create Lot Details Stage 1 Taylors Release Lot Number *** Status Available Titl…" at bounding box center [431, 399] width 863 height 798
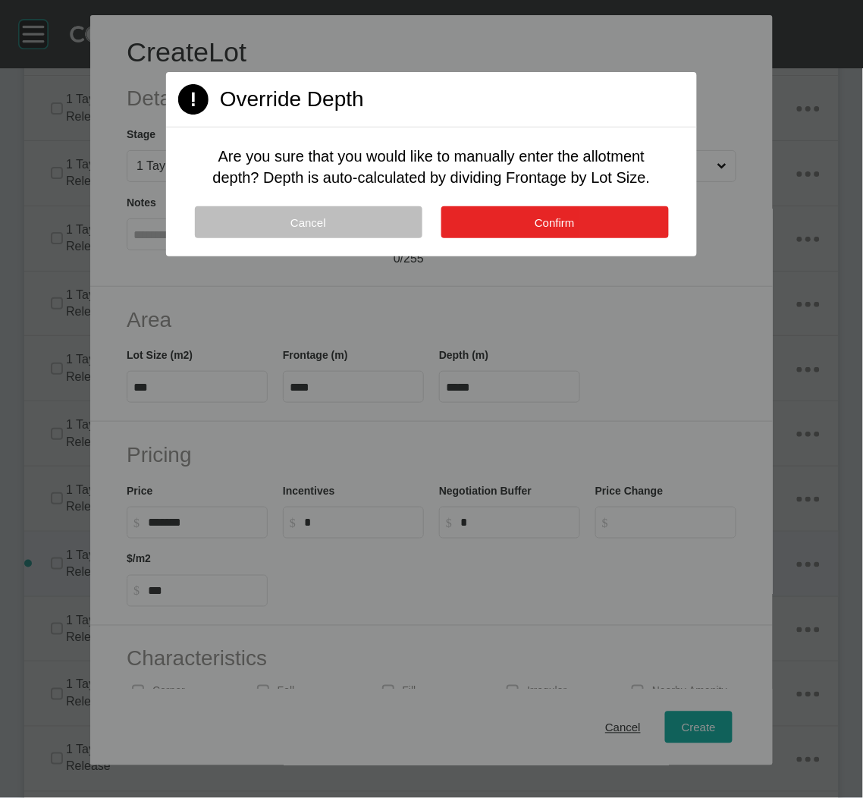
click at [562, 206] on button "Confirm" at bounding box center [555, 222] width 228 height 32
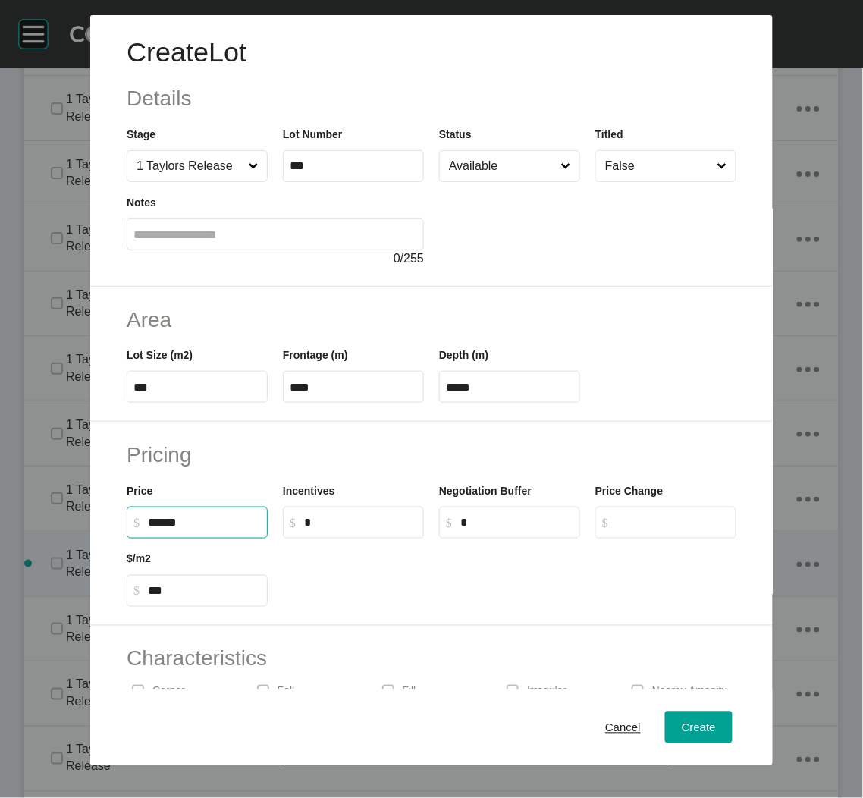
drag, startPoint x: 165, startPoint y: 521, endPoint x: 124, endPoint y: 516, distance: 40.5
click at [127, 518] on label "$ Created with Sketch. $ ******" at bounding box center [197, 523] width 141 height 32
type input "*******"
type input "*****"
click at [347, 617] on div "Pricing Price $ Created with Sketch. $ ******* Incentives $ Created with Sketch…" at bounding box center [431, 524] width 683 height 204
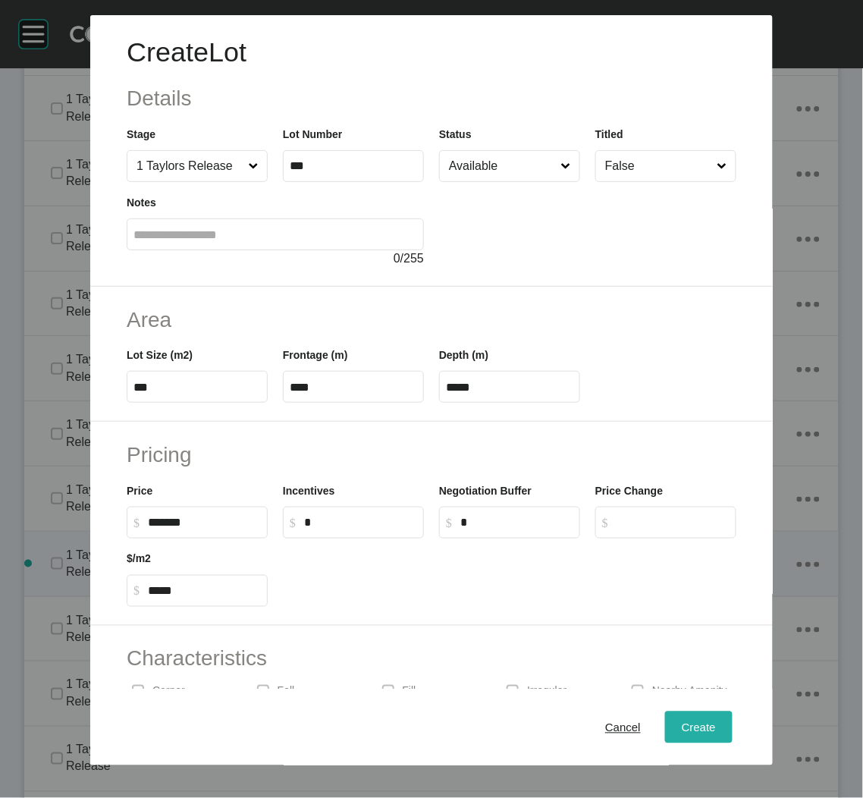
click at [682, 729] on span "Create" at bounding box center [699, 726] width 34 height 13
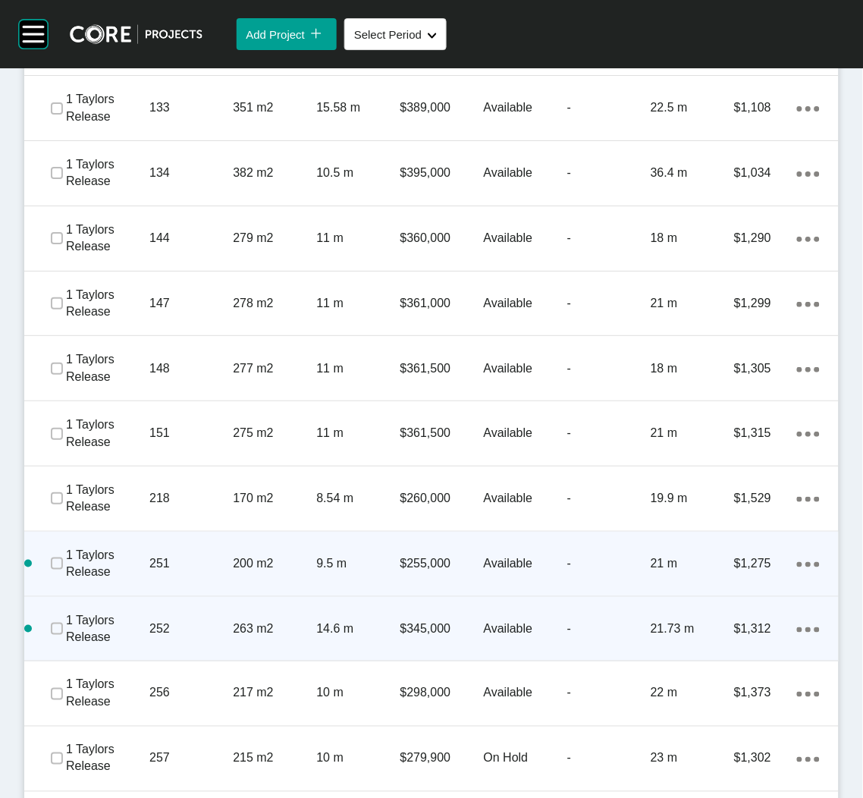
click at [805, 629] on ellipse at bounding box center [807, 629] width 5 height 5
click at [729, 632] on link "Duplicate" at bounding box center [729, 631] width 57 height 23
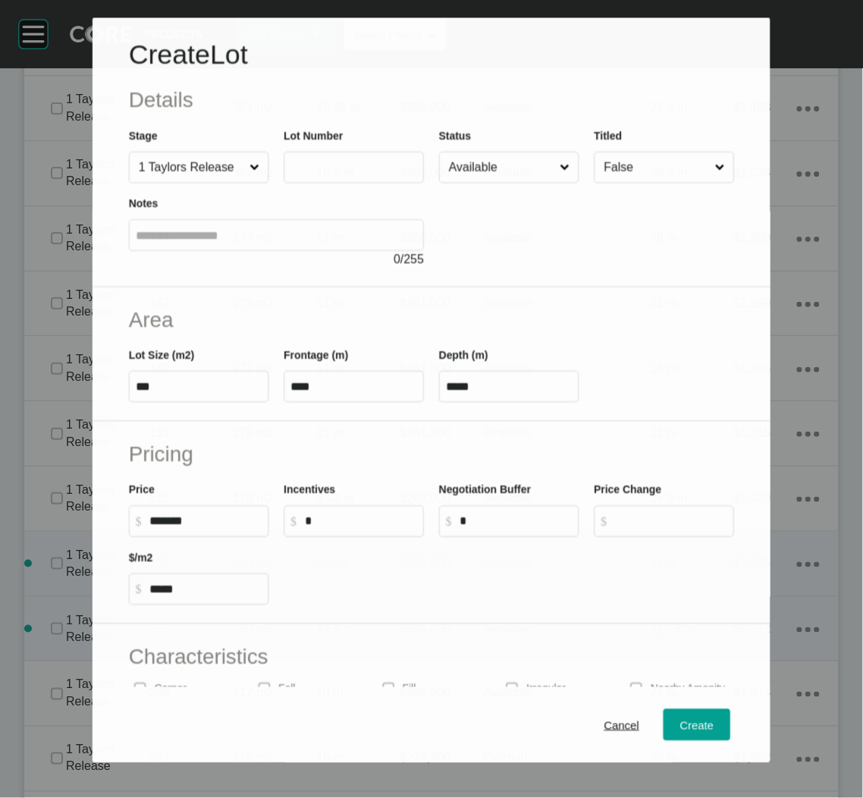
click at [363, 168] on input "text" at bounding box center [353, 167] width 127 height 13
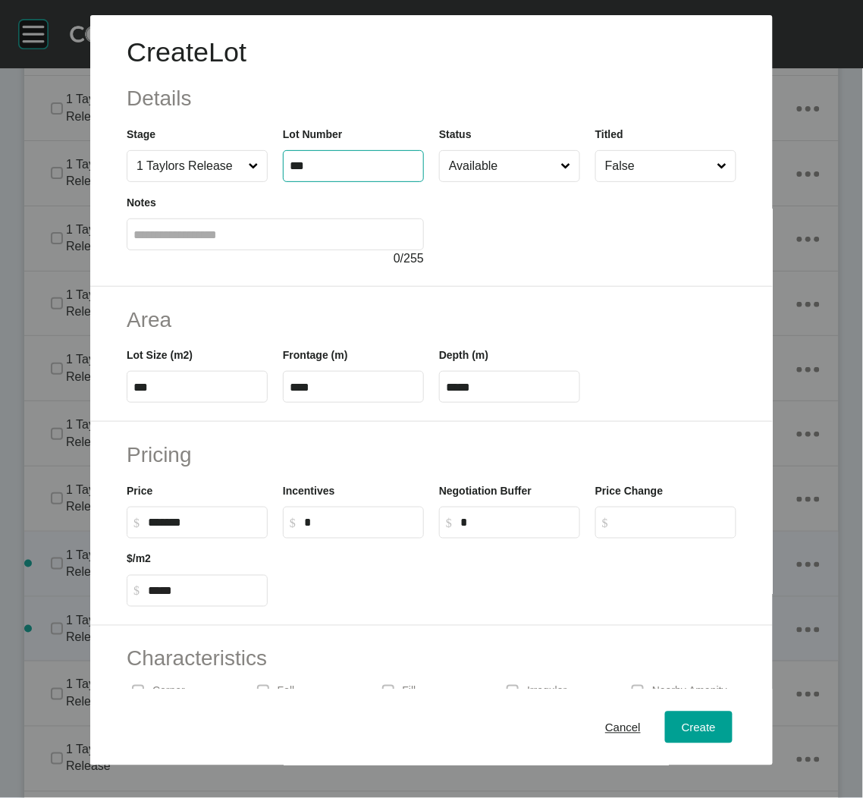
type input "***"
click at [538, 287] on div "Area Lot Size (m2) *** Frontage (m) **** Depth (m) *****" at bounding box center [431, 355] width 683 height 136
click at [192, 383] on input "***" at bounding box center [196, 387] width 127 height 13
click at [190, 383] on input "***" at bounding box center [196, 387] width 127 height 13
type input "***"
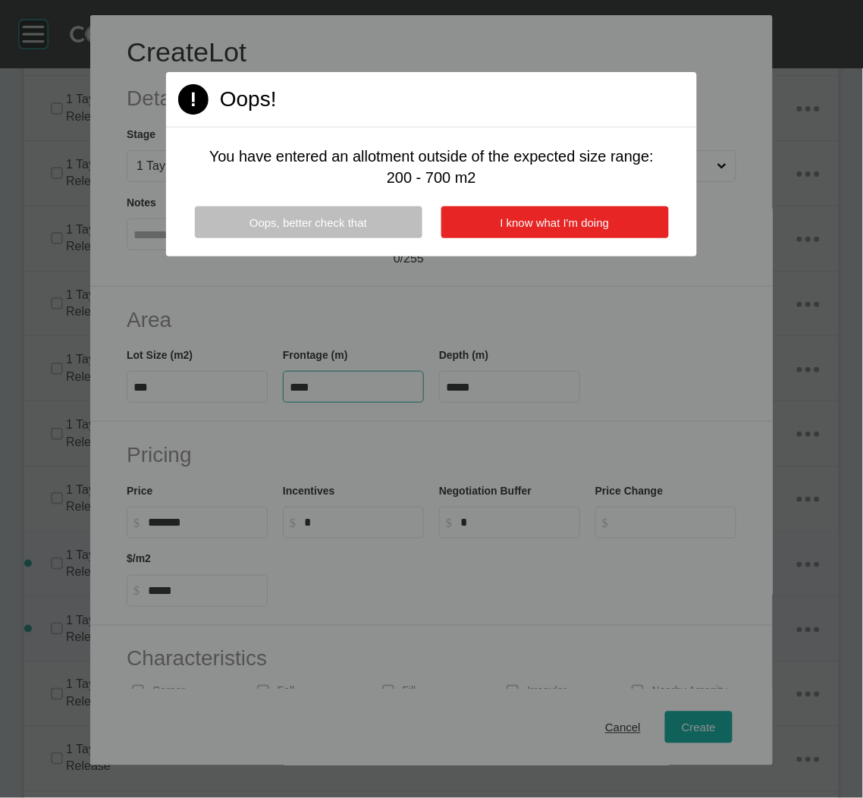
type input "****"
click at [513, 214] on button "I know what I'm doing" at bounding box center [555, 222] width 228 height 32
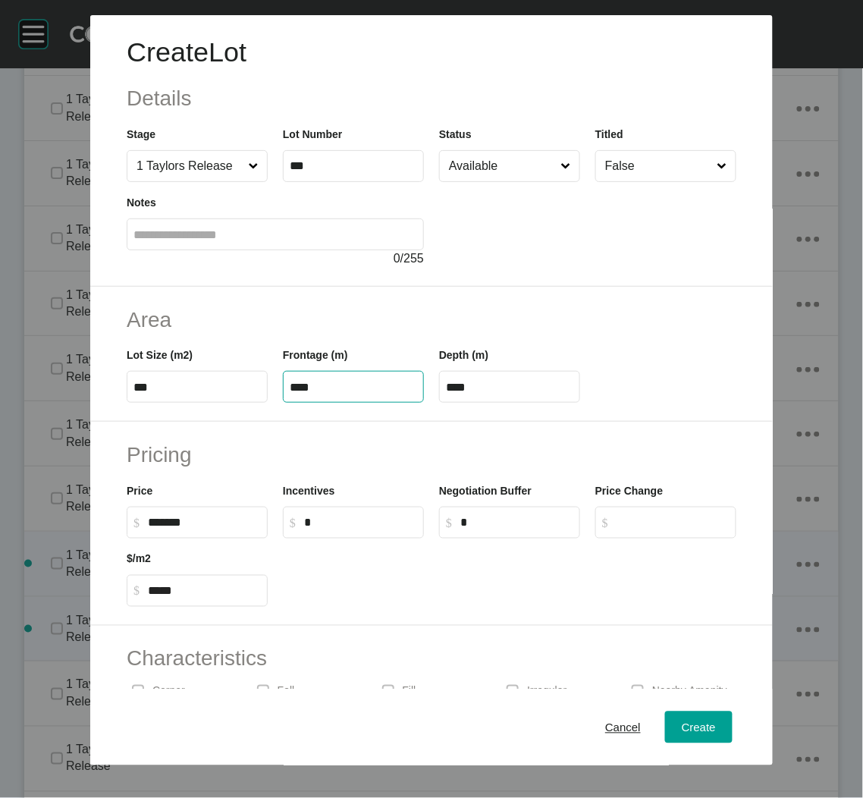
click at [376, 391] on input "****" at bounding box center [353, 387] width 127 height 13
click at [374, 389] on input "****" at bounding box center [353, 387] width 127 height 13
click at [372, 389] on input "****" at bounding box center [353, 387] width 127 height 13
type input "****"
type input "*****"
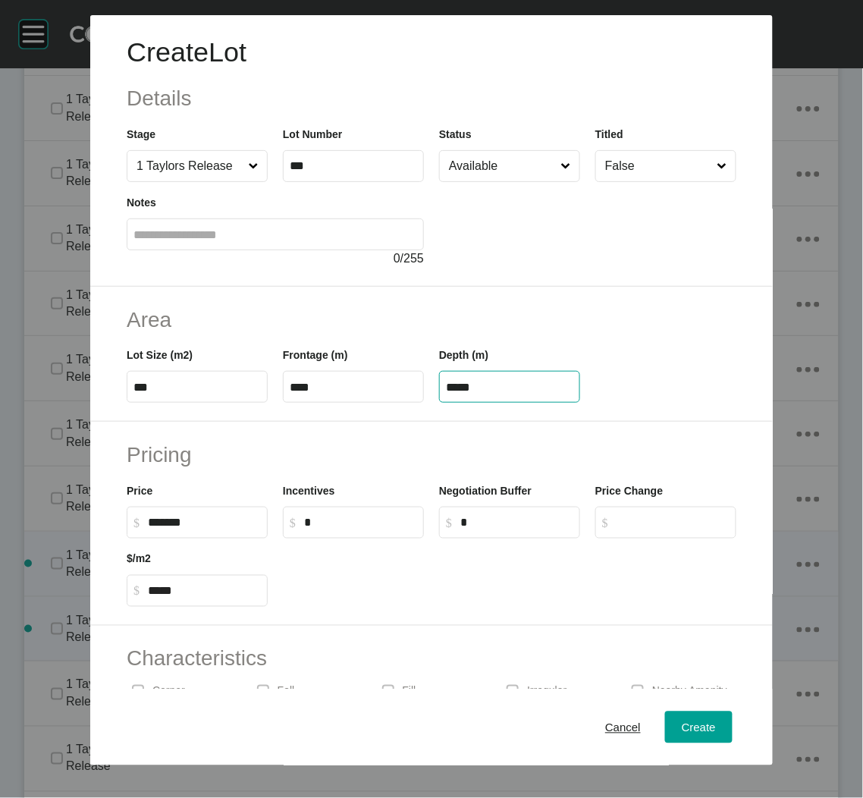
click at [435, 430] on div "Create Lot Details Stage 1 Taylors Release Lot Number *** Status Available Titl…" at bounding box center [431, 399] width 863 height 798
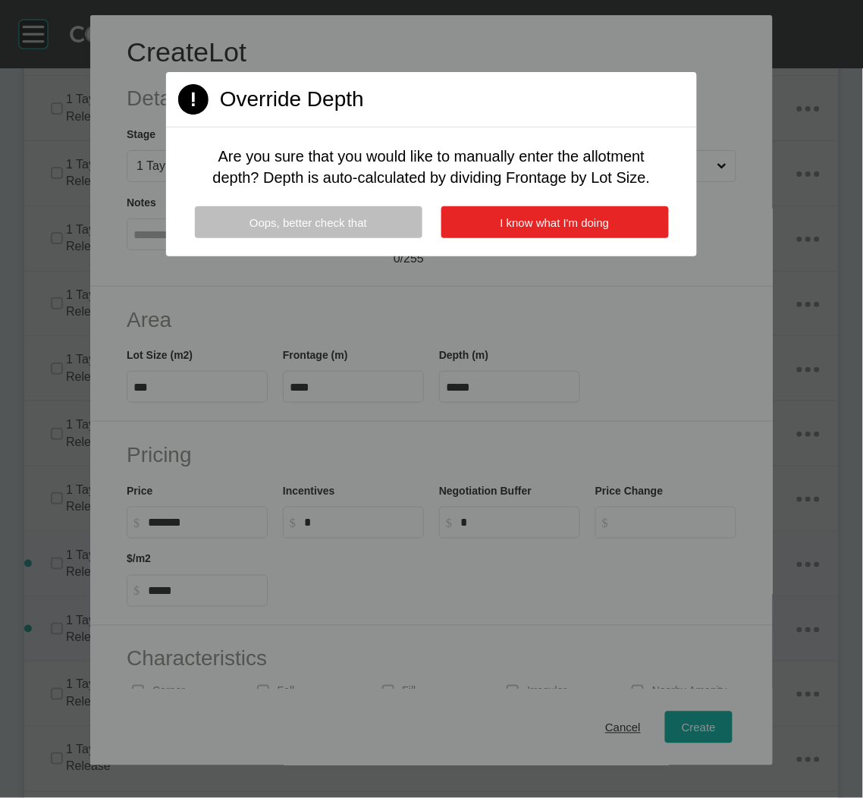
click at [516, 216] on span "I know what I'm doing" at bounding box center [555, 222] width 109 height 13
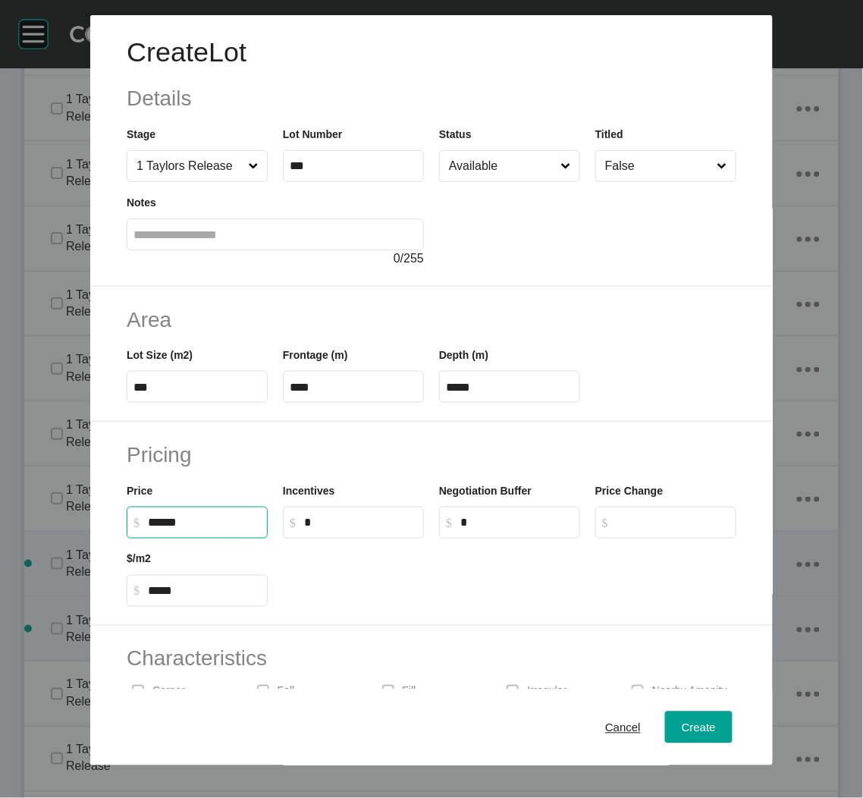
drag, startPoint x: 165, startPoint y: 523, endPoint x: 115, endPoint y: 515, distance: 50.7
click at [117, 516] on div "Pricing Price $ Created with Sketch. $ ****** Incentives $ Created with Sketch.…" at bounding box center [431, 524] width 683 height 204
type input "*******"
type input "*****"
click at [335, 602] on div at bounding box center [509, 572] width 469 height 68
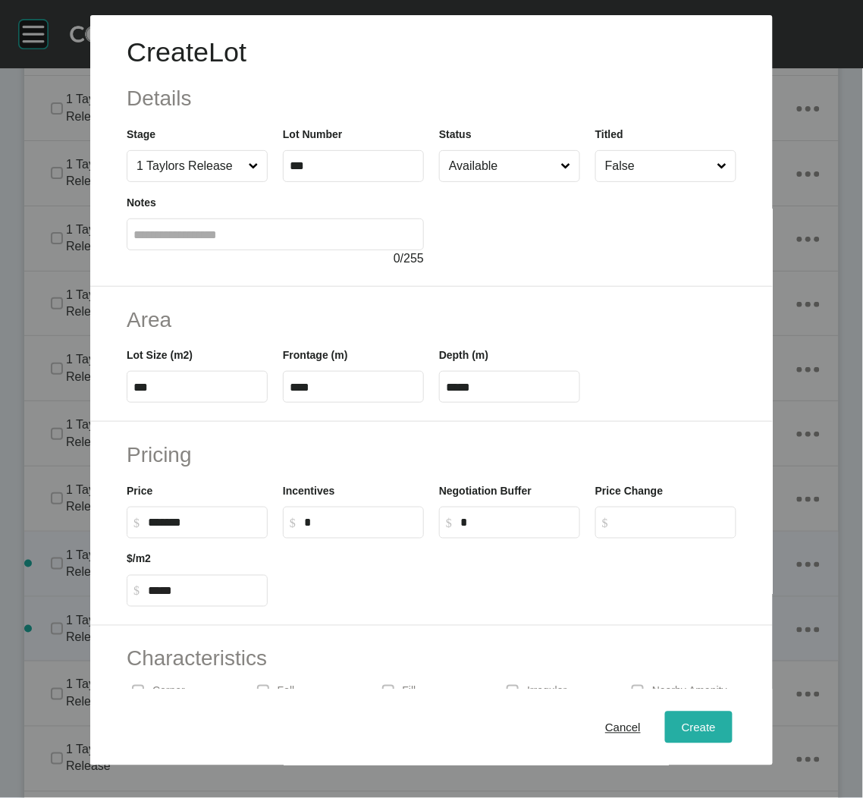
click at [682, 724] on span "Create" at bounding box center [699, 726] width 34 height 13
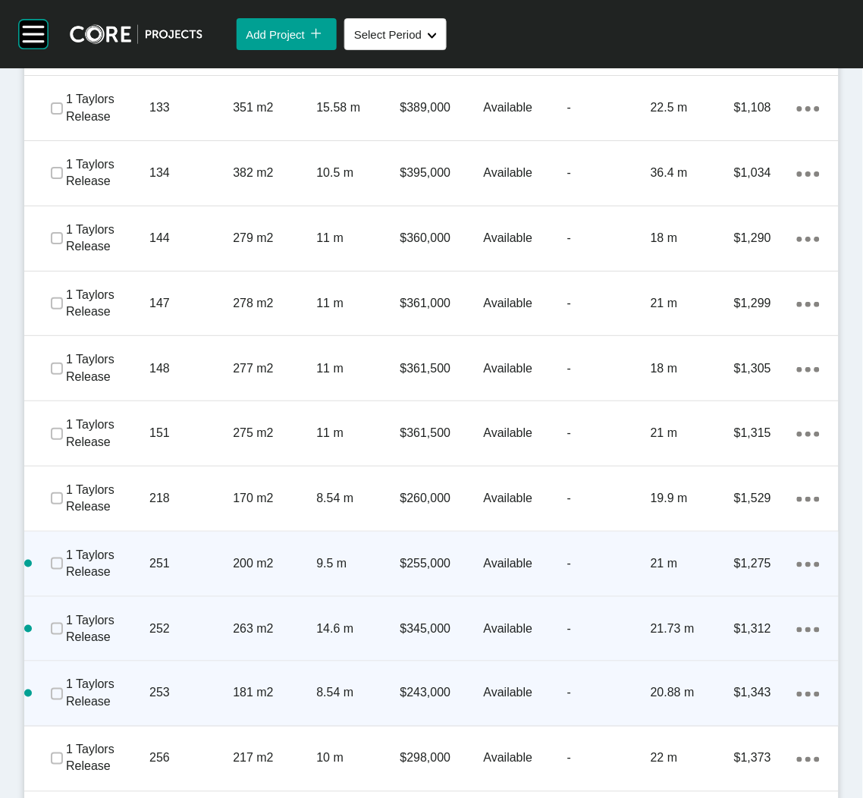
click at [805, 693] on ellipse at bounding box center [807, 694] width 5 height 5
click at [740, 693] on link "Duplicate" at bounding box center [729, 696] width 57 height 23
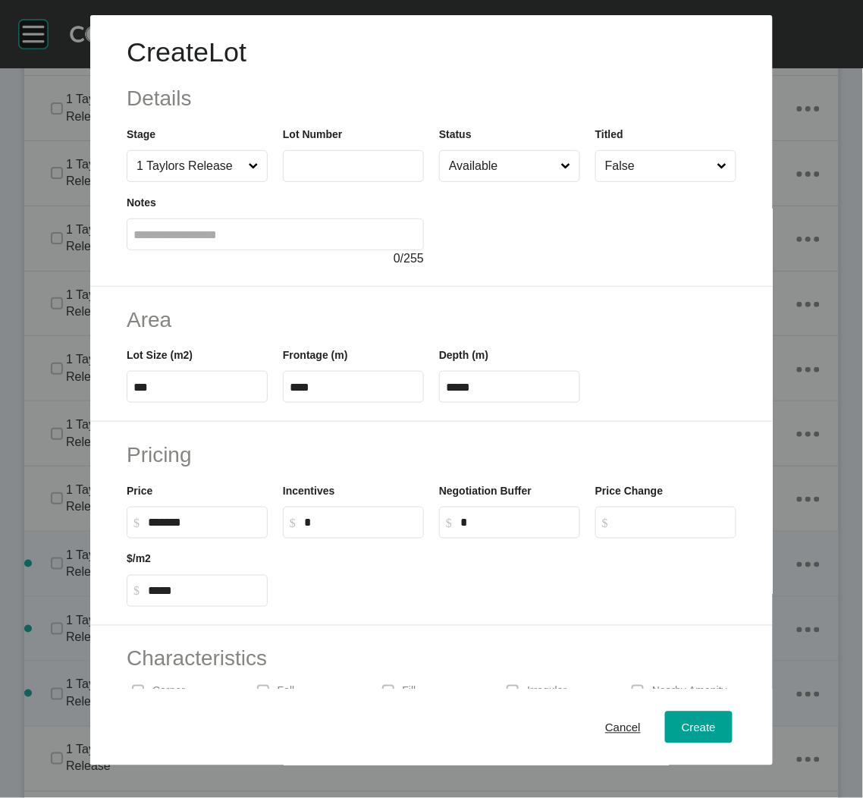
click at [318, 163] on input "text" at bounding box center [353, 165] width 127 height 13
type input "***"
click at [490, 242] on div at bounding box center [587, 225] width 297 height 86
drag, startPoint x: 193, startPoint y: 384, endPoint x: 142, endPoint y: 384, distance: 50.8
click at [142, 384] on input "***" at bounding box center [196, 387] width 127 height 13
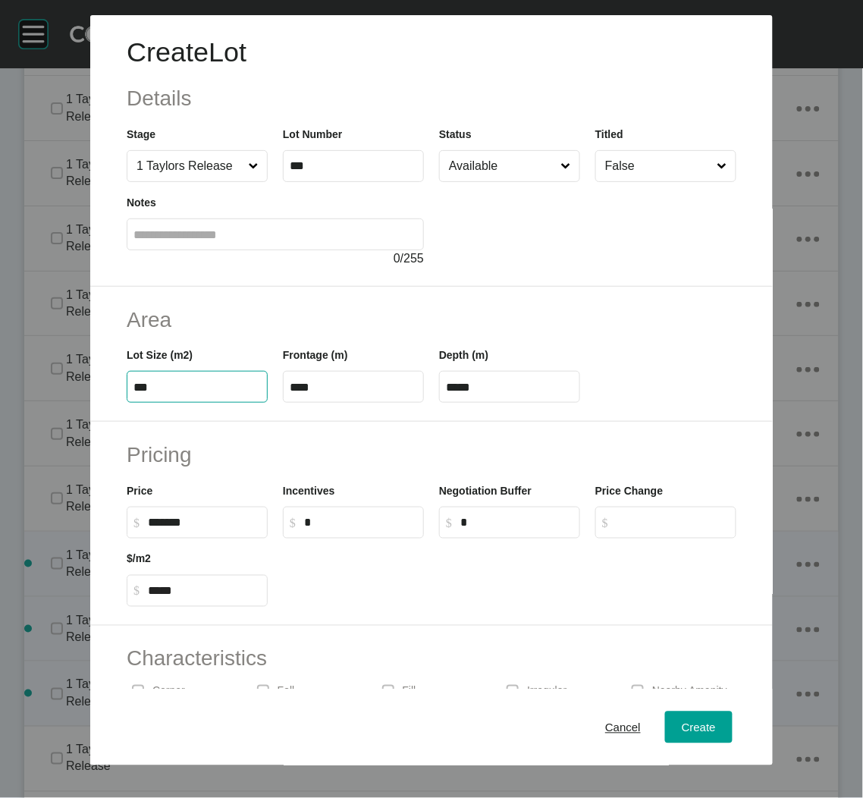
type input "***"
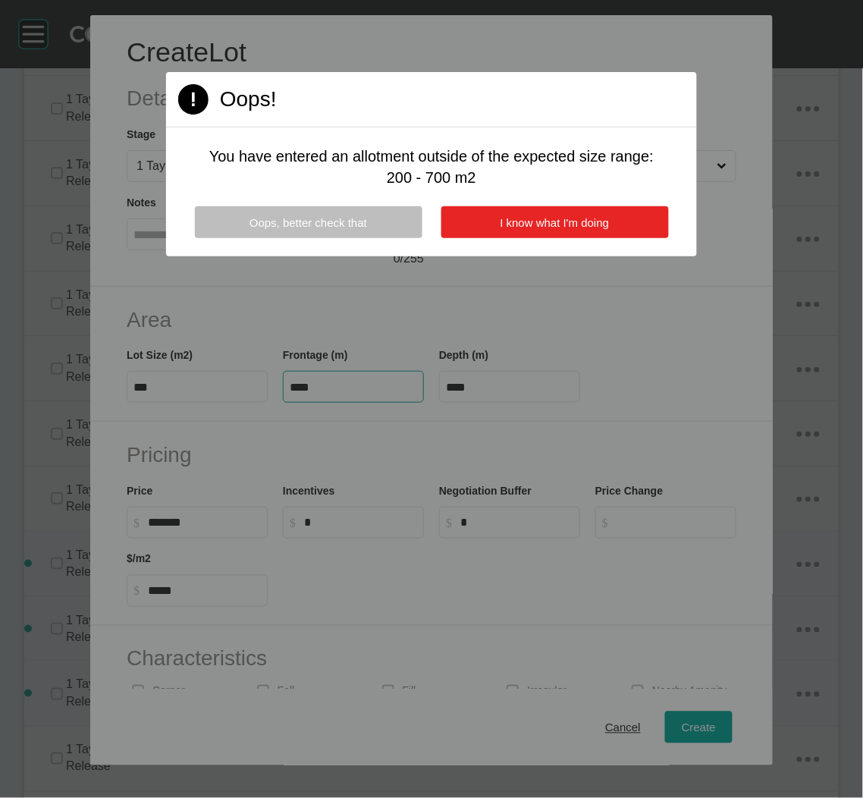
click at [519, 222] on span "I know what I'm doing" at bounding box center [555, 222] width 109 height 13
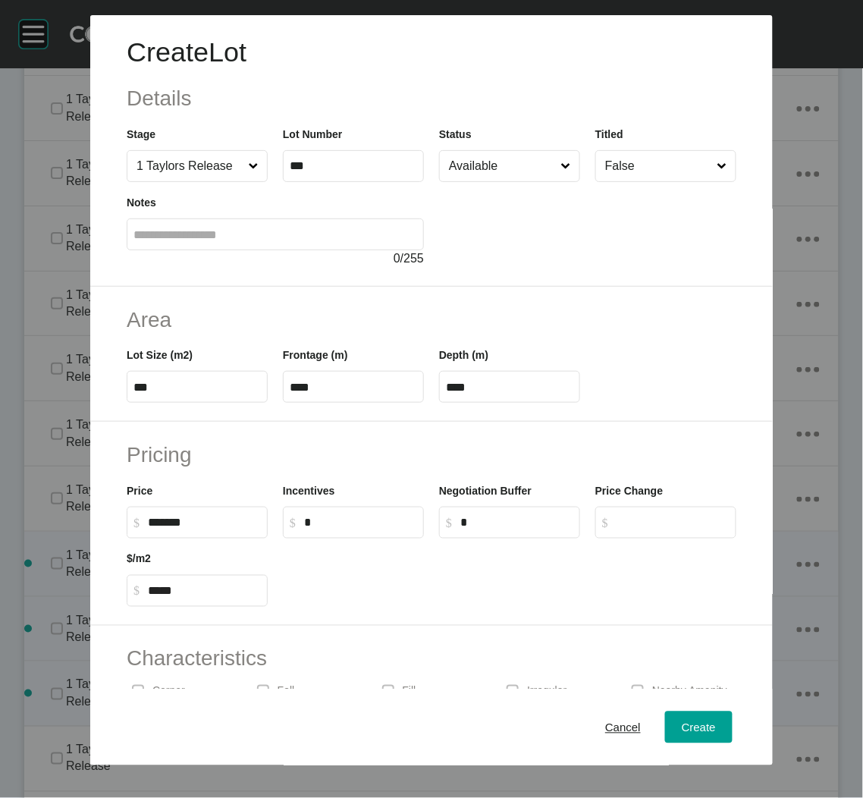
click at [485, 375] on label "****" at bounding box center [509, 387] width 141 height 32
click at [485, 381] on input "****" at bounding box center [509, 387] width 127 height 13
click at [479, 382] on input "****" at bounding box center [509, 387] width 127 height 13
type input "*****"
click at [482, 427] on div "Pricing Price $ Created with Sketch. $ ******* Incentives $ Created with Sketch…" at bounding box center [431, 524] width 683 height 204
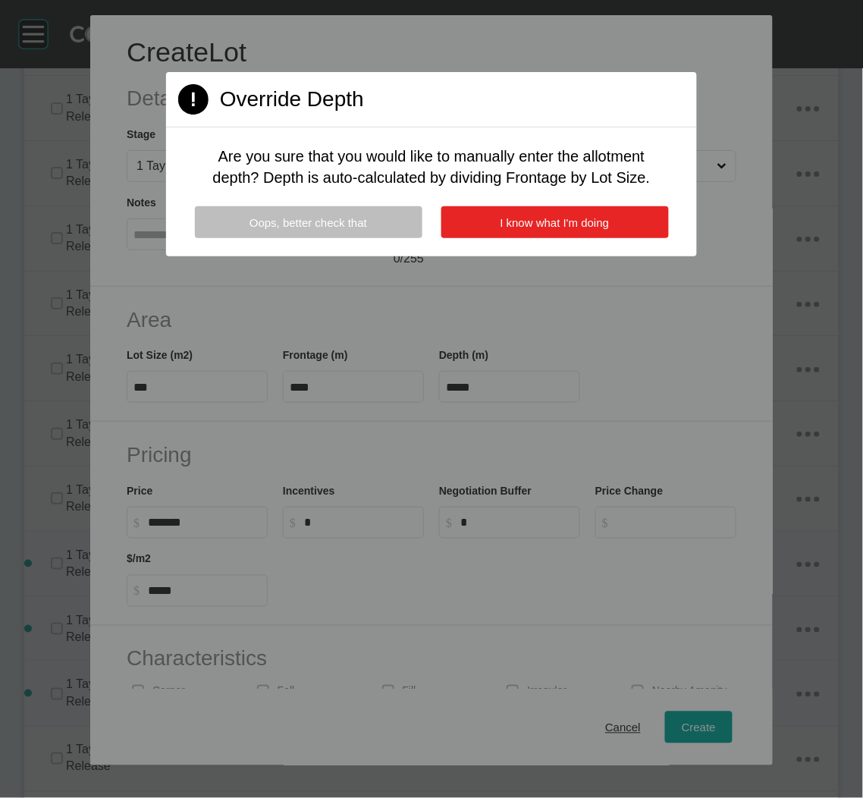
click at [511, 229] on button "I know what I'm doing" at bounding box center [555, 222] width 228 height 32
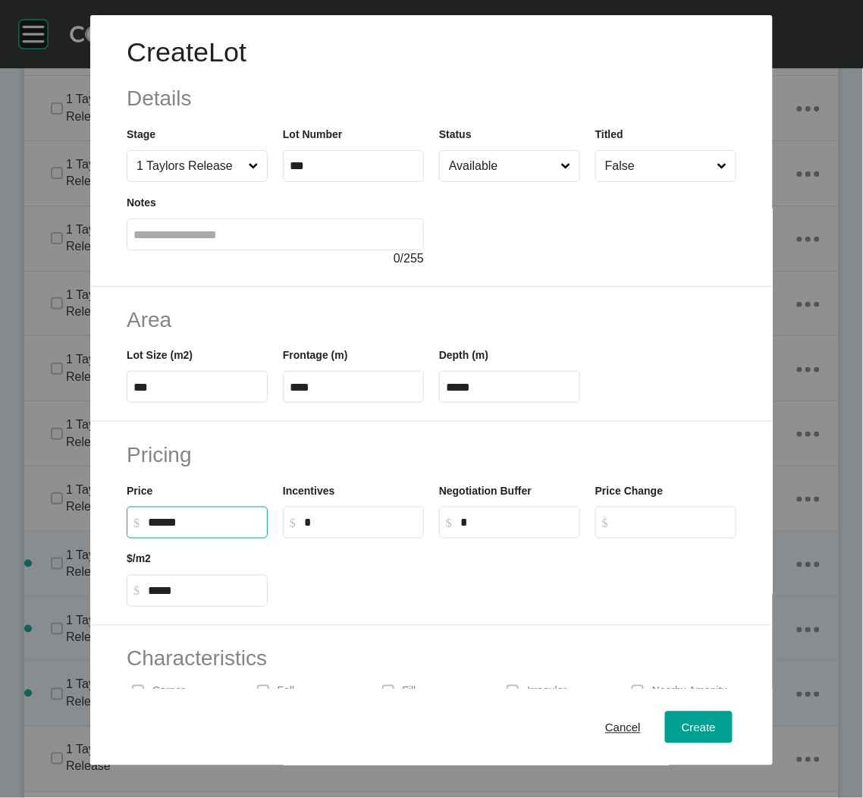
drag, startPoint x: 172, startPoint y: 519, endPoint x: 152, endPoint y: 514, distance: 20.4
click at [152, 514] on label "$ Created with Sketch. $ ******" at bounding box center [197, 523] width 141 height 32
type input "*******"
type input "*****"
click at [340, 609] on div "Pricing Price $ Created with Sketch. $ ******* Incentives $ Created with Sketch…" at bounding box center [431, 524] width 683 height 204
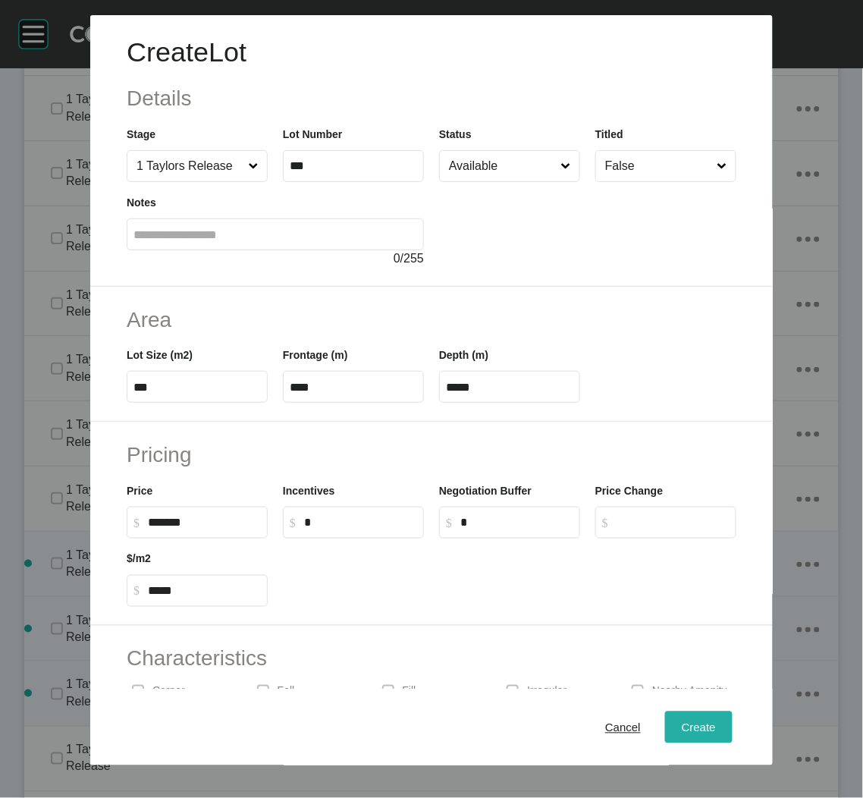
click at [695, 734] on div "Create" at bounding box center [699, 727] width 42 height 20
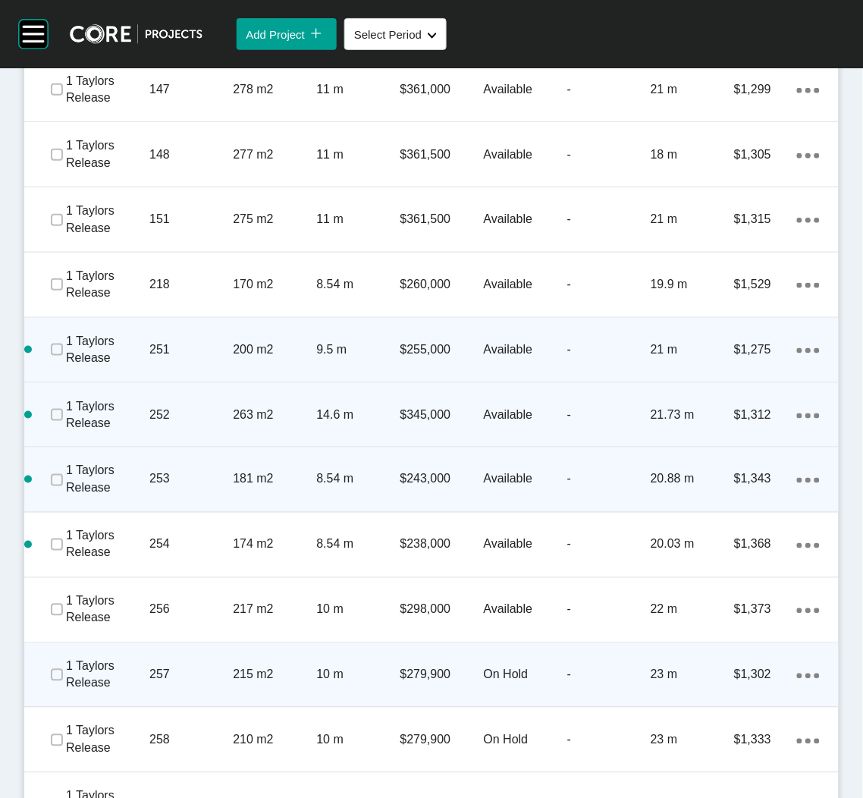
scroll to position [1186, 0]
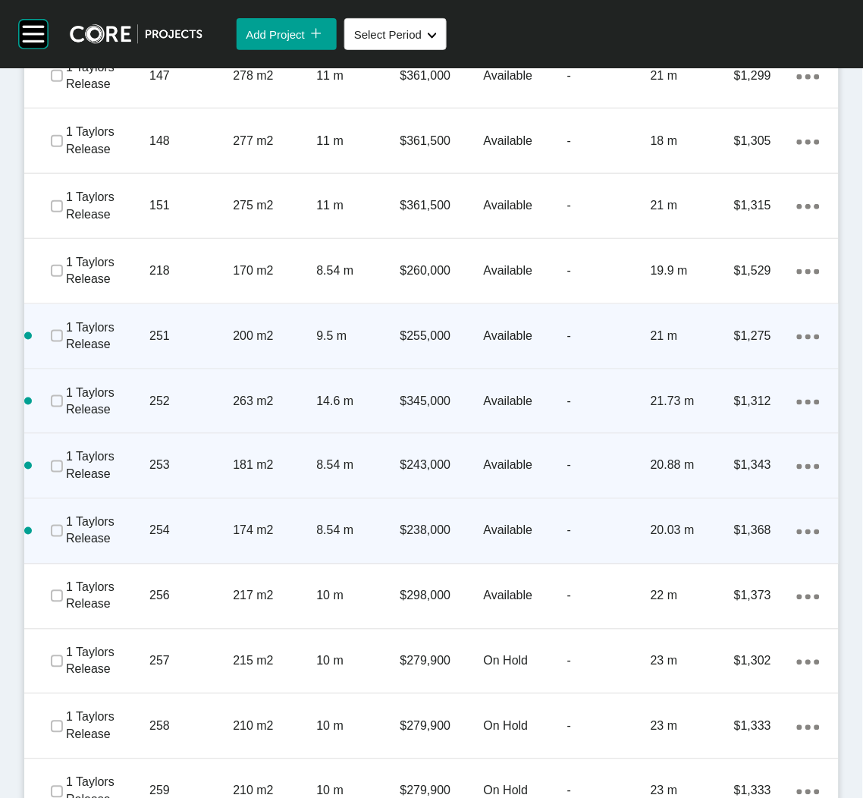
click at [797, 529] on icon "Action Menu Dots Copy 6 Created with Sketch." at bounding box center [808, 531] width 23 height 5
click at [745, 532] on link "Duplicate" at bounding box center [729, 533] width 57 height 23
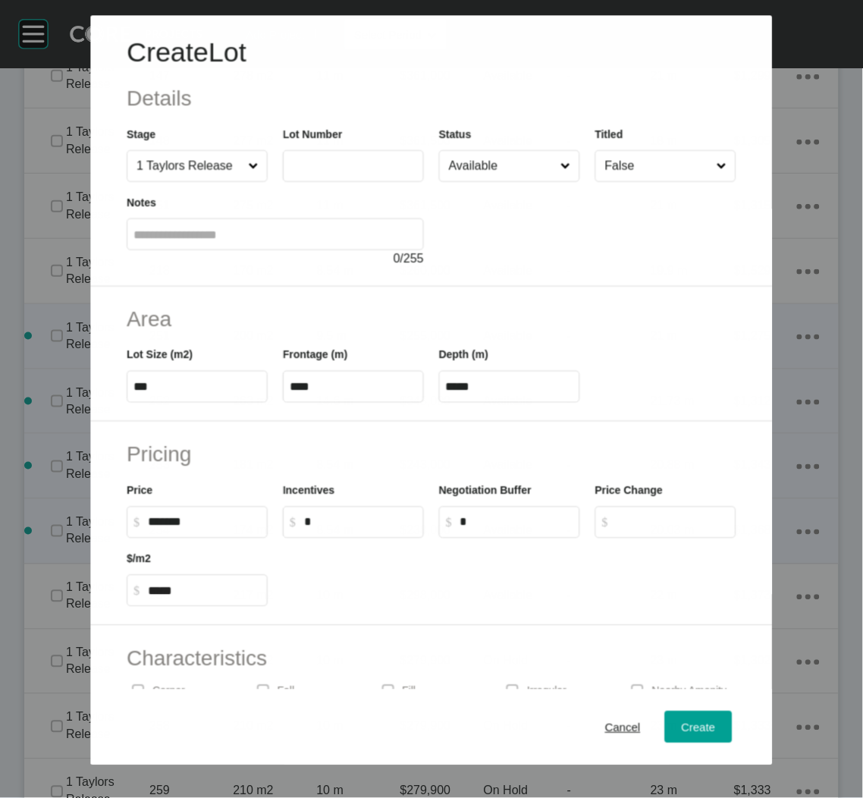
click at [375, 173] on label at bounding box center [353, 166] width 141 height 32
click at [375, 173] on input "text" at bounding box center [353, 166] width 127 height 13
click at [540, 262] on div at bounding box center [587, 225] width 297 height 86
click at [340, 178] on label "***" at bounding box center [353, 166] width 141 height 32
click at [340, 172] on input "***" at bounding box center [353, 165] width 127 height 13
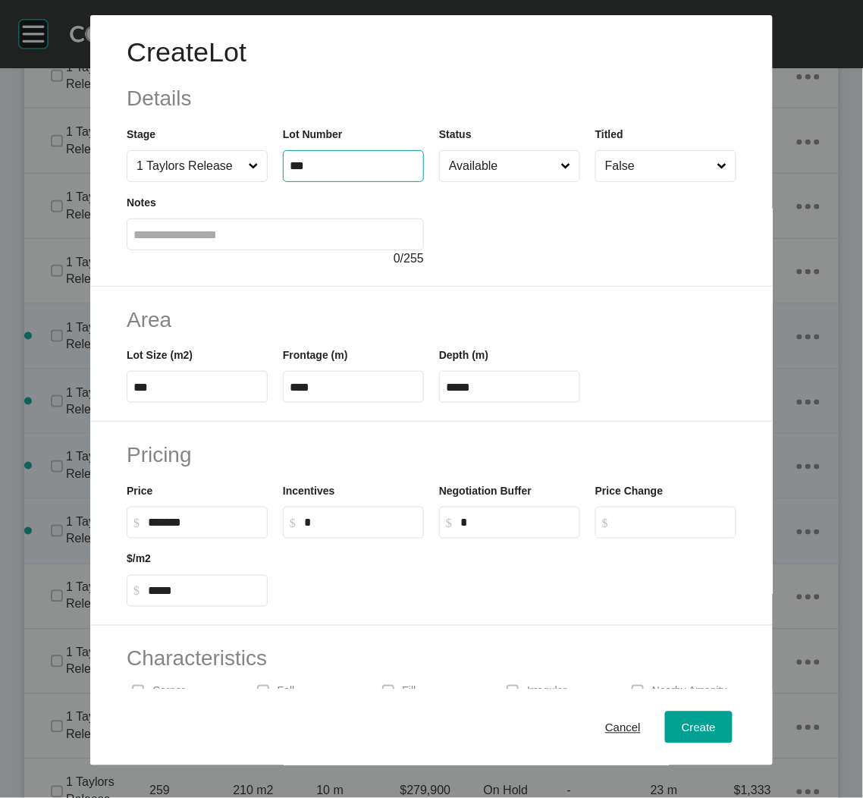
type input "***"
click at [498, 278] on div "Create Lot Details Stage 1 Taylors Release Lot Number *** Status Available Titl…" at bounding box center [431, 150] width 683 height 271
drag, startPoint x: 183, startPoint y: 382, endPoint x: 115, endPoint y: 371, distance: 68.4
click at [115, 371] on div "Area Lot Size (m2) *** Frontage (m) **** Depth (m) *****" at bounding box center [431, 355] width 683 height 136
type input "***"
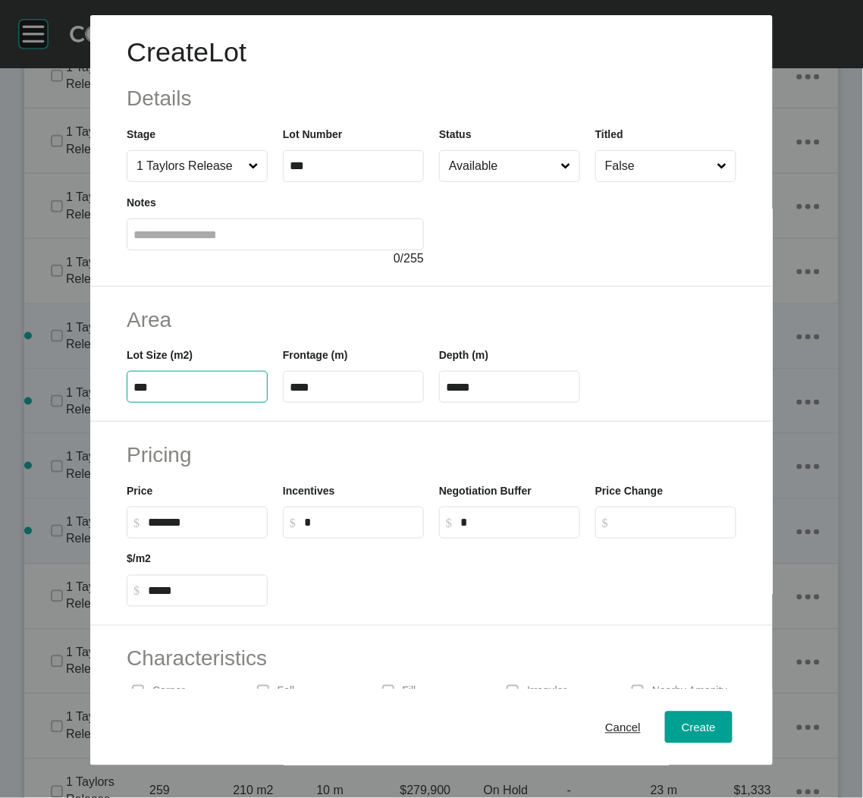
type input "****"
type input "***"
type input "*****"
click at [436, 416] on div "Area Lot Size (m2) *** Frontage (m) ***** Depth (m) ****" at bounding box center [431, 355] width 683 height 136
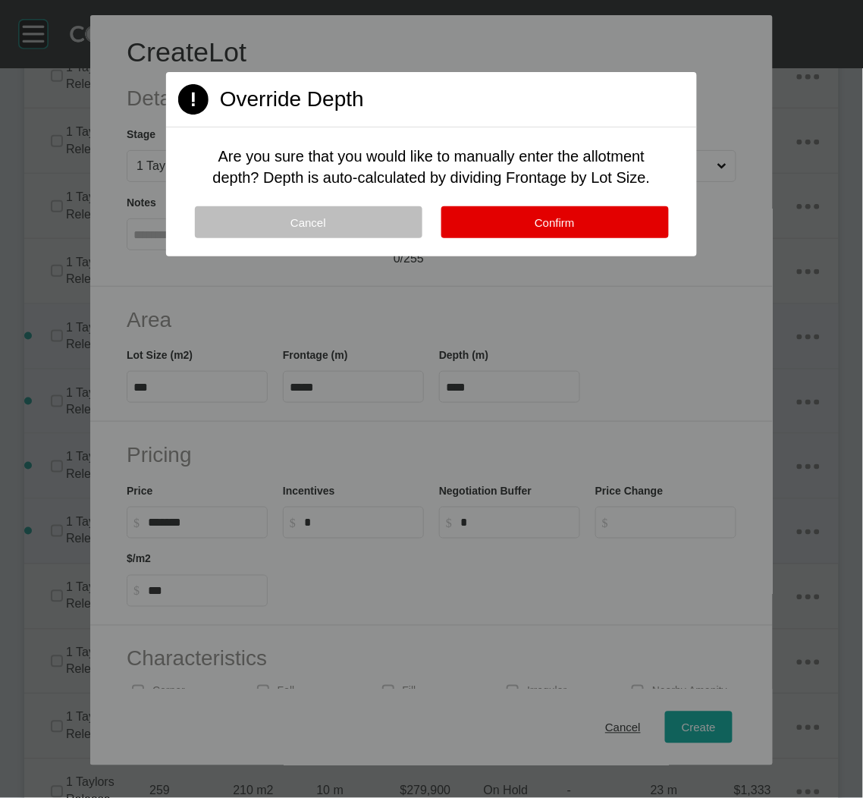
click at [516, 238] on div "Cancel Confirm" at bounding box center [431, 231] width 531 height 50
click at [501, 221] on button "Confirm" at bounding box center [555, 222] width 228 height 32
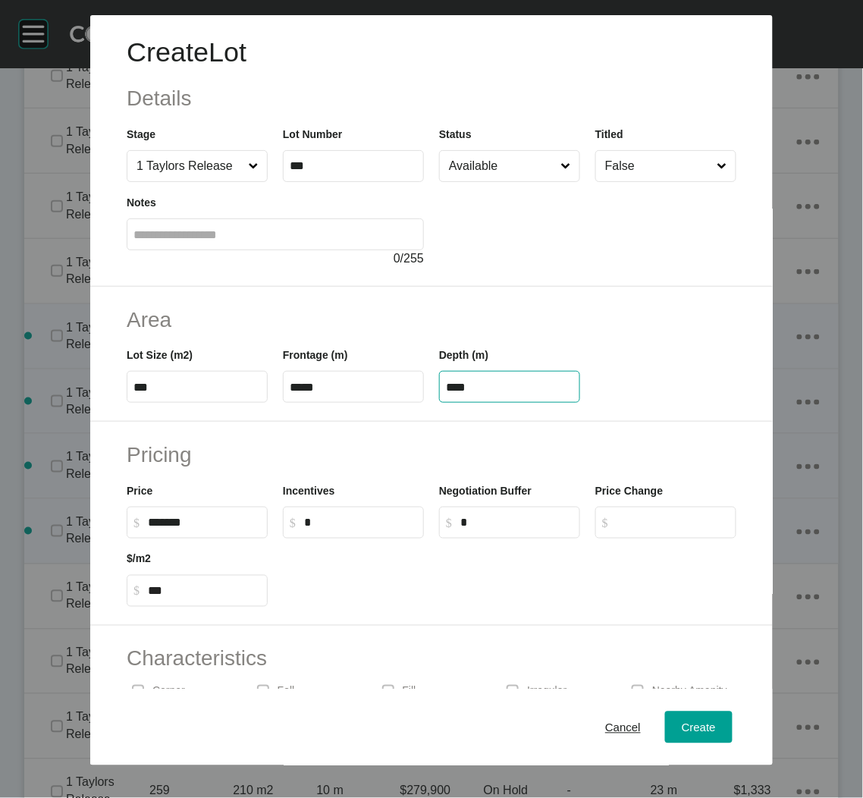
click at [448, 389] on input "****" at bounding box center [509, 387] width 127 height 13
type input "*****"
drag, startPoint x: 167, startPoint y: 520, endPoint x: 124, endPoint y: 515, distance: 43.5
click at [124, 515] on div "Price $ Created with Sketch. $ ******" at bounding box center [197, 504] width 156 height 68
type input "*******"
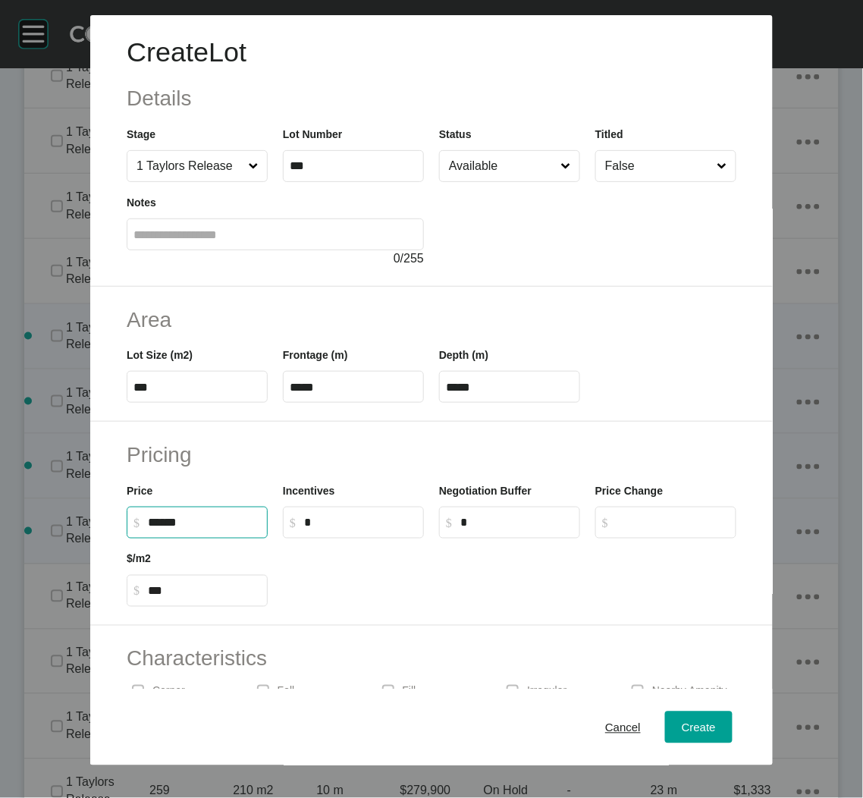
type input "*****"
click at [443, 600] on div at bounding box center [509, 572] width 469 height 68
click at [682, 729] on span "Create" at bounding box center [699, 726] width 34 height 13
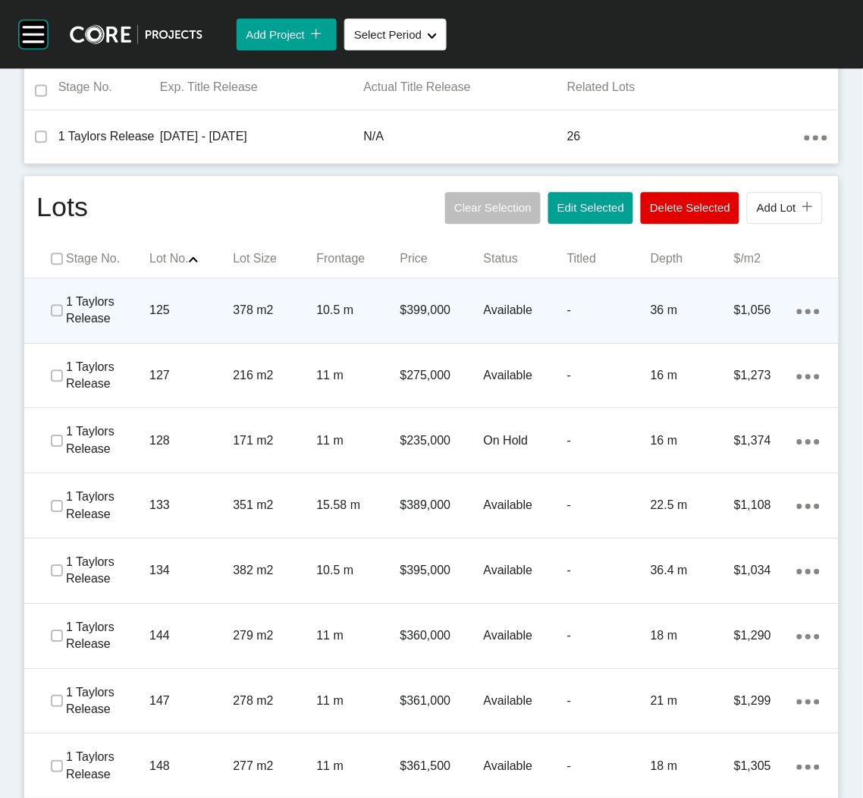
scroll to position [504, 0]
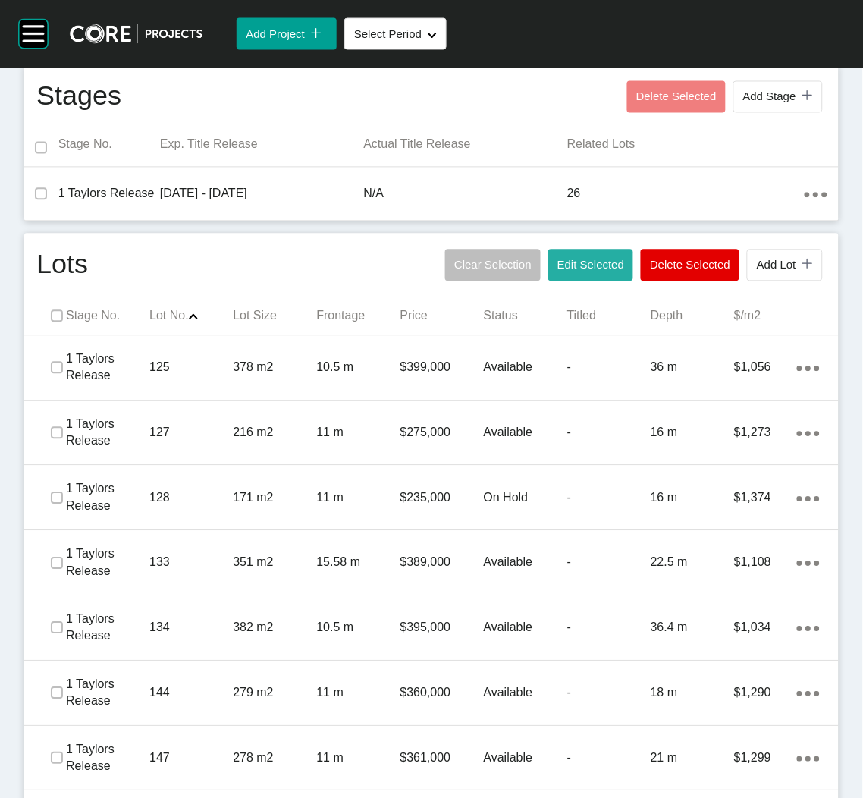
click at [561, 266] on span "Edit Selected" at bounding box center [590, 265] width 67 height 13
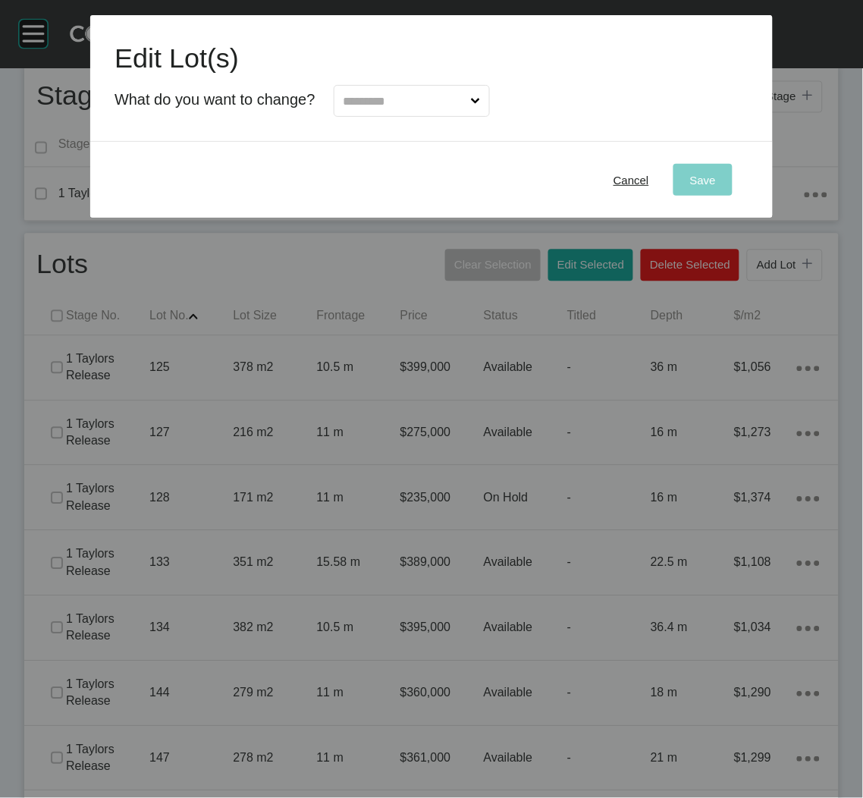
click at [462, 113] on input "text" at bounding box center [403, 101] width 127 height 30
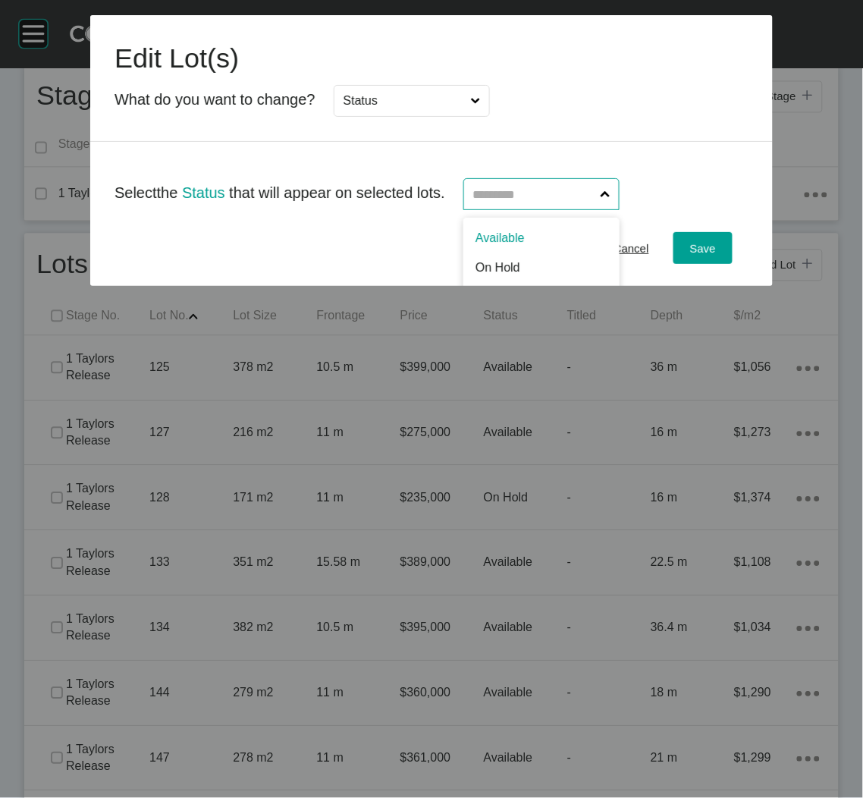
click at [494, 183] on input "text" at bounding box center [533, 194] width 127 height 30
click at [698, 246] on span "Save" at bounding box center [703, 248] width 26 height 13
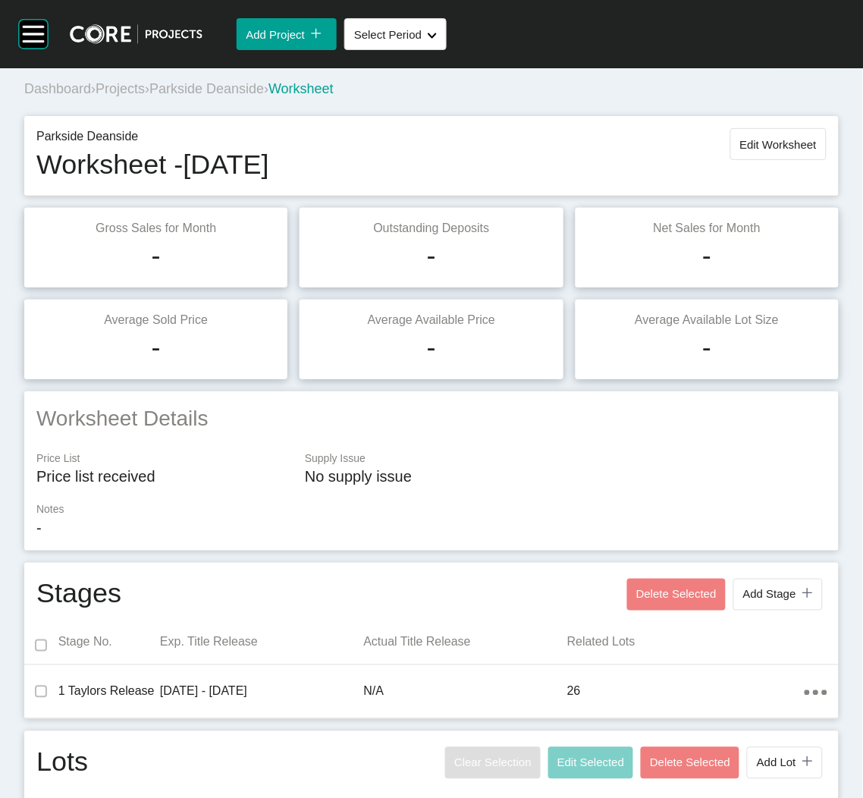
scroll to position [0, 0]
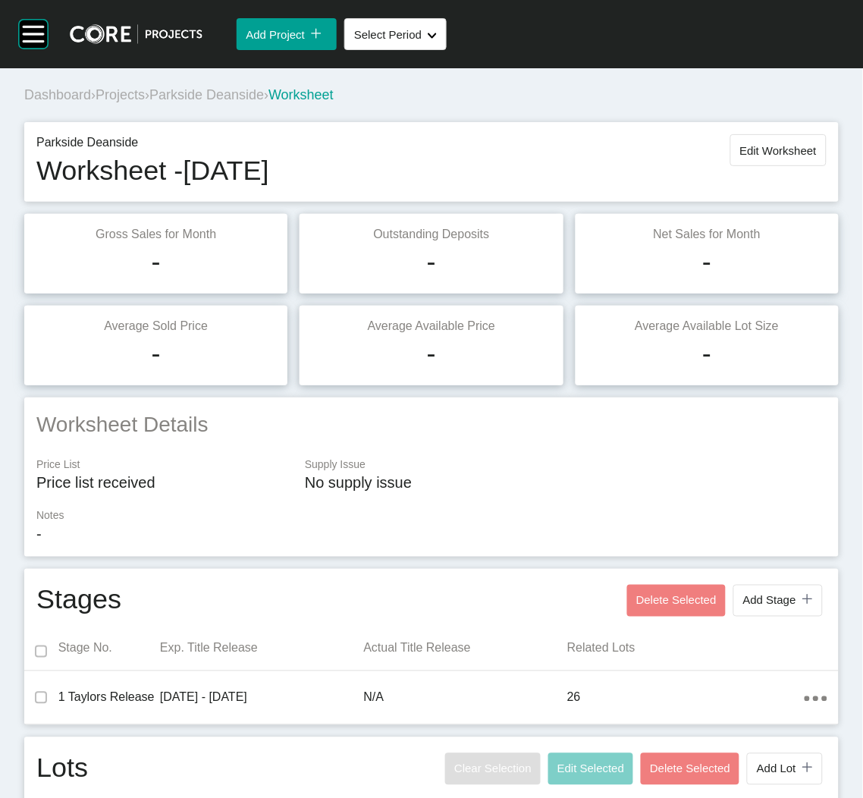
click at [118, 96] on span "Projects" at bounding box center [120, 94] width 49 height 15
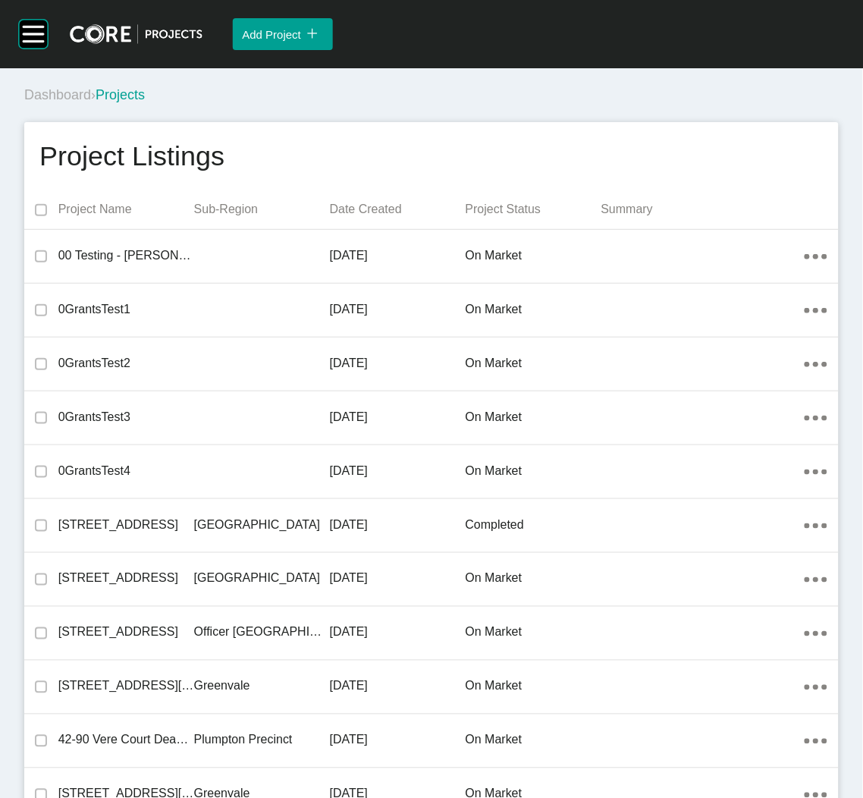
scroll to position [30364, 0]
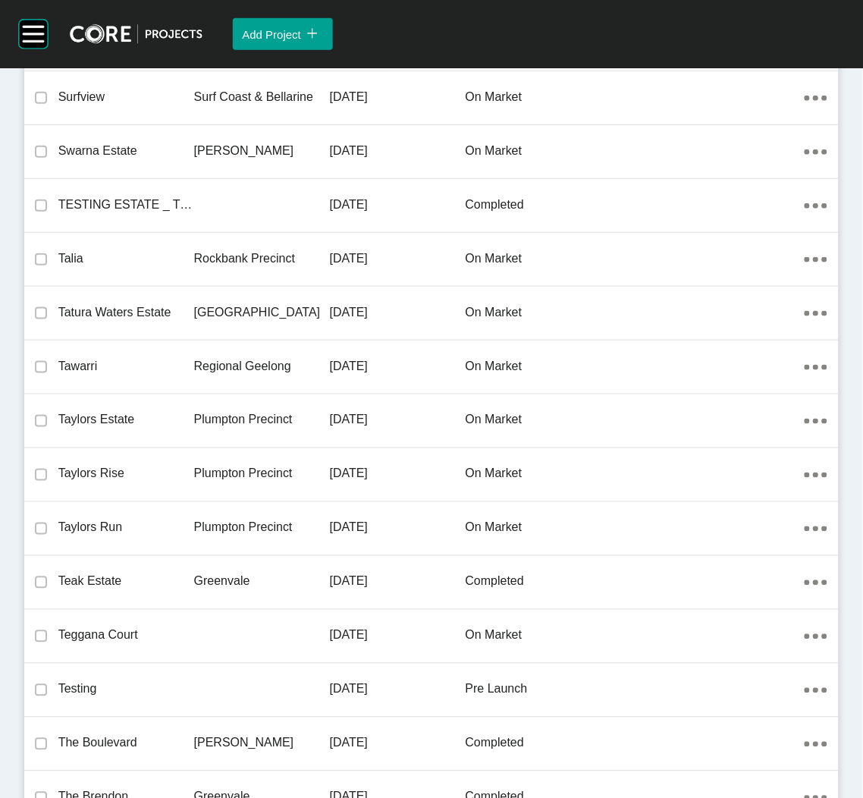
click at [253, 466] on p "Plumpton Precinct" at bounding box center [262, 474] width 136 height 17
click at [253, 453] on div "Group 2 Created with Sketch. . Add Project icon/tick copy 11 Created with Sketc…" at bounding box center [431, 399] width 863 height 798
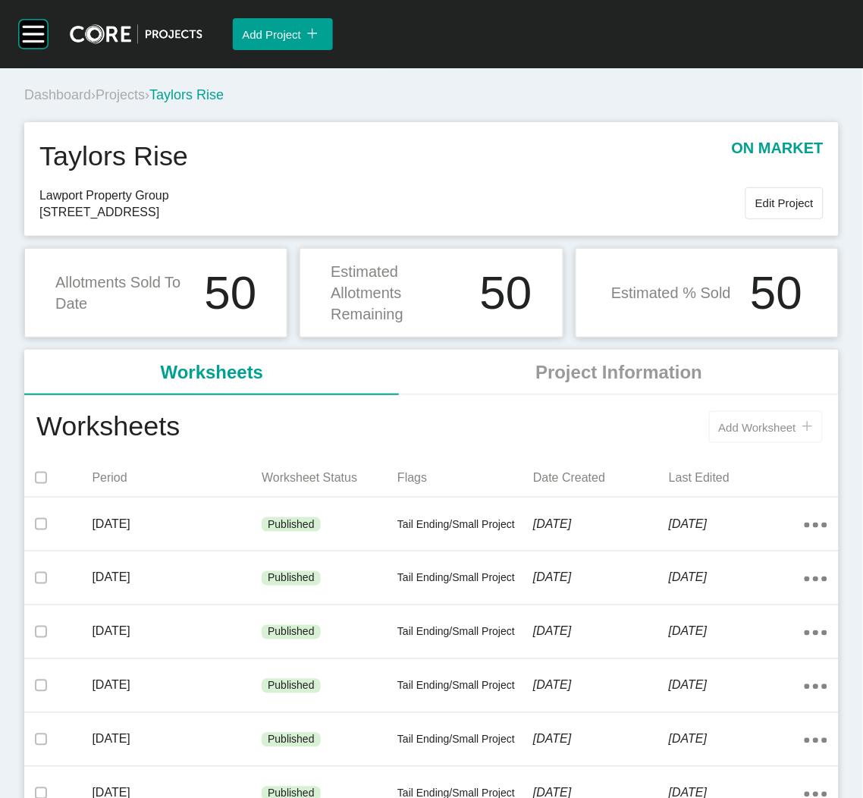
click at [721, 424] on span "Add Worksheet" at bounding box center [757, 427] width 77 height 13
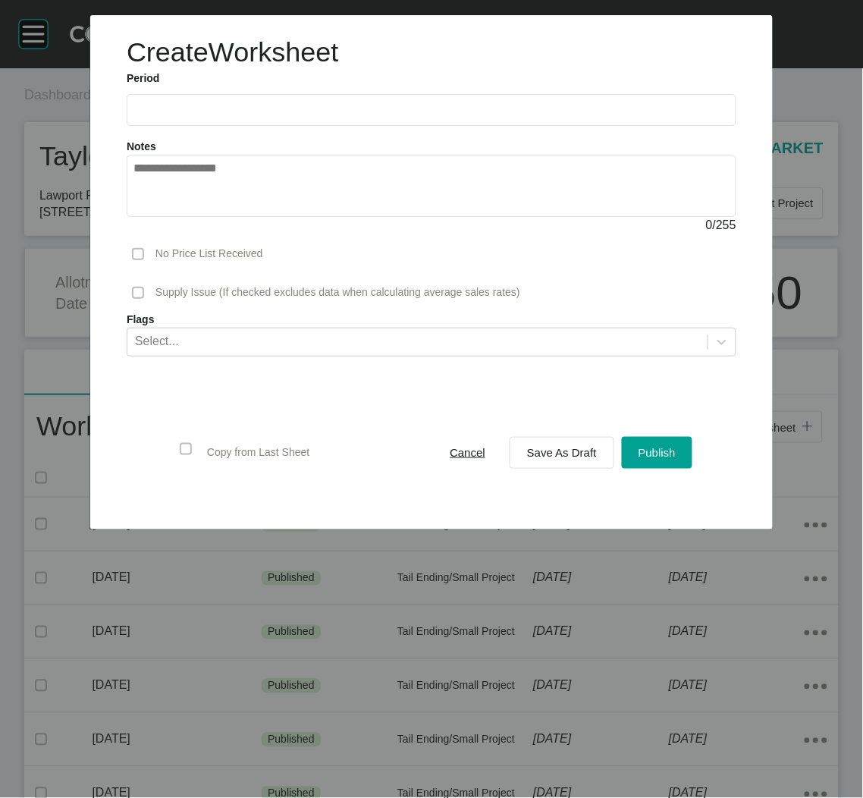
click at [299, 111] on input "text" at bounding box center [431, 109] width 596 height 13
click at [246, 219] on li "Sep" at bounding box center [256, 221] width 51 height 26
type input "**********"
click at [568, 447] on span "Save As Draft" at bounding box center [562, 452] width 70 height 13
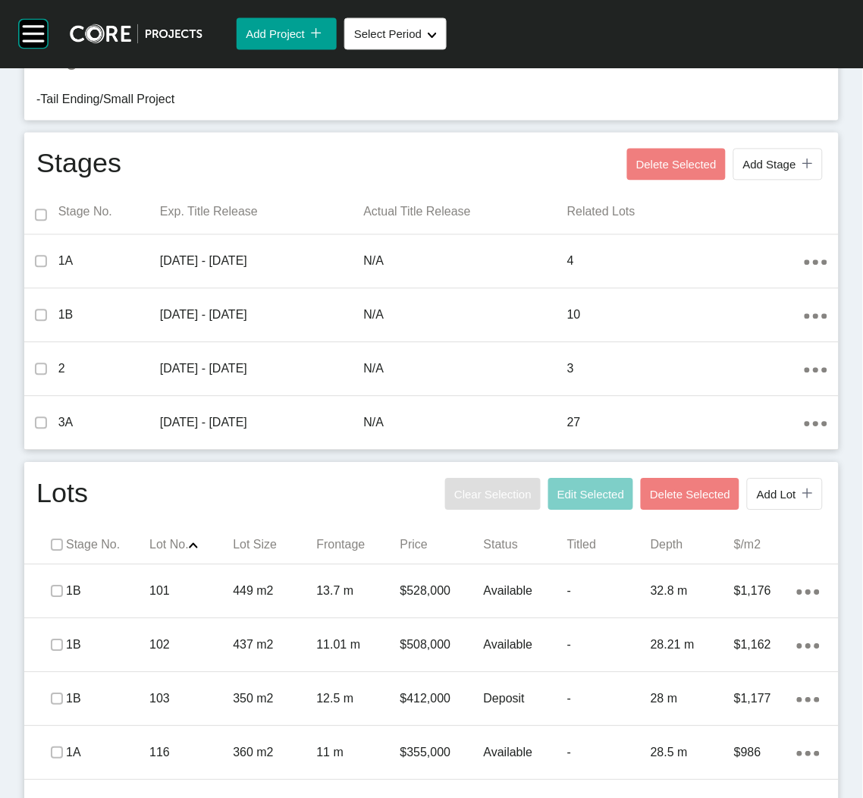
scroll to position [568, 0]
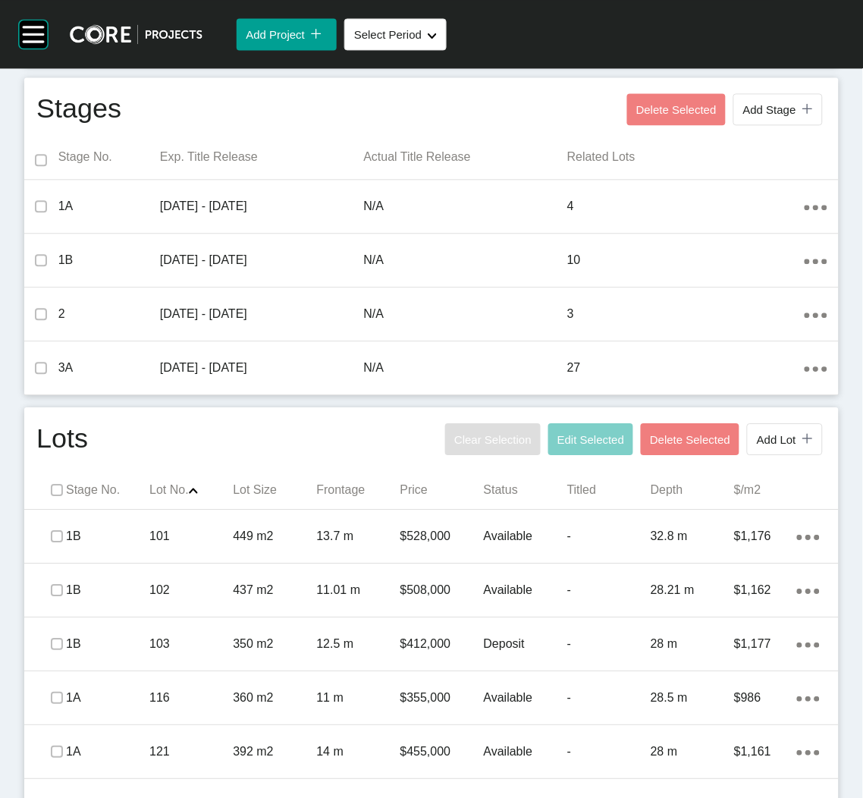
click at [58, 487] on div at bounding box center [431, 566] width 814 height 190
click at [55, 488] on div at bounding box center [431, 566] width 814 height 190
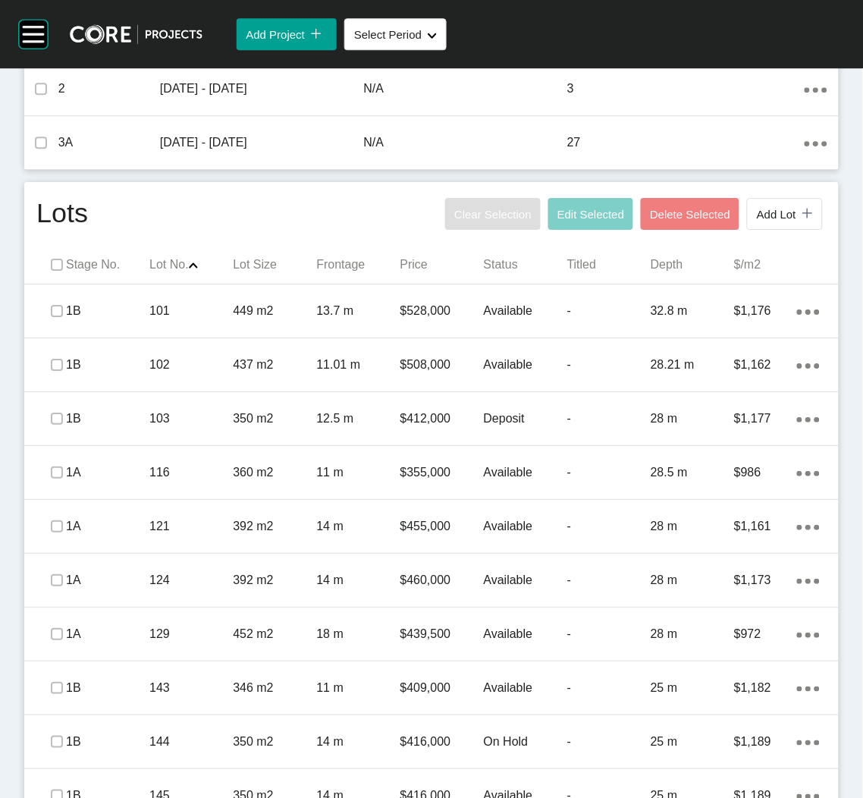
scroll to position [796, 0]
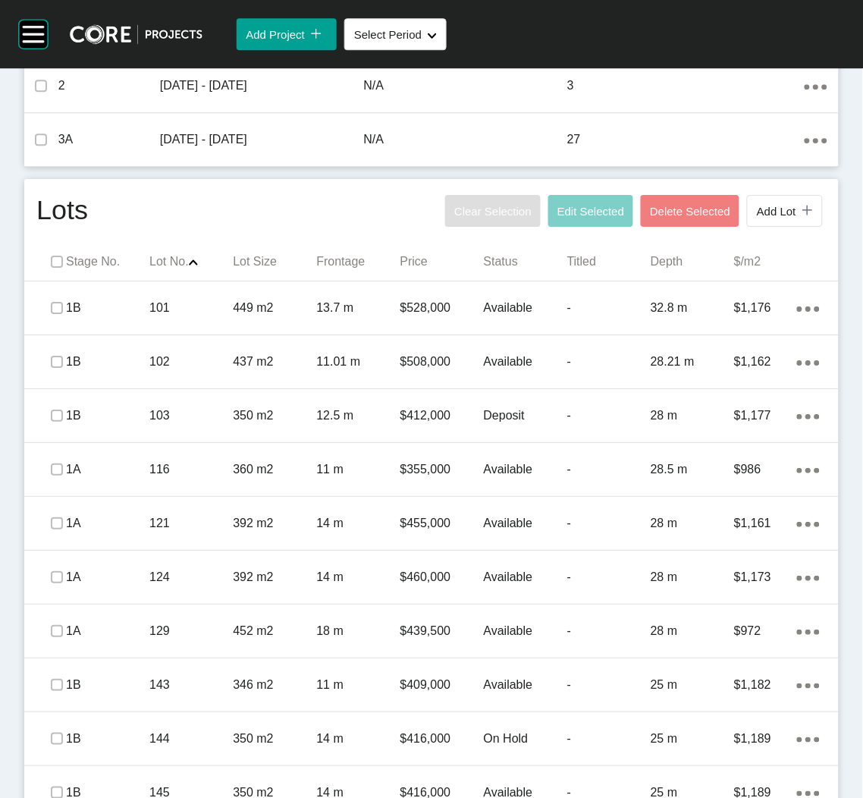
click at [62, 260] on div at bounding box center [431, 338] width 814 height 190
click at [58, 266] on div at bounding box center [431, 338] width 814 height 190
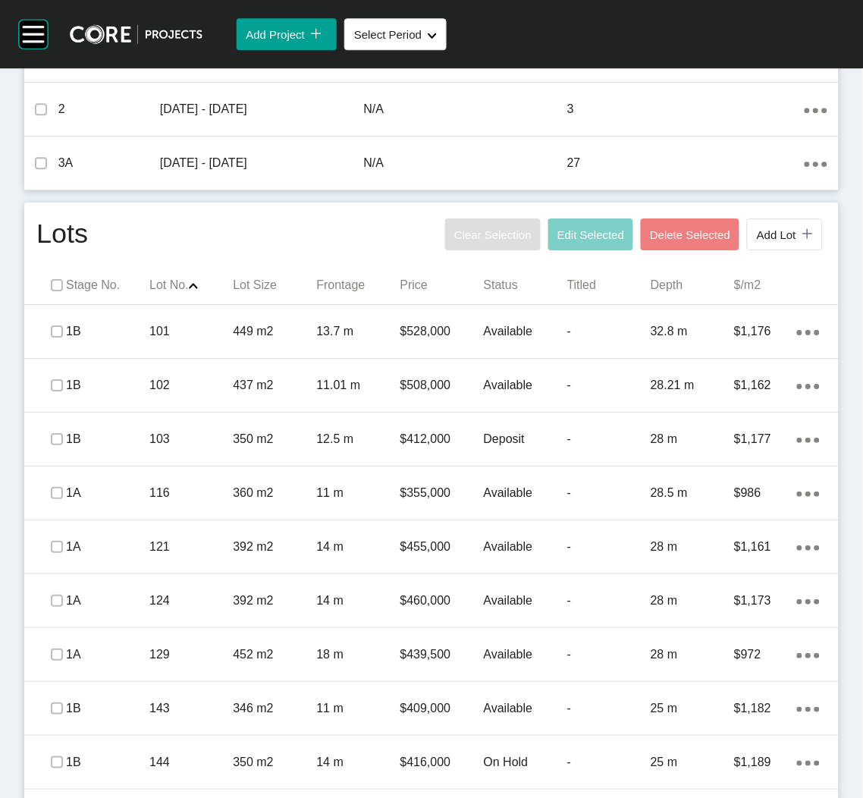
scroll to position [682, 0]
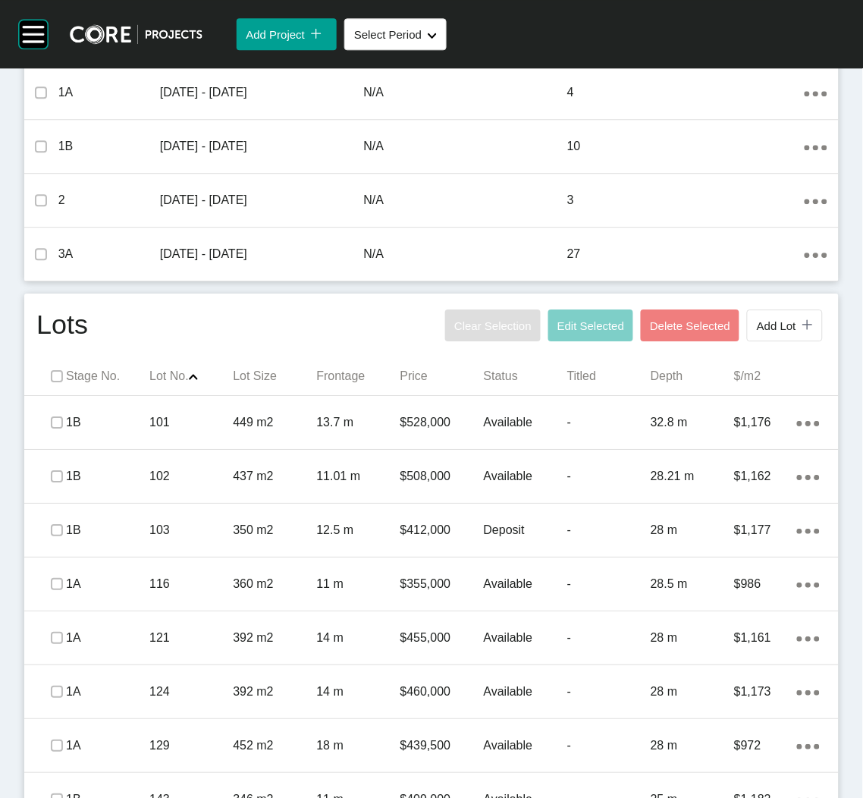
click at [56, 372] on div at bounding box center [431, 452] width 814 height 190
click at [54, 378] on div at bounding box center [431, 452] width 814 height 190
click at [67, 370] on div at bounding box center [431, 452] width 814 height 190
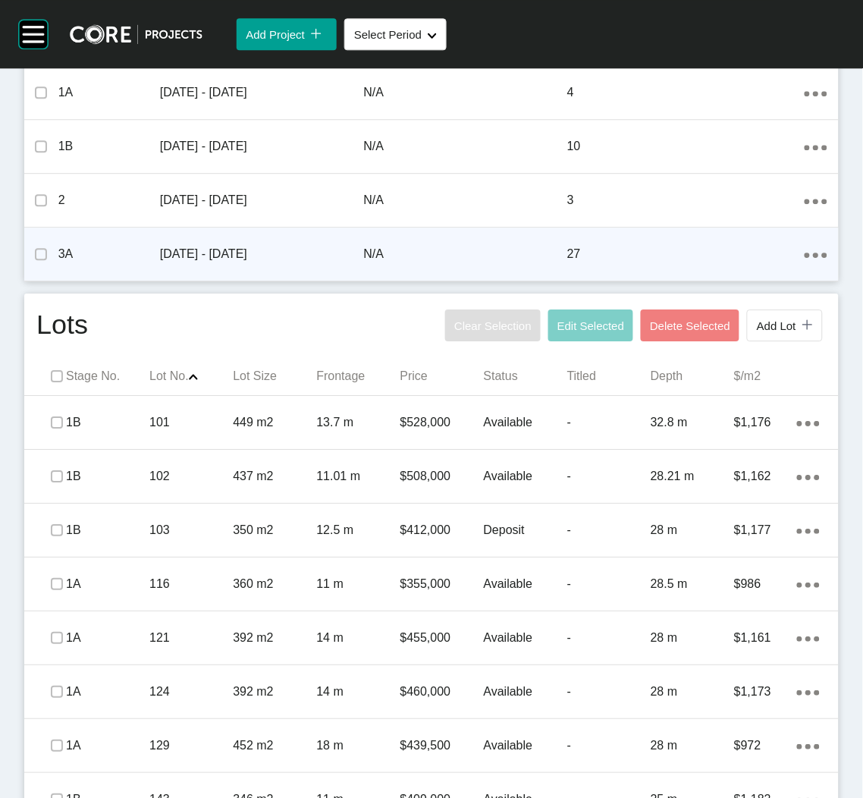
click at [25, 278] on div at bounding box center [41, 254] width 34 height 53
click at [30, 262] on span at bounding box center [41, 254] width 34 height 23
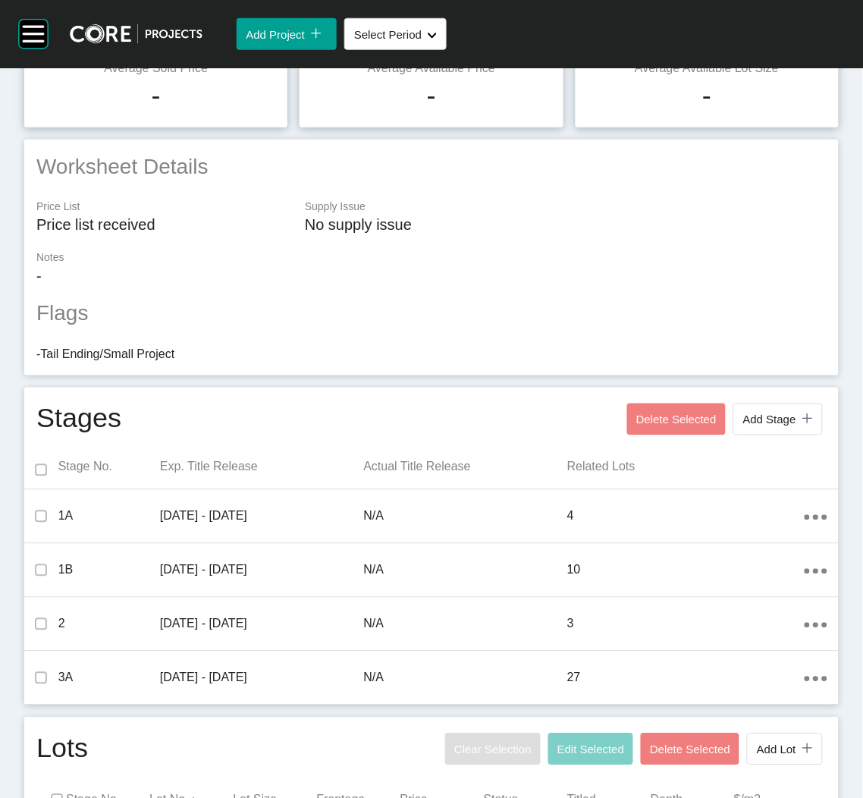
scroll to position [568, 0]
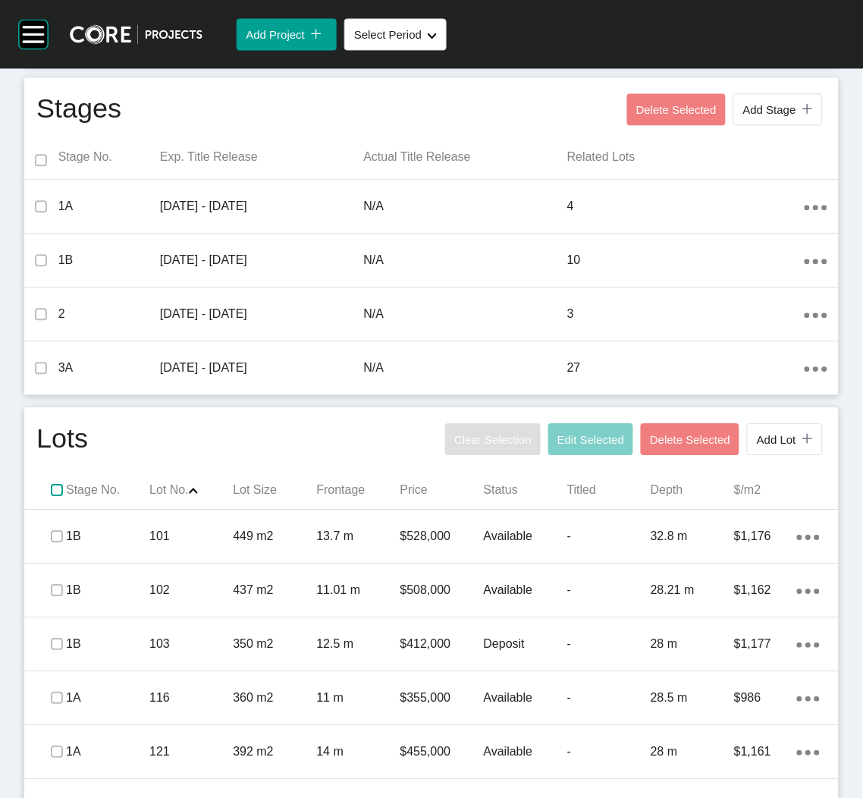
drag, startPoint x: 54, startPoint y: 488, endPoint x: 53, endPoint y: 501, distance: 12.2
click at [53, 488] on label at bounding box center [57, 490] width 12 height 12
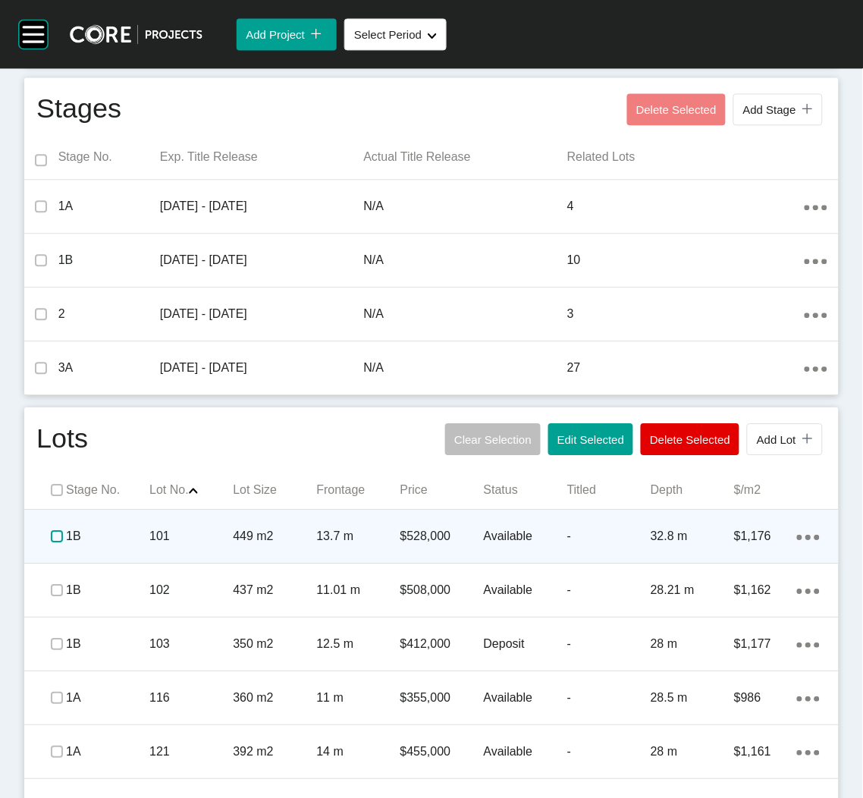
click at [53, 533] on label at bounding box center [57, 536] width 12 height 12
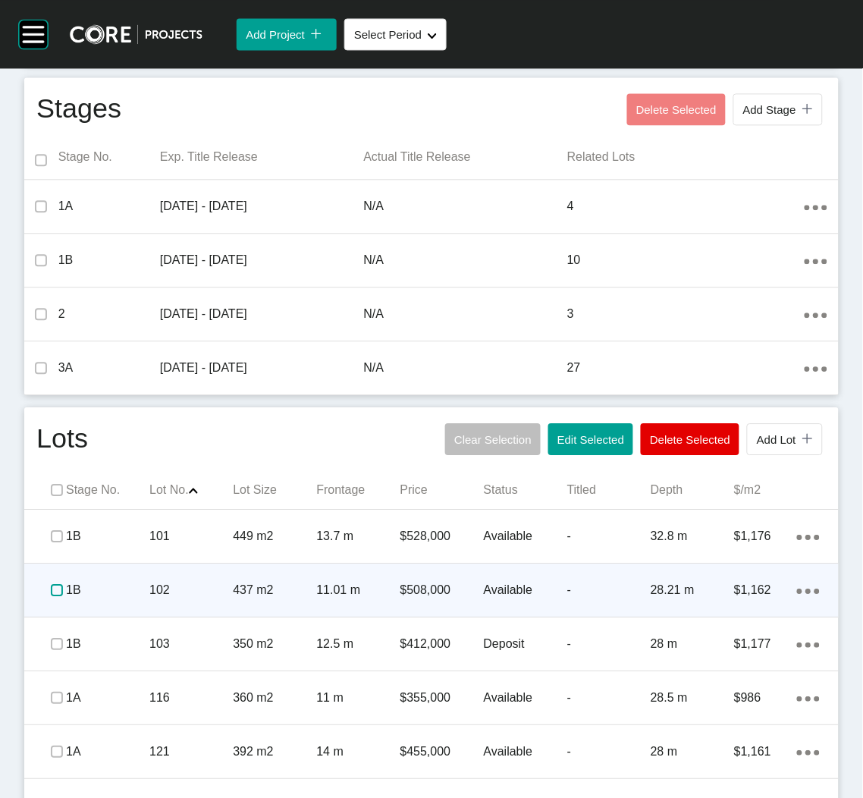
click at [51, 591] on label at bounding box center [57, 590] width 12 height 12
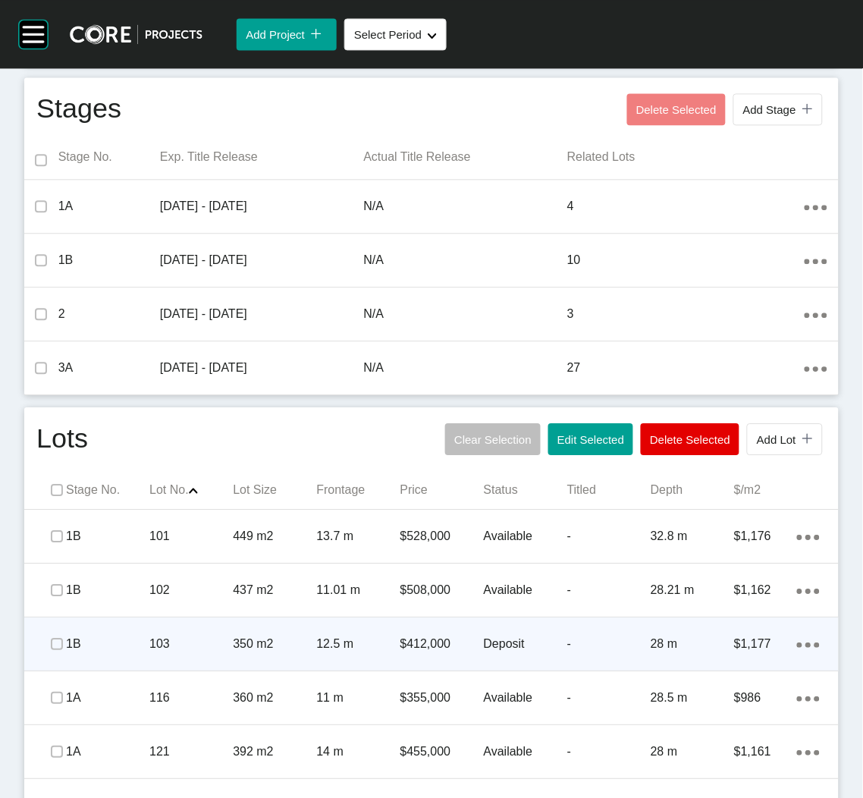
click at [353, 650] on p "12.5 m" at bounding box center [357, 643] width 83 height 17
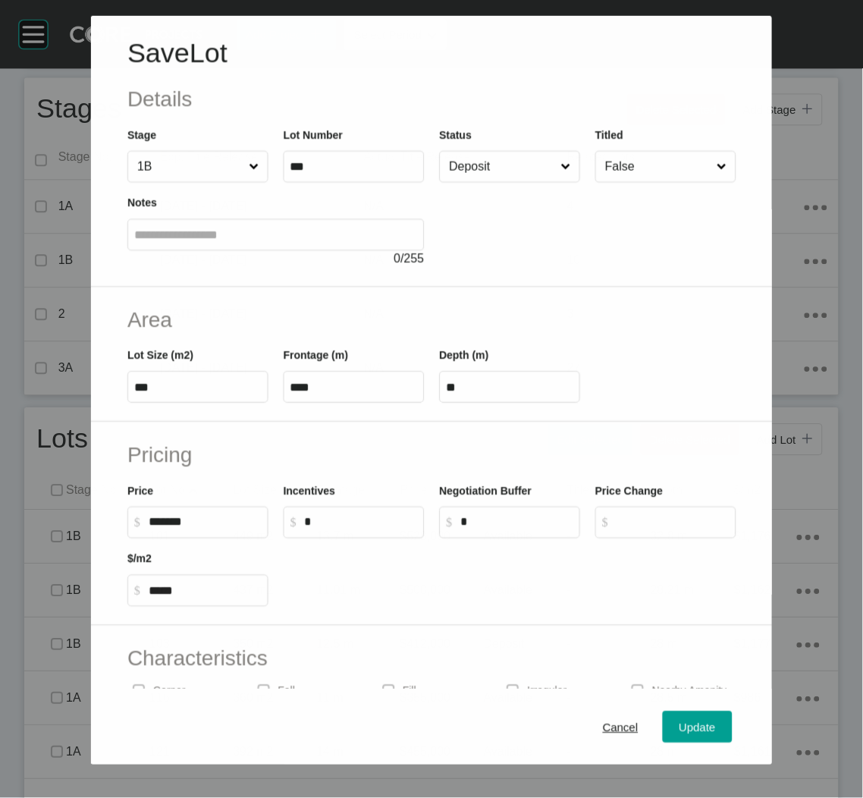
click at [490, 155] on input "Deposit" at bounding box center [501, 166] width 111 height 30
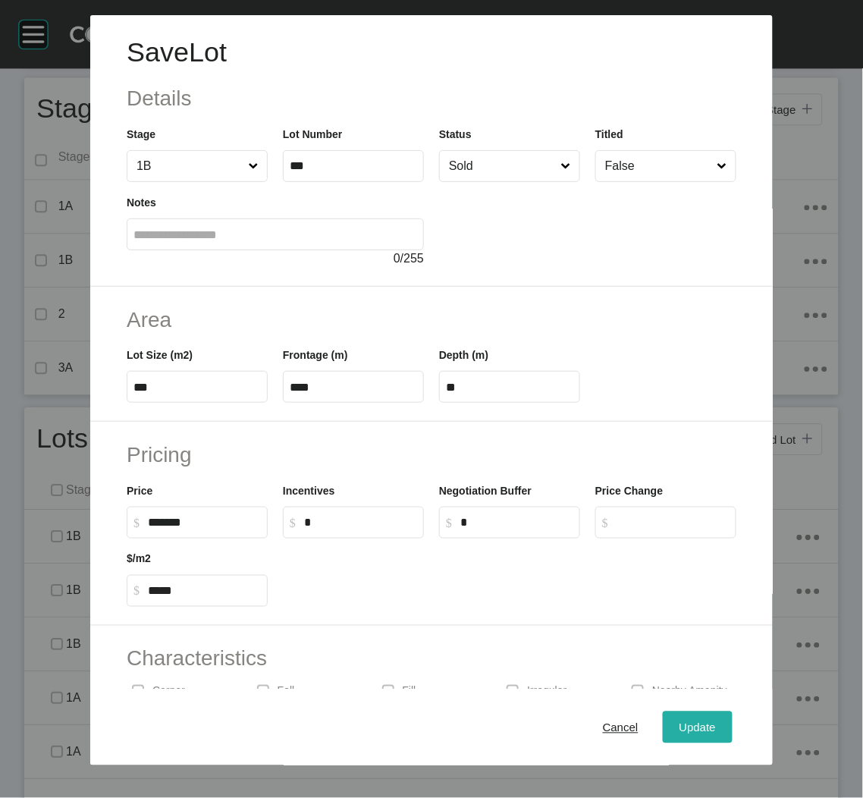
click at [679, 726] on span "Update" at bounding box center [697, 726] width 36 height 13
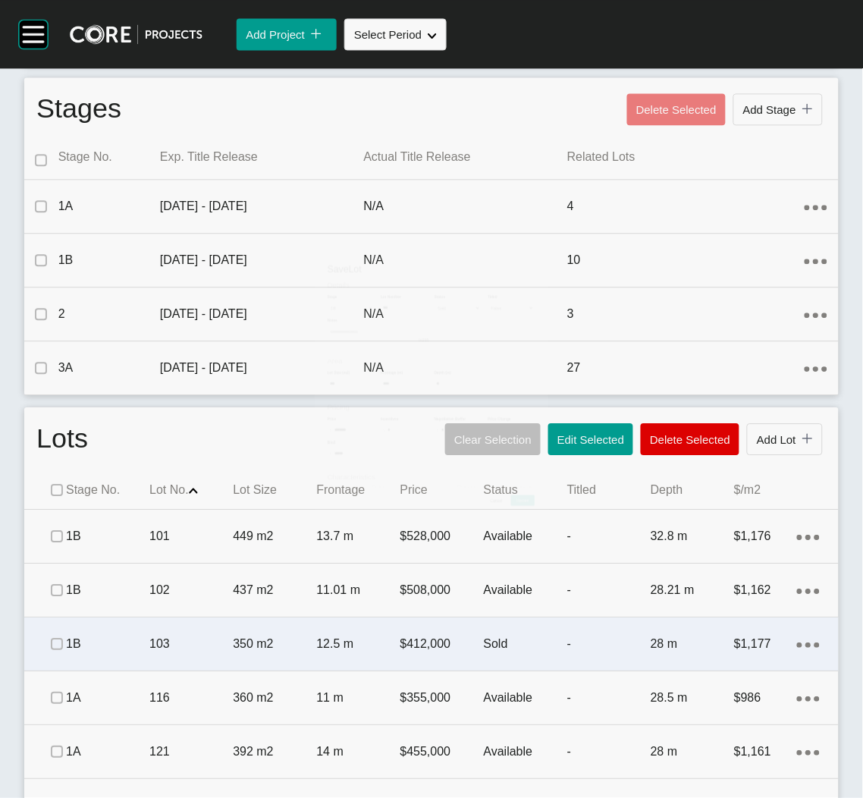
scroll to position [682, 0]
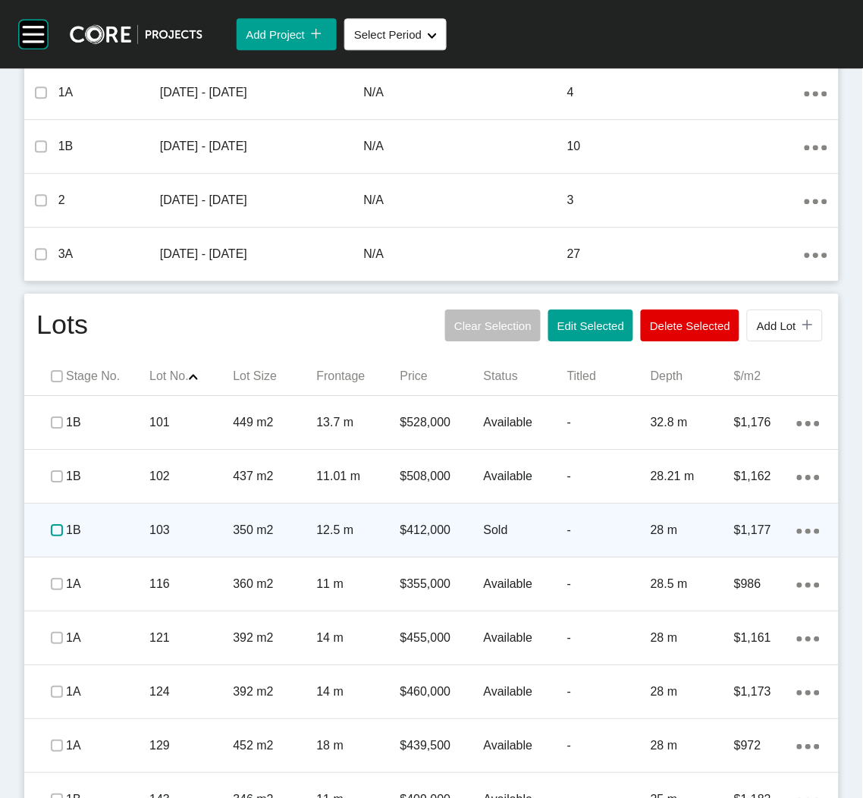
click at [53, 528] on label at bounding box center [57, 530] width 12 height 12
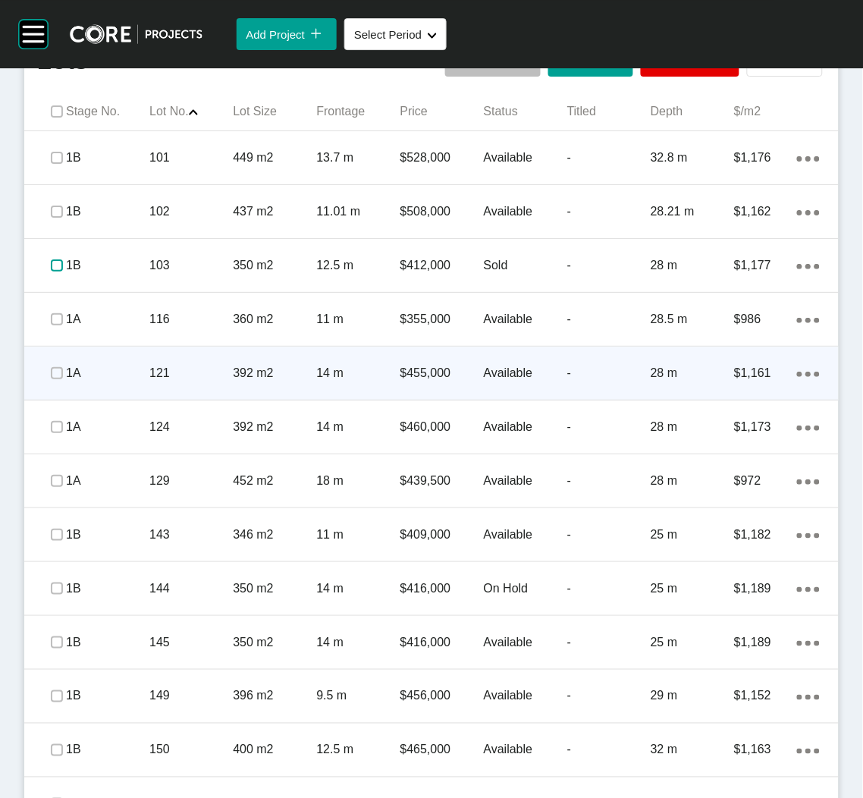
scroll to position [796, 0]
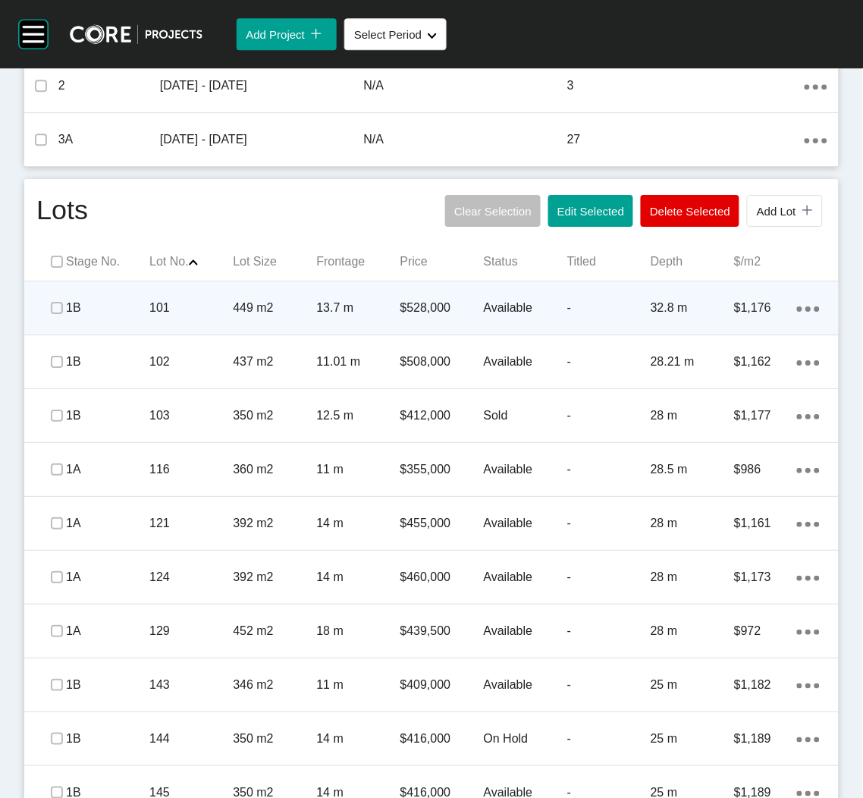
click at [797, 314] on div "Action Menu Dots Copy 6 Created with Sketch." at bounding box center [808, 308] width 23 height 17
click at [729, 313] on link "Duplicate" at bounding box center [729, 311] width 57 height 23
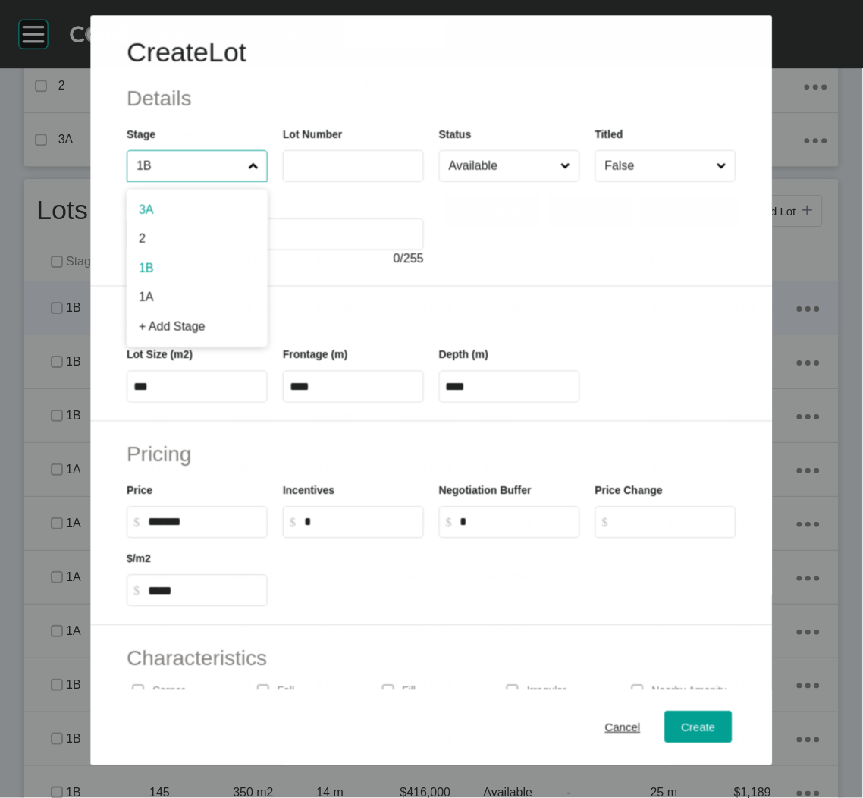
click at [174, 162] on input "1B" at bounding box center [188, 166] width 111 height 30
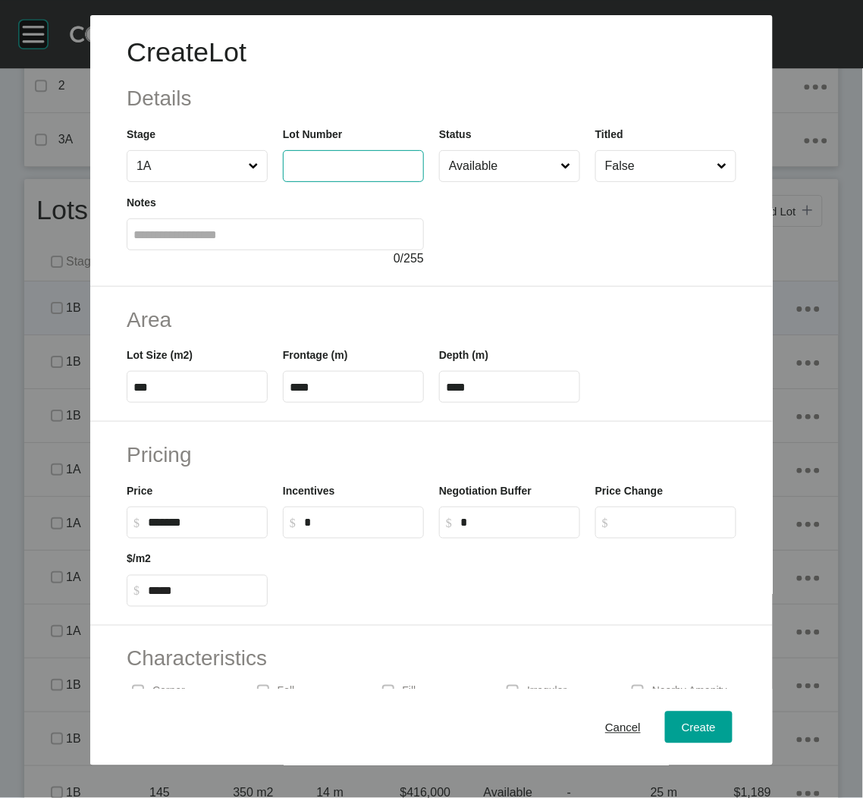
click at [343, 163] on input "text" at bounding box center [353, 165] width 127 height 13
type input "***"
click at [481, 266] on div at bounding box center [587, 225] width 297 height 86
click at [212, 381] on input "***" at bounding box center [196, 387] width 127 height 13
type input "***"
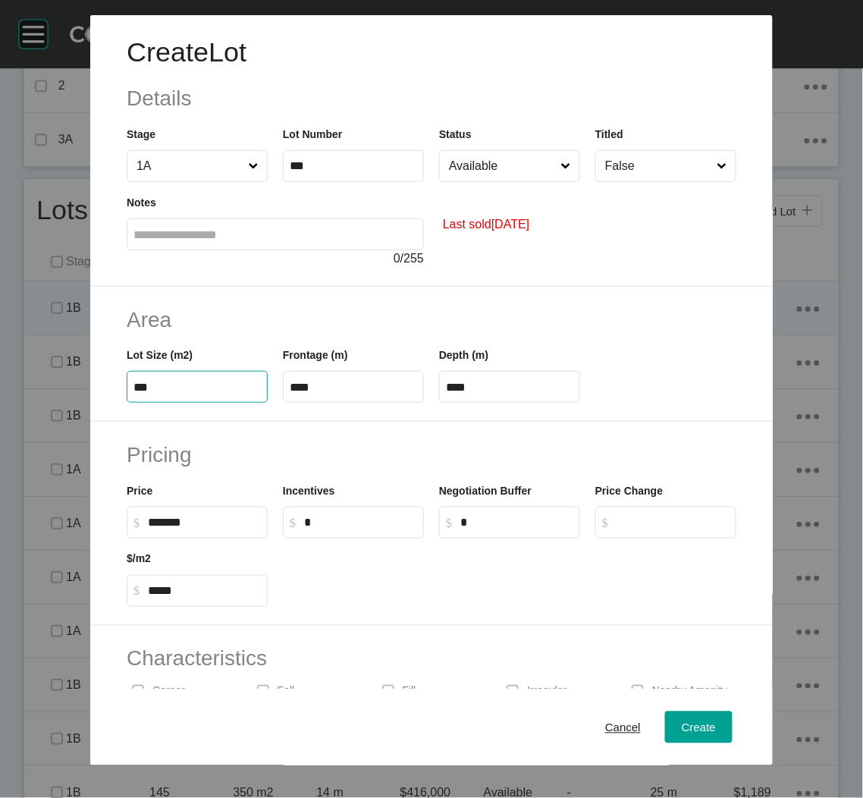
type input "****"
type input "*****"
click at [563, 297] on div "Area Lot Size (m2) *** Frontage (m) **** Depth (m) ****" at bounding box center [431, 355] width 683 height 136
click at [522, 168] on input "Available" at bounding box center [502, 166] width 112 height 30
click at [310, 384] on input "****" at bounding box center [353, 387] width 127 height 13
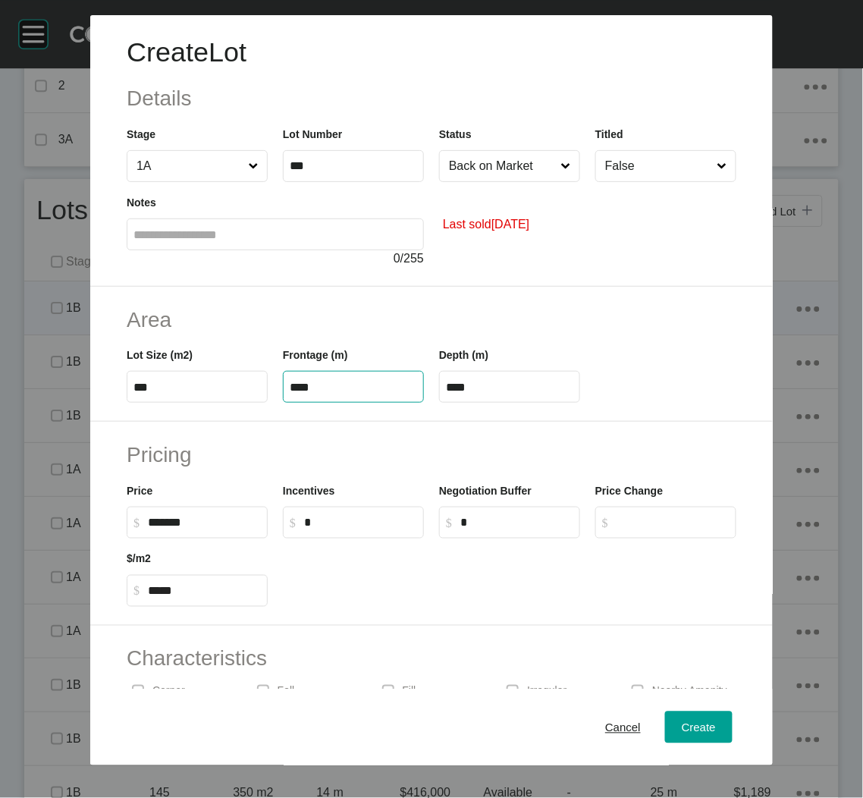
click at [310, 383] on input "****" at bounding box center [353, 387] width 127 height 13
type input "**"
click at [294, 427] on div "Pricing Price $ Created with Sketch. $ ******* Incentives $ Created with Sketch…" at bounding box center [431, 524] width 683 height 204
click at [162, 519] on input "******" at bounding box center [204, 522] width 113 height 13
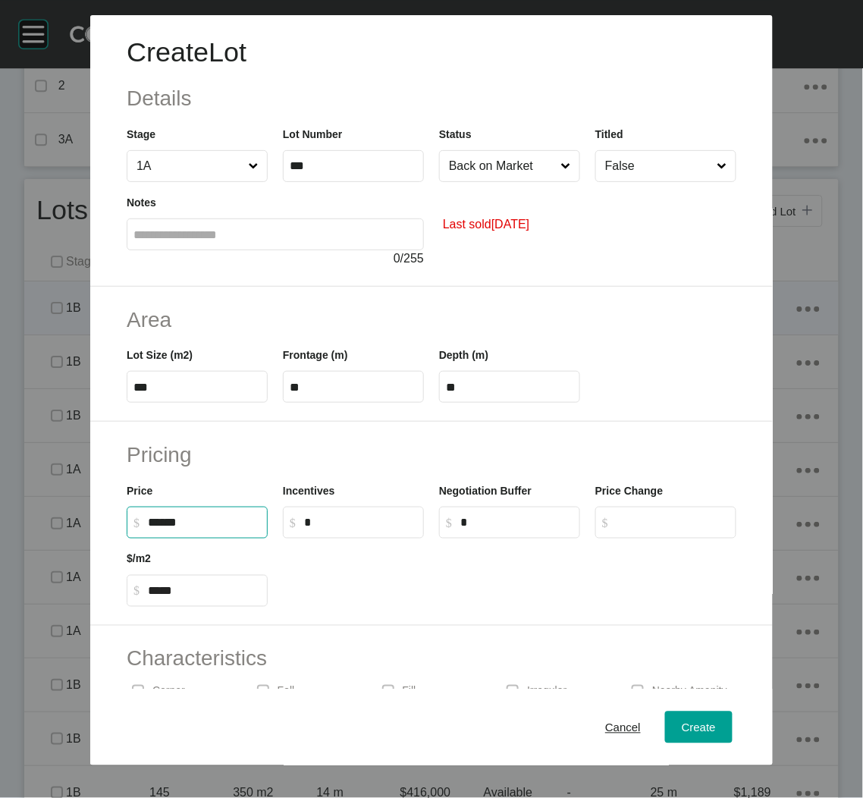
type input "*******"
type input "*****"
click at [319, 550] on div at bounding box center [509, 572] width 469 height 68
click at [686, 730] on span "Create" at bounding box center [699, 726] width 34 height 13
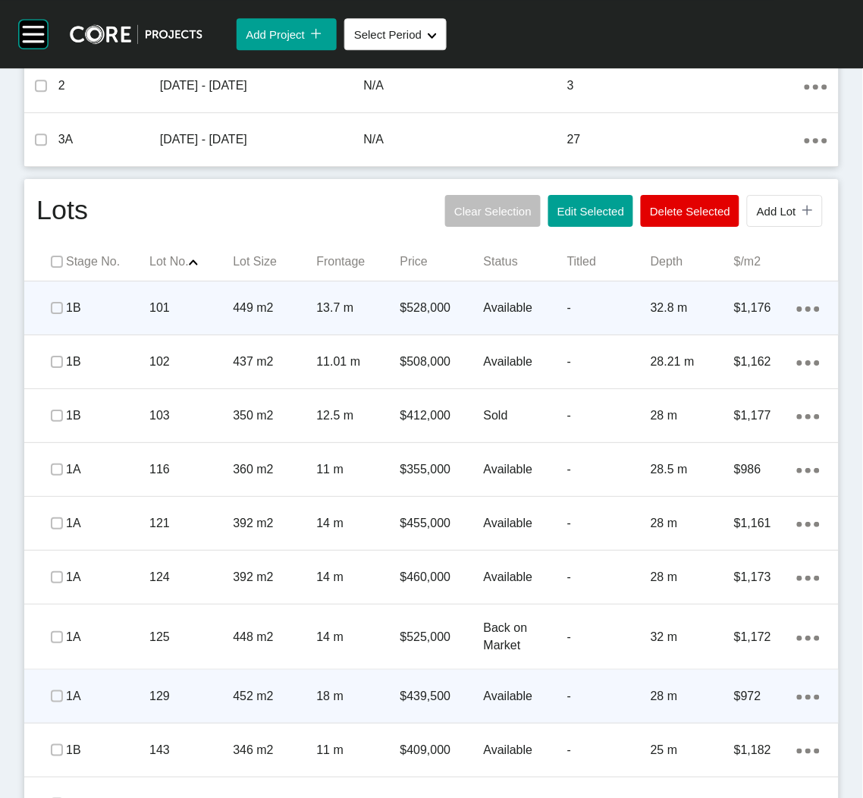
scroll to position [910, 0]
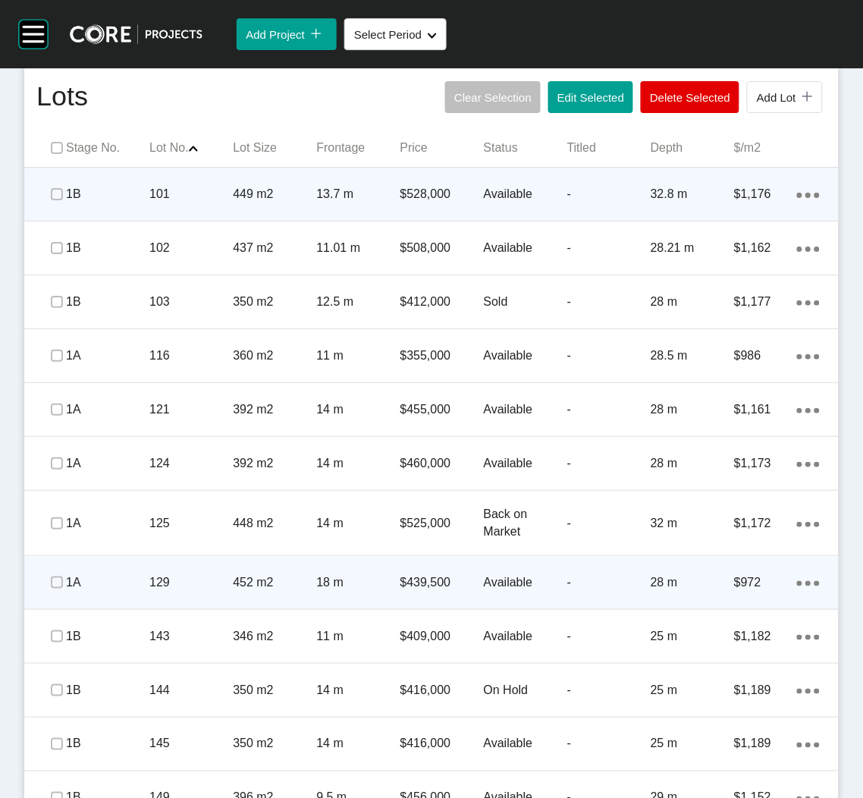
click at [46, 579] on span at bounding box center [57, 582] width 23 height 23
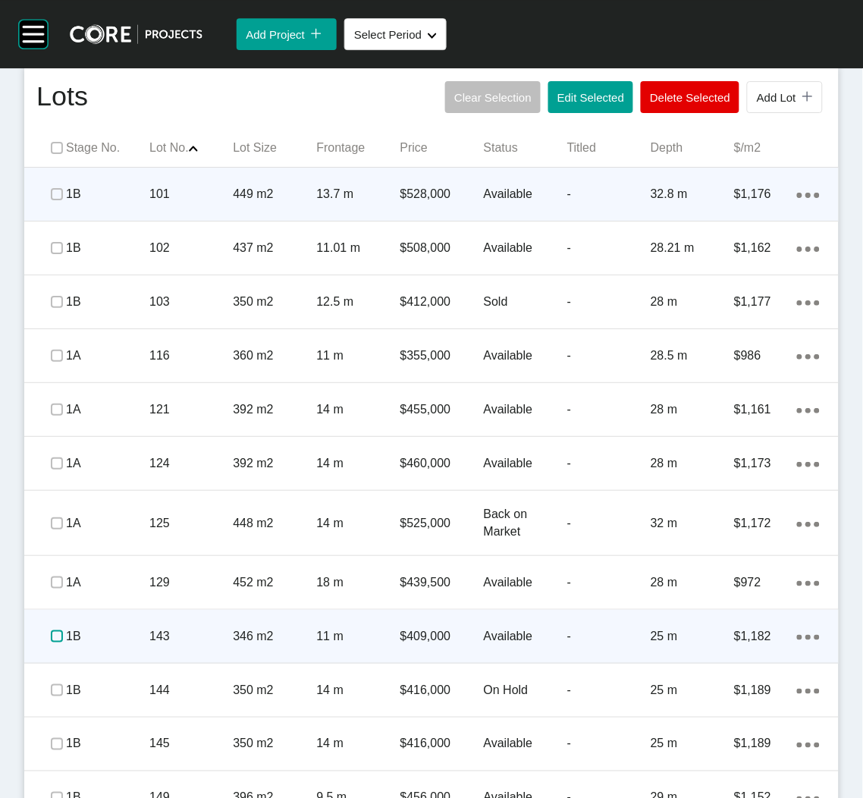
click at [58, 634] on label at bounding box center [57, 636] width 12 height 12
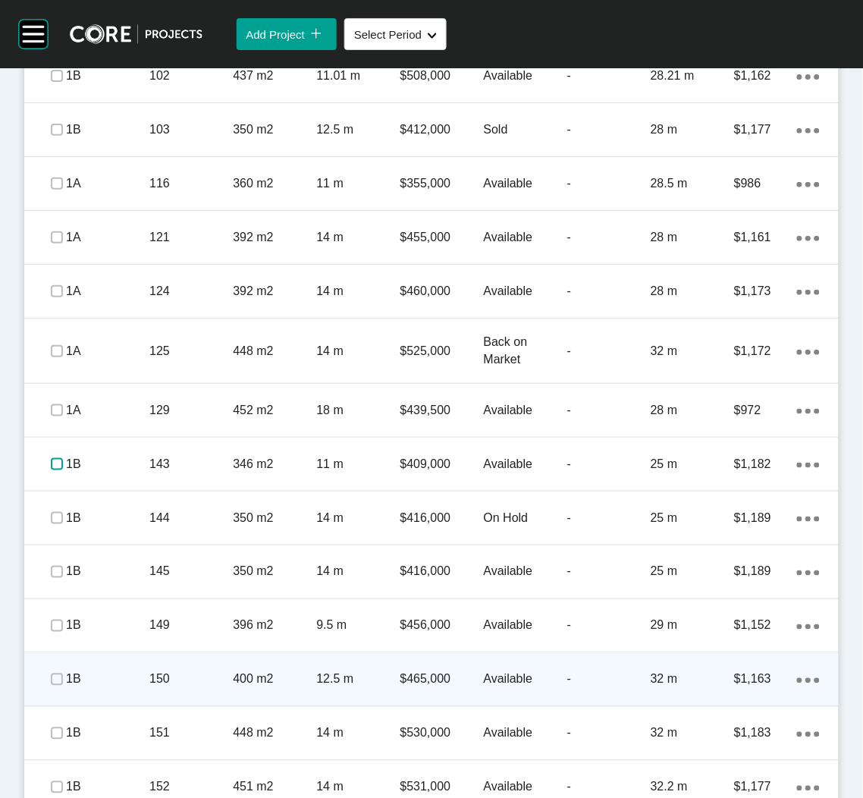
scroll to position [1137, 0]
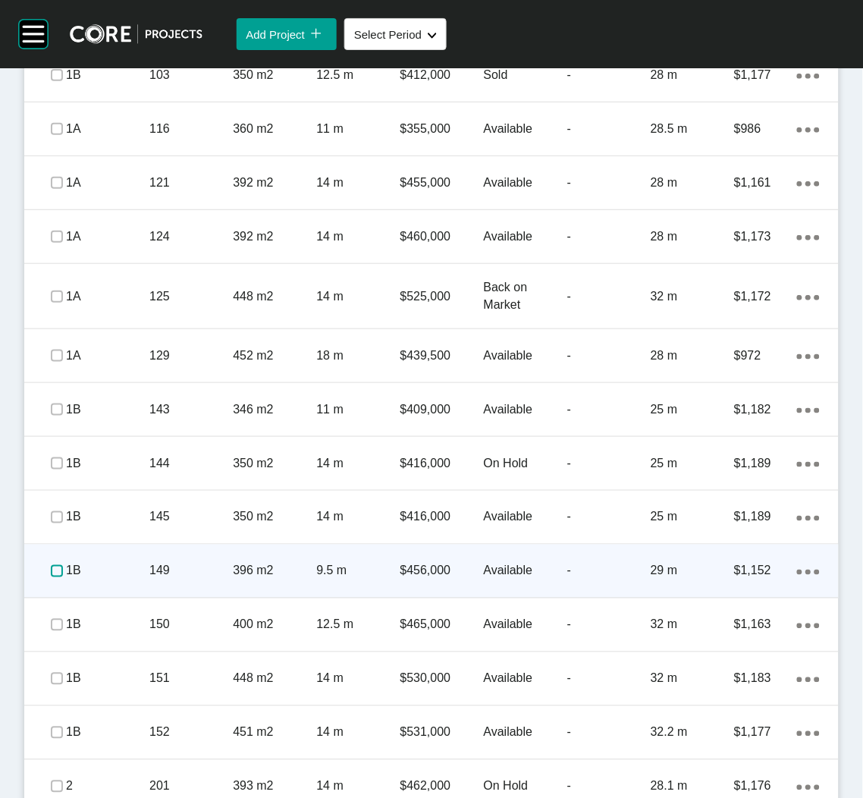
click at [51, 569] on label at bounding box center [57, 571] width 12 height 12
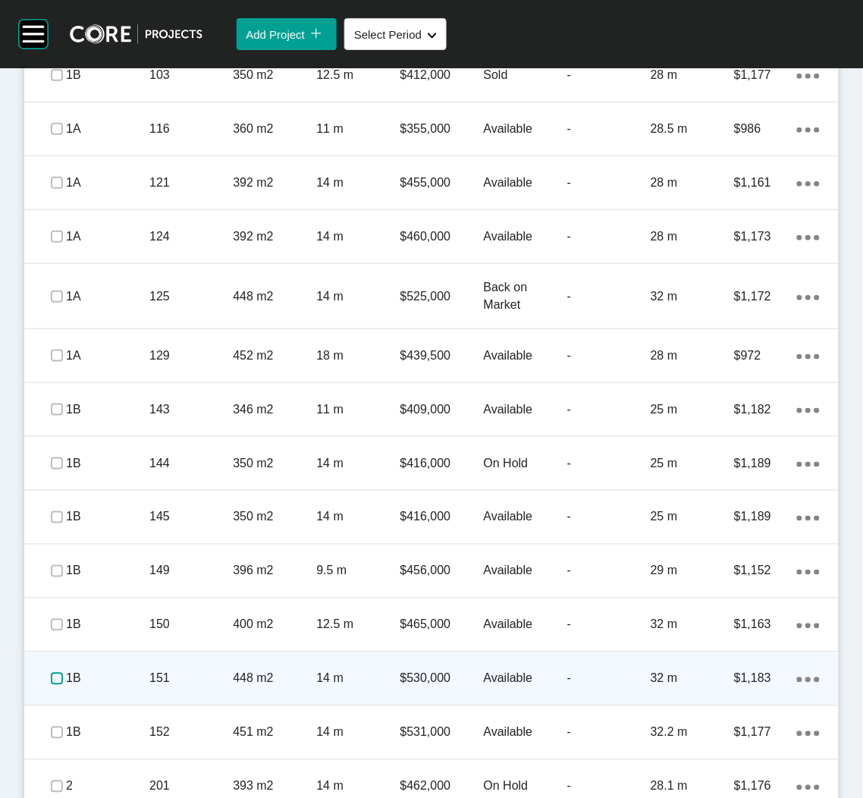
click at [51, 679] on label at bounding box center [57, 679] width 12 height 12
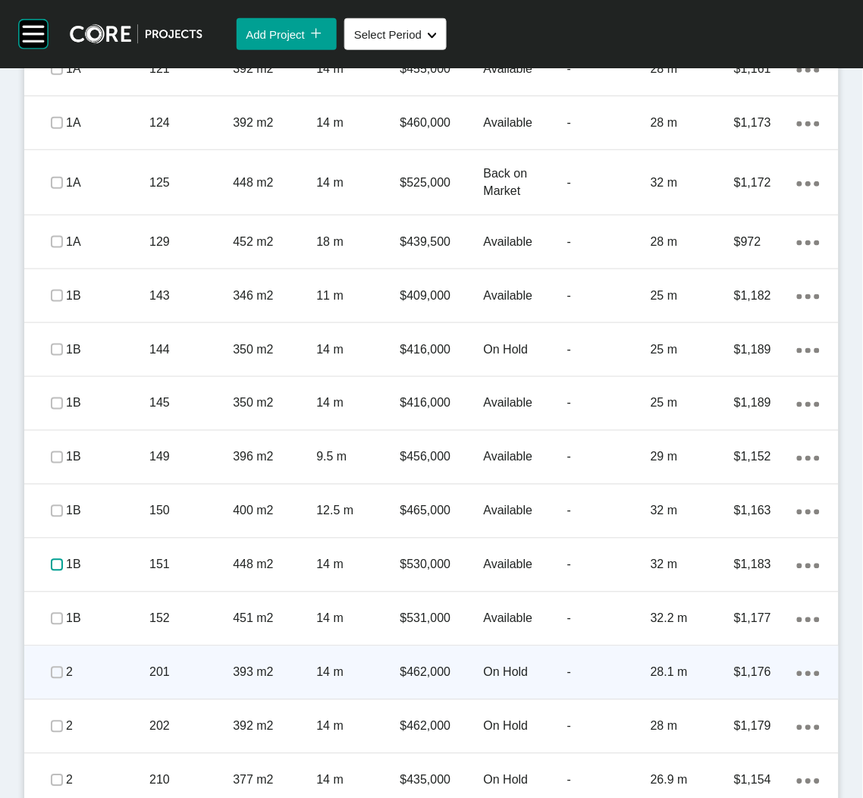
scroll to position [1364, 0]
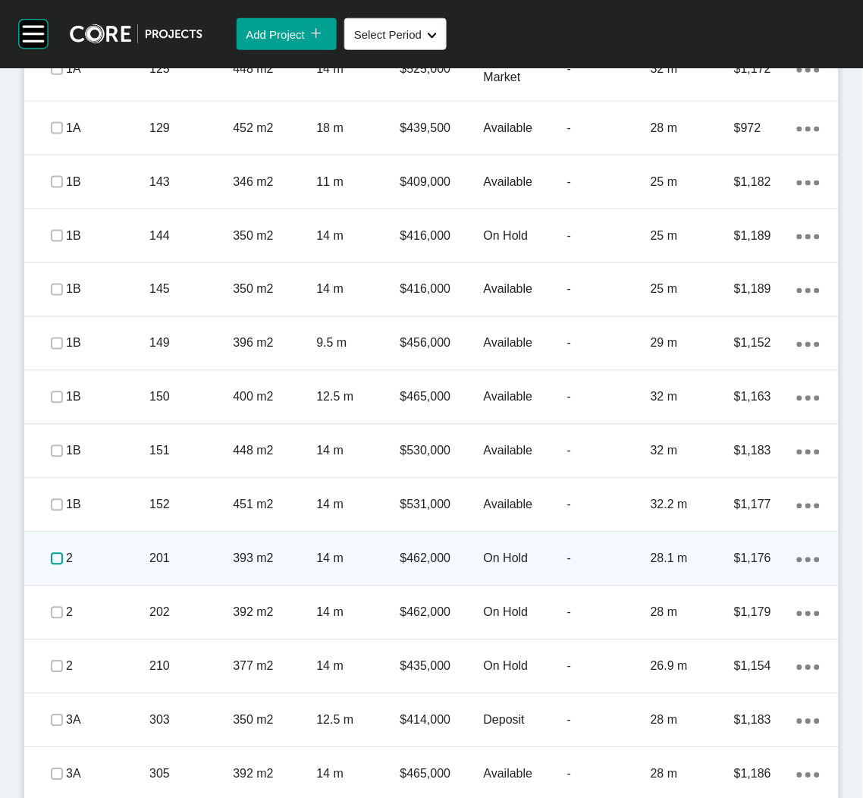
click at [54, 553] on label at bounding box center [57, 559] width 12 height 12
click at [136, 562] on p "2" at bounding box center [107, 559] width 83 height 17
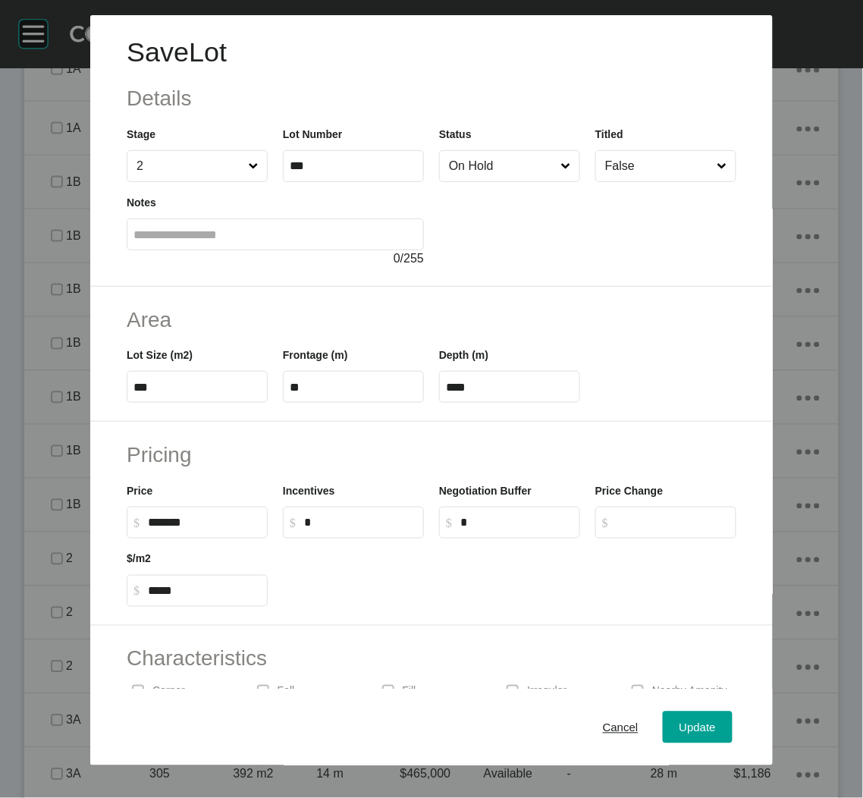
click at [448, 177] on input "On Hold" at bounding box center [502, 166] width 112 height 30
click at [686, 723] on span "Update" at bounding box center [697, 726] width 36 height 13
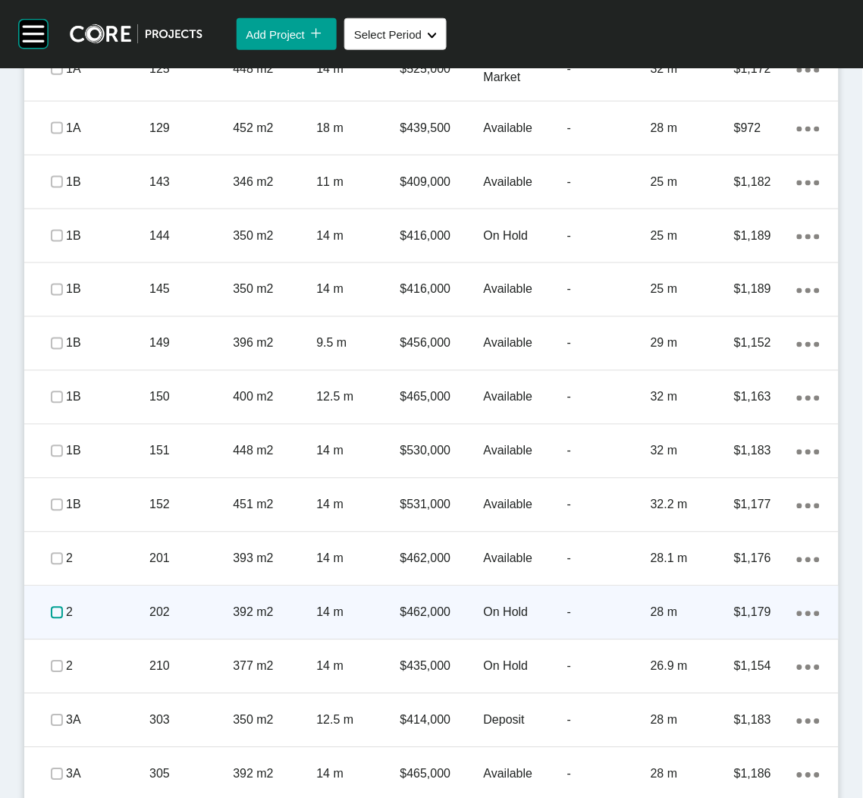
click at [51, 610] on label at bounding box center [57, 613] width 12 height 12
click at [222, 620] on p "202" at bounding box center [190, 612] width 83 height 17
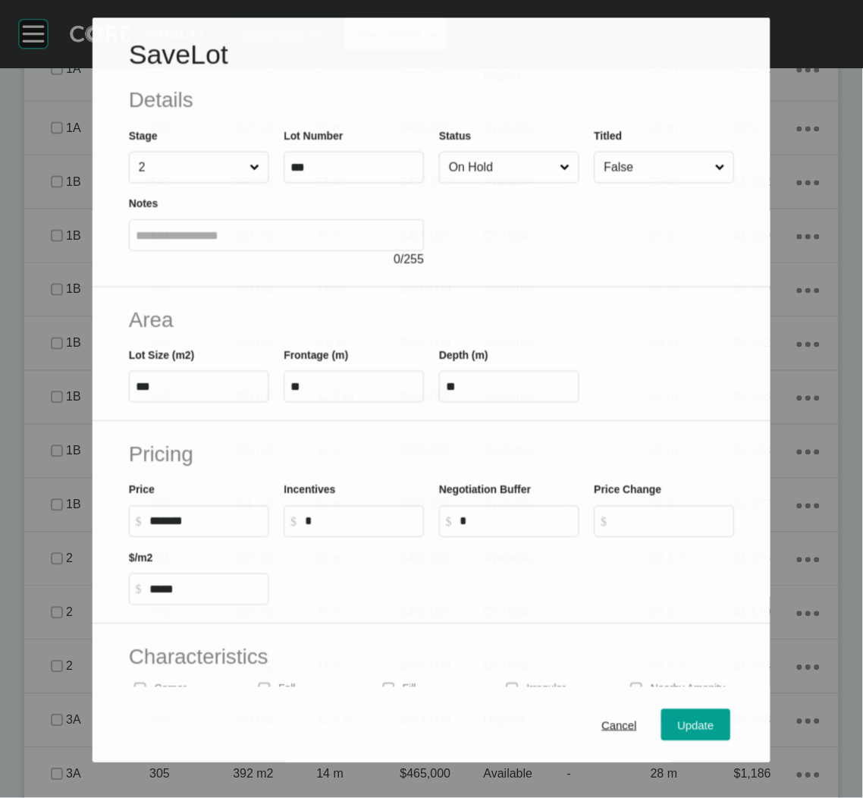
click at [518, 168] on input "On Hold" at bounding box center [501, 167] width 111 height 30
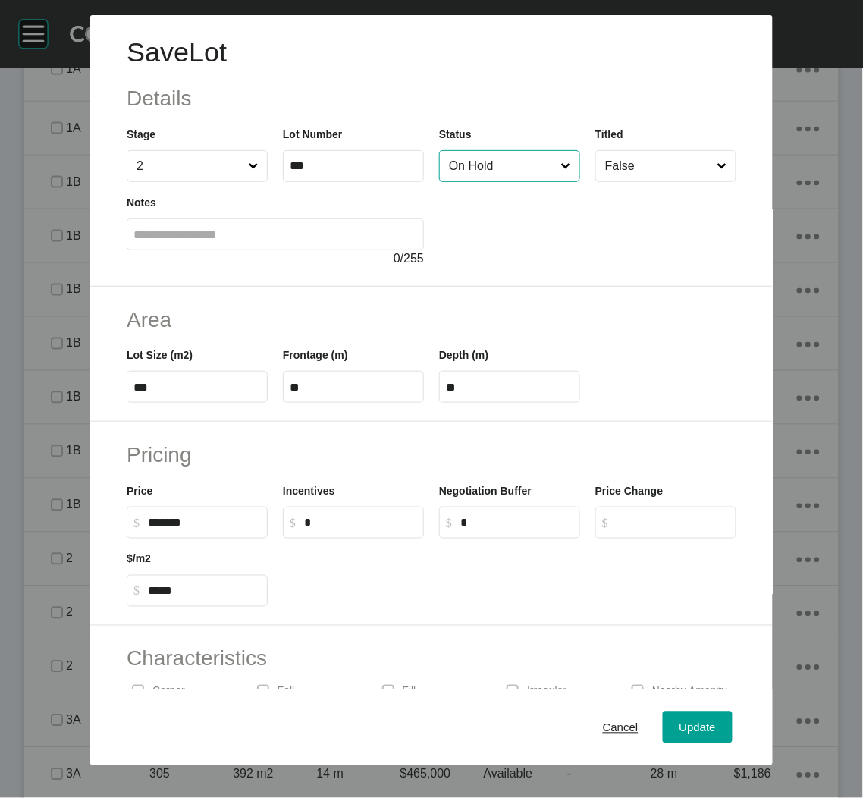
click at [490, 173] on input "On Hold" at bounding box center [502, 166] width 112 height 30
click at [486, 170] on input "On Hold" at bounding box center [502, 166] width 112 height 30
click at [683, 723] on span "Update" at bounding box center [697, 726] width 36 height 13
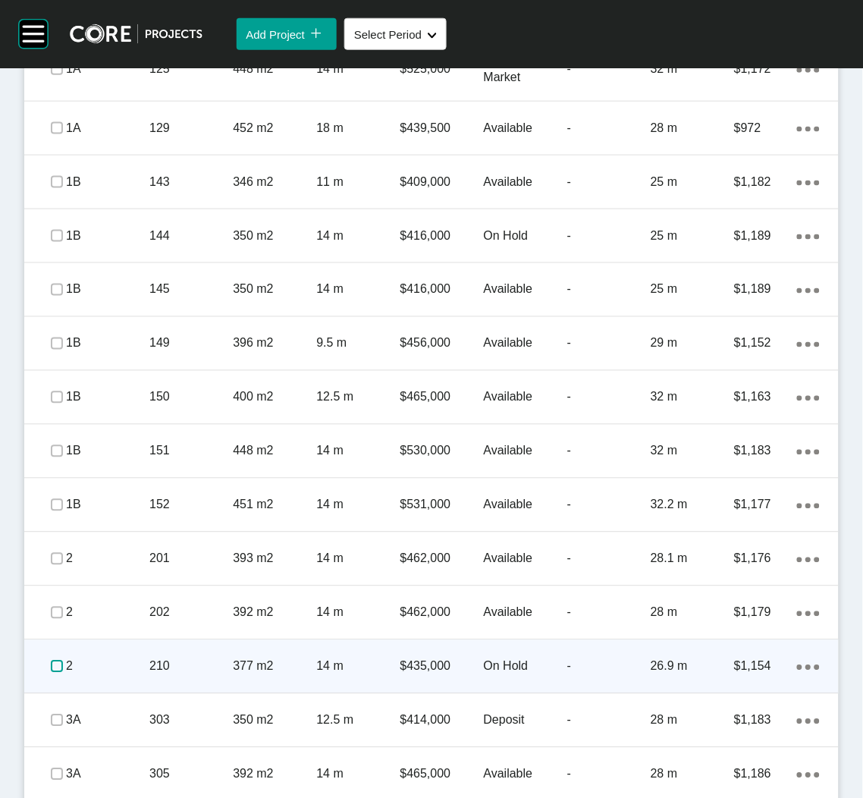
click at [51, 667] on label at bounding box center [57, 667] width 12 height 12
click at [149, 676] on div "210" at bounding box center [190, 666] width 83 height 47
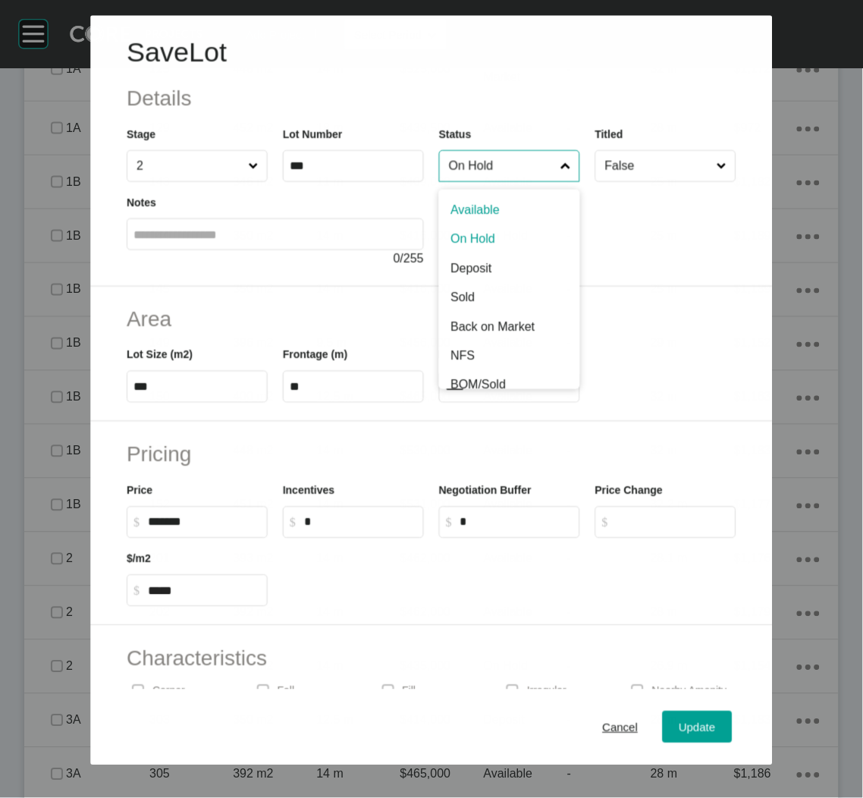
click at [535, 163] on input "On Hold" at bounding box center [501, 166] width 111 height 30
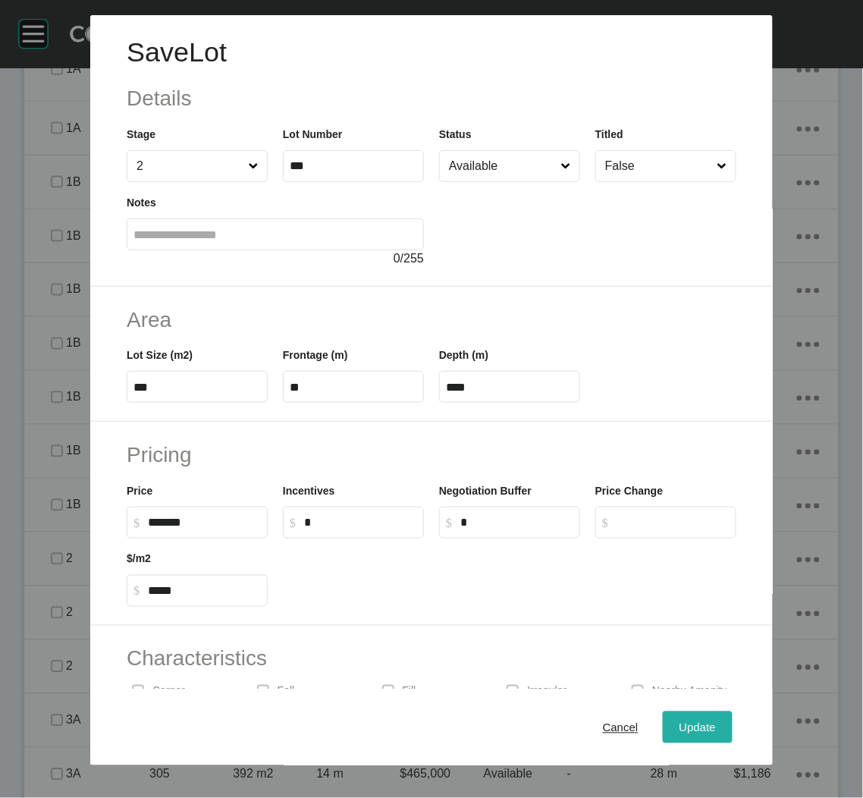
click at [695, 729] on span "Update" at bounding box center [697, 726] width 36 height 13
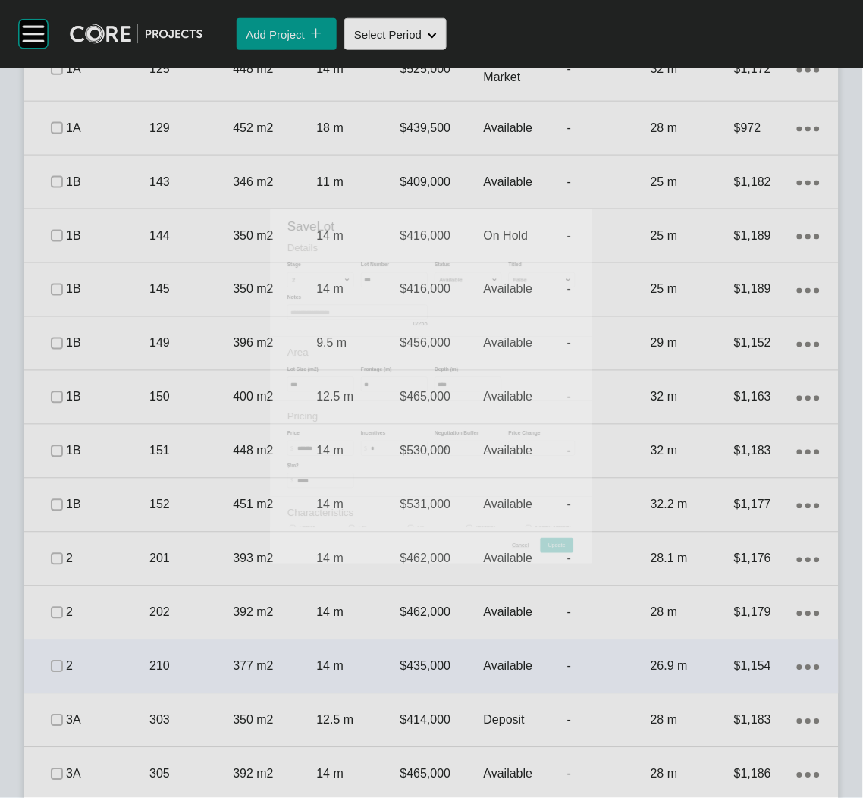
scroll to position [1478, 0]
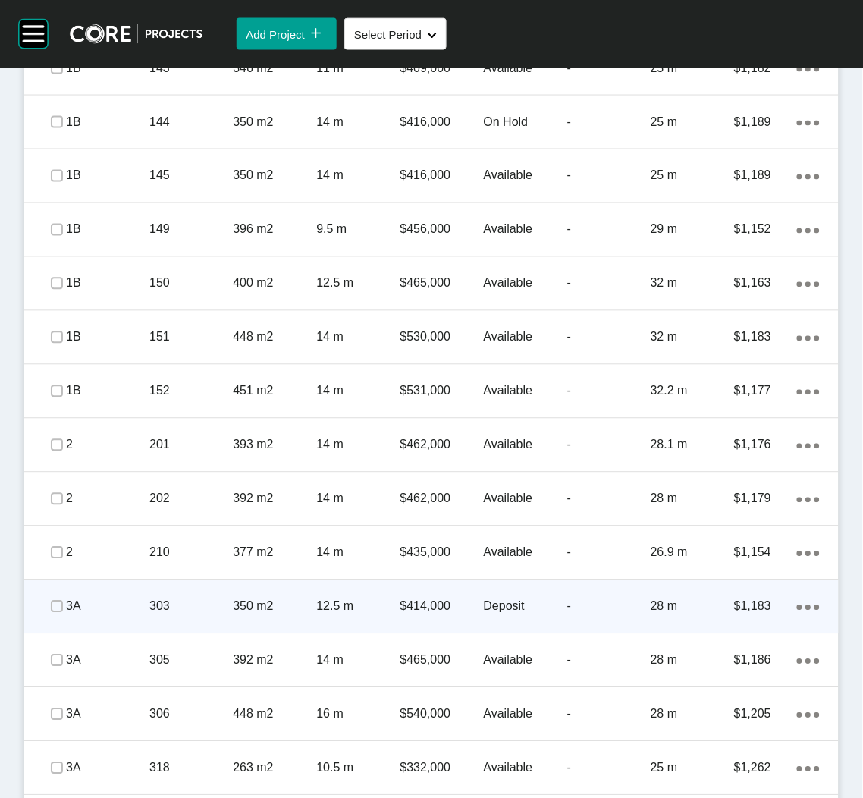
click at [198, 610] on p "303" at bounding box center [190, 606] width 83 height 17
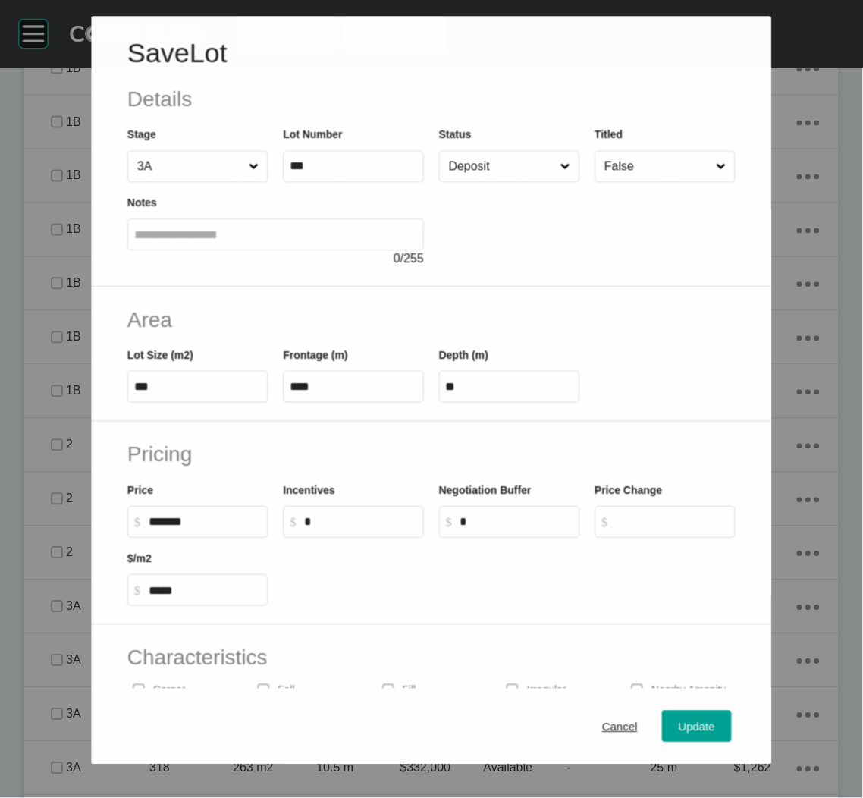
click at [561, 142] on div "Status Deposit" at bounding box center [509, 154] width 141 height 56
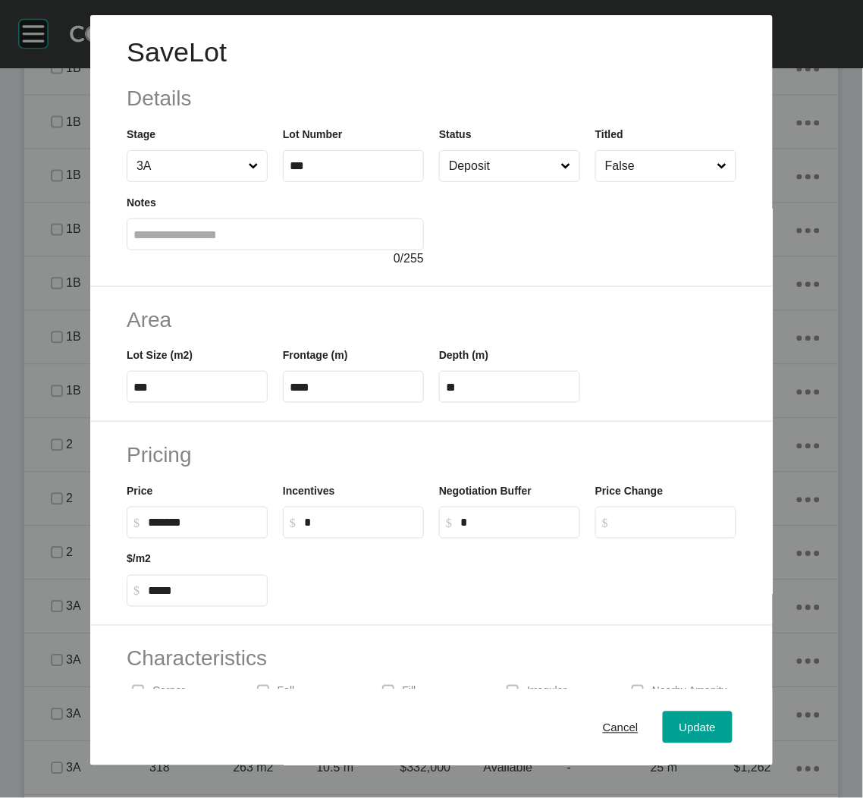
click at [538, 157] on input "Deposit" at bounding box center [502, 166] width 112 height 30
click at [679, 729] on span "Update" at bounding box center [697, 726] width 36 height 13
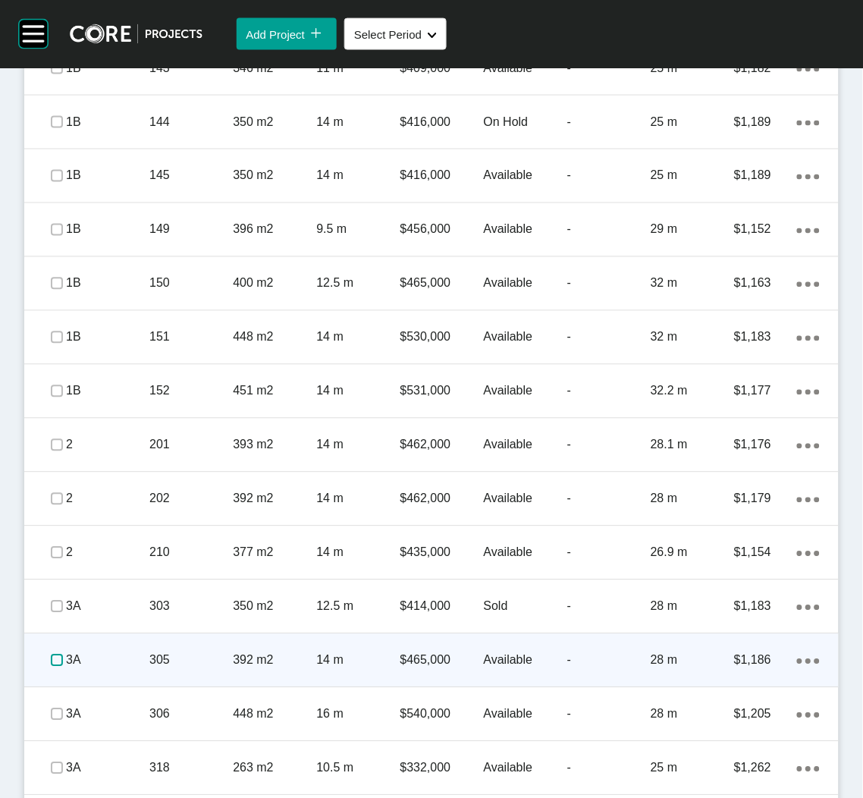
click at [58, 661] on label at bounding box center [57, 660] width 12 height 12
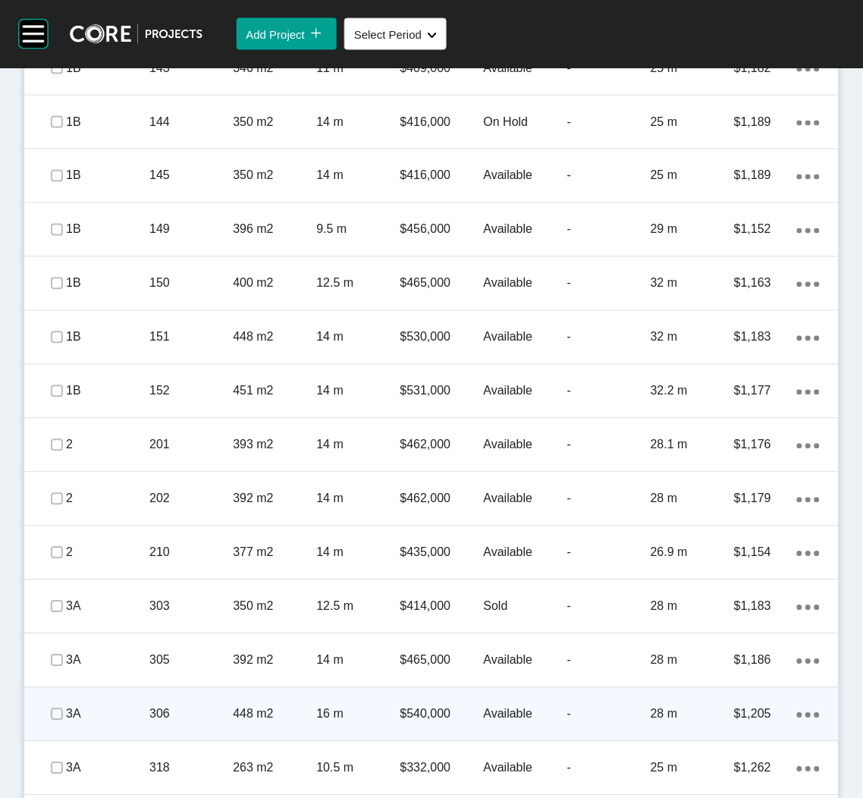
click at [46, 714] on span at bounding box center [57, 714] width 23 height 23
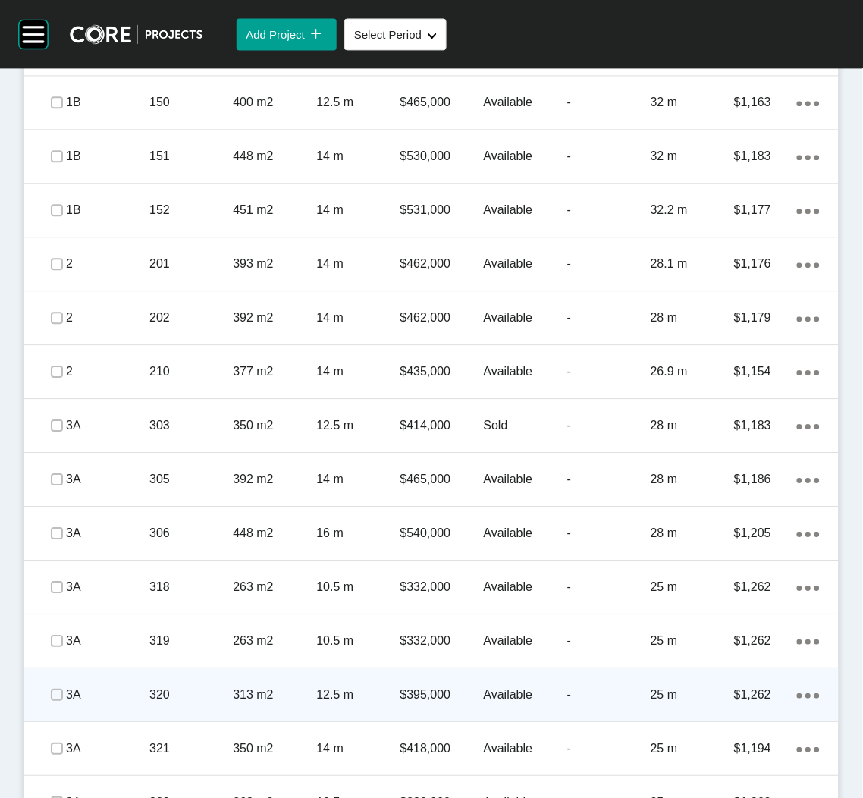
scroll to position [1706, 0]
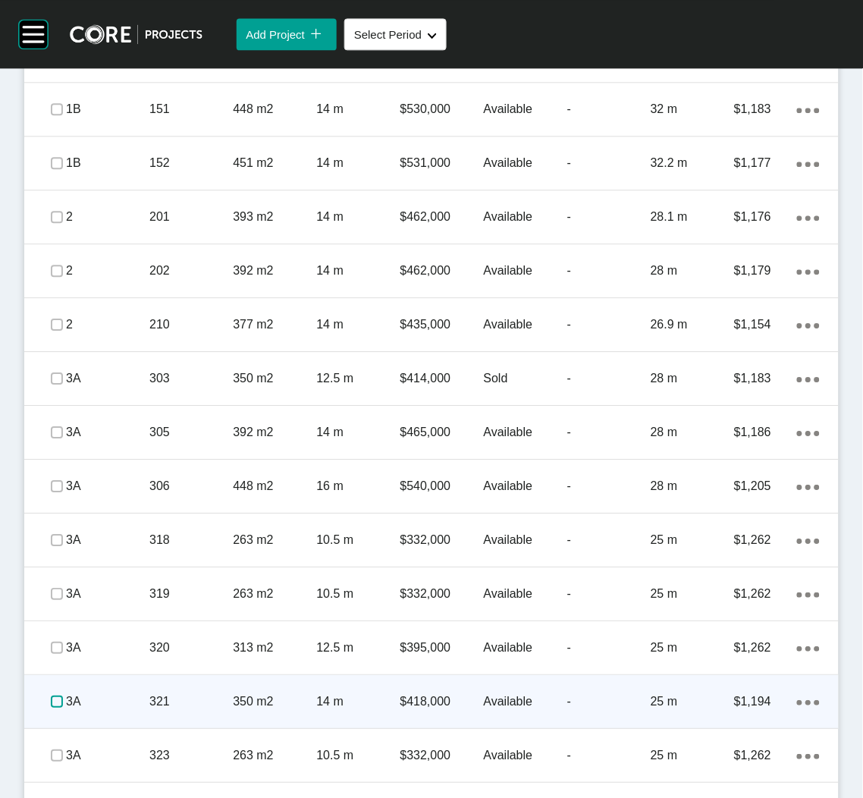
click at [57, 700] on label at bounding box center [57, 701] width 12 height 12
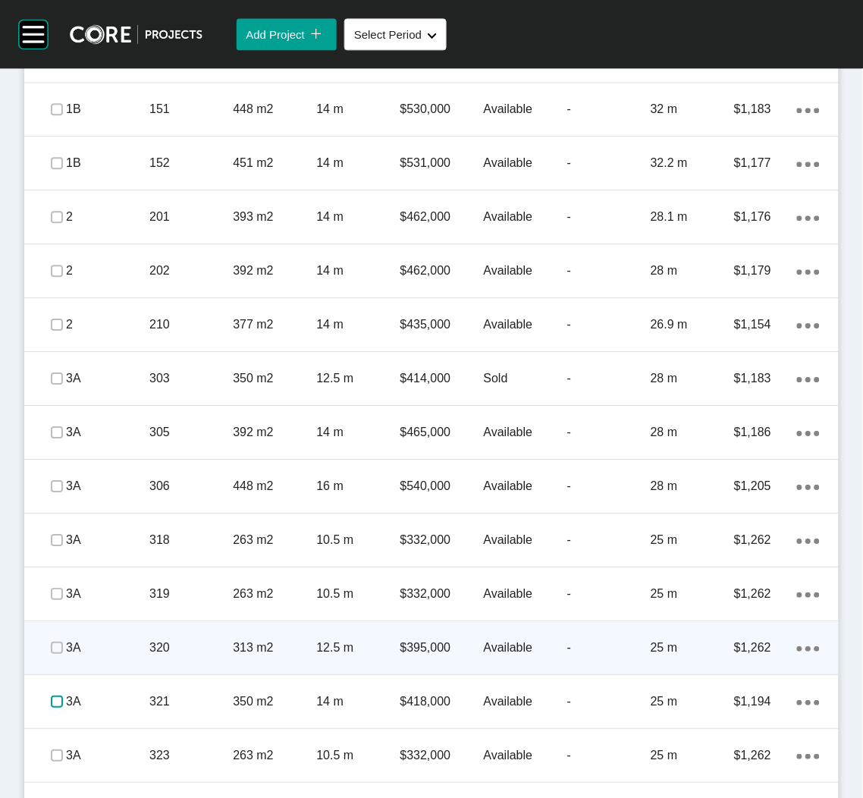
scroll to position [1820, 0]
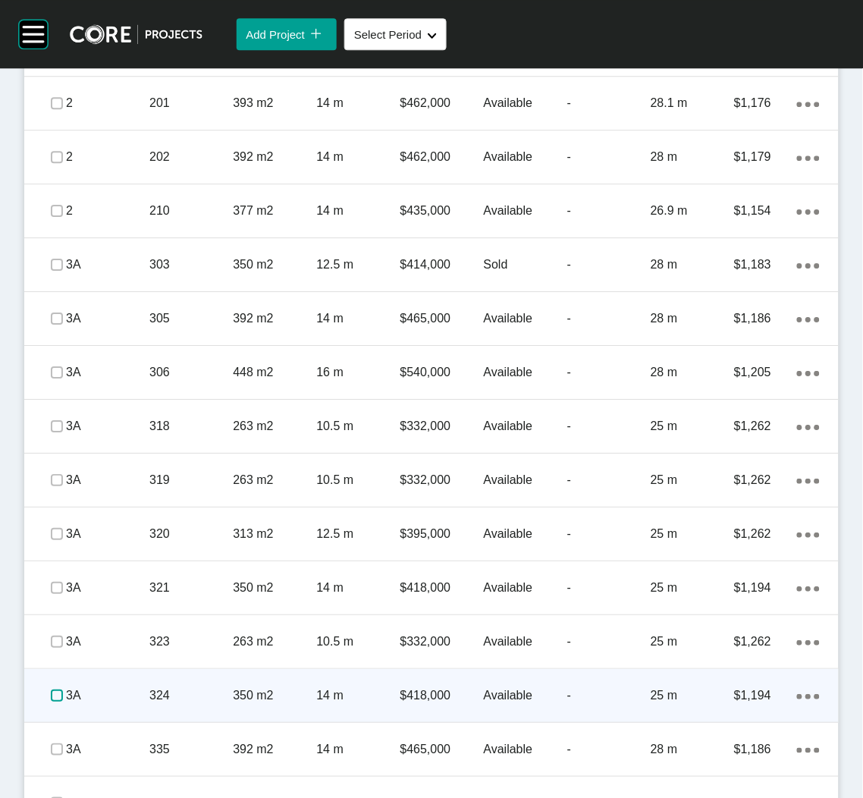
click at [55, 693] on label at bounding box center [57, 695] width 12 height 12
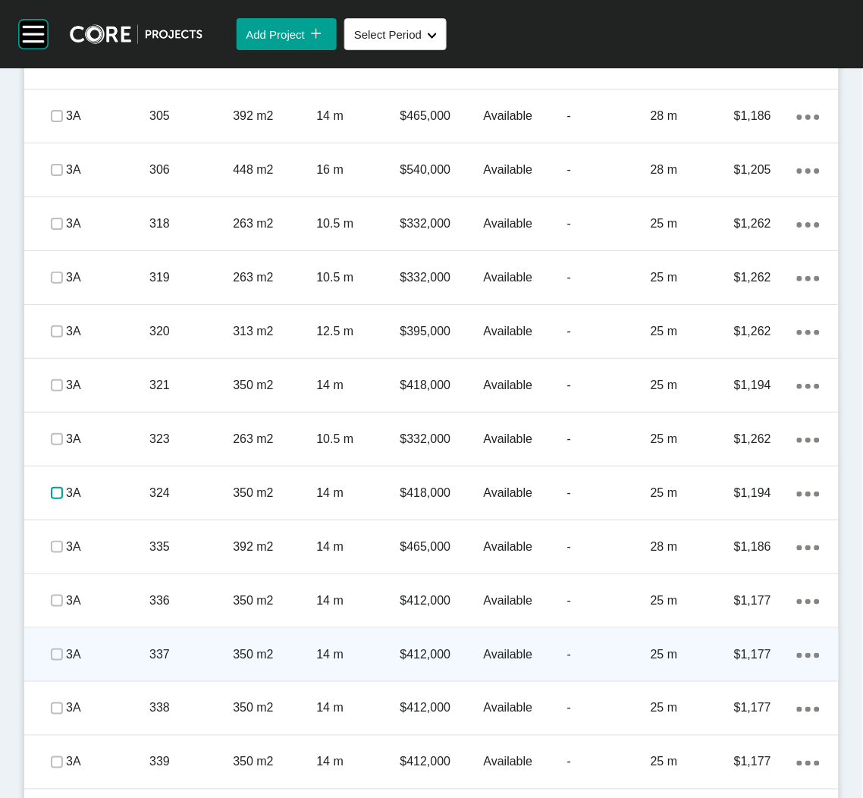
scroll to position [2047, 0]
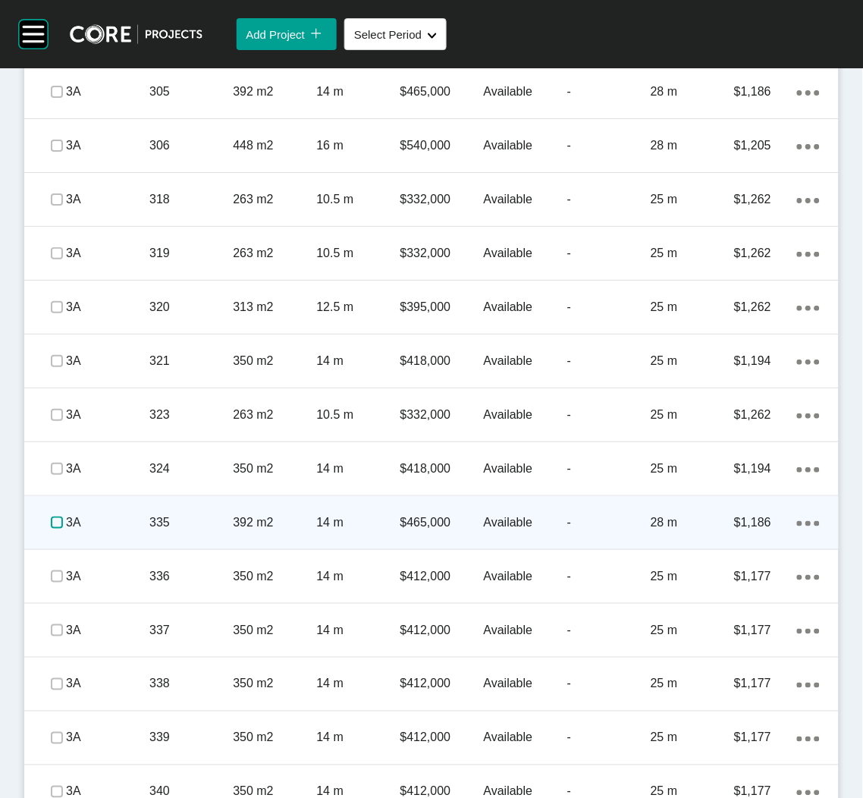
click at [56, 519] on label at bounding box center [57, 522] width 12 height 12
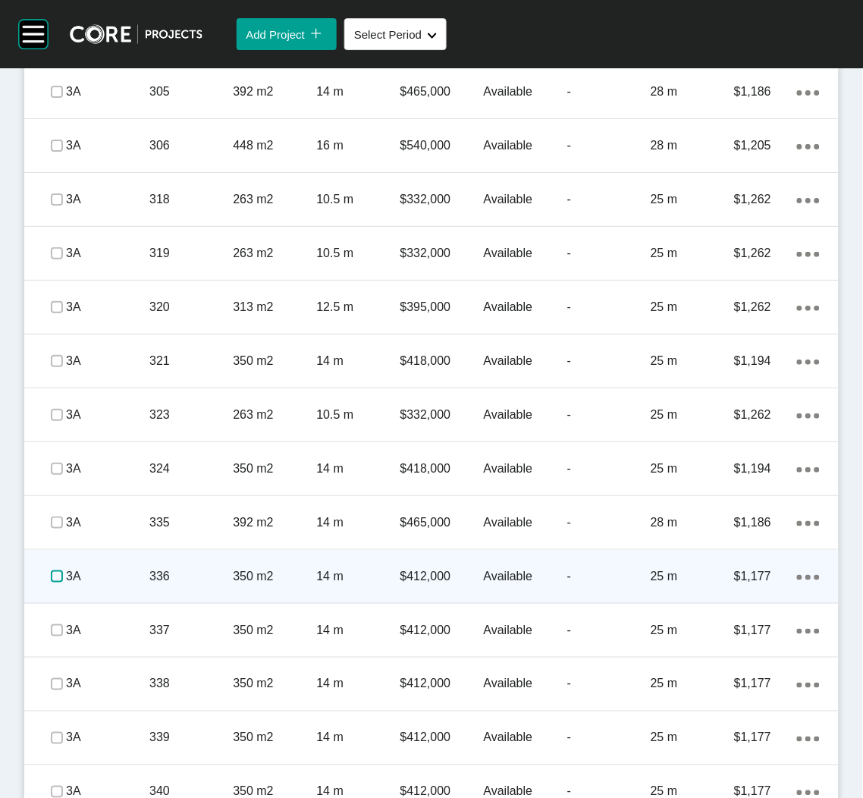
click at [55, 574] on label at bounding box center [57, 576] width 12 height 12
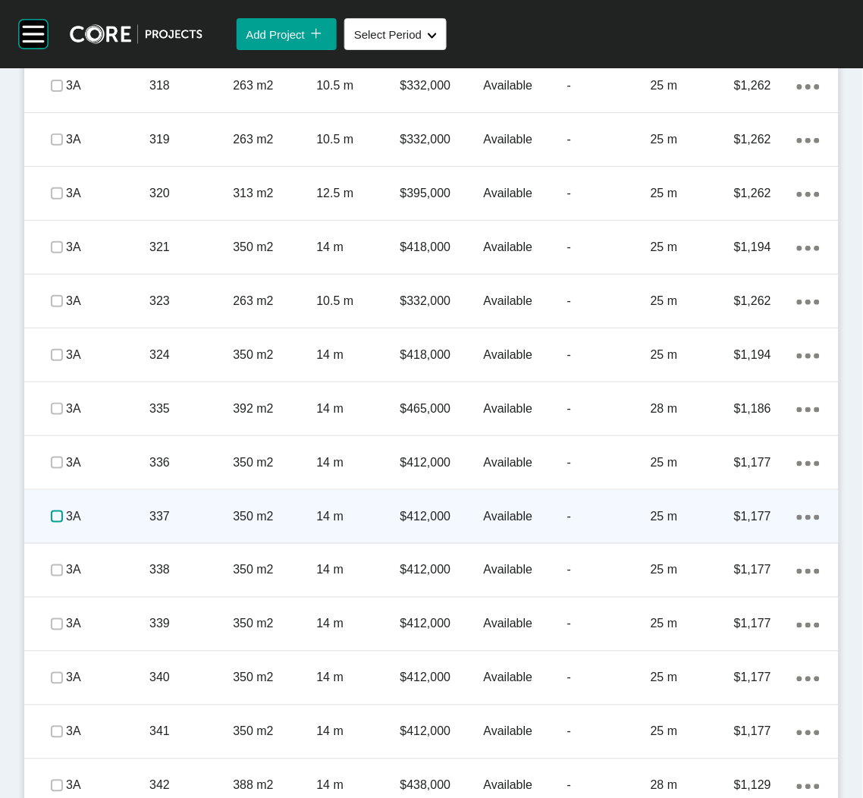
click at [58, 516] on label at bounding box center [57, 516] width 12 height 12
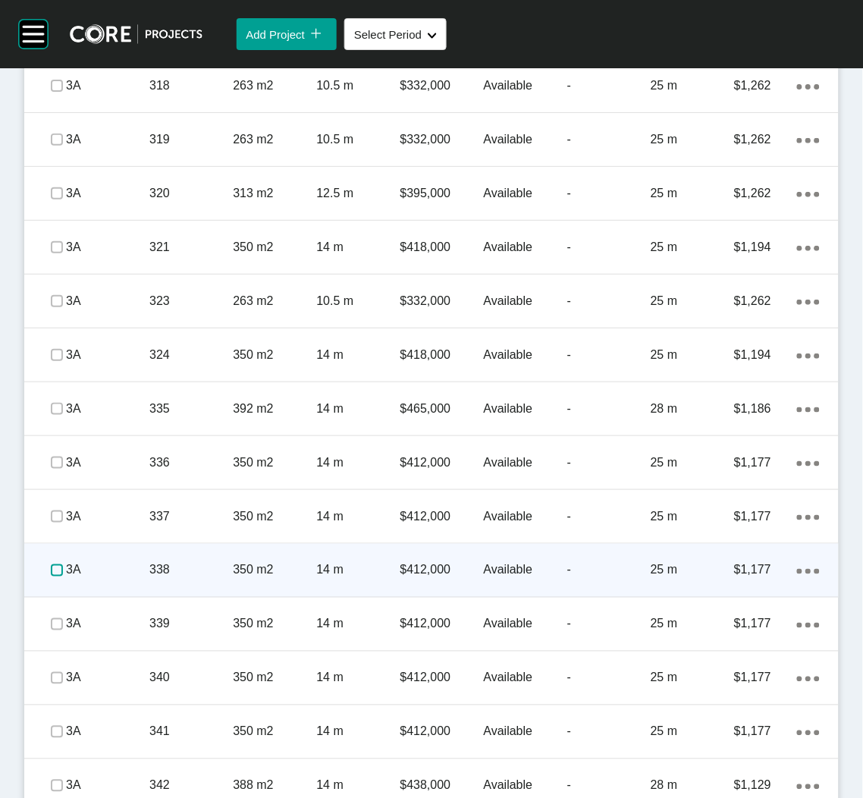
click at [55, 569] on label at bounding box center [57, 570] width 12 height 12
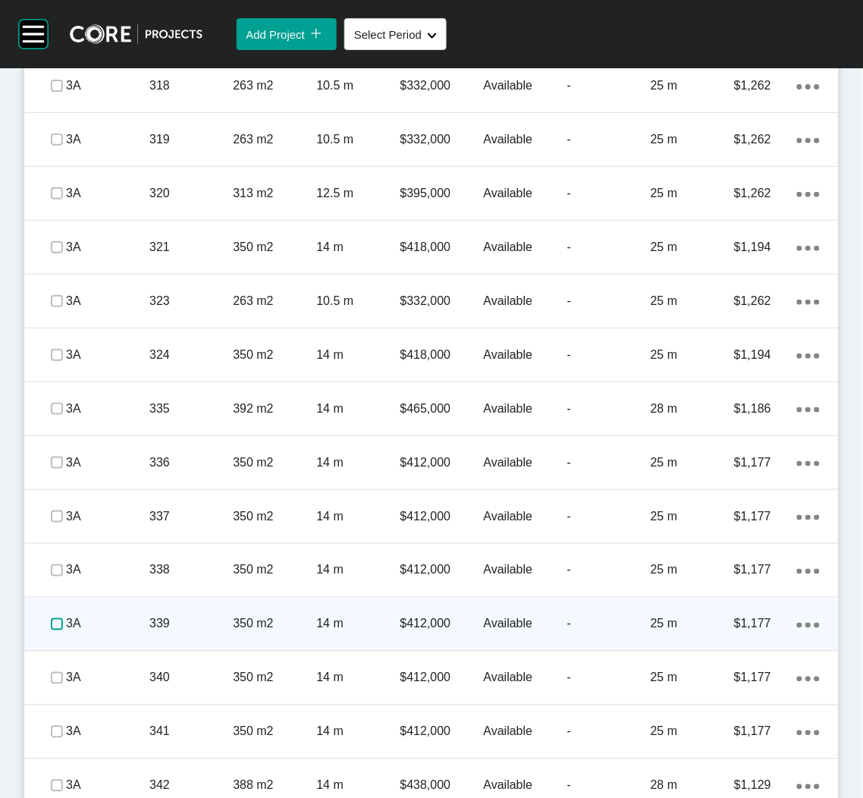
click at [52, 624] on label at bounding box center [57, 624] width 12 height 12
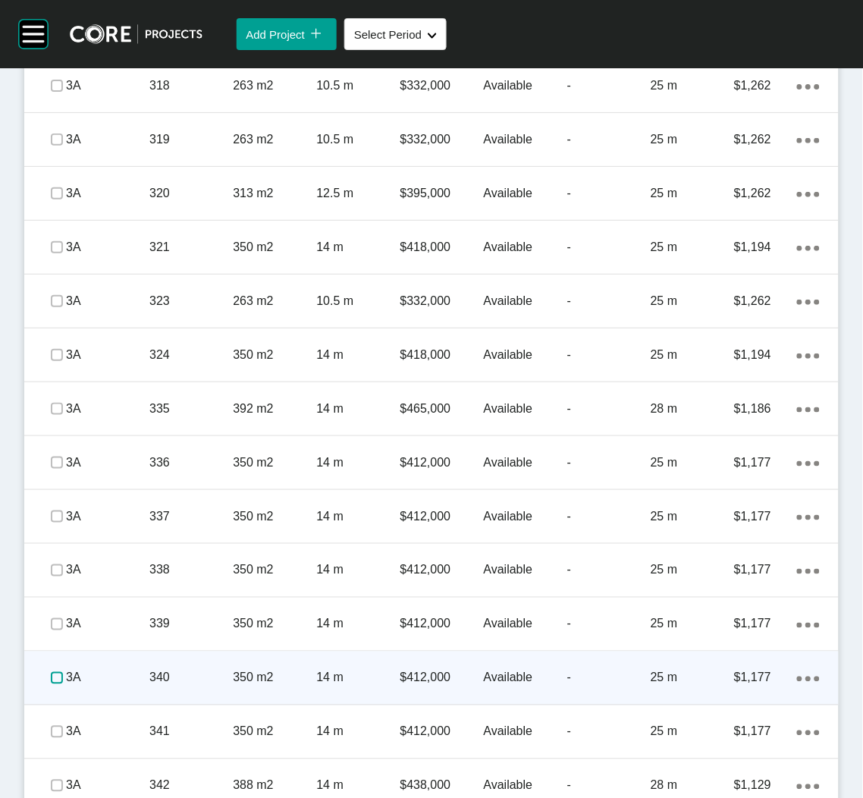
click at [51, 673] on label at bounding box center [57, 678] width 12 height 12
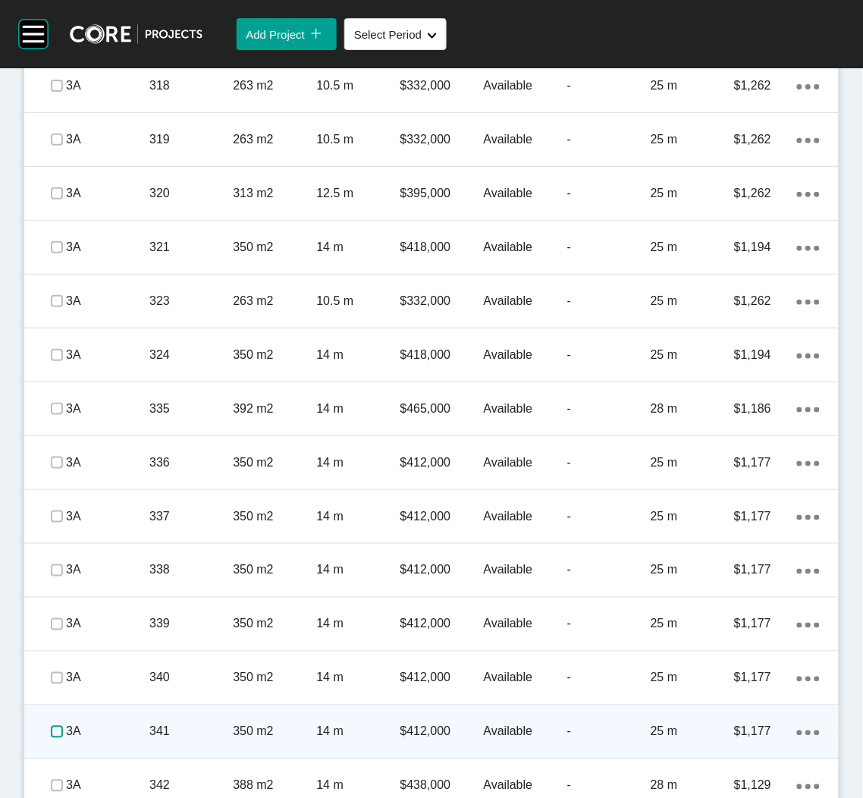
click at [52, 729] on label at bounding box center [57, 732] width 12 height 12
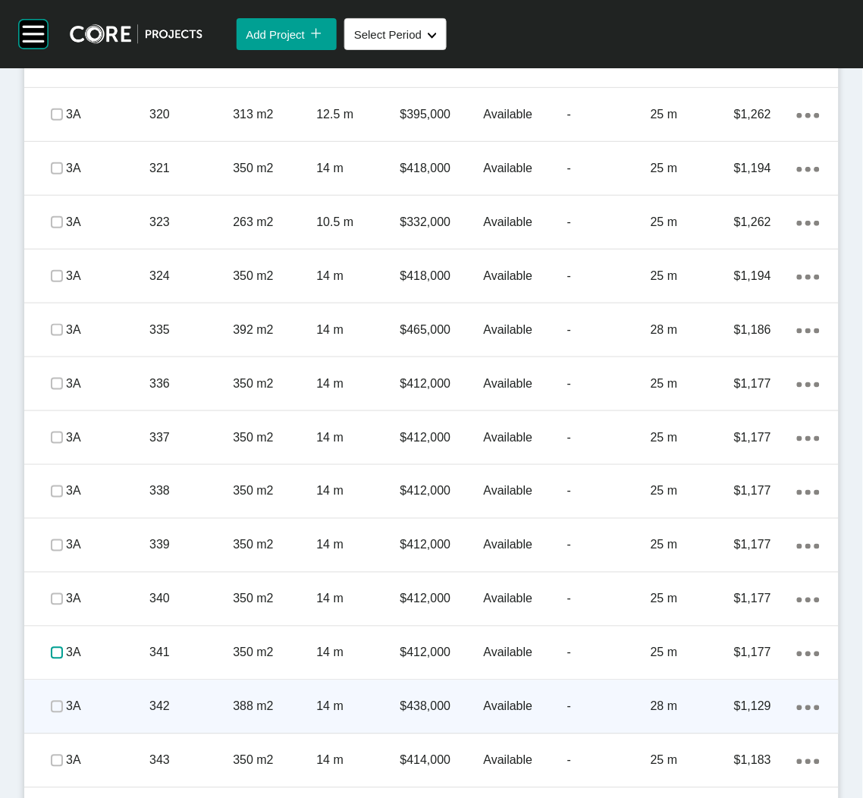
scroll to position [2274, 0]
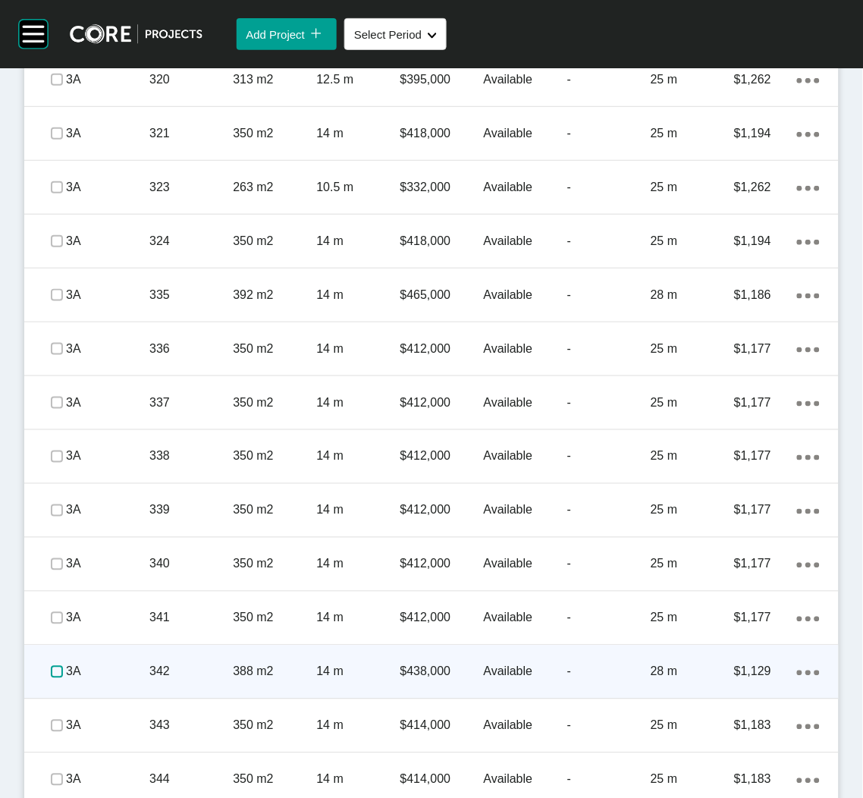
click at [52, 673] on label at bounding box center [57, 672] width 12 height 12
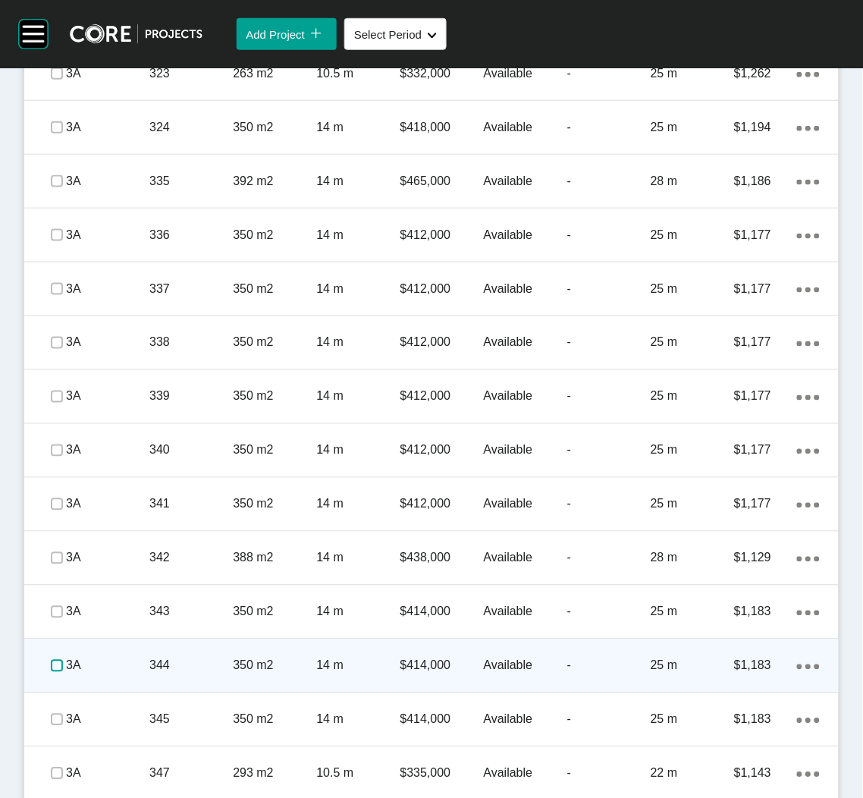
click at [51, 660] on label at bounding box center [57, 666] width 12 height 12
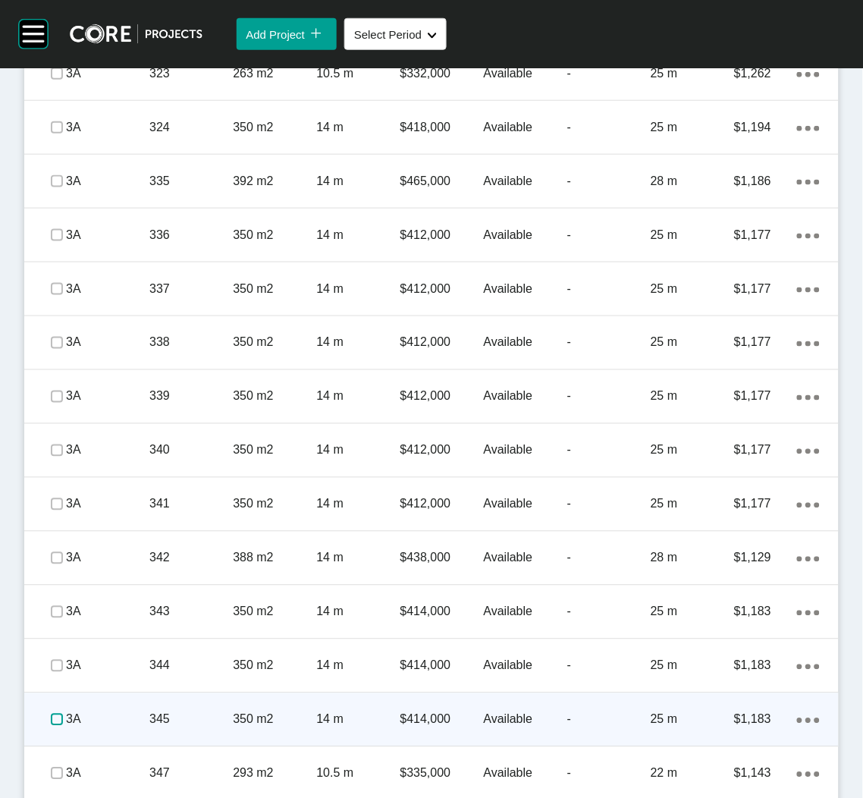
click at [51, 719] on label at bounding box center [57, 720] width 12 height 12
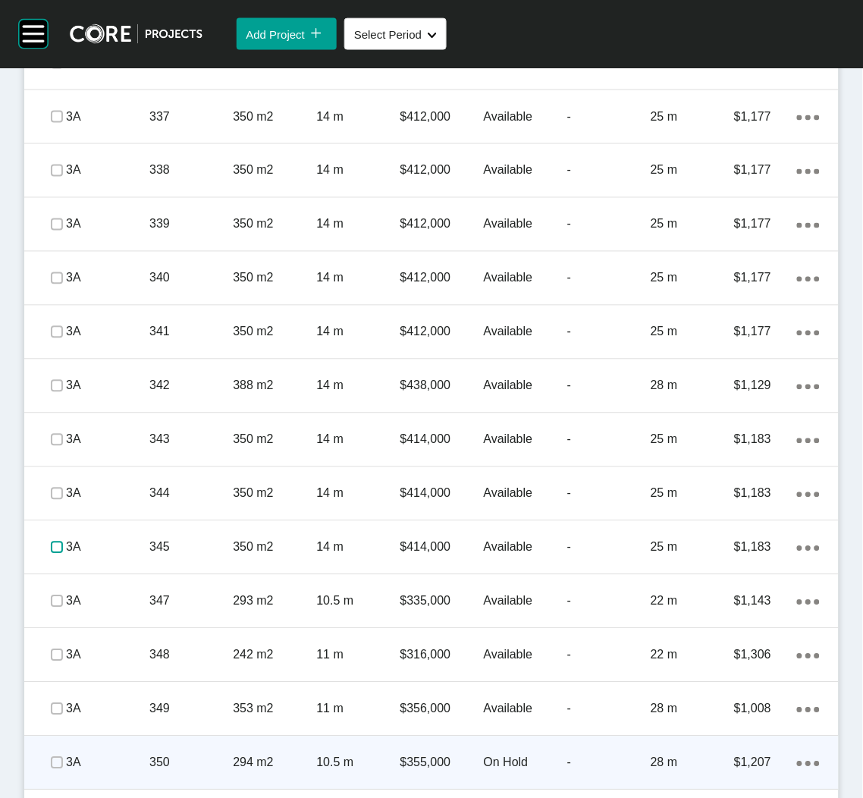
scroll to position [2615, 0]
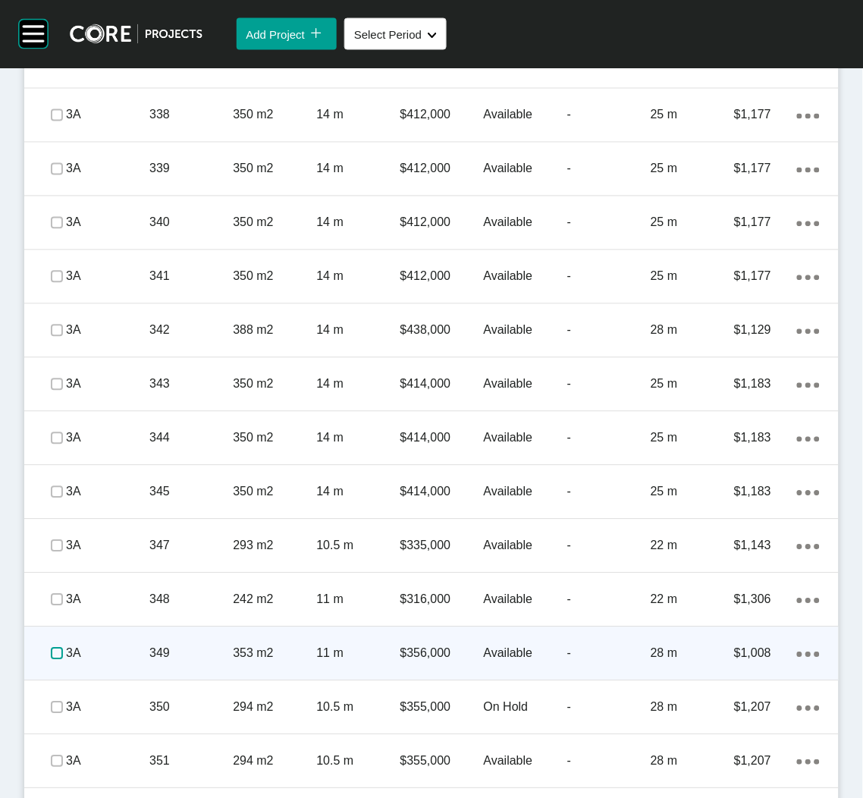
click at [55, 650] on label at bounding box center [57, 654] width 12 height 12
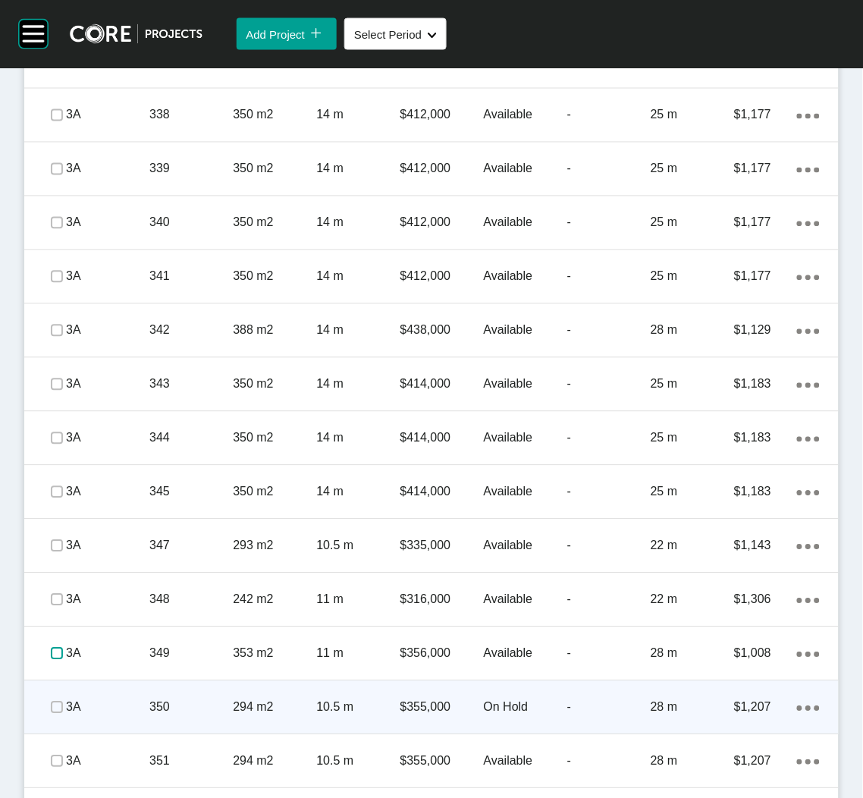
scroll to position [2719, 0]
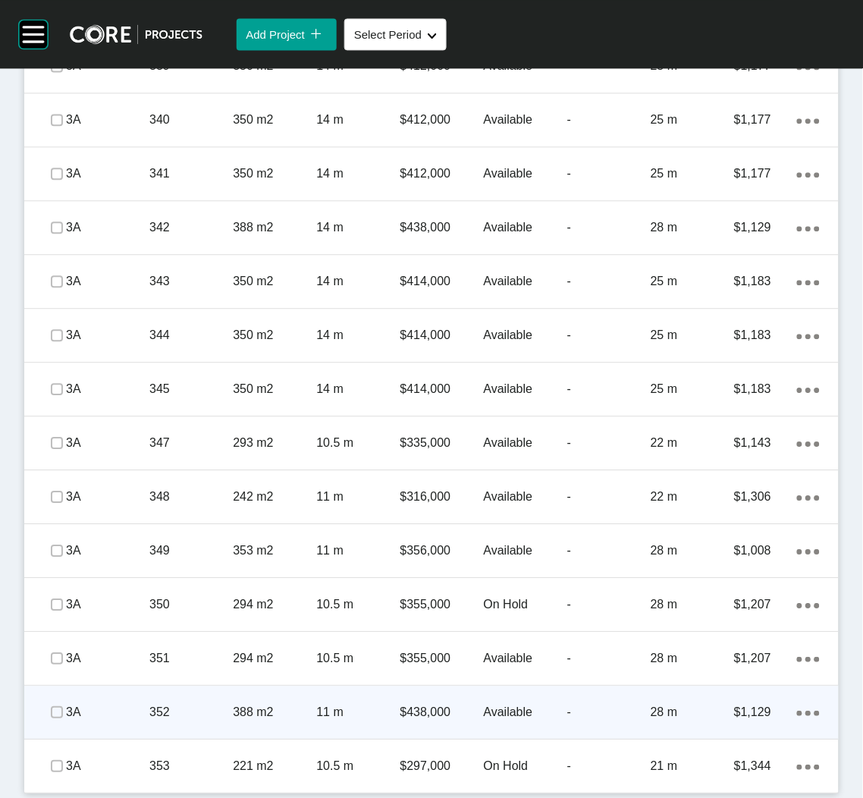
click at [46, 708] on span at bounding box center [57, 712] width 23 height 23
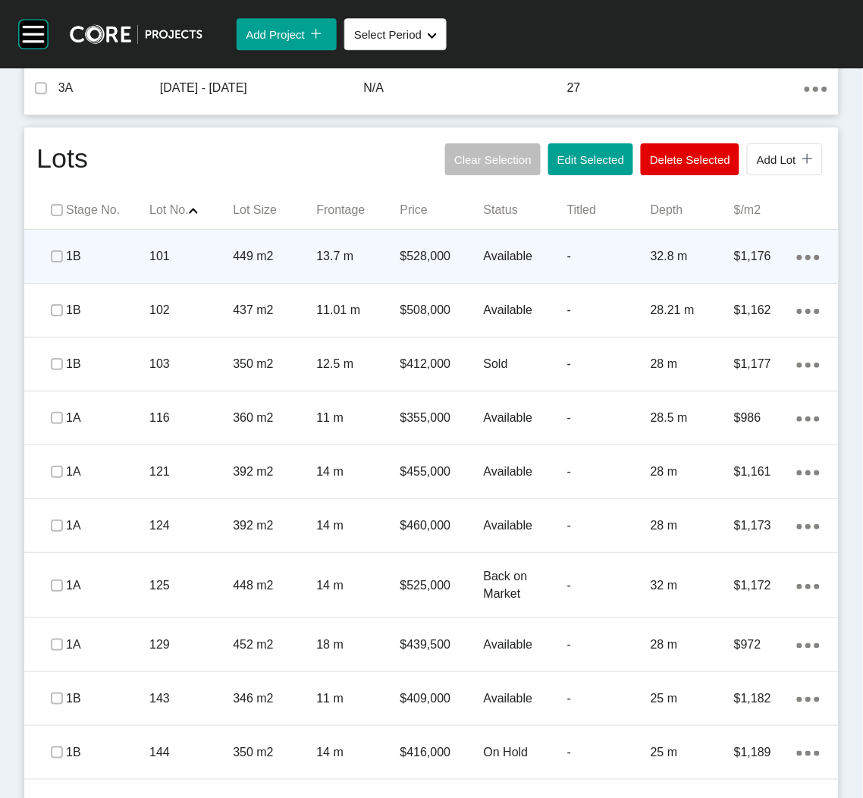
scroll to position [899, 0]
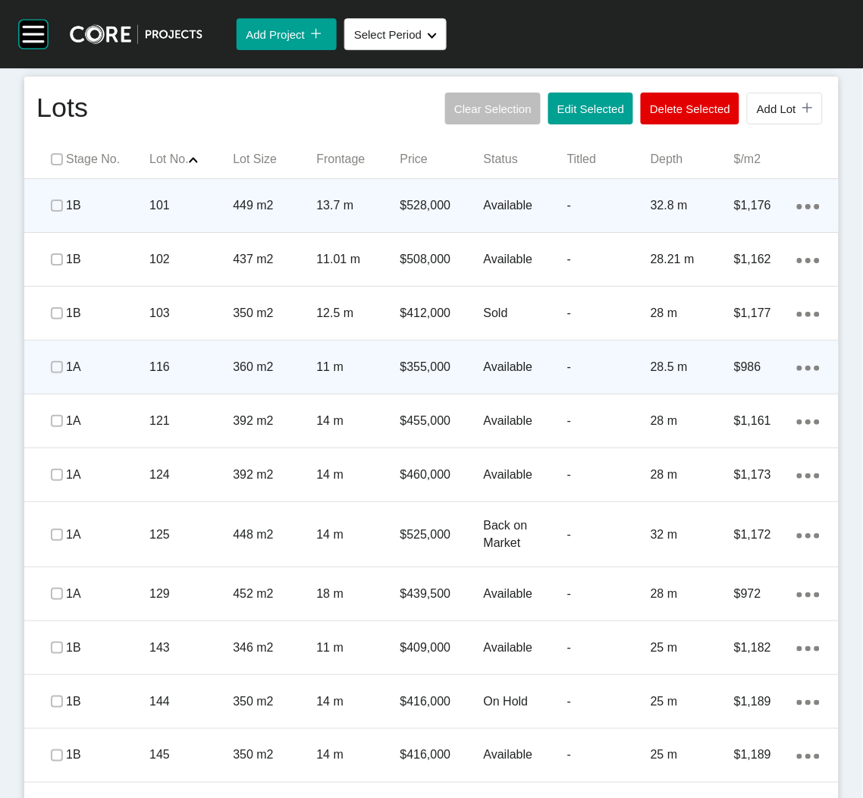
click at [193, 380] on div "116" at bounding box center [190, 367] width 83 height 47
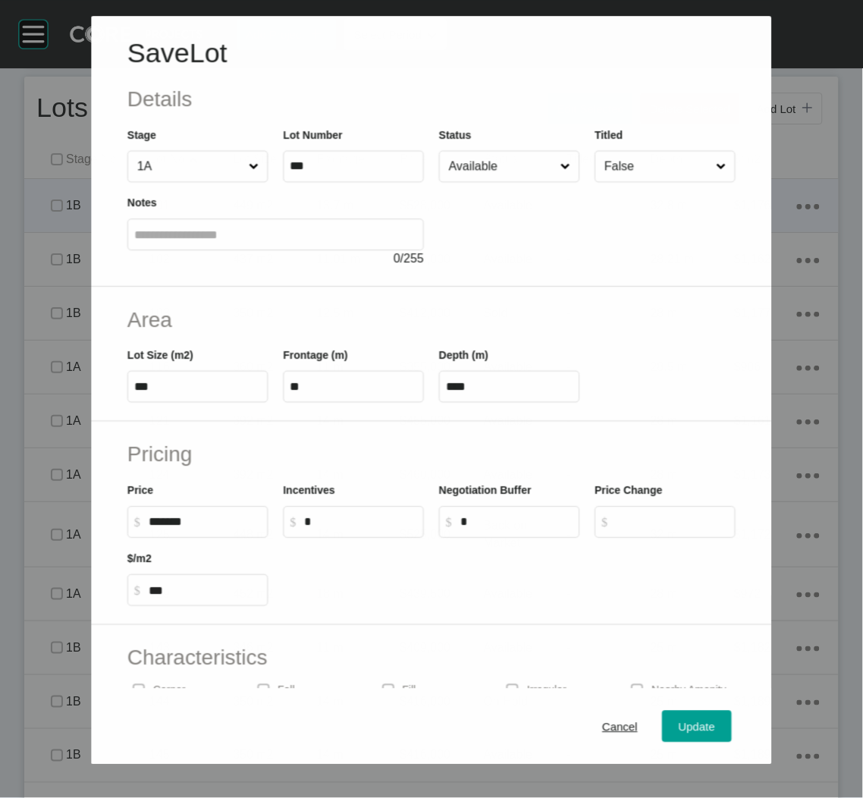
click at [516, 157] on input "Available" at bounding box center [501, 167] width 111 height 30
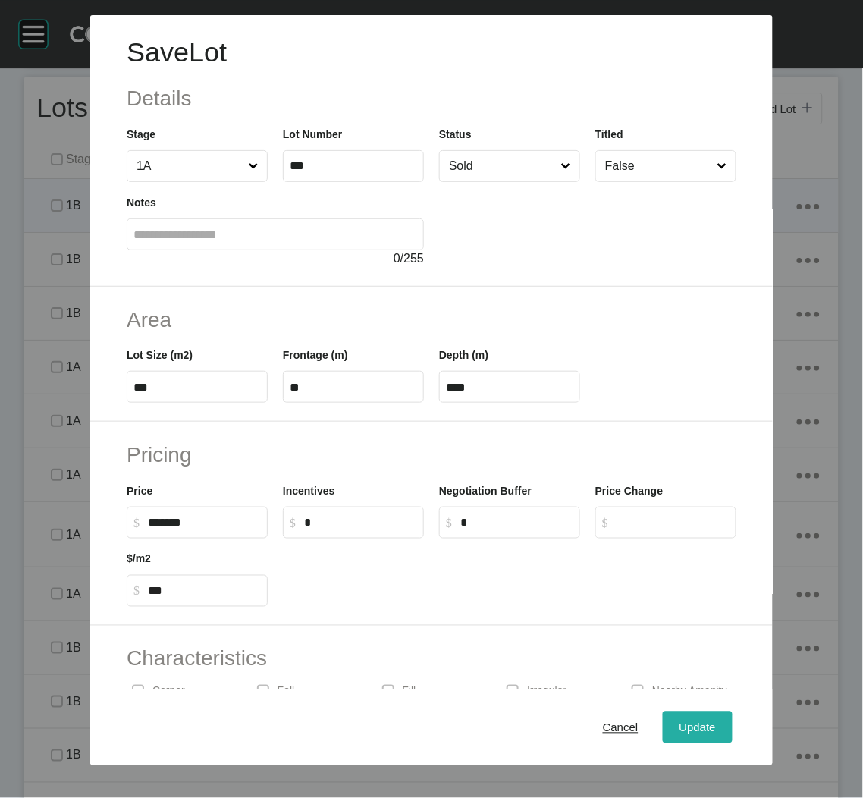
click at [682, 729] on span "Update" at bounding box center [697, 726] width 36 height 13
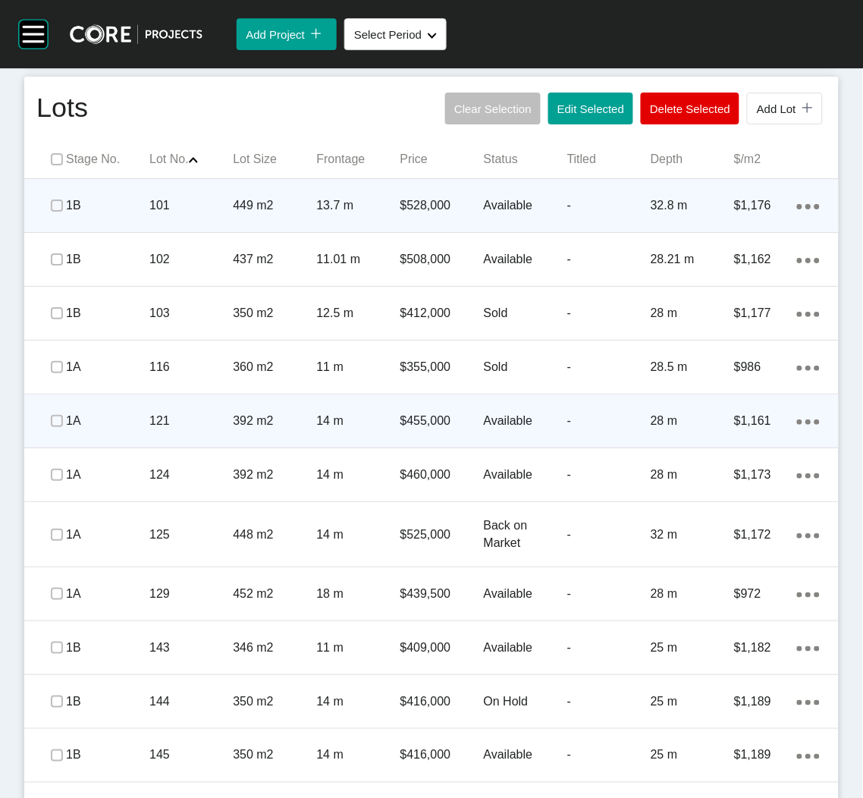
click at [244, 427] on p "392 m2" at bounding box center [274, 421] width 83 height 17
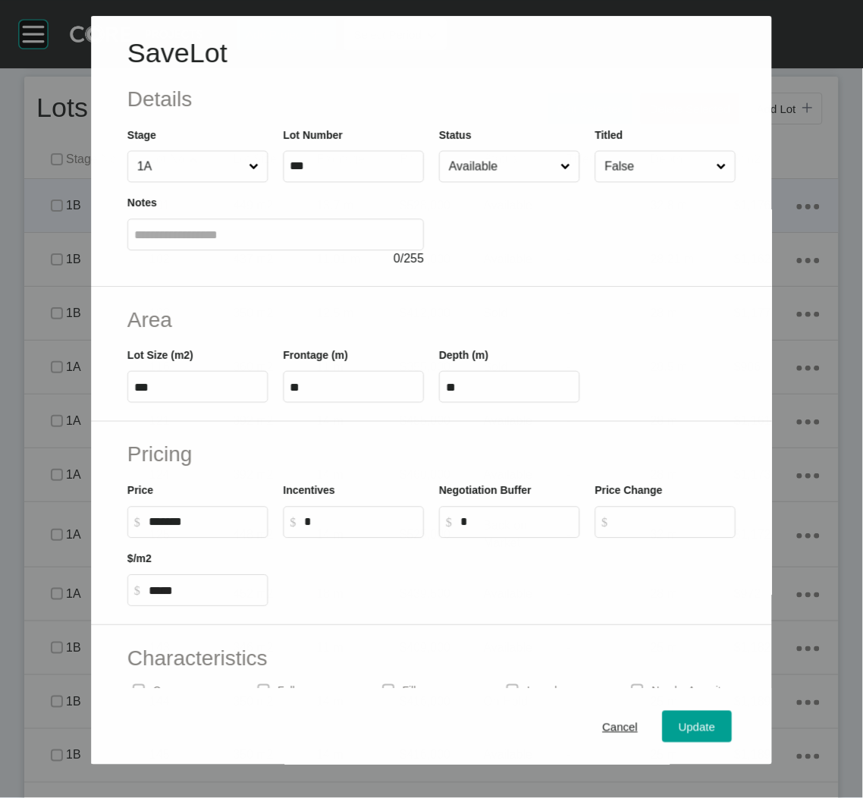
click at [481, 175] on input "Available" at bounding box center [501, 167] width 111 height 30
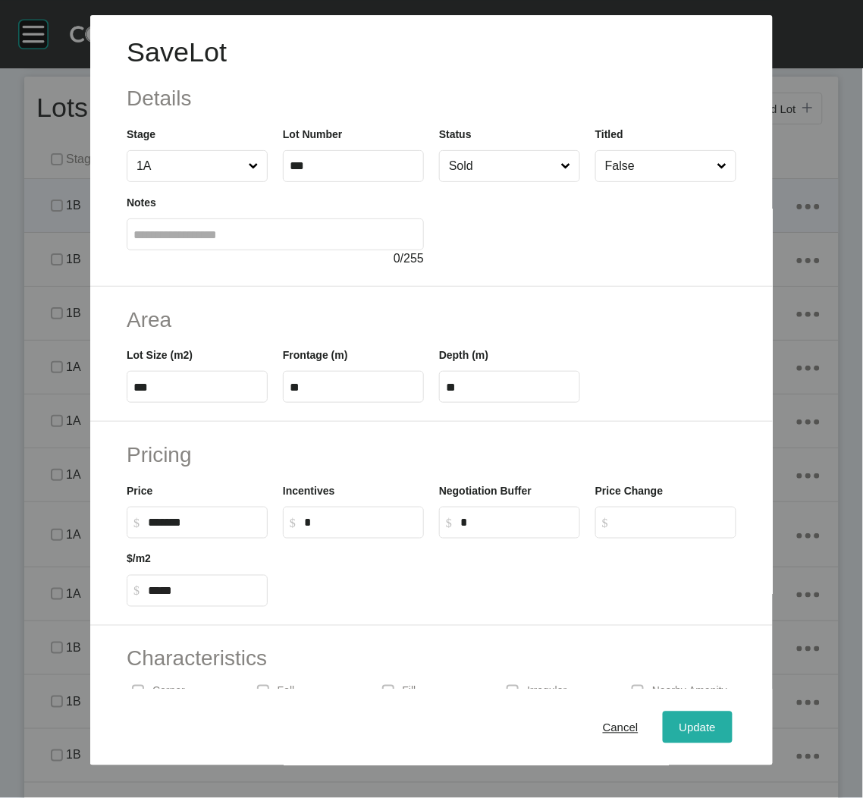
click at [676, 719] on div "Update" at bounding box center [698, 727] width 44 height 20
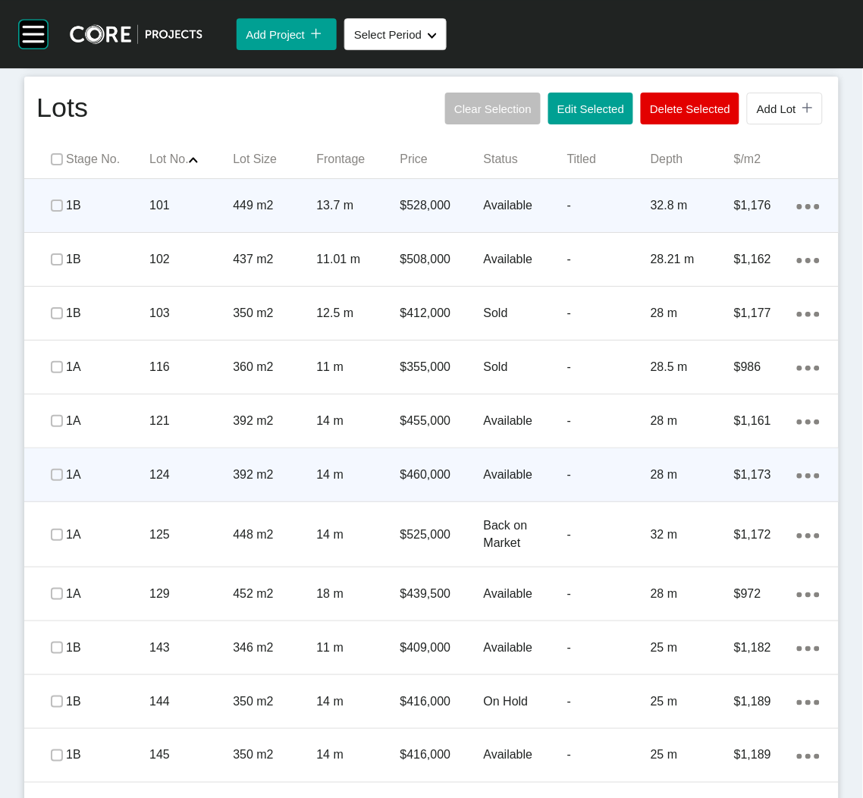
click at [186, 475] on p "124" at bounding box center [190, 474] width 83 height 17
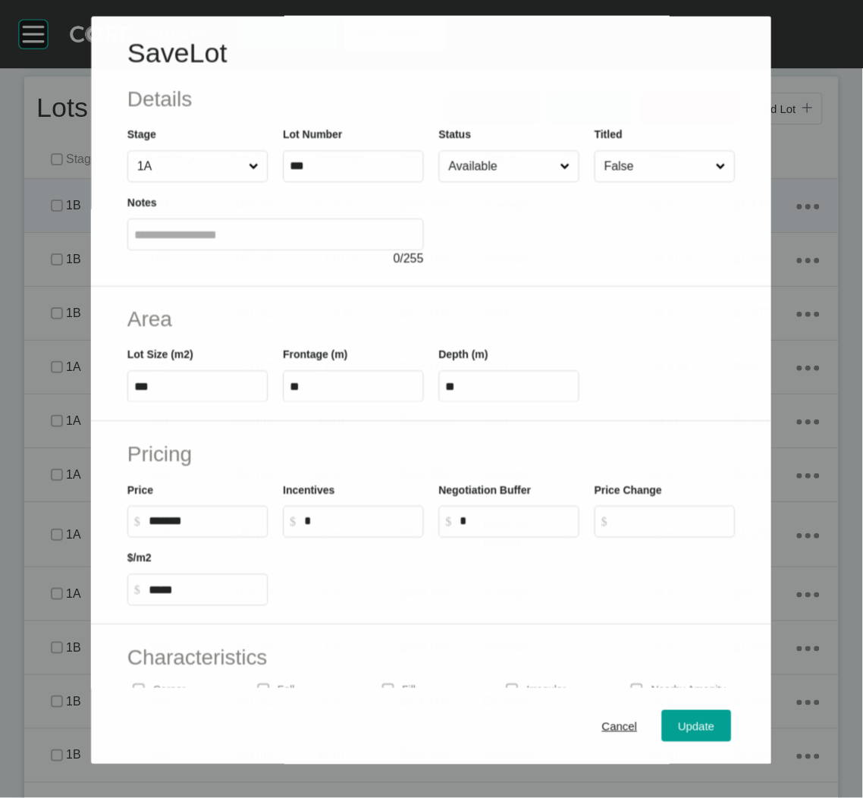
click at [513, 180] on label "Available" at bounding box center [509, 167] width 140 height 32
click at [513, 180] on input "Available" at bounding box center [501, 167] width 111 height 30
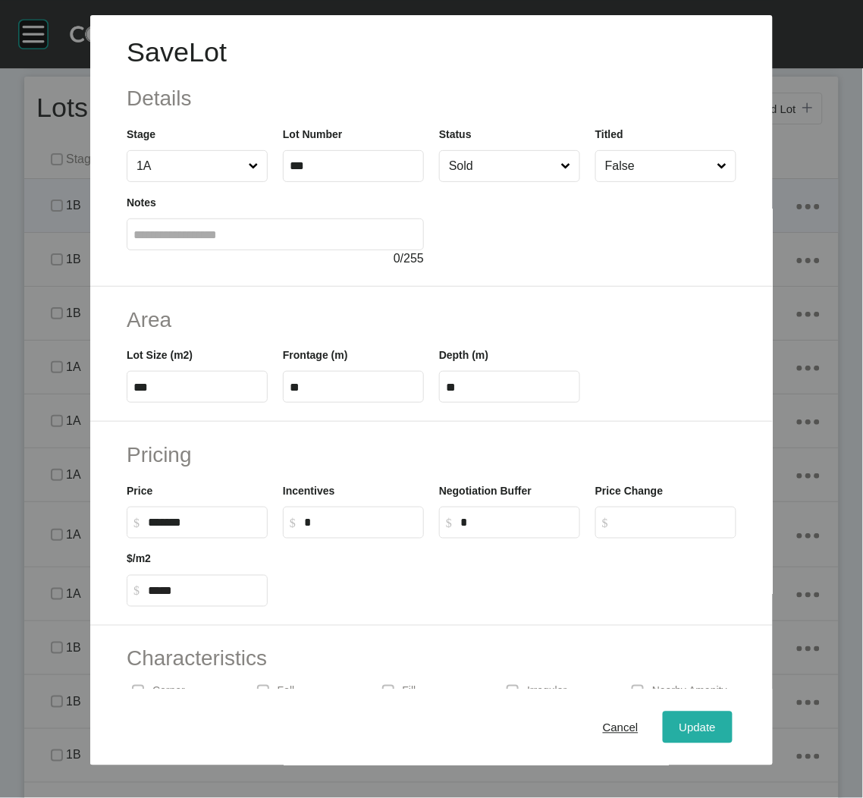
click at [679, 720] on span "Update" at bounding box center [697, 726] width 36 height 13
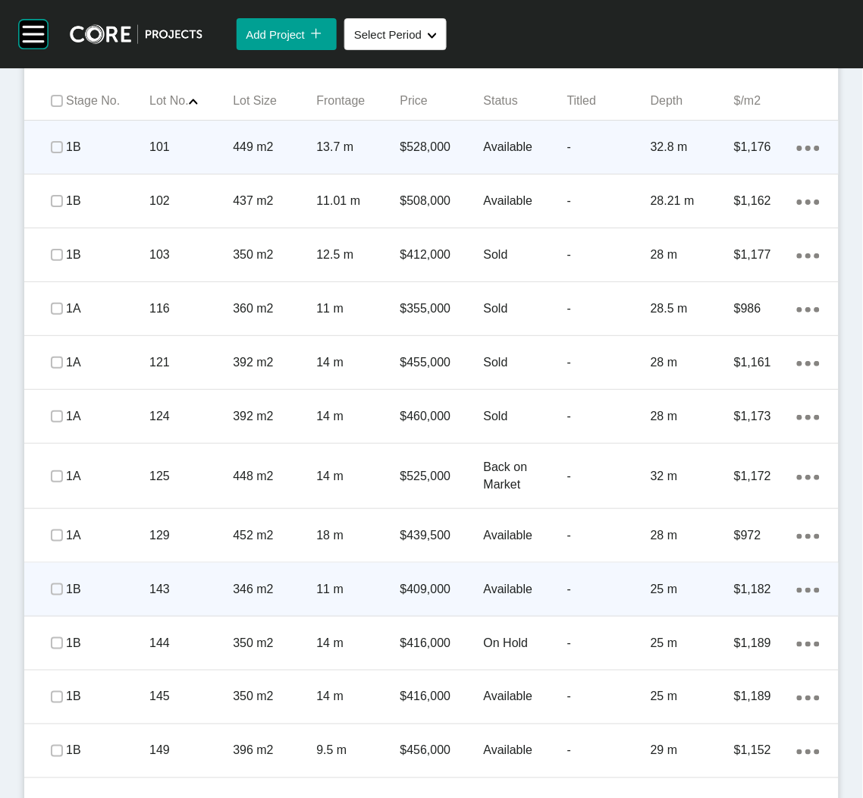
scroll to position [1012, 0]
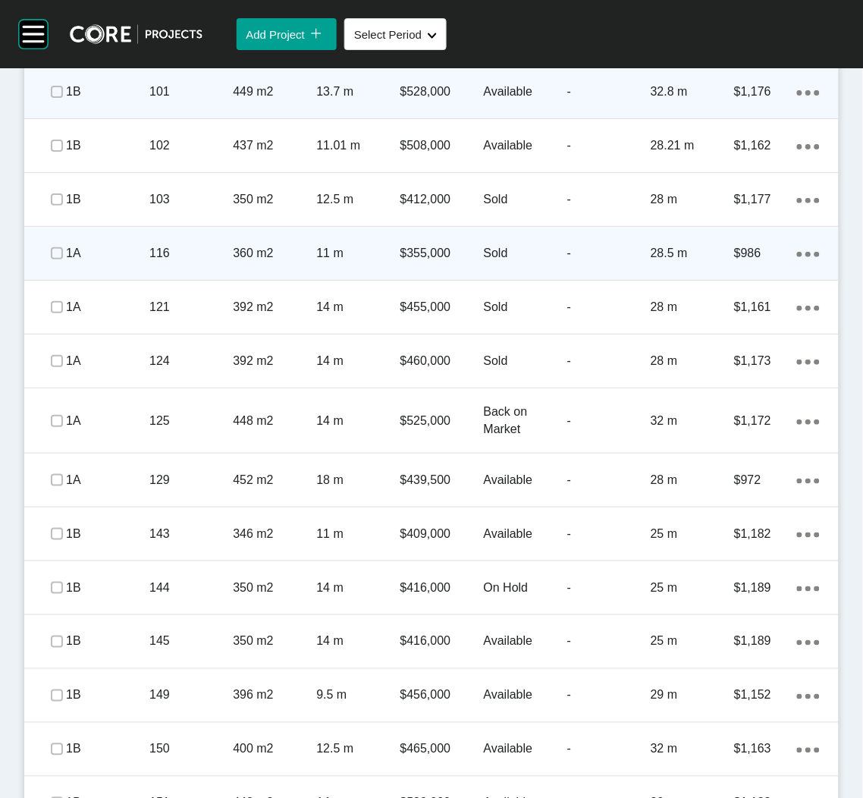
click at [51, 245] on span at bounding box center [57, 253] width 23 height 23
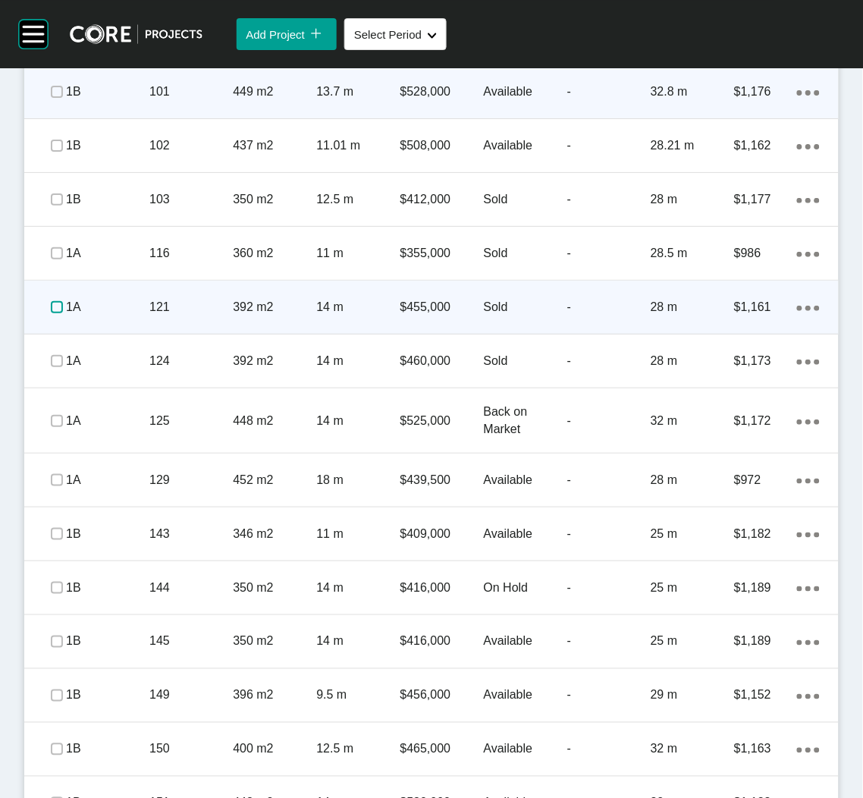
click at [51, 305] on label at bounding box center [57, 307] width 12 height 12
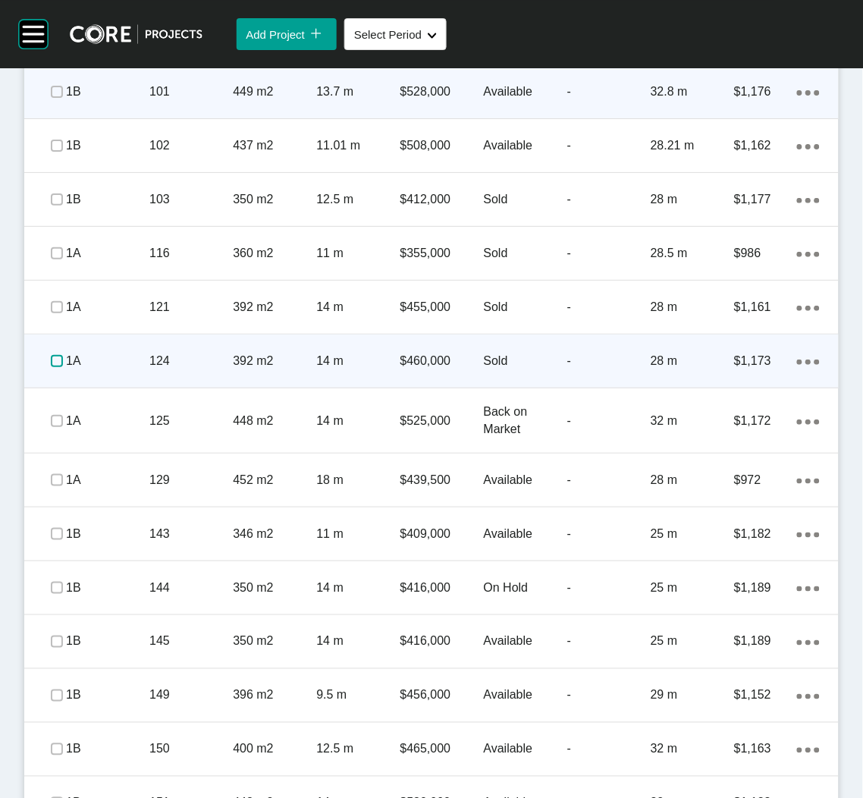
click at [57, 363] on label at bounding box center [57, 361] width 12 height 12
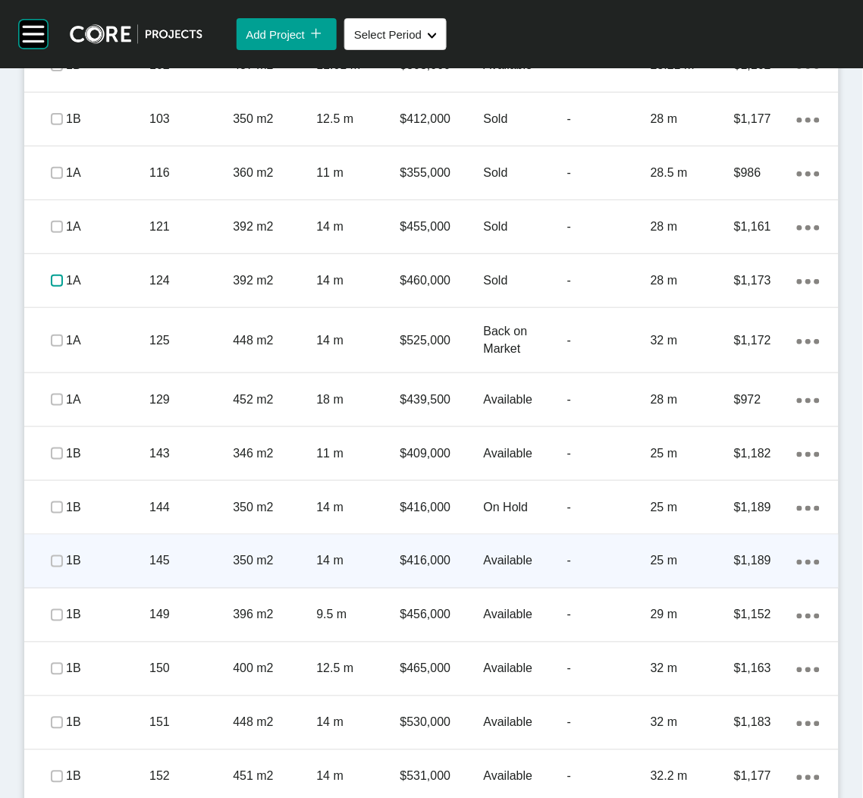
scroll to position [1126, 0]
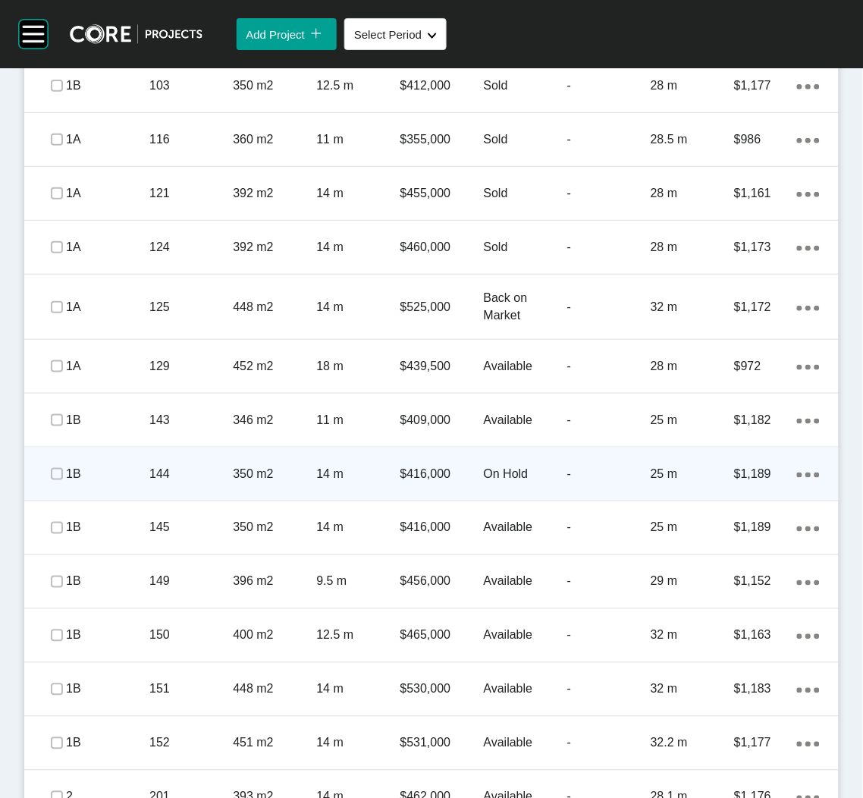
click at [163, 482] on div "144" at bounding box center [190, 473] width 83 height 47
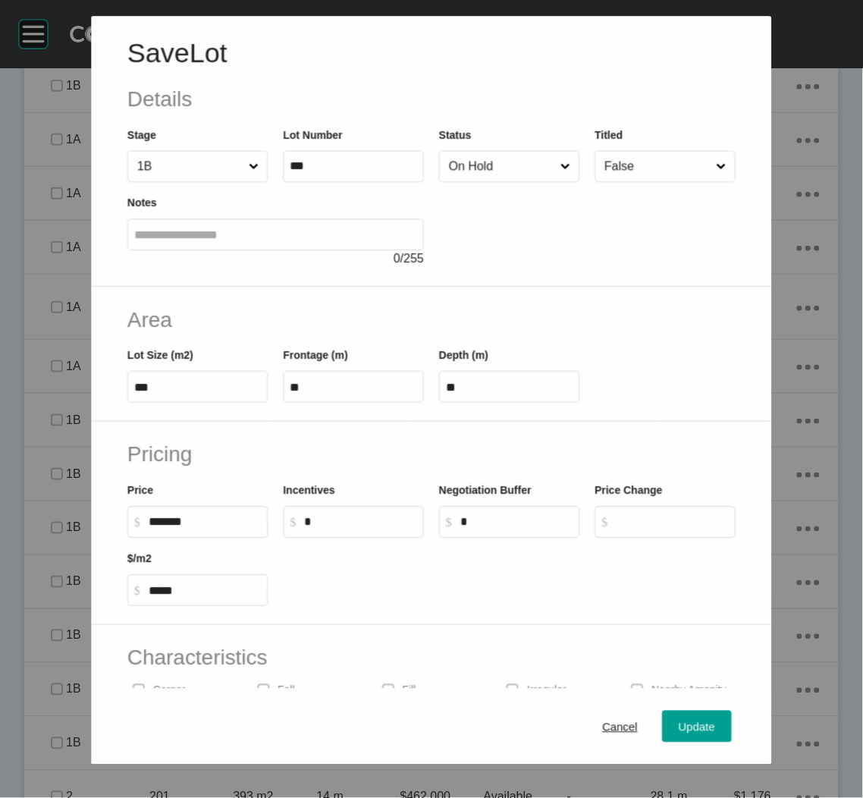
click at [509, 177] on input "On Hold" at bounding box center [501, 167] width 111 height 30
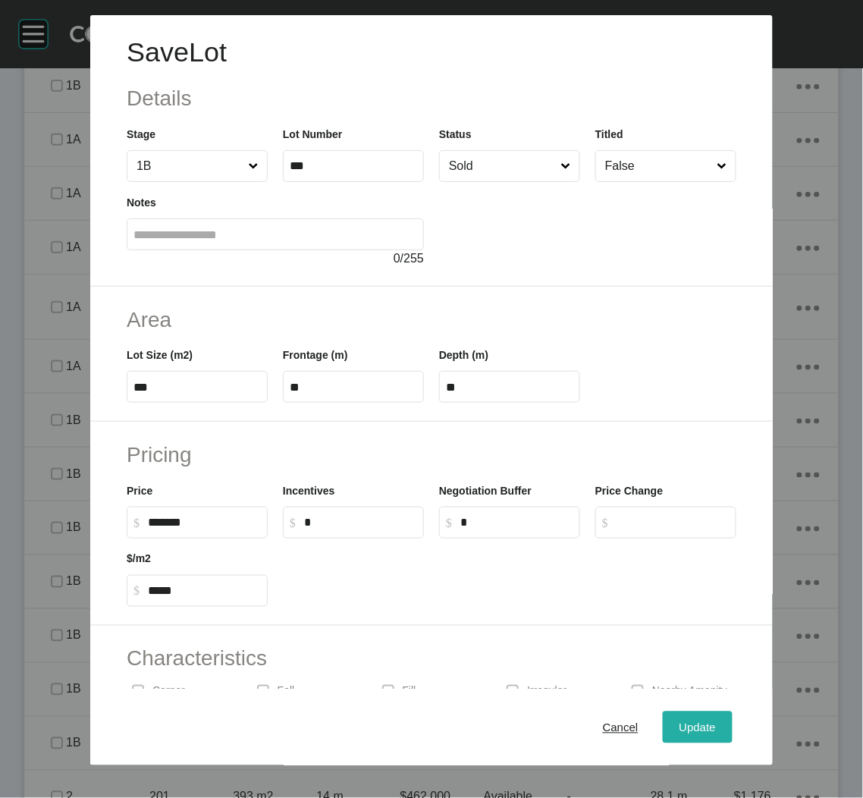
click at [679, 729] on span "Update" at bounding box center [697, 726] width 36 height 13
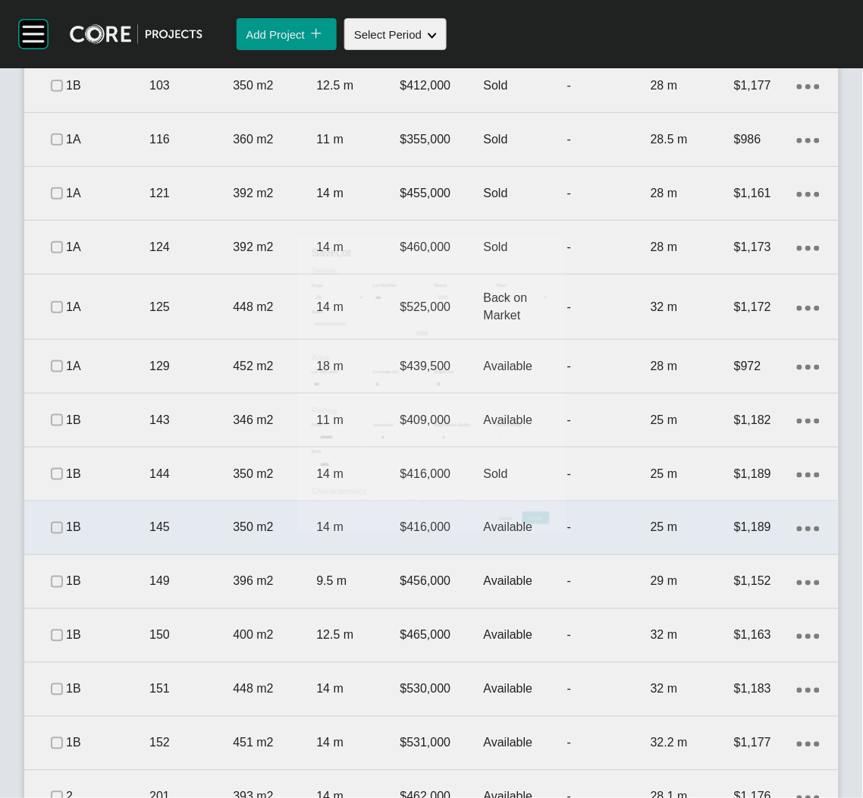
click at [195, 548] on div "145" at bounding box center [190, 527] width 83 height 47
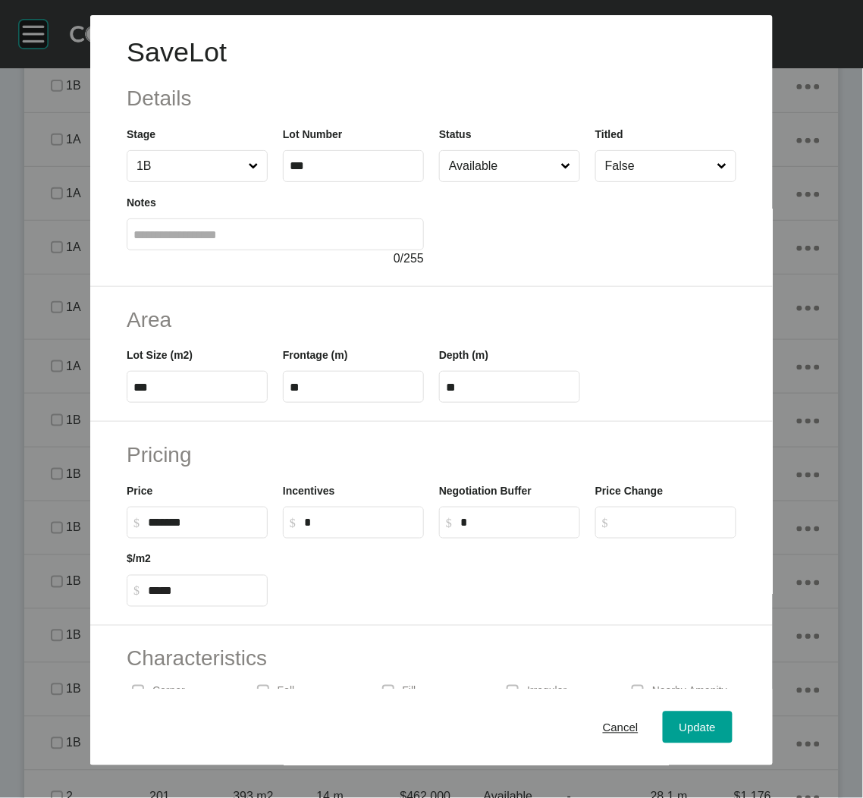
click at [485, 169] on input "Available" at bounding box center [502, 166] width 112 height 30
click at [689, 723] on span "Update" at bounding box center [697, 726] width 36 height 13
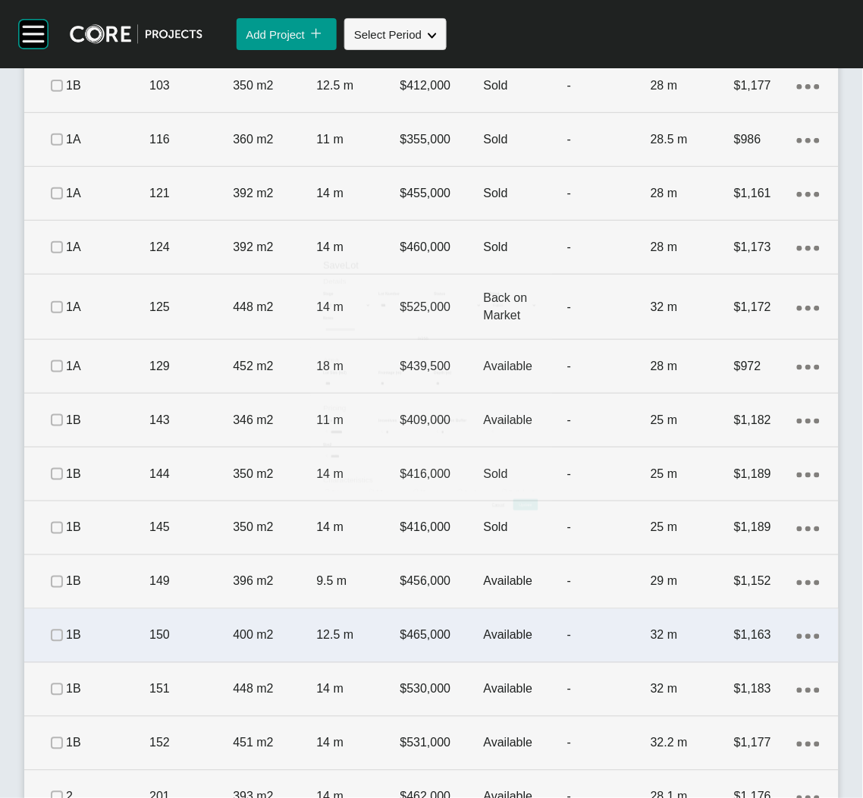
click at [192, 642] on p "150" at bounding box center [190, 635] width 83 height 17
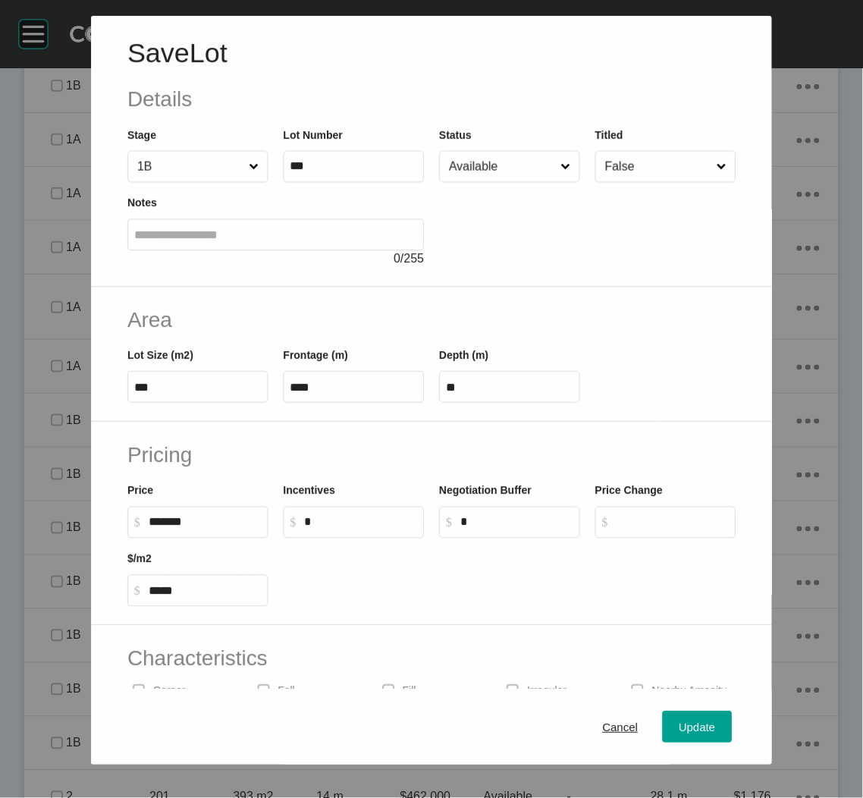
click at [485, 162] on input "Available" at bounding box center [501, 167] width 111 height 30
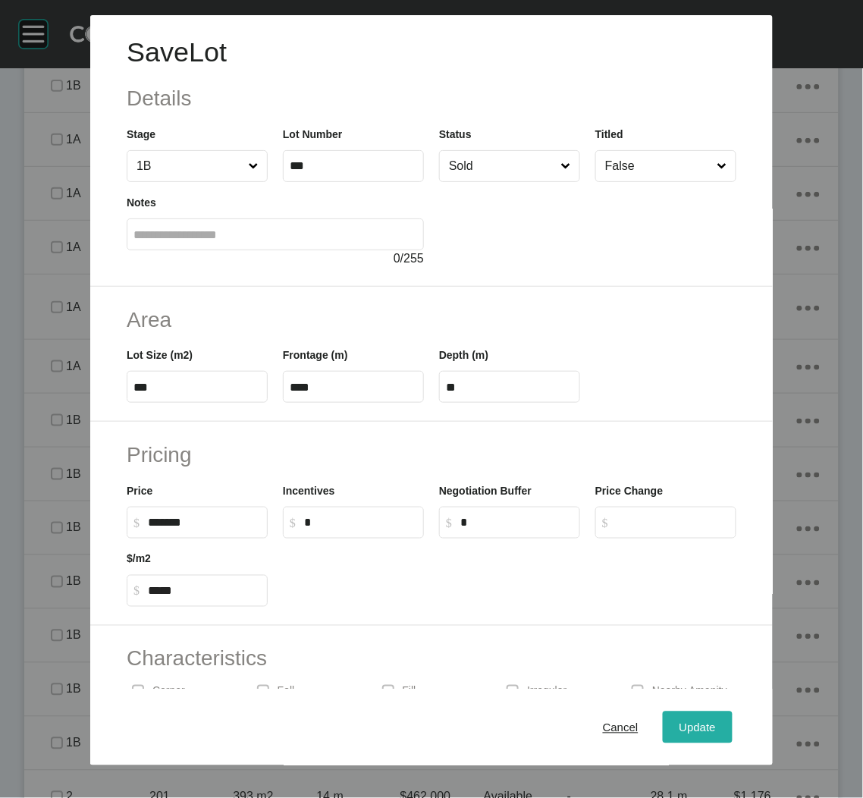
click at [679, 723] on span "Update" at bounding box center [697, 726] width 36 height 13
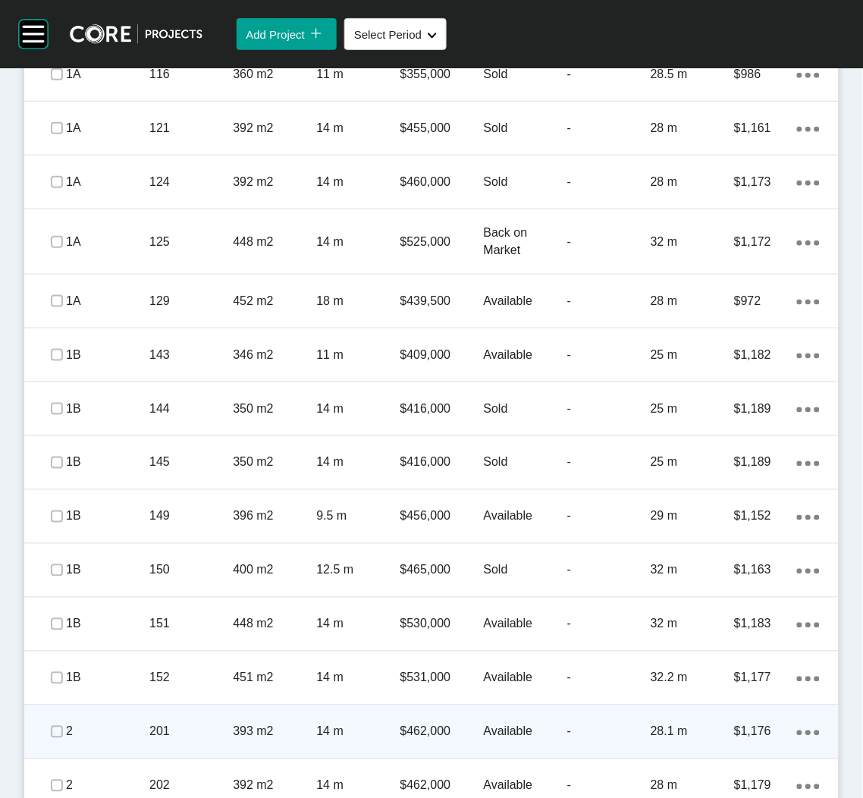
scroll to position [1240, 0]
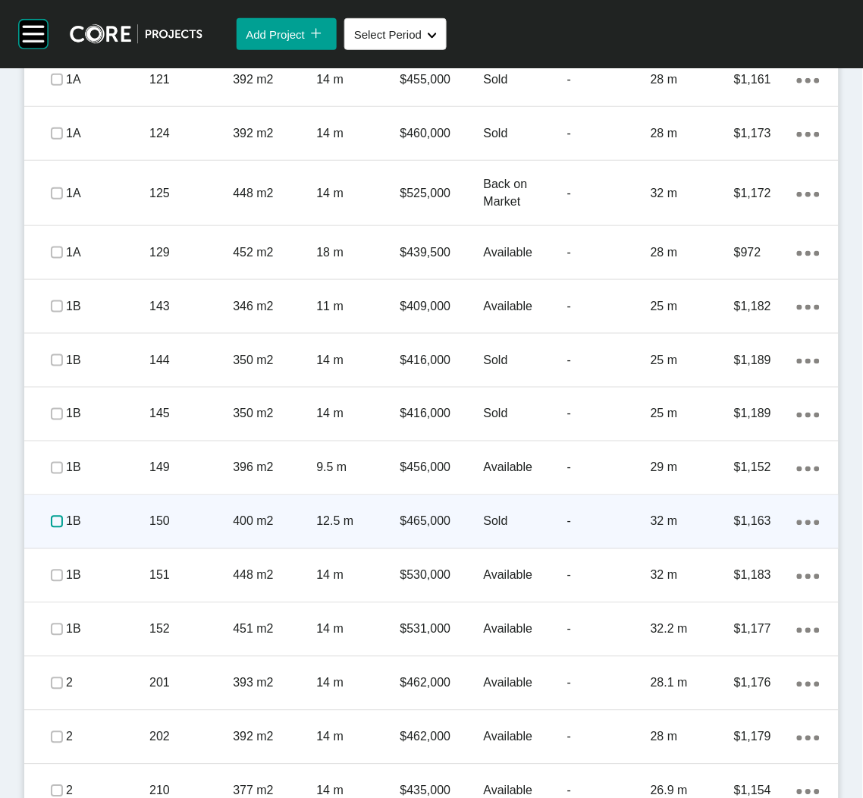
click at [60, 522] on label at bounding box center [57, 522] width 12 height 12
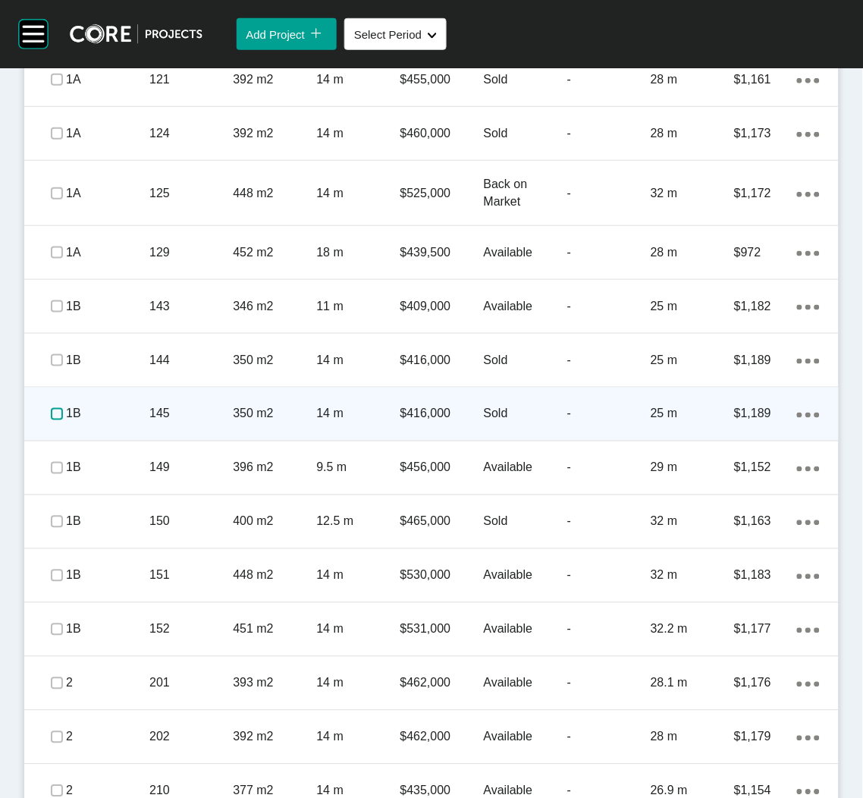
click at [52, 413] on label at bounding box center [57, 414] width 12 height 12
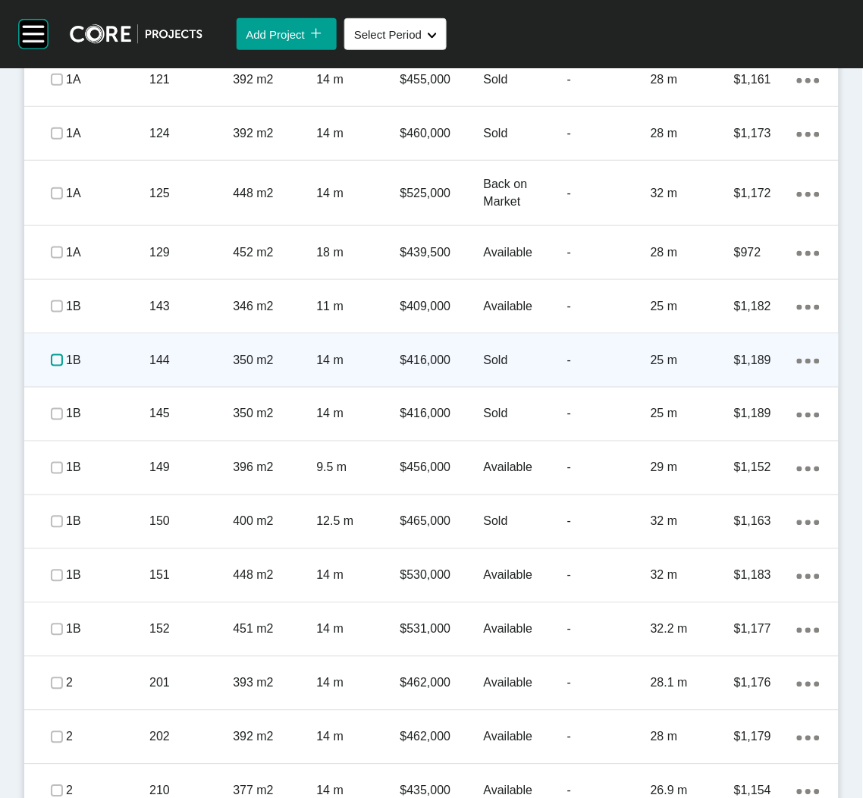
click at [58, 364] on label at bounding box center [57, 360] width 12 height 12
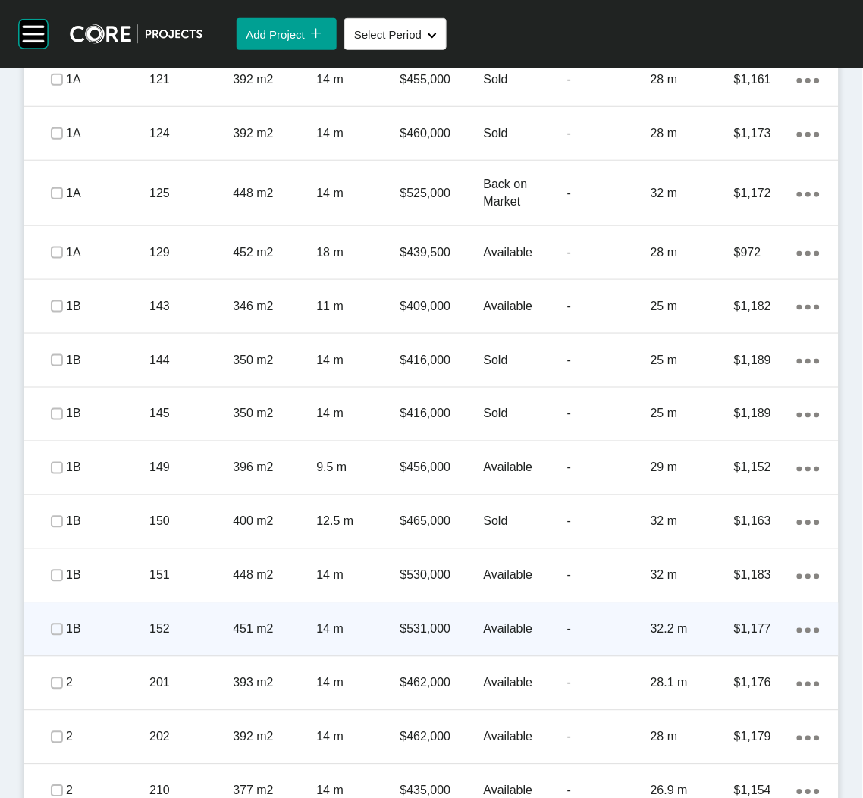
click at [193, 628] on p "152" at bounding box center [190, 629] width 83 height 17
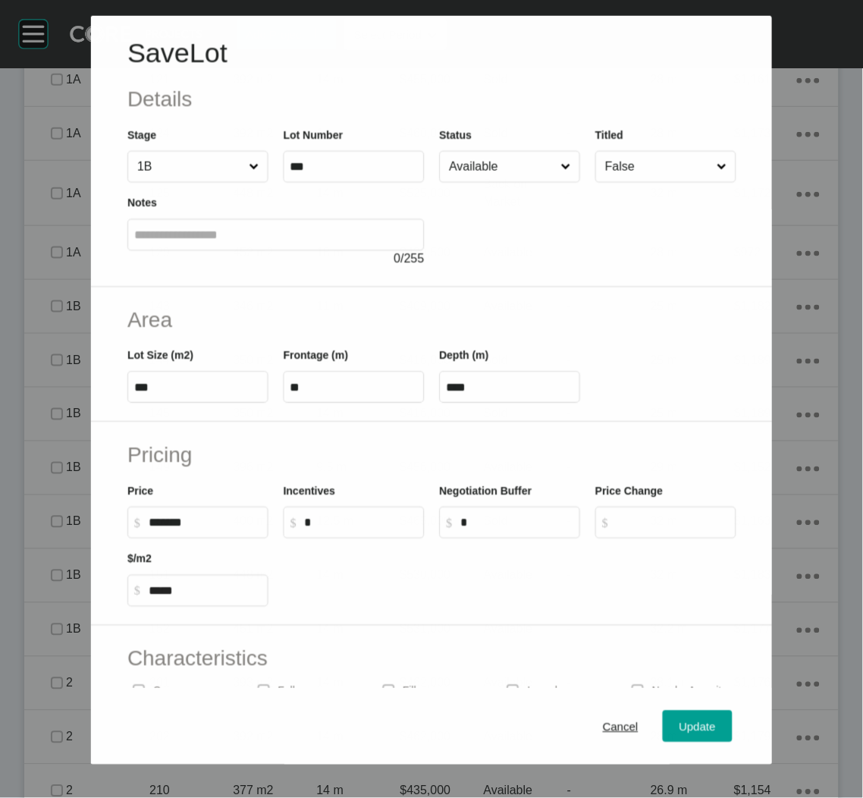
click at [477, 171] on input "Available" at bounding box center [501, 166] width 111 height 30
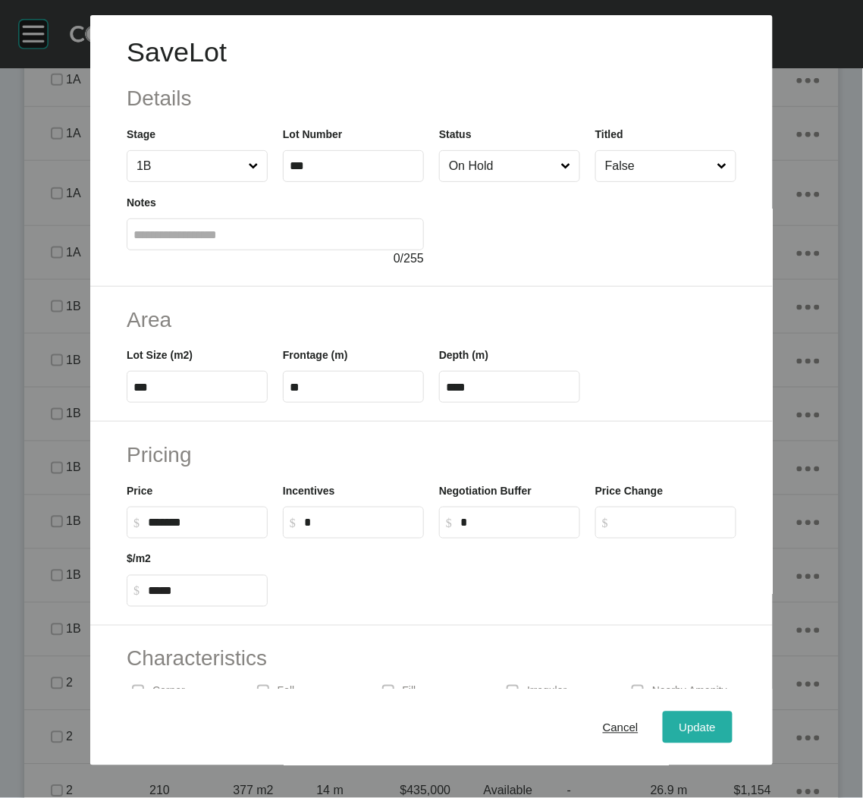
click at [676, 717] on div "Update" at bounding box center [698, 727] width 44 height 20
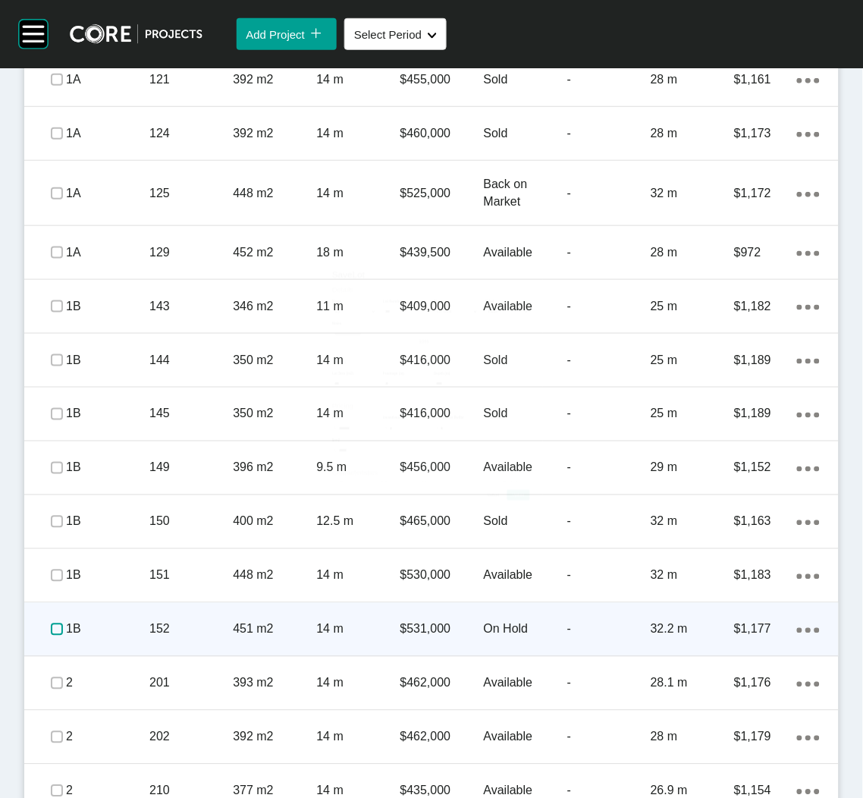
click at [52, 629] on label at bounding box center [57, 629] width 12 height 12
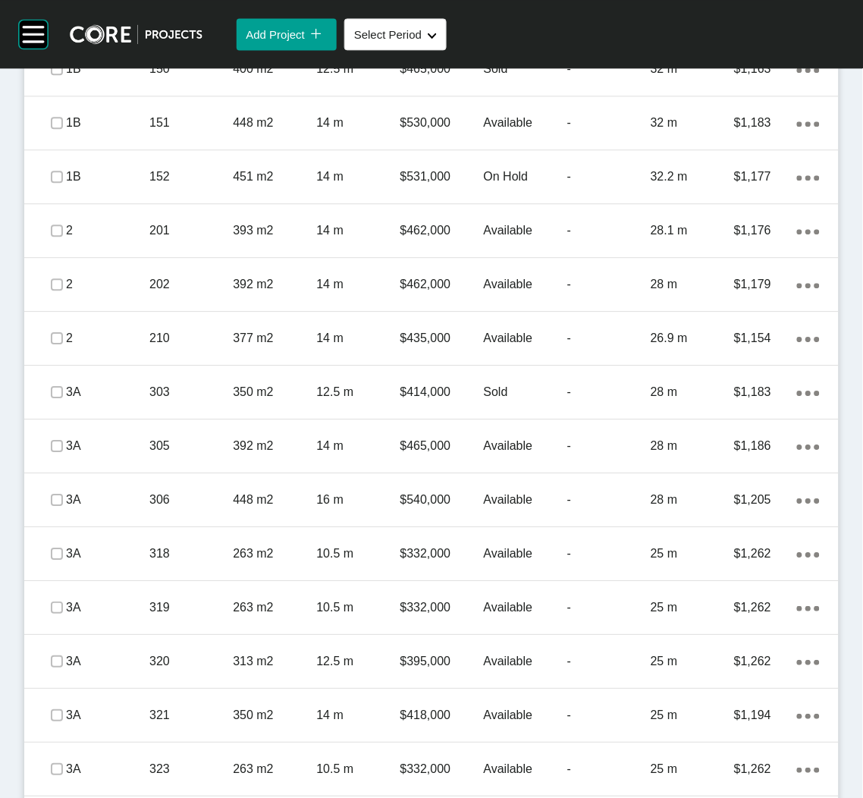
scroll to position [1695, 0]
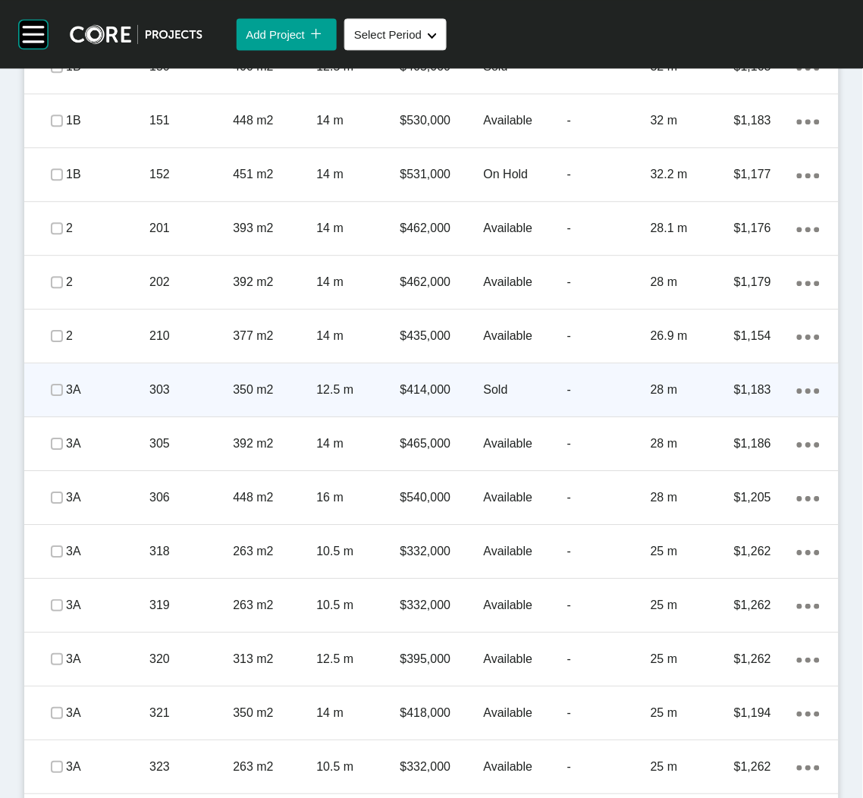
click at [466, 391] on p "$414,000" at bounding box center [441, 389] width 83 height 17
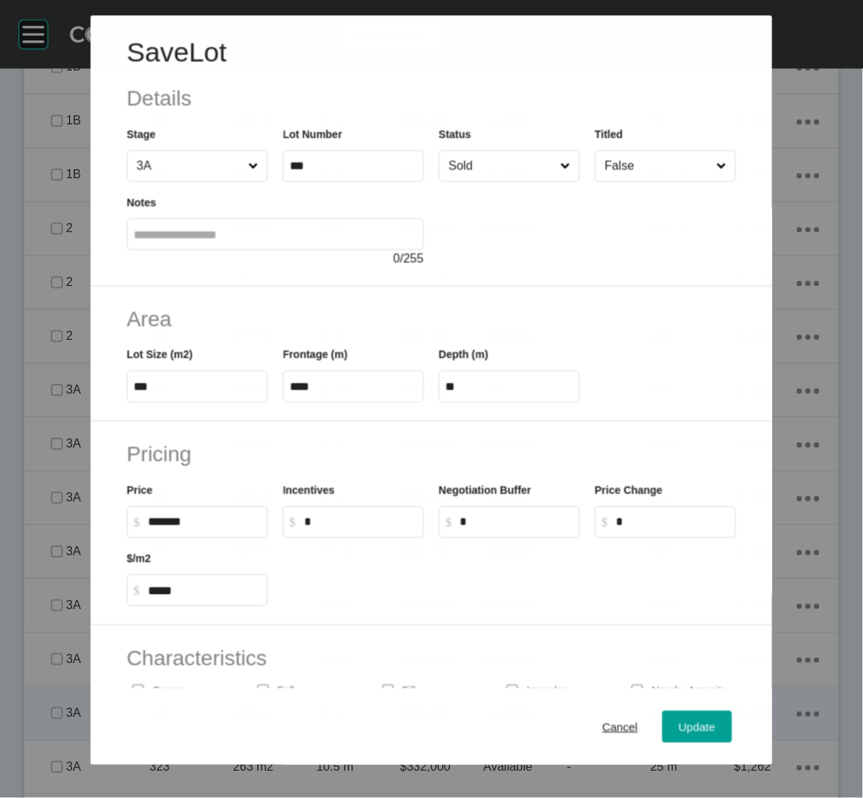
click at [599, 719] on div "Cancel" at bounding box center [620, 727] width 43 height 20
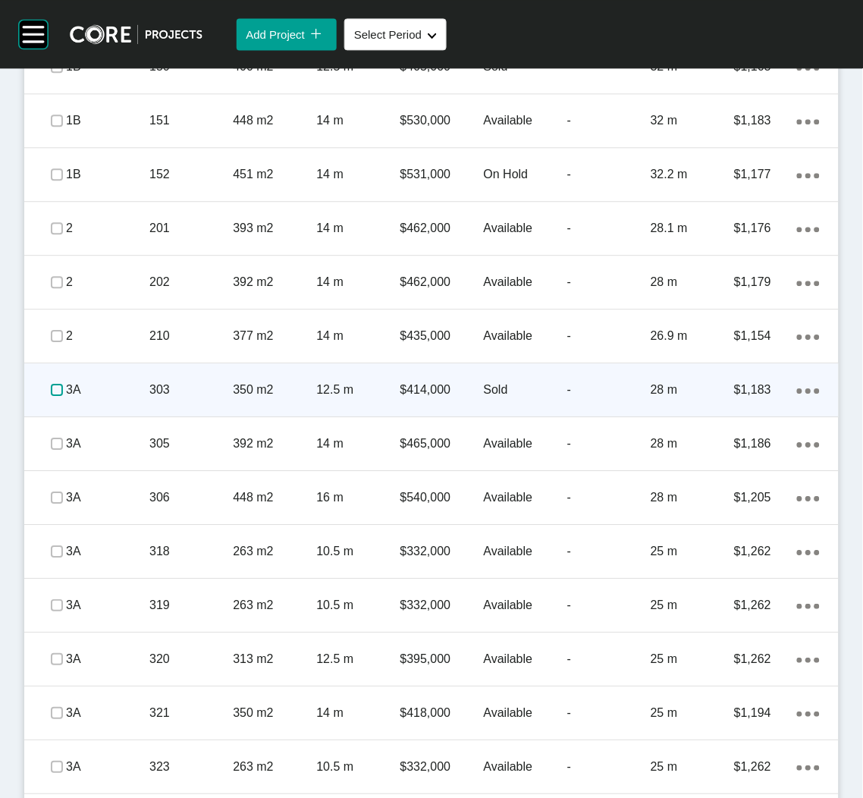
click at [55, 389] on label at bounding box center [57, 390] width 12 height 12
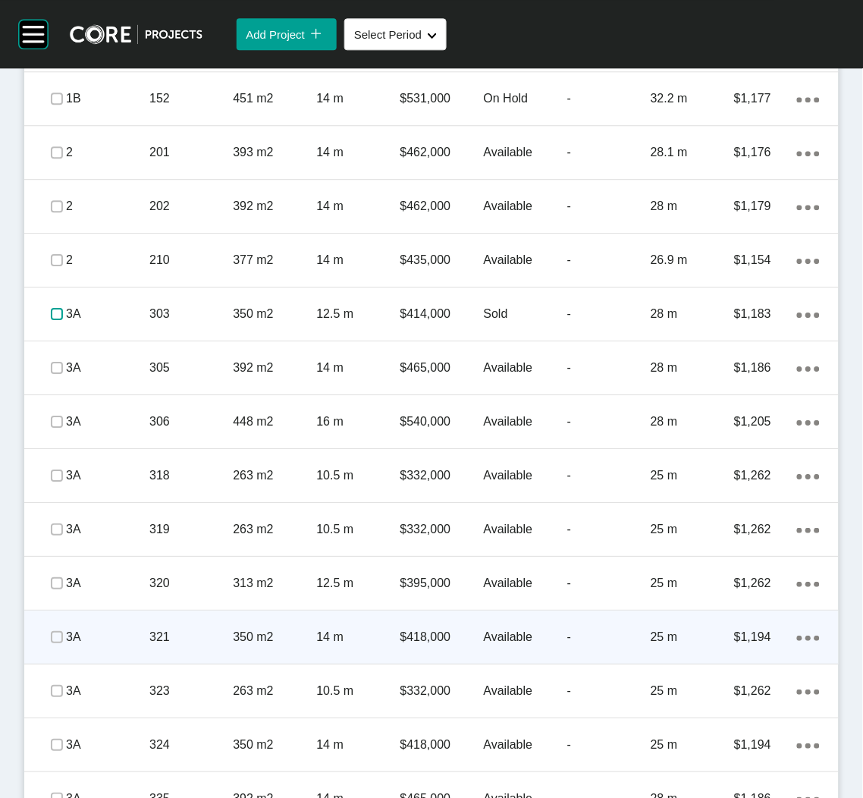
scroll to position [1809, 0]
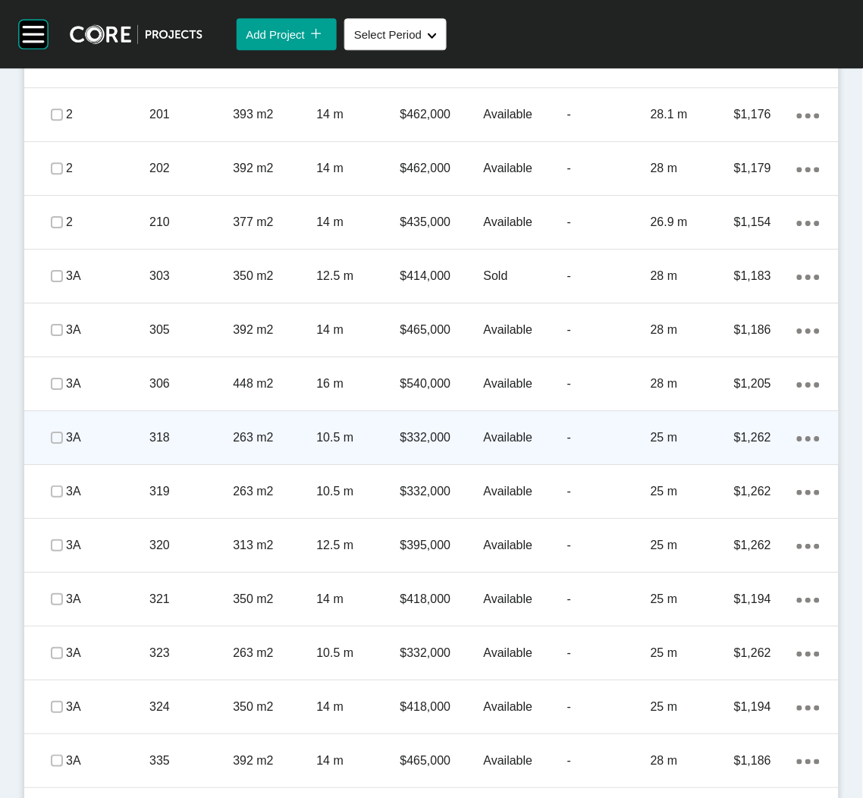
click at [240, 441] on p "263 m2" at bounding box center [274, 437] width 83 height 17
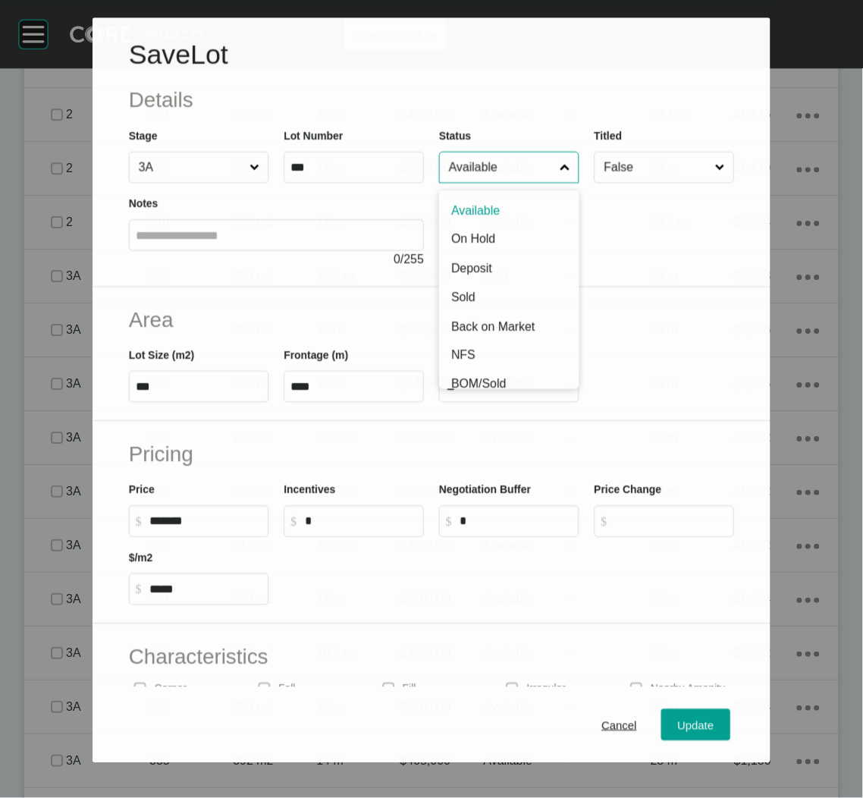
click at [516, 174] on input "Available" at bounding box center [501, 167] width 111 height 30
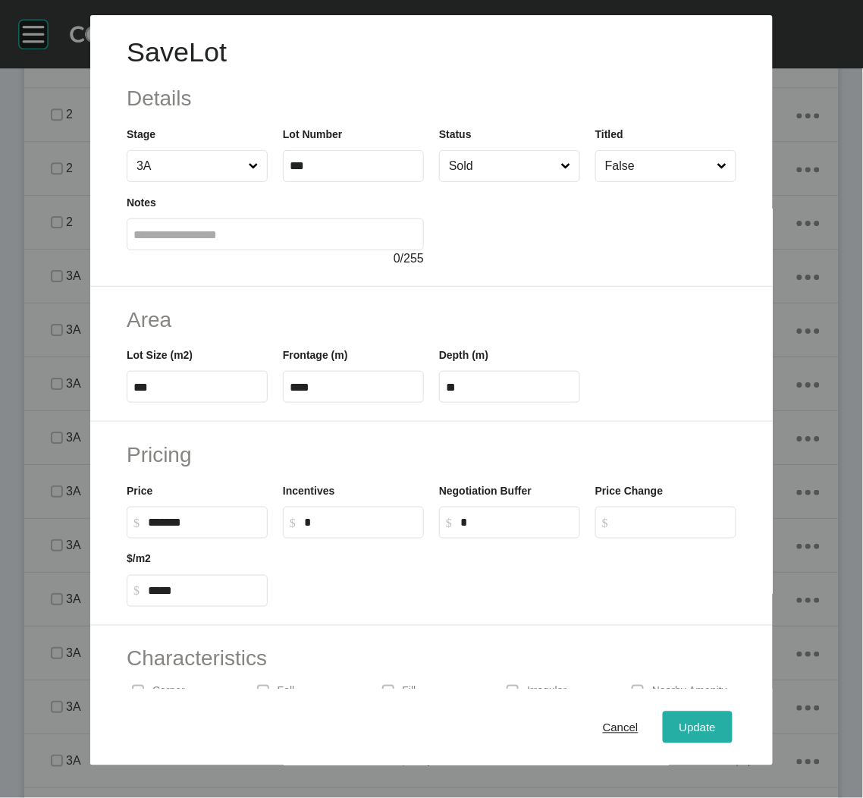
click at [679, 726] on span "Update" at bounding box center [697, 726] width 36 height 13
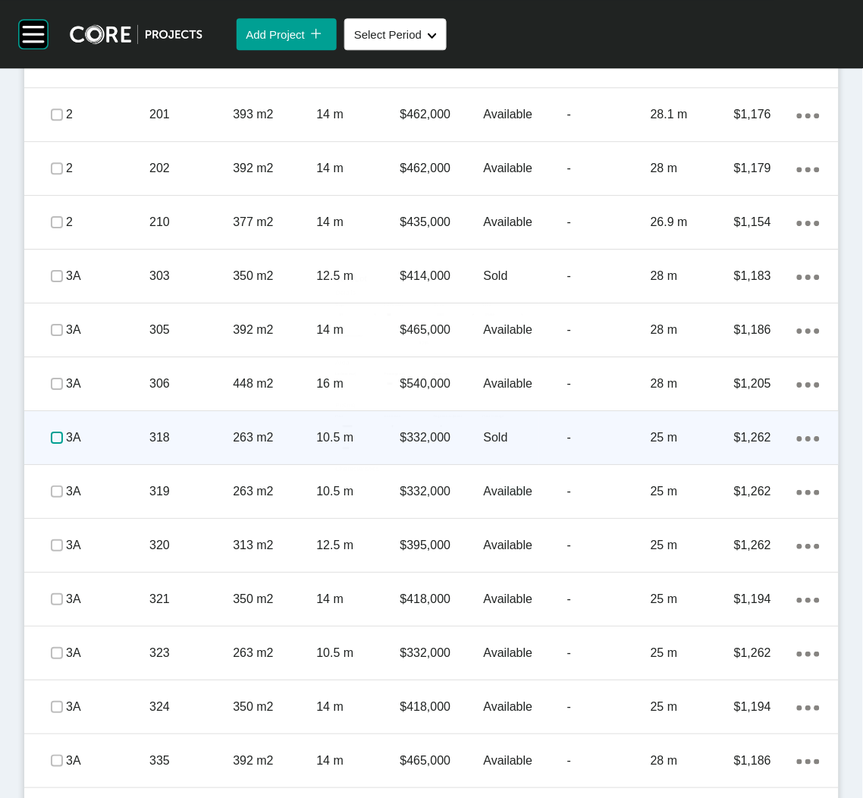
click at [52, 438] on label at bounding box center [57, 437] width 12 height 12
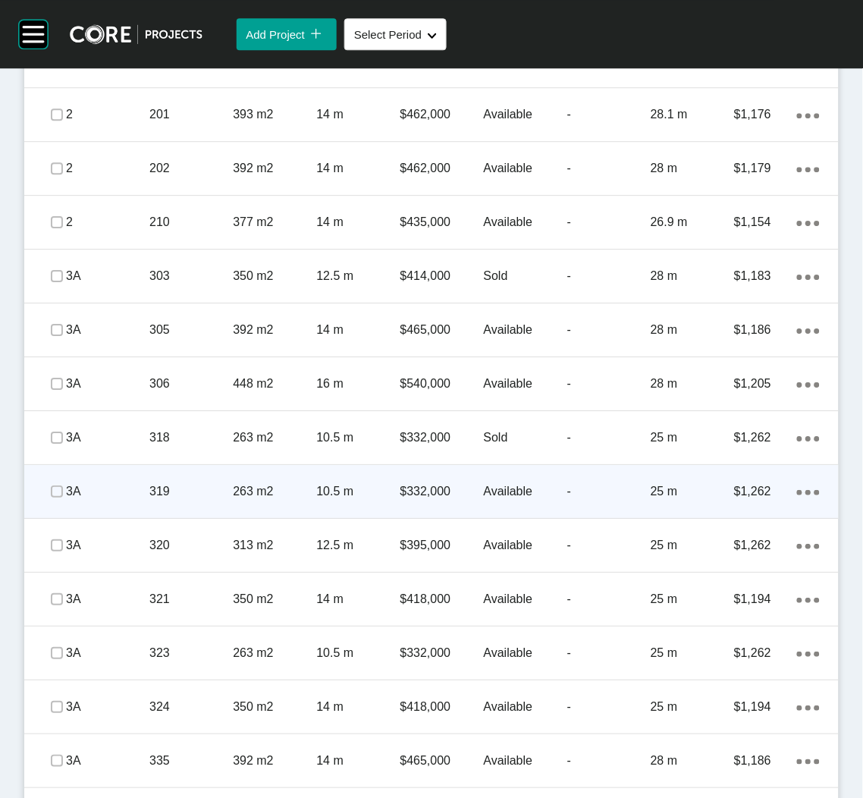
click at [233, 497] on p "263 m2" at bounding box center [274, 491] width 83 height 17
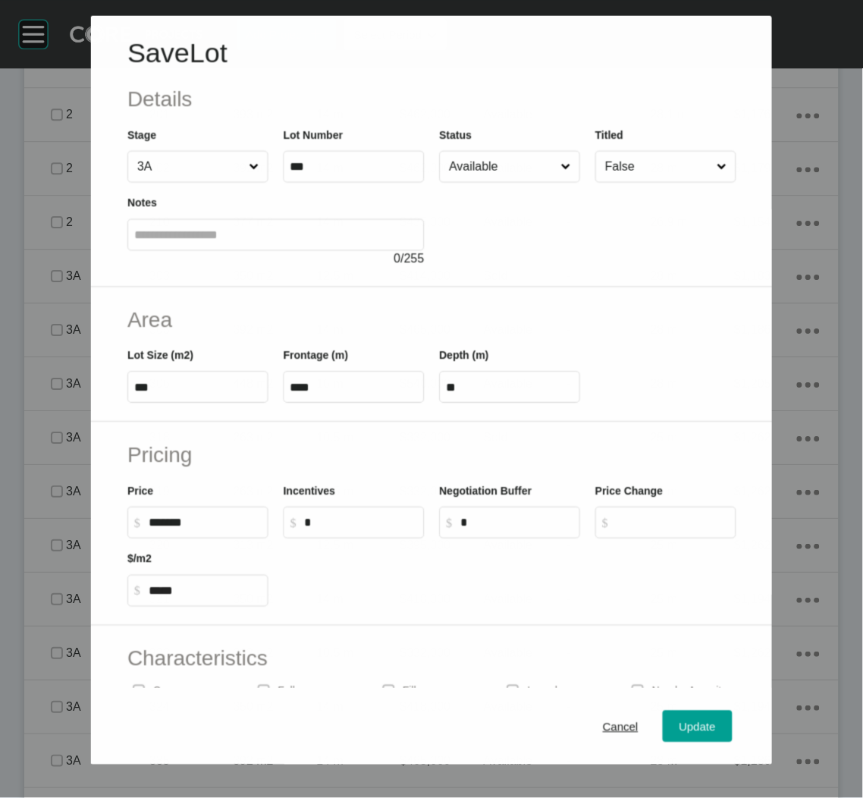
click at [475, 172] on input "Available" at bounding box center [501, 166] width 111 height 30
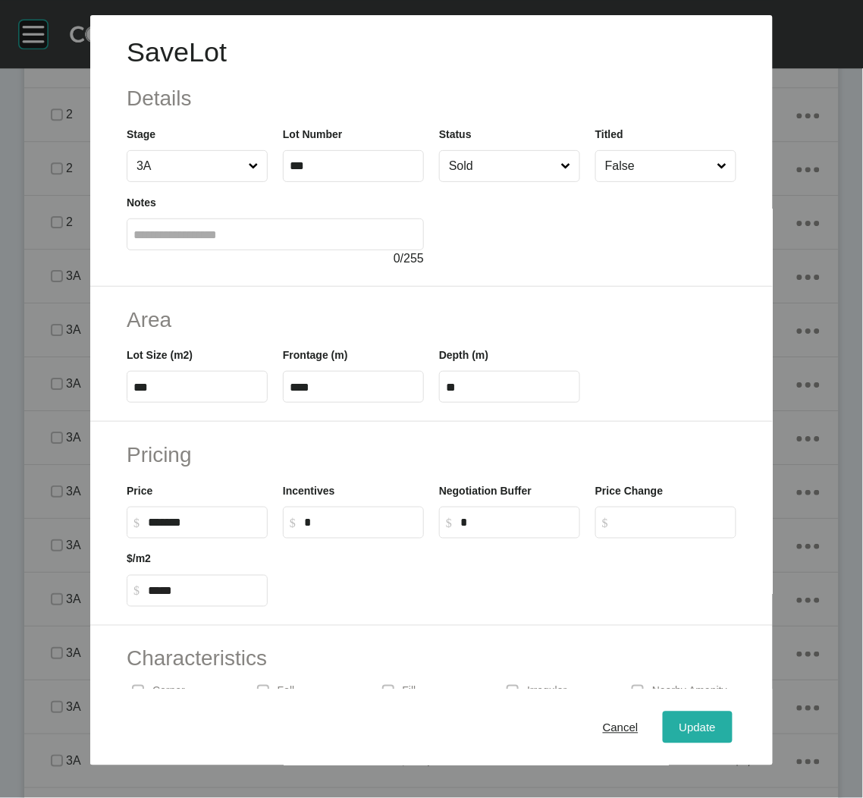
click at [695, 727] on span "Update" at bounding box center [697, 726] width 36 height 13
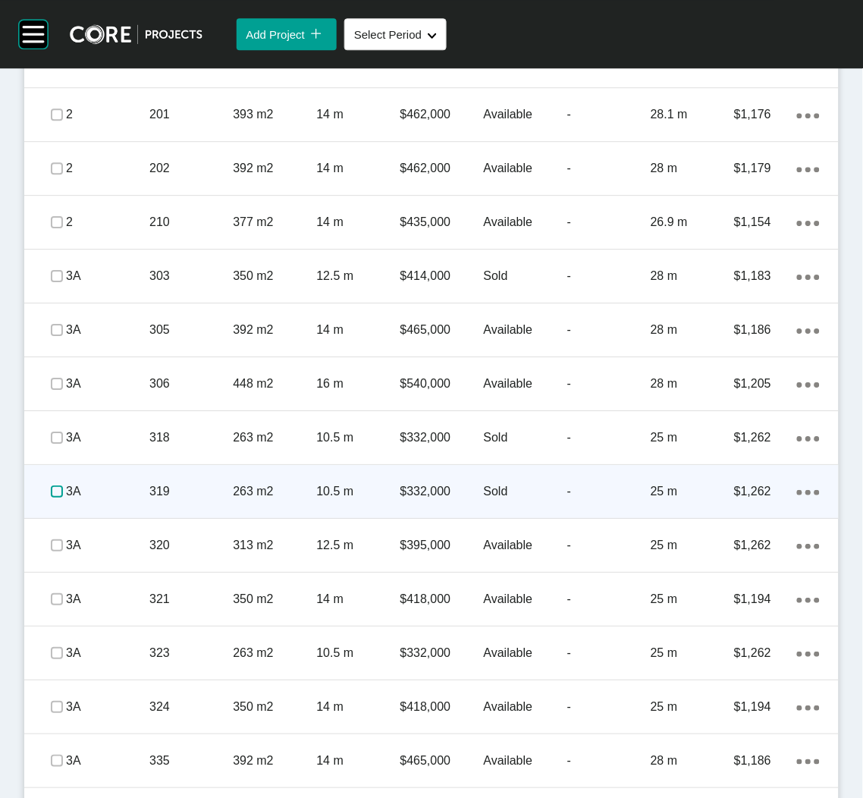
click at [58, 491] on label at bounding box center [57, 491] width 12 height 12
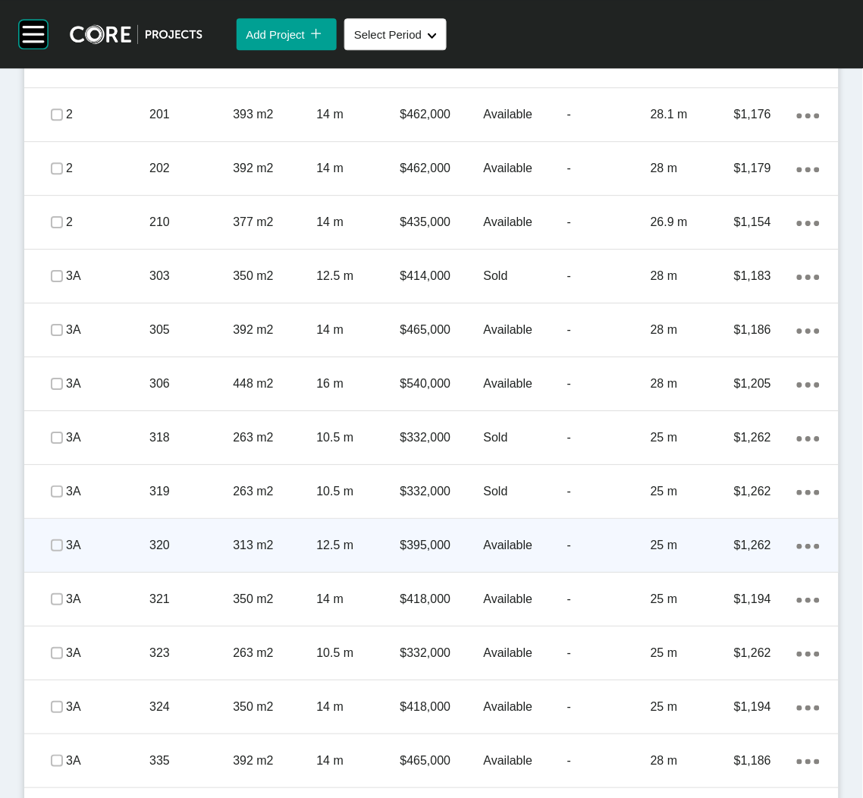
click at [237, 559] on div "313 m2" at bounding box center [274, 545] width 83 height 47
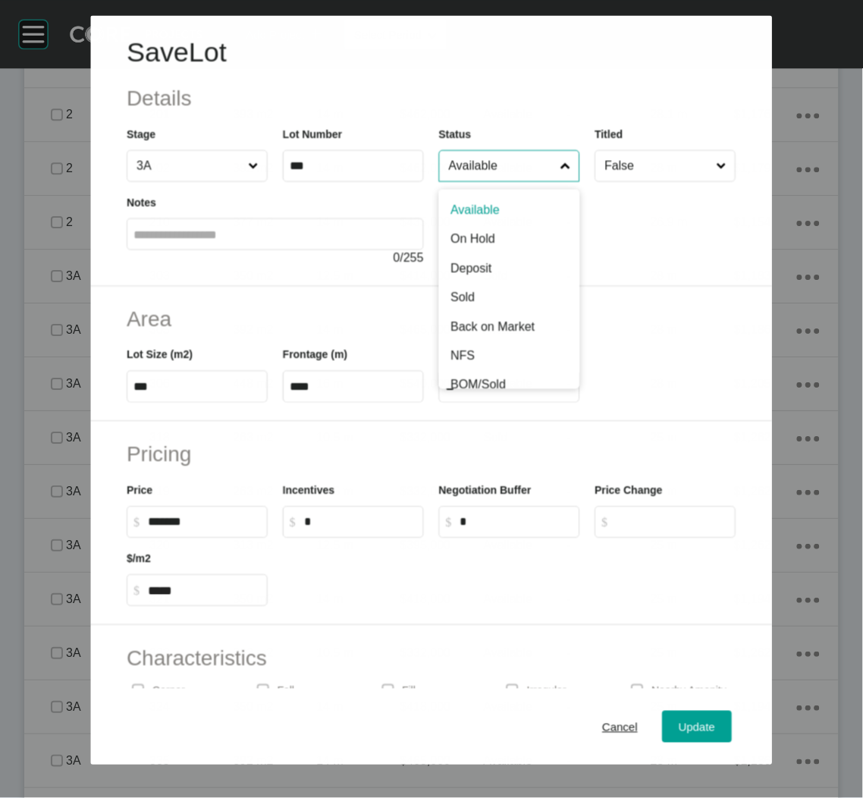
click at [497, 174] on input "Available" at bounding box center [501, 166] width 111 height 30
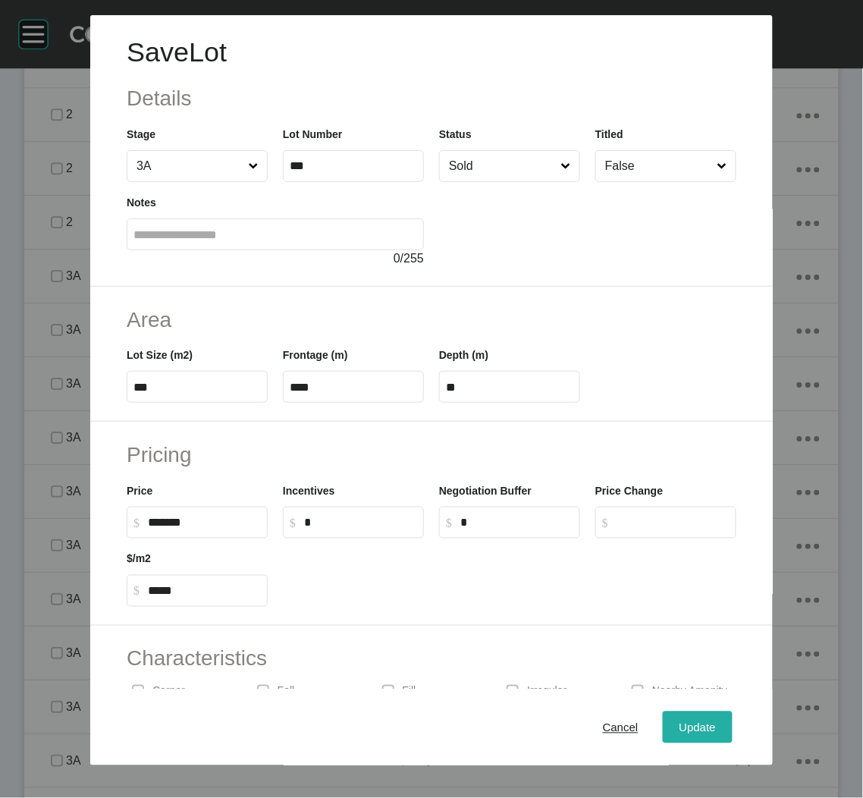
click at [679, 733] on span "Update" at bounding box center [697, 726] width 36 height 13
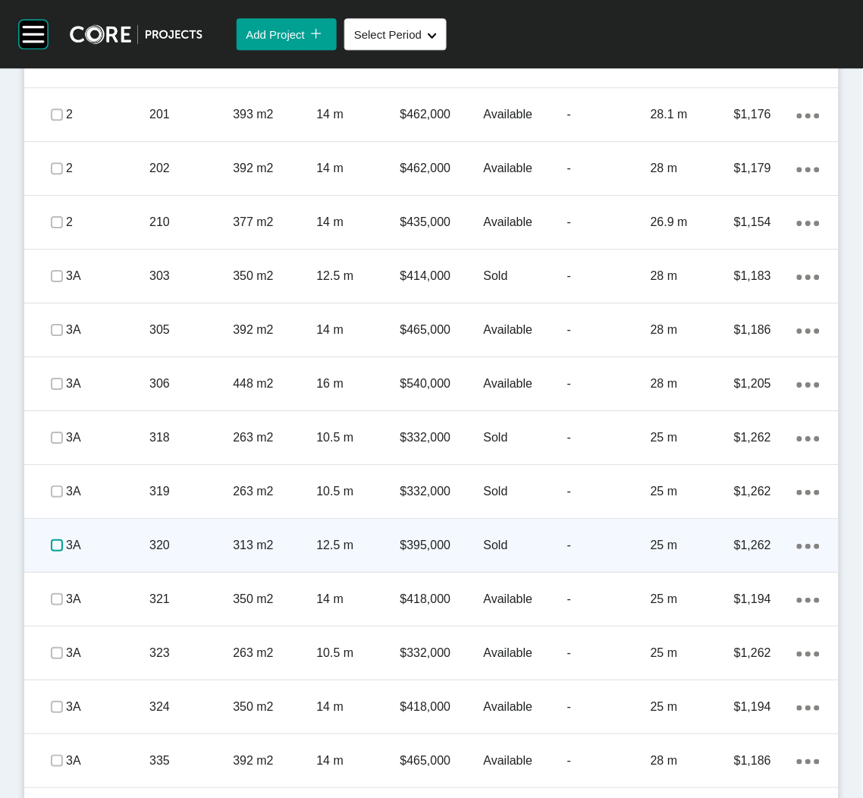
click at [53, 544] on label at bounding box center [57, 545] width 12 height 12
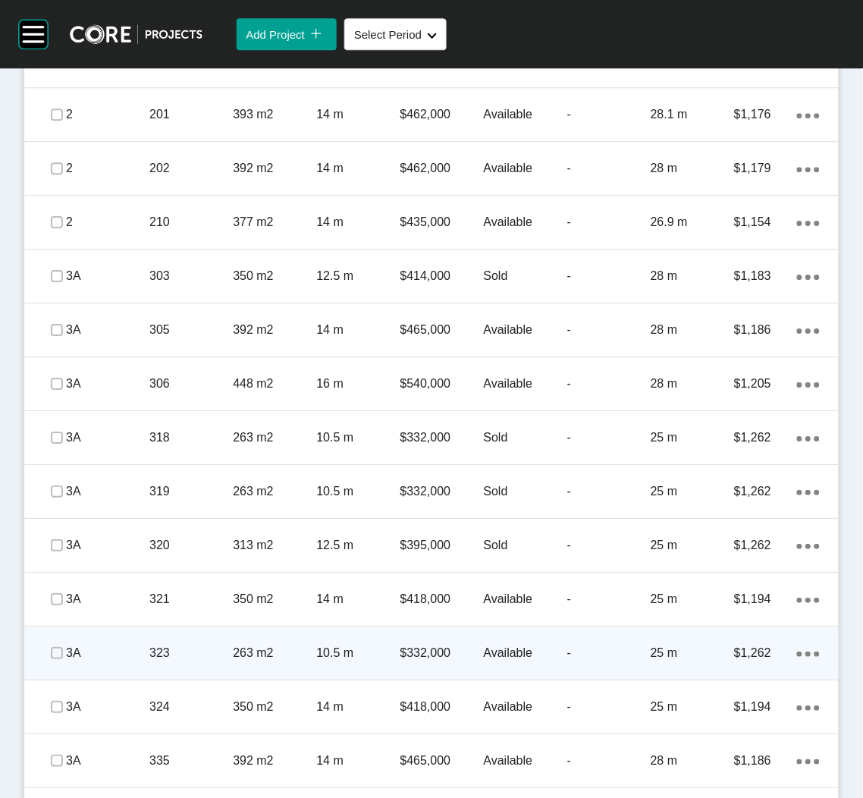
click at [202, 651] on p "323" at bounding box center [190, 653] width 83 height 17
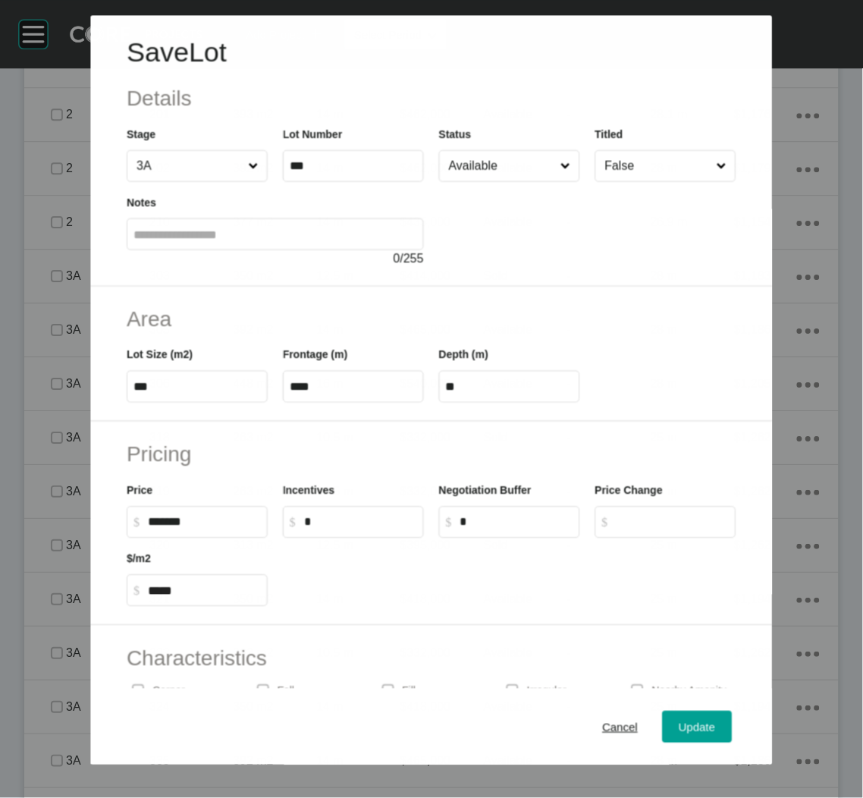
click at [507, 174] on input "Available" at bounding box center [501, 166] width 111 height 30
click at [676, 718] on div "Update" at bounding box center [698, 727] width 44 height 20
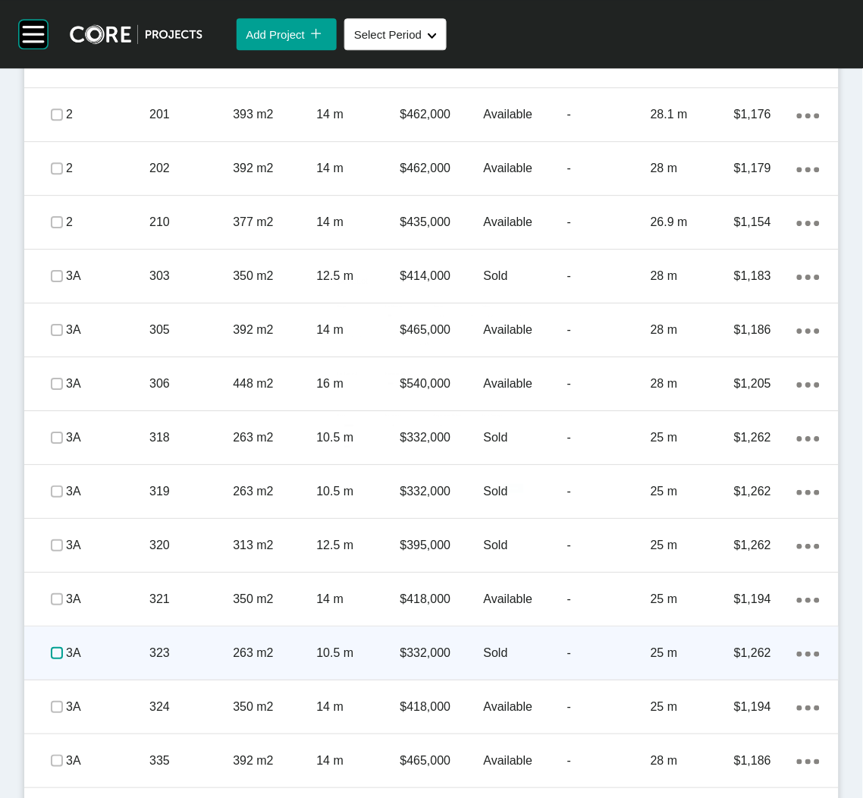
click at [54, 651] on label at bounding box center [57, 653] width 12 height 12
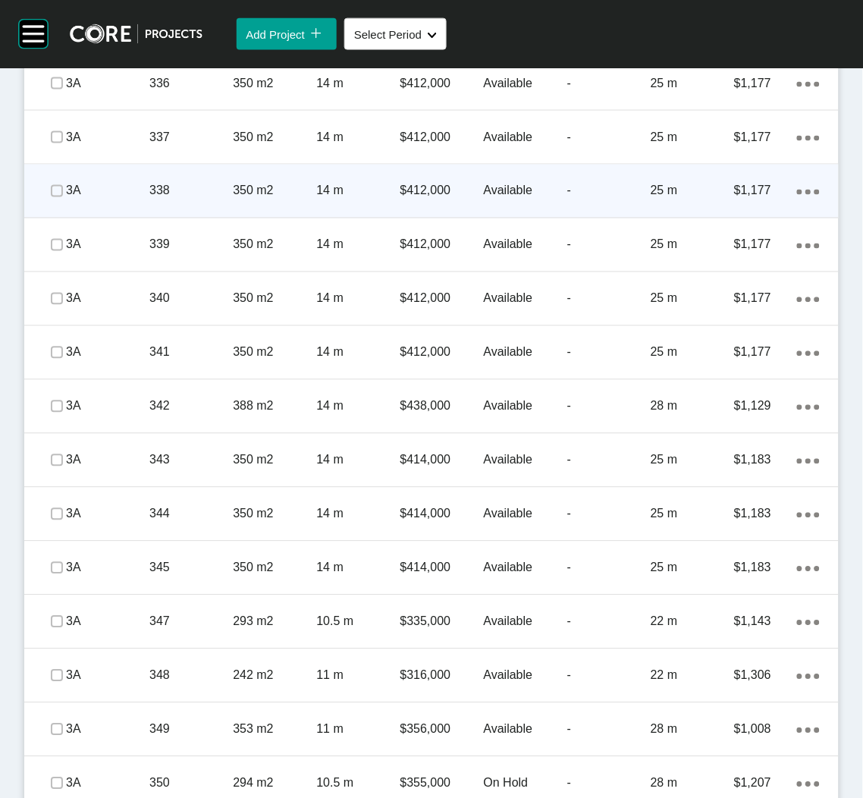
scroll to position [2605, 0]
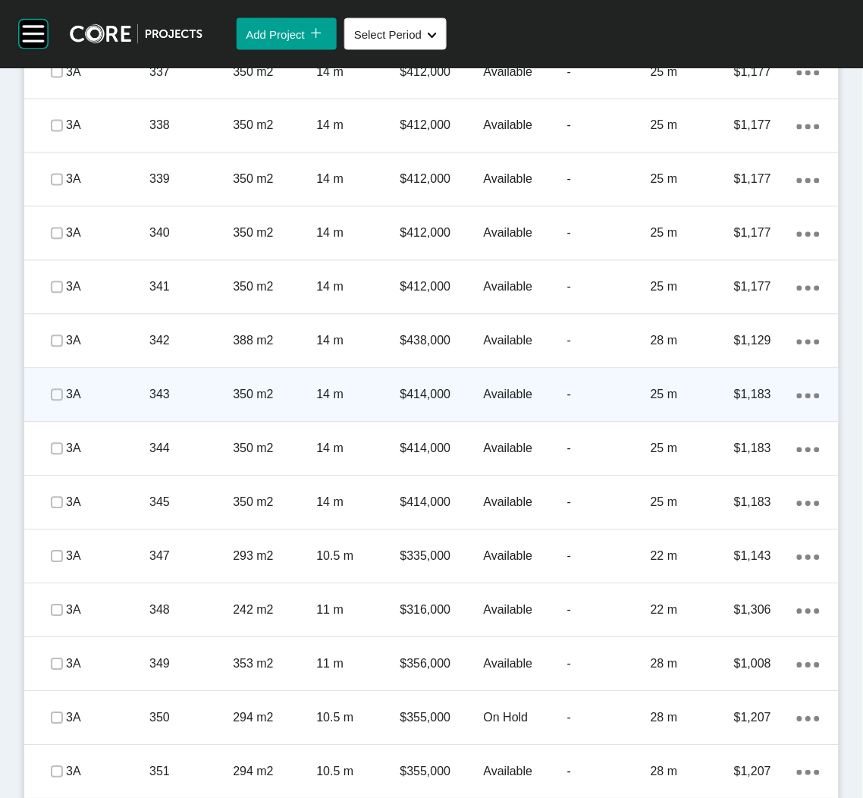
click at [185, 397] on p "343" at bounding box center [190, 395] width 83 height 17
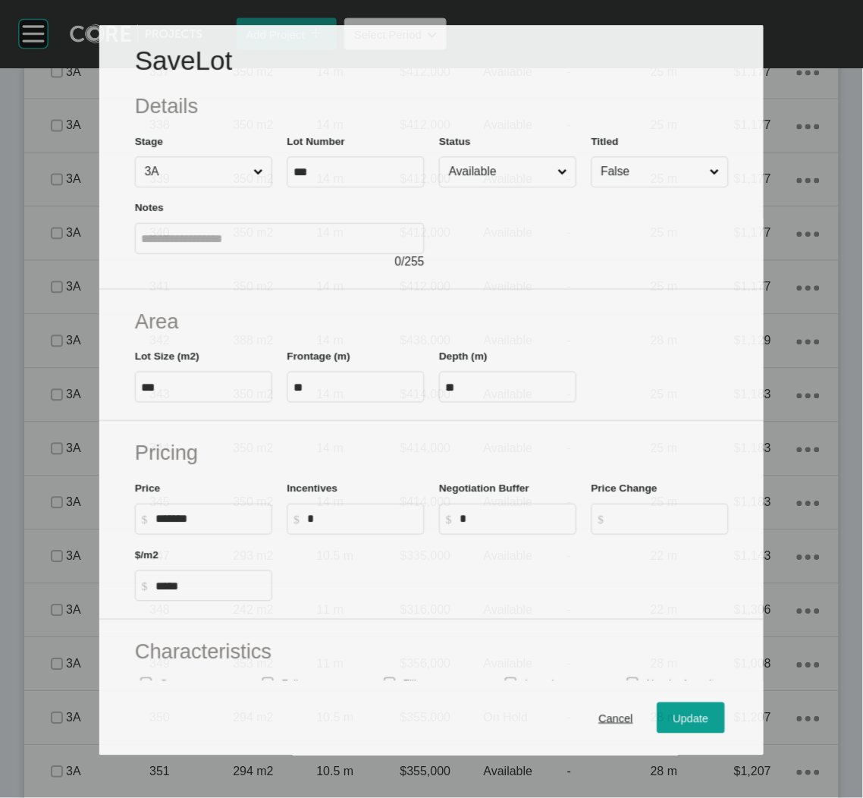
click at [490, 170] on input "Available" at bounding box center [500, 172] width 109 height 30
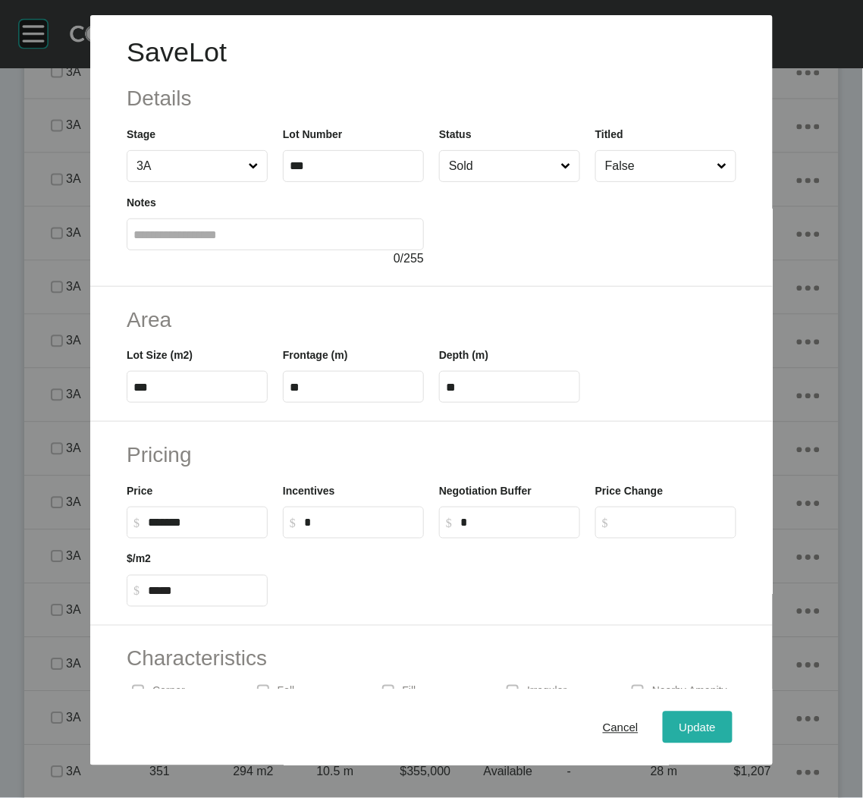
click at [682, 723] on span "Update" at bounding box center [697, 726] width 36 height 13
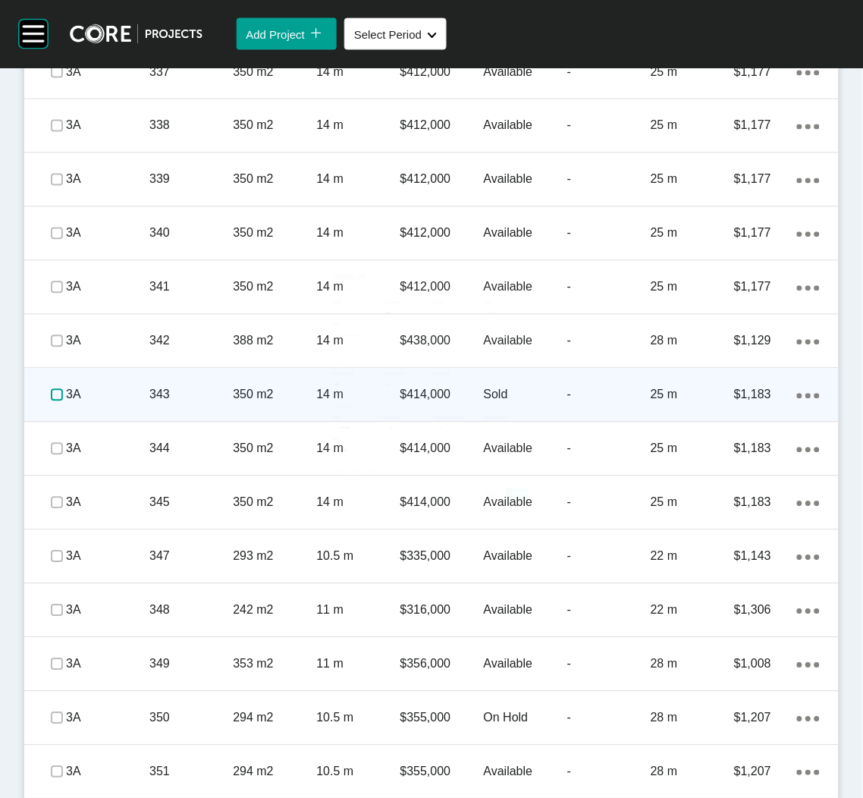
click at [51, 394] on label at bounding box center [57, 395] width 12 height 12
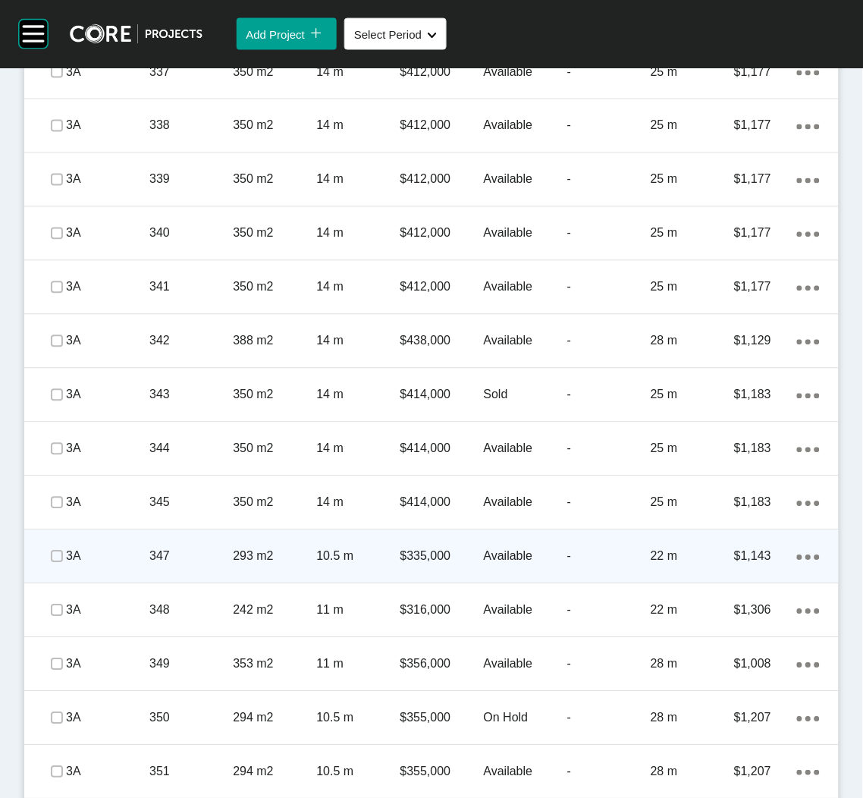
click at [158, 570] on div "347" at bounding box center [190, 556] width 83 height 47
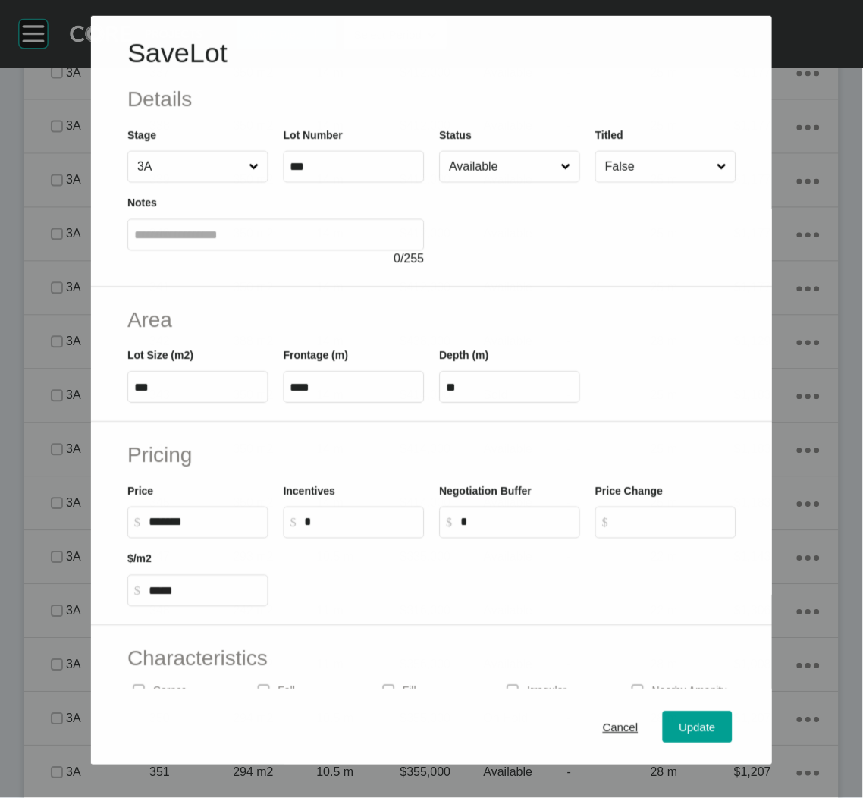
click at [482, 164] on input "Available" at bounding box center [501, 166] width 111 height 30
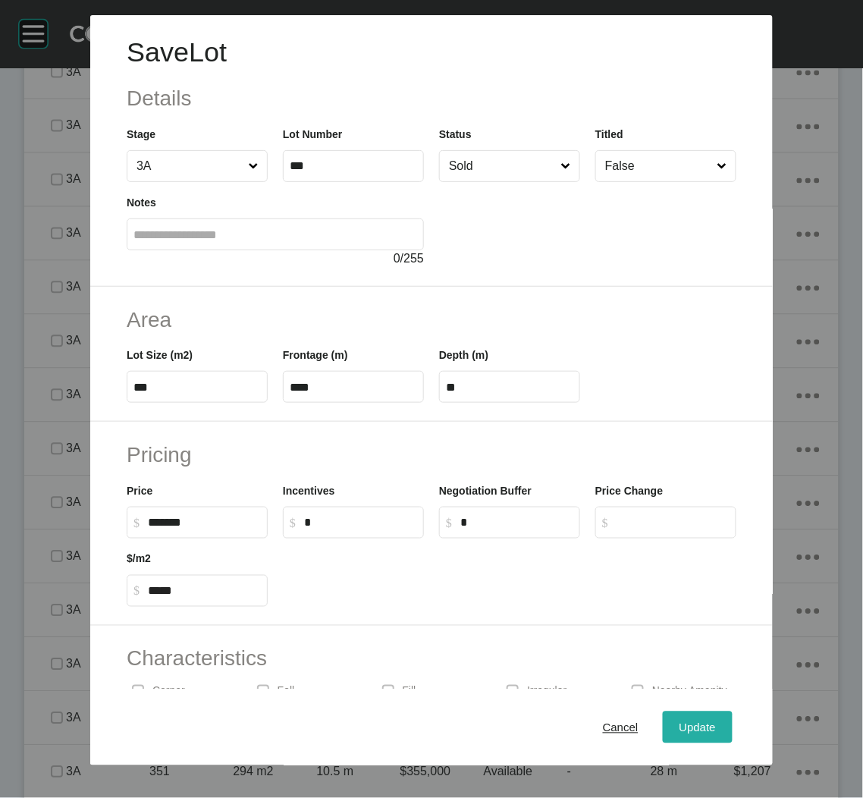
click at [698, 730] on span "Update" at bounding box center [697, 726] width 36 height 13
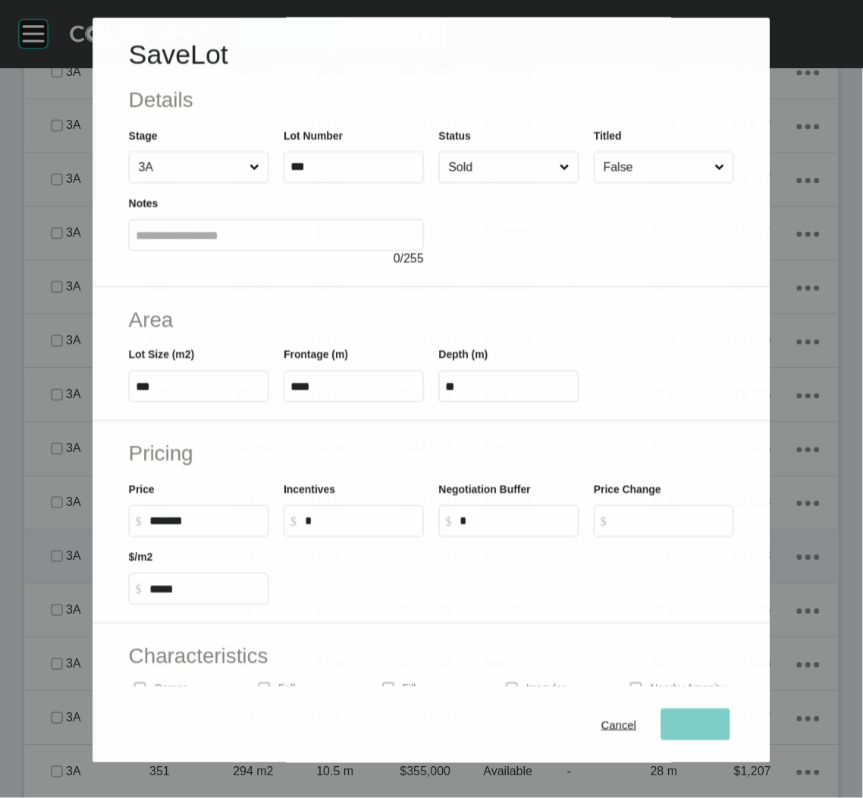
scroll to position [2604, 0]
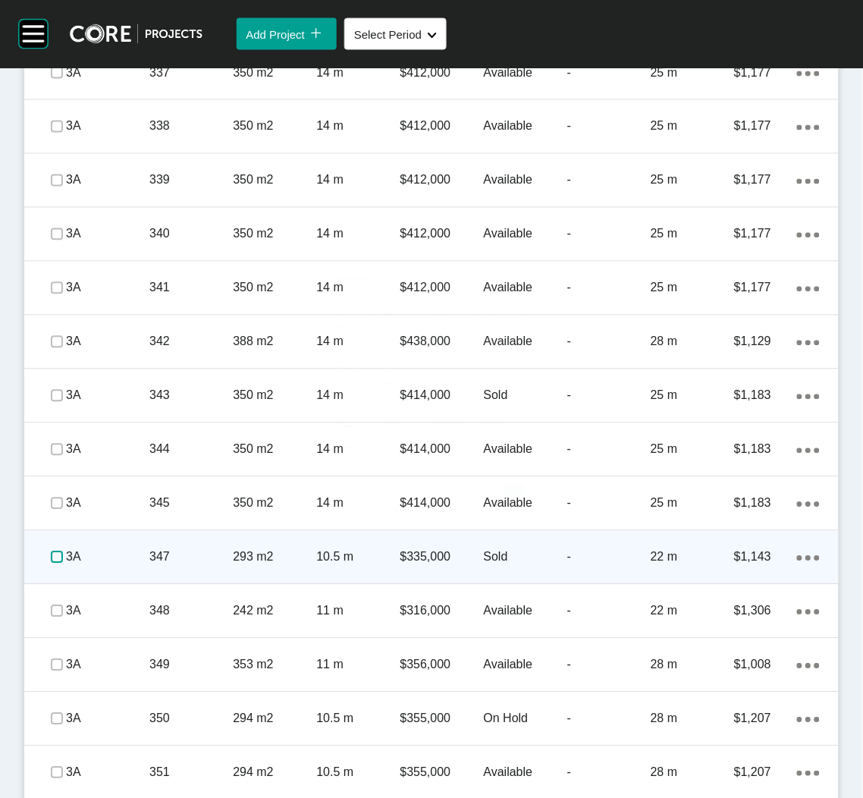
click at [53, 553] on label at bounding box center [57, 557] width 12 height 12
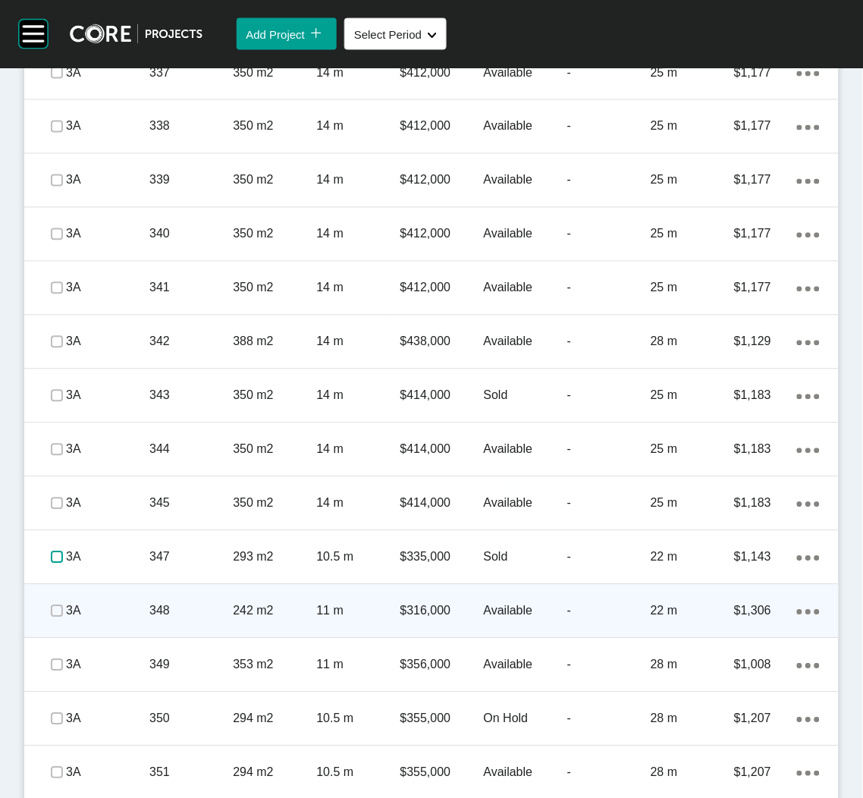
scroll to position [2605, 0]
click at [234, 607] on p "242 m2" at bounding box center [274, 610] width 83 height 17
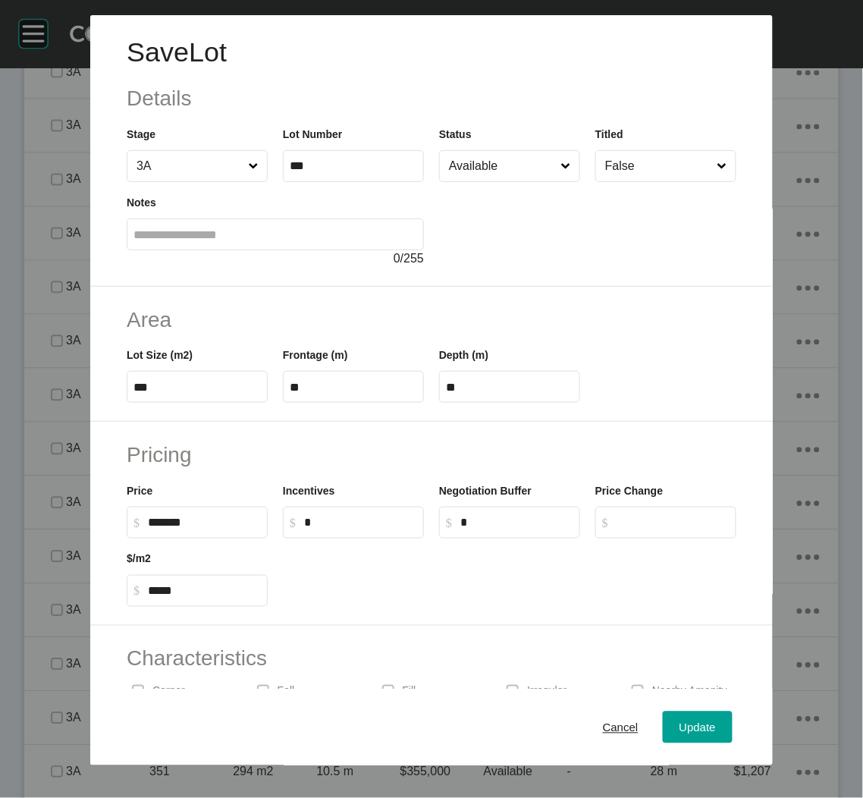
click at [482, 166] on input "Available" at bounding box center [502, 166] width 112 height 30
click at [679, 729] on span "Update" at bounding box center [697, 726] width 36 height 13
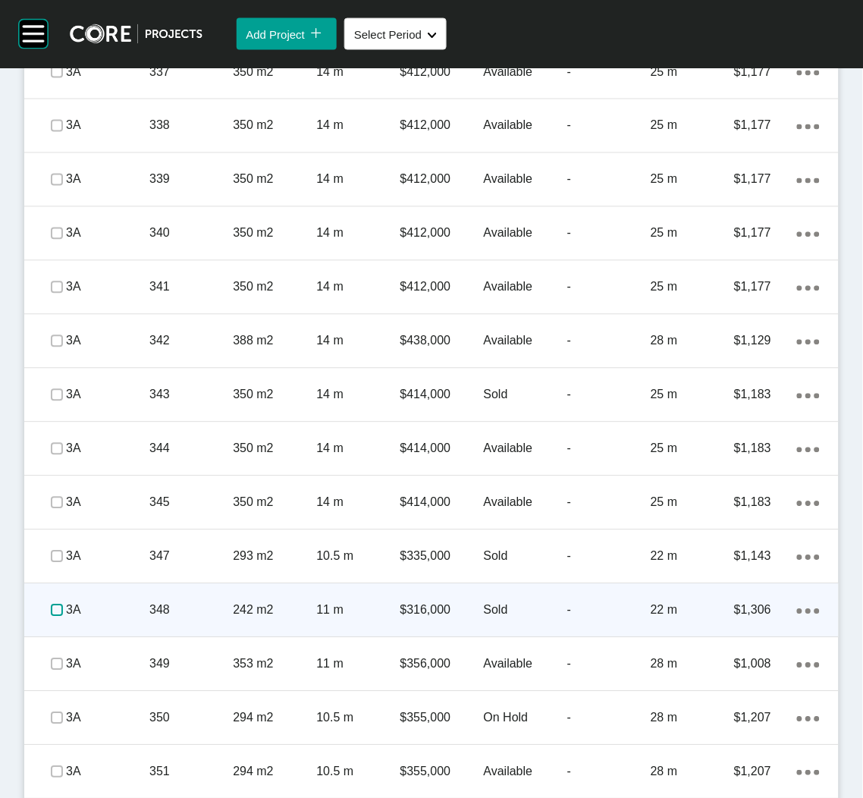
click at [51, 607] on label at bounding box center [57, 610] width 12 height 12
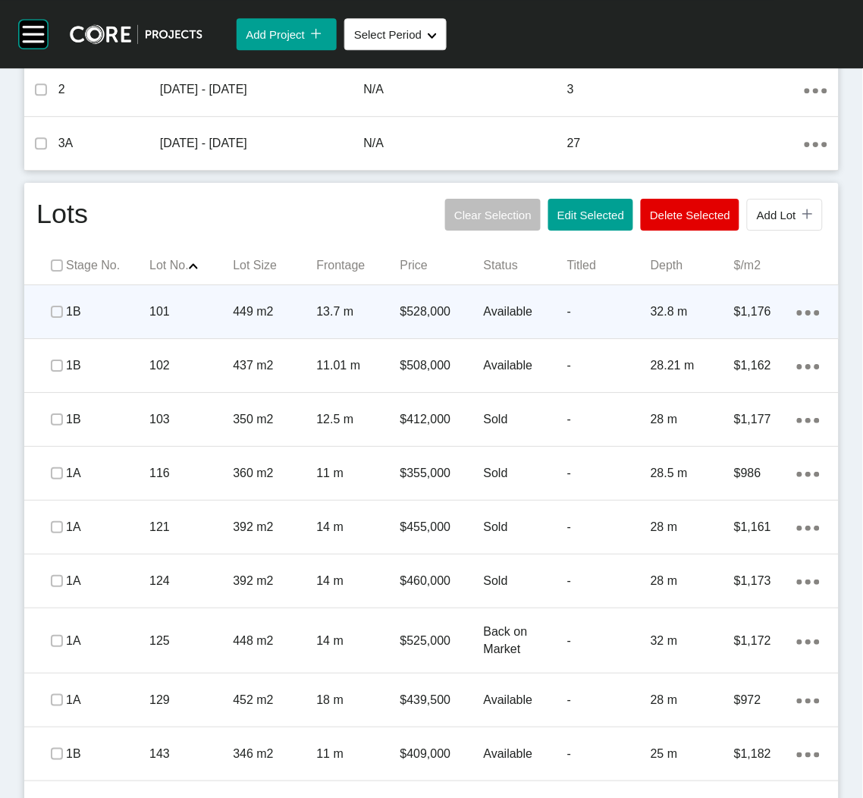
scroll to position [671, 0]
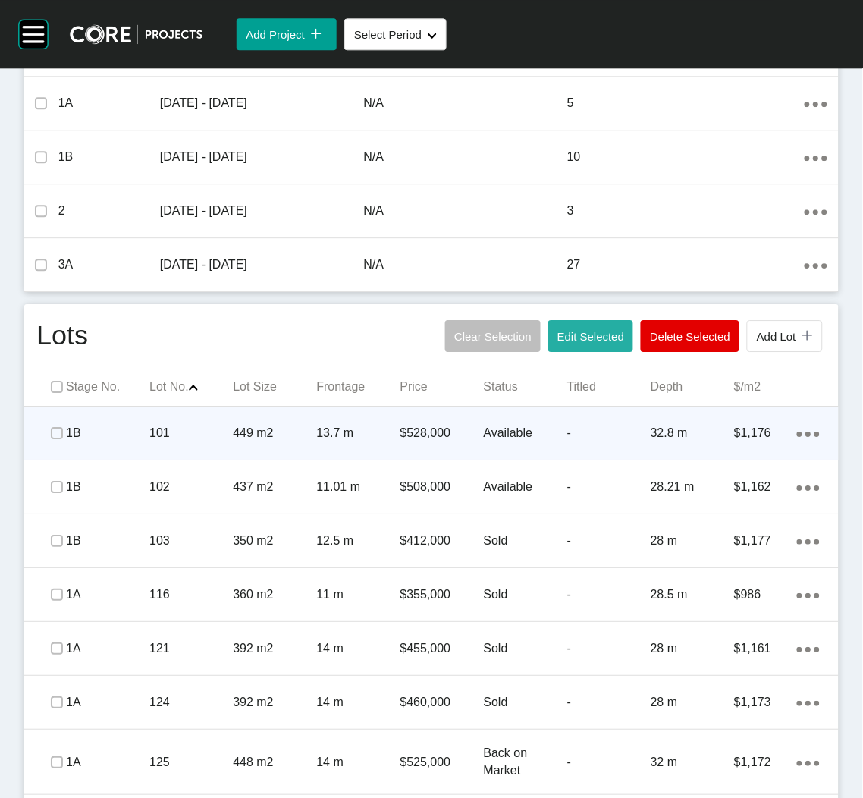
click at [566, 328] on button "Edit Selected" at bounding box center [590, 336] width 85 height 32
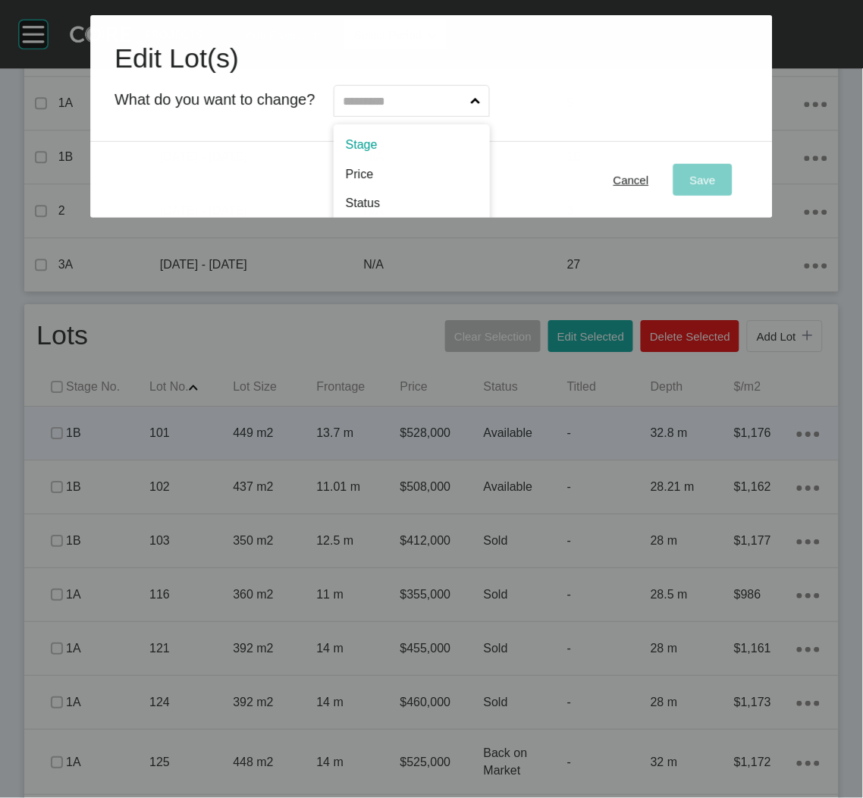
click at [468, 92] on input "text" at bounding box center [403, 101] width 127 height 30
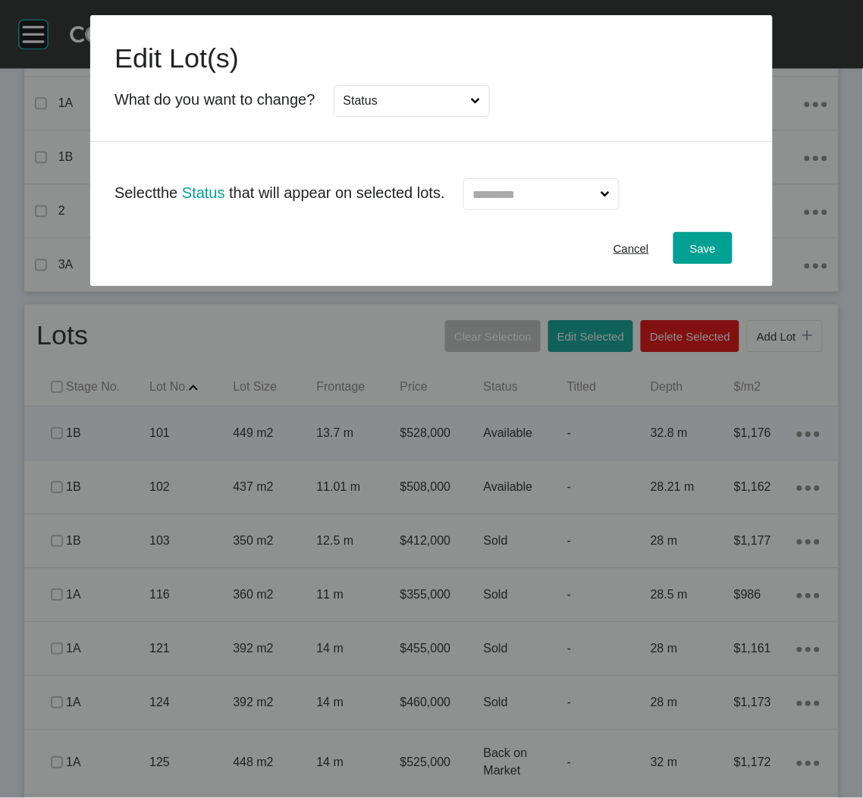
click at [557, 198] on input "text" at bounding box center [533, 194] width 127 height 30
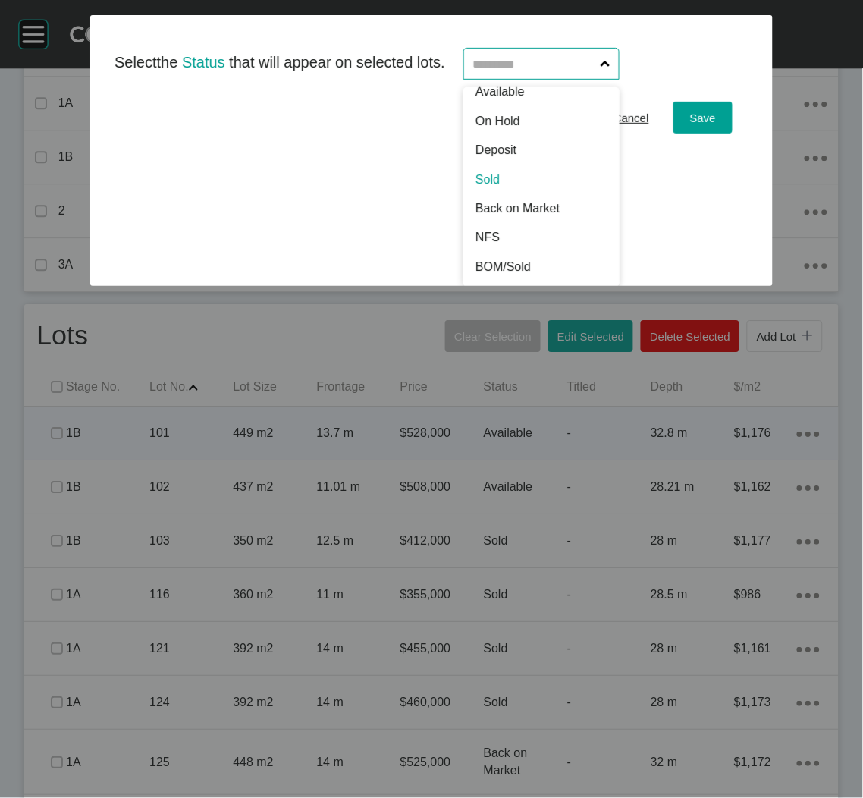
scroll to position [0, 0]
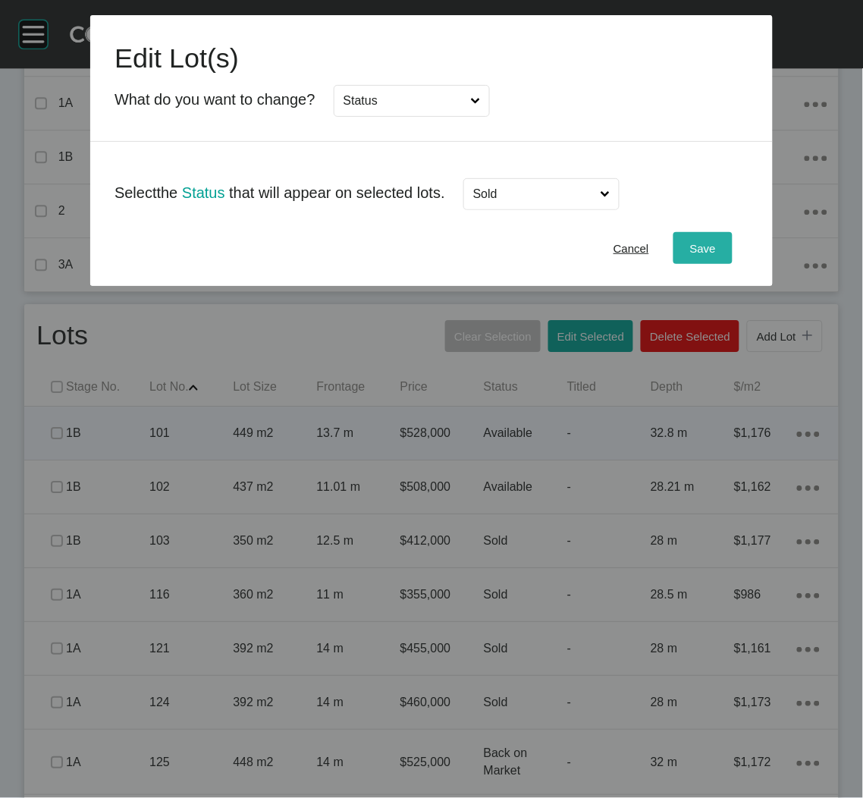
click at [701, 246] on span "Save" at bounding box center [703, 248] width 26 height 13
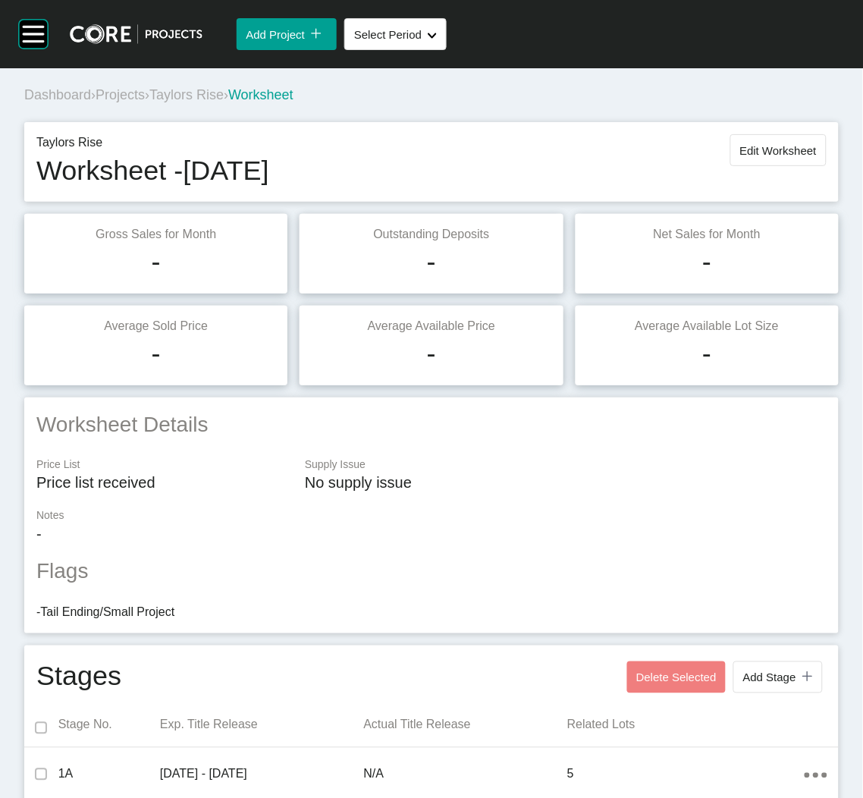
click at [127, 93] on span "Projects" at bounding box center [120, 94] width 49 height 15
